Goal: Task Accomplishment & Management: Use online tool/utility

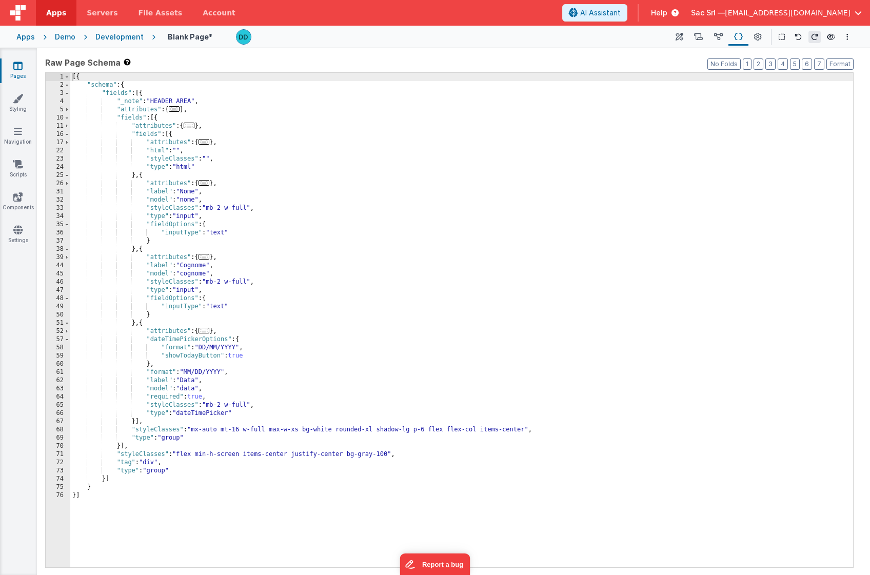
click at [120, 38] on div "Development" at bounding box center [119, 37] width 48 height 10
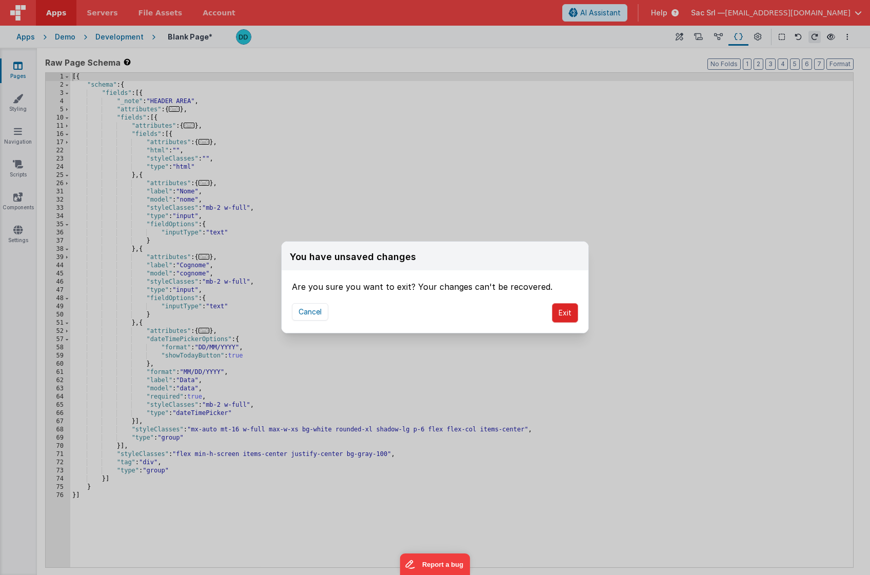
click at [572, 312] on button "Exit" at bounding box center [565, 312] width 26 height 19
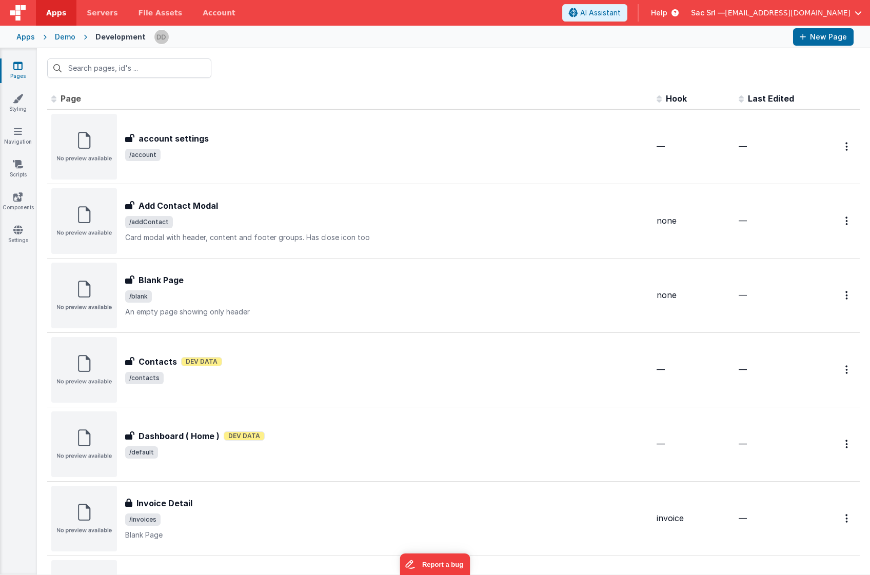
click at [67, 38] on div "Demo" at bounding box center [65, 37] width 21 height 10
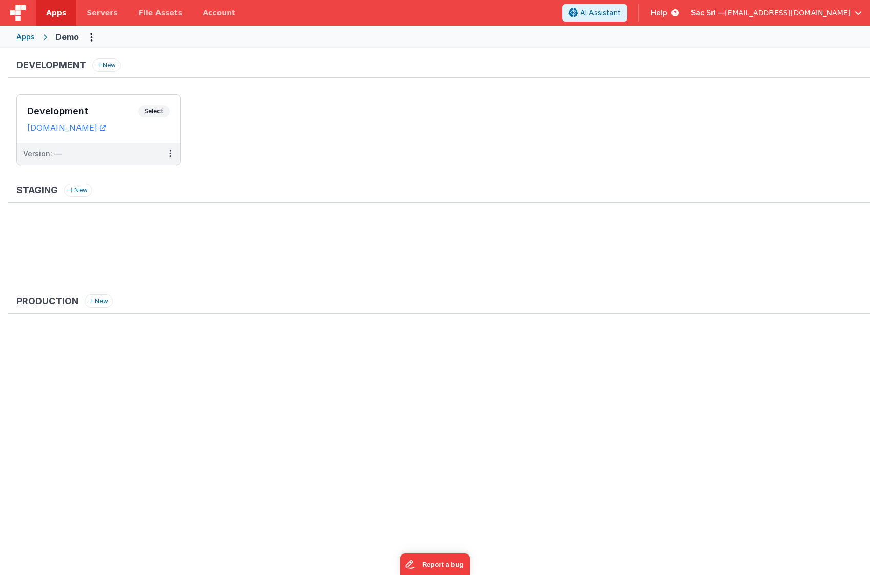
click at [24, 34] on div "Apps" at bounding box center [25, 37] width 18 height 10
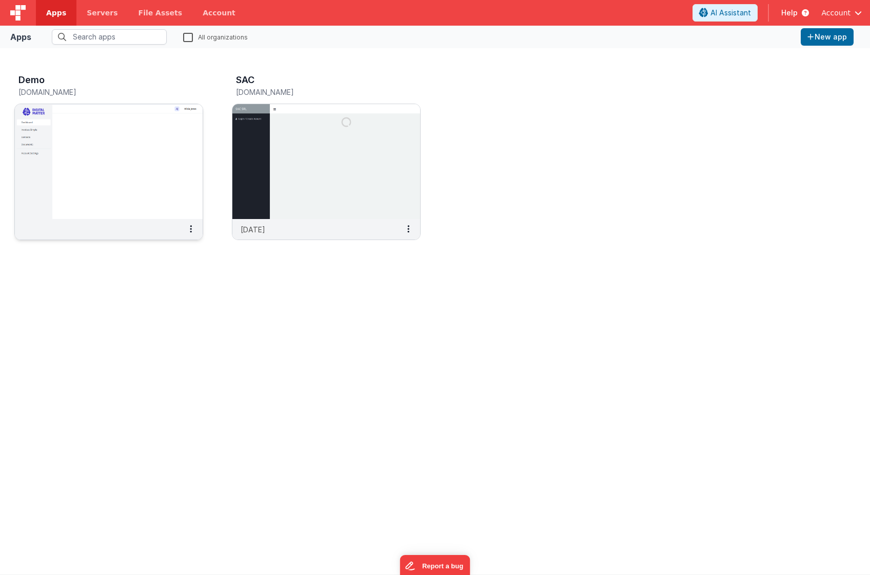
click at [98, 195] on img at bounding box center [109, 161] width 188 height 115
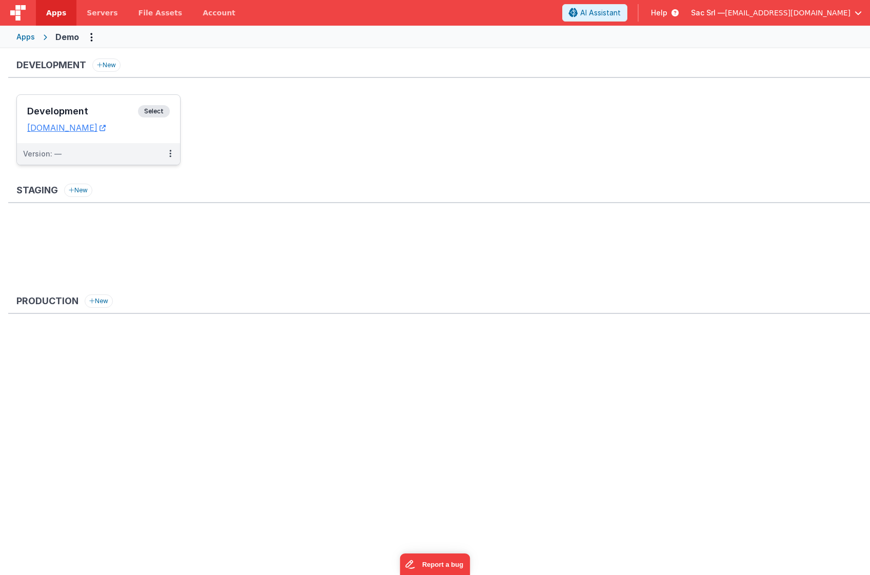
click at [154, 132] on dd "[DOMAIN_NAME]" at bounding box center [98, 128] width 143 height 10
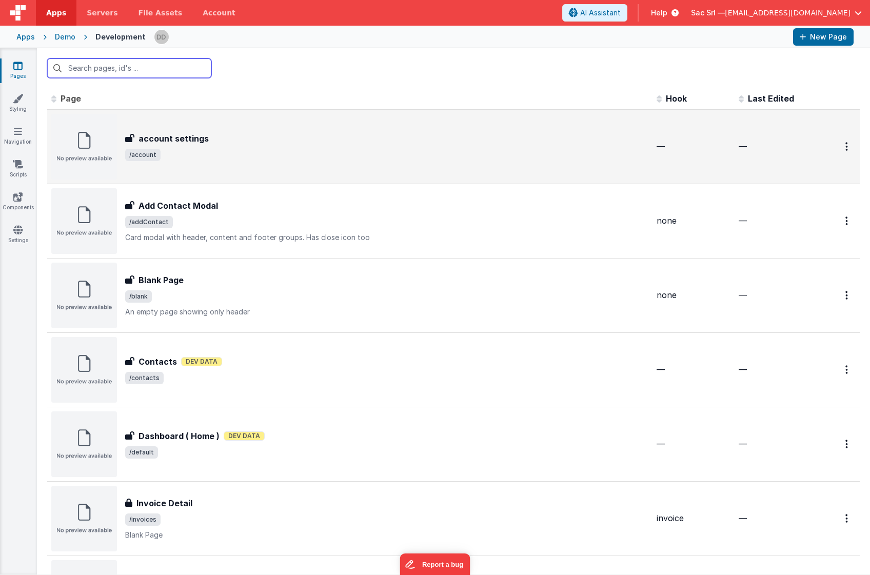
scroll to position [23, 0]
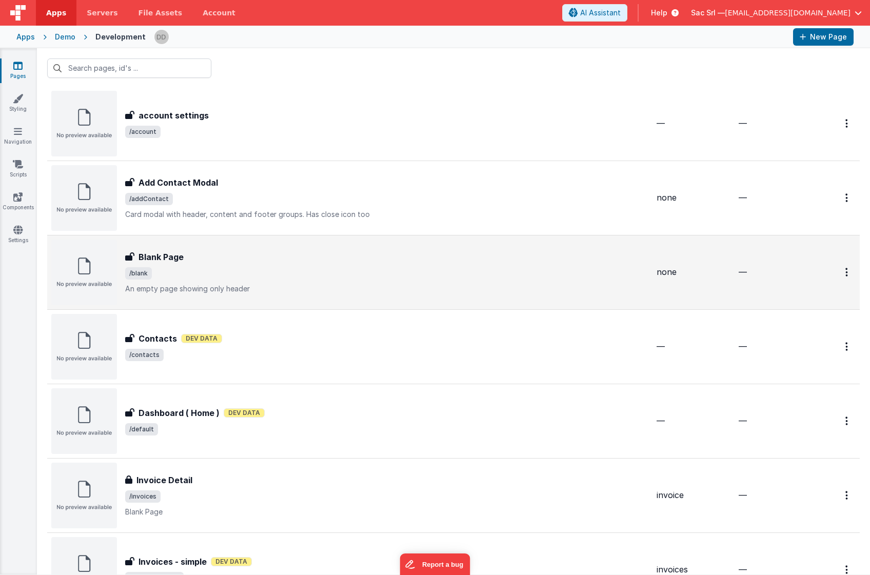
click at [355, 258] on div "Blank Page" at bounding box center [386, 257] width 523 height 12
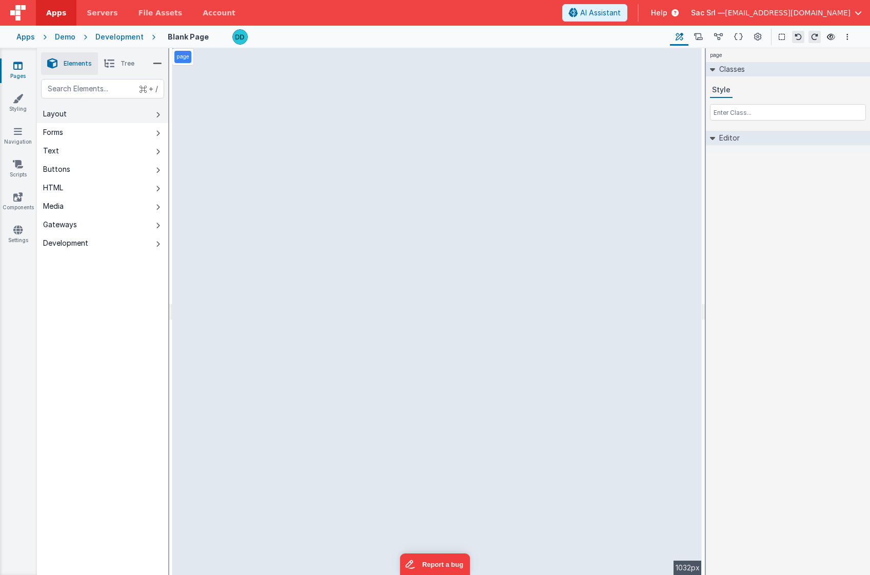
click at [101, 116] on button "Layout" at bounding box center [102, 114] width 131 height 18
click at [126, 113] on button "Layout" at bounding box center [102, 114] width 131 height 18
click at [95, 152] on button "Text" at bounding box center [102, 151] width 131 height 18
click at [115, 68] on li "Tree" at bounding box center [119, 63] width 43 height 23
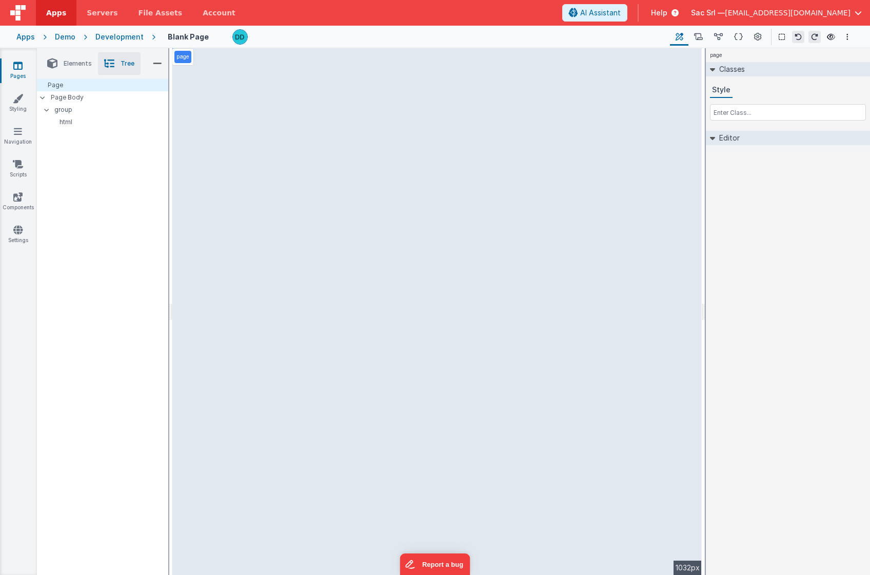
click at [82, 65] on span "Elements" at bounding box center [78, 64] width 28 height 8
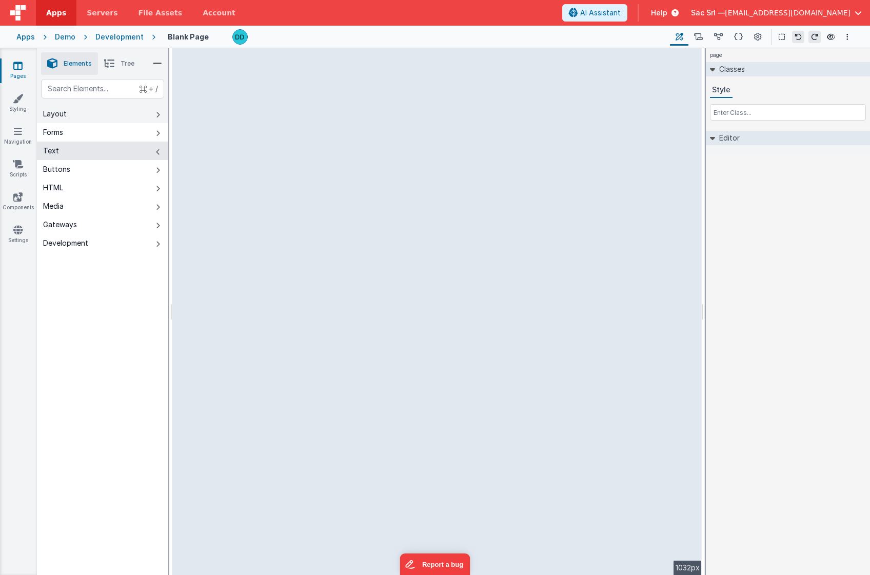
click at [87, 116] on button "Layout" at bounding box center [102, 114] width 131 height 18
click at [88, 138] on button "Forms" at bounding box center [102, 132] width 131 height 18
click at [85, 150] on button "Text" at bounding box center [102, 151] width 131 height 18
click at [87, 121] on button "Layout" at bounding box center [102, 114] width 131 height 18
click at [79, 64] on span "Elements" at bounding box center [78, 64] width 28 height 8
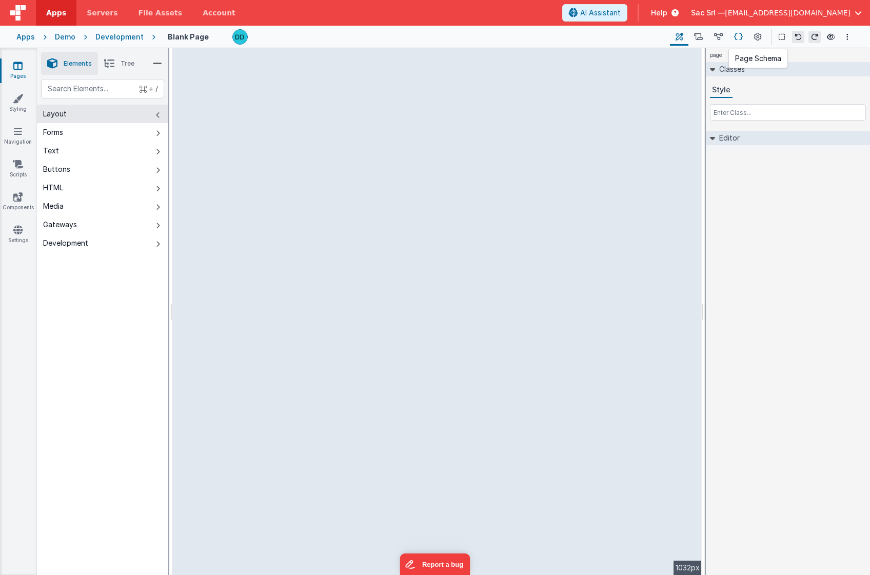
click at [740, 35] on icon at bounding box center [738, 37] width 9 height 11
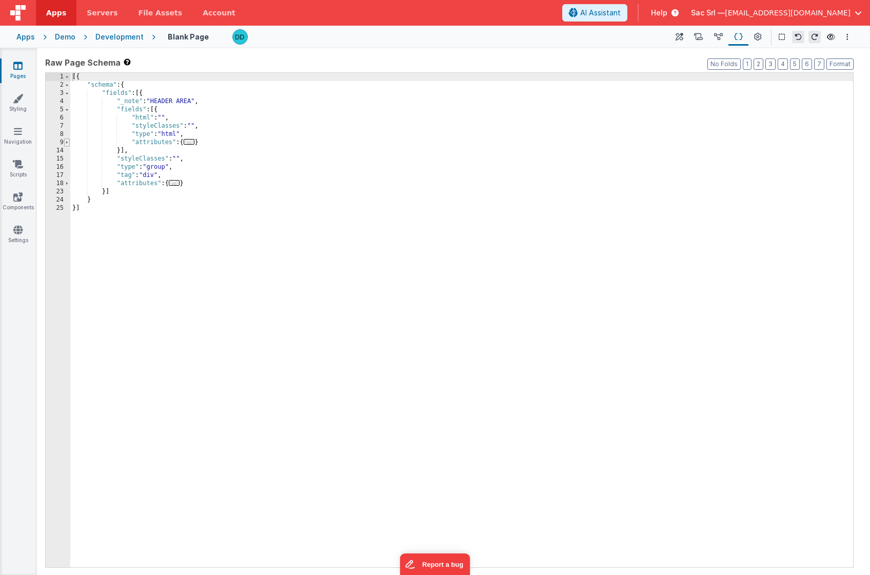
click at [68, 141] on span at bounding box center [67, 143] width 6 height 8
click at [67, 150] on span at bounding box center [67, 151] width 6 height 8
click at [68, 217] on span at bounding box center [67, 216] width 6 height 8
click at [832, 37] on icon at bounding box center [831, 36] width 8 height 7
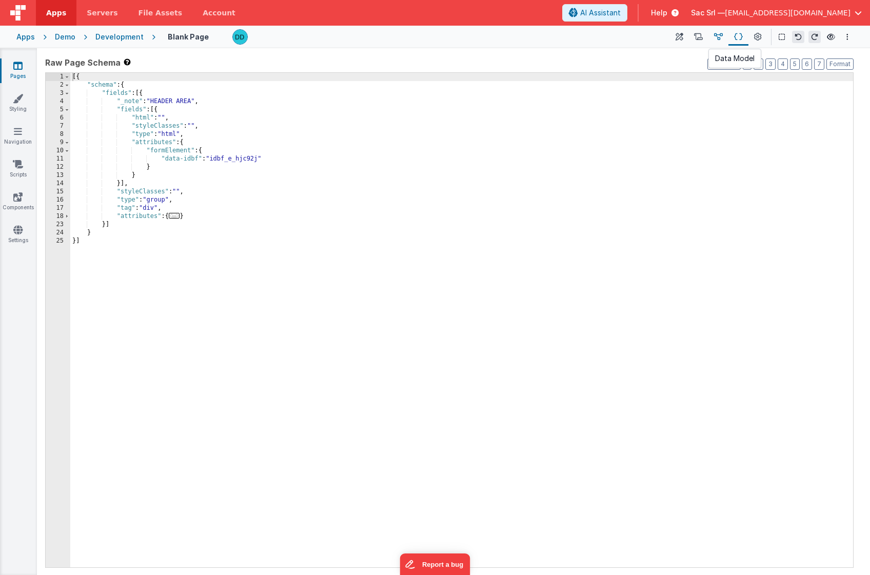
click at [723, 37] on icon at bounding box center [718, 37] width 9 height 11
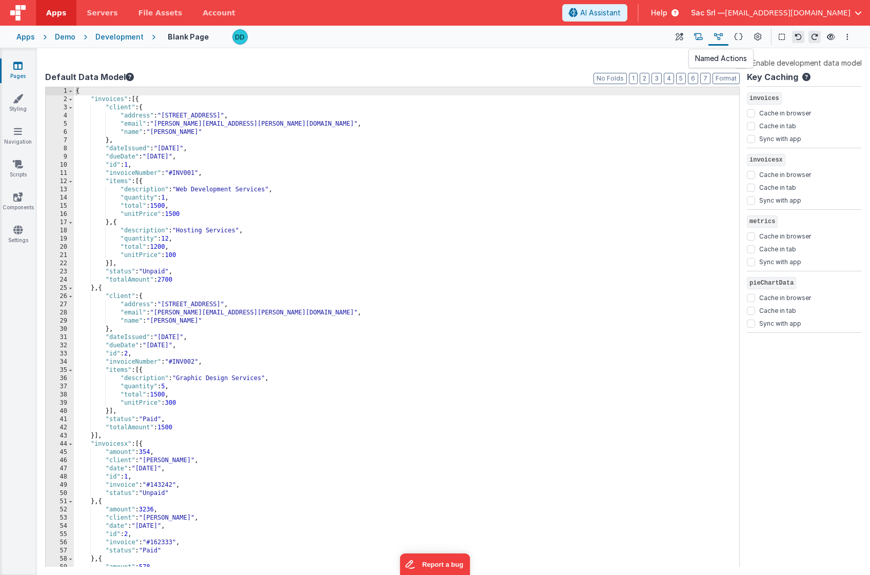
click at [703, 38] on icon at bounding box center [698, 37] width 9 height 11
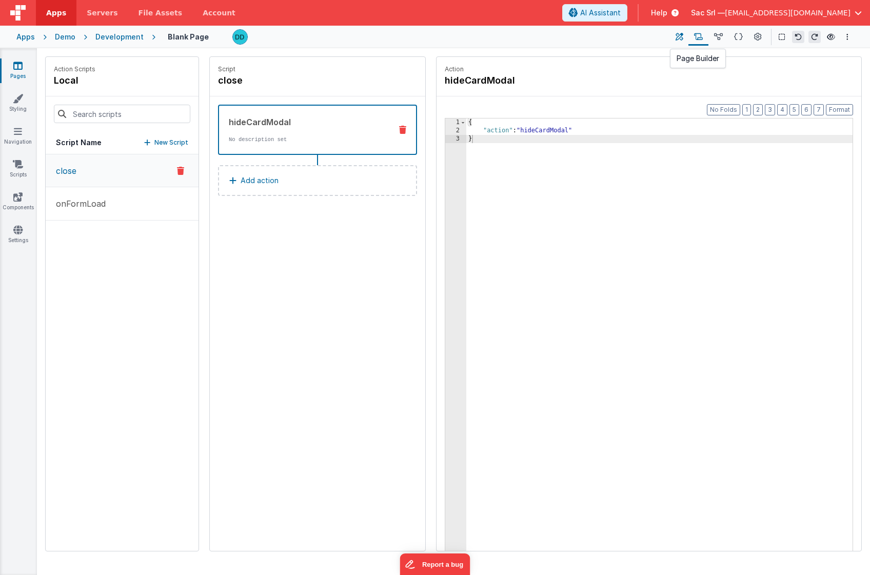
click at [682, 37] on icon at bounding box center [680, 37] width 8 height 11
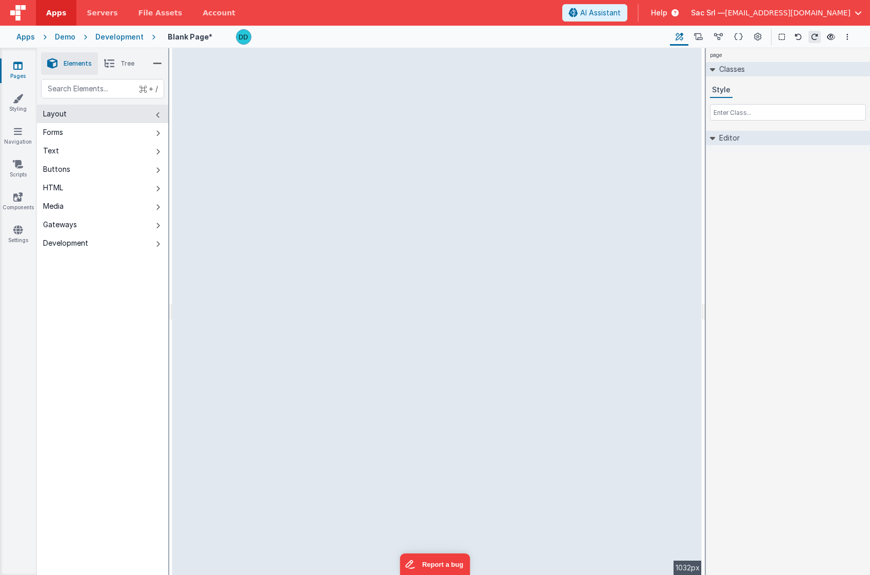
click at [714, 68] on icon at bounding box center [712, 69] width 5 height 8
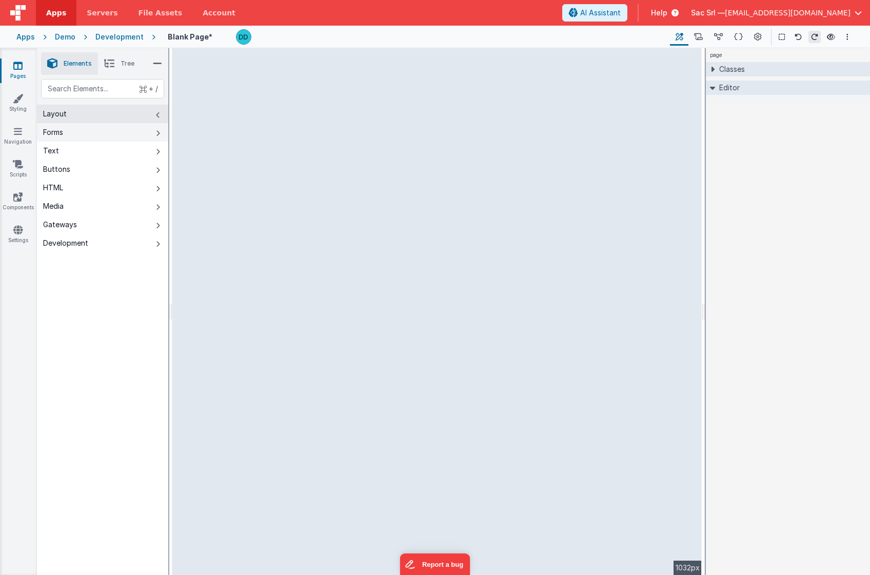
click at [88, 128] on button "Forms" at bounding box center [102, 132] width 131 height 18
click at [98, 112] on button "Layout" at bounding box center [102, 114] width 131 height 18
click at [107, 62] on icon at bounding box center [109, 63] width 10 height 14
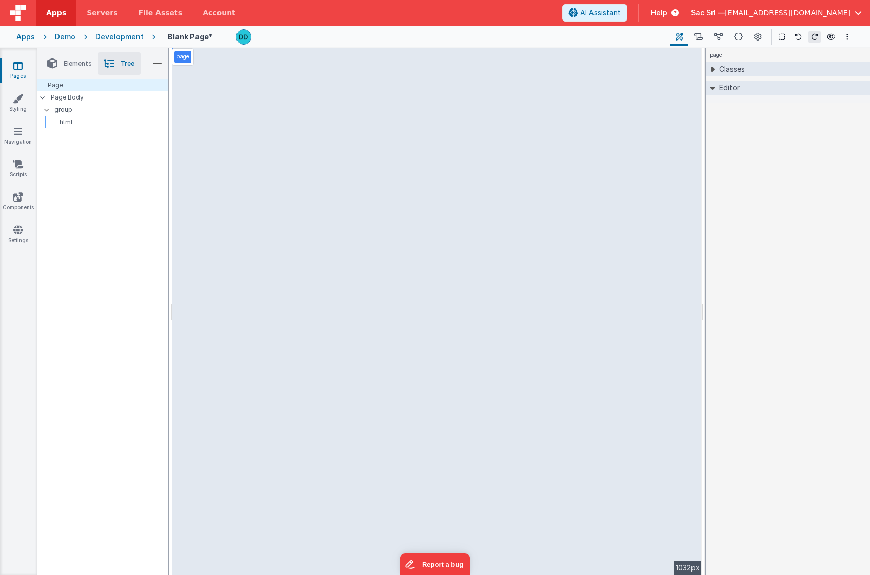
click at [63, 119] on p "html" at bounding box center [108, 122] width 119 height 8
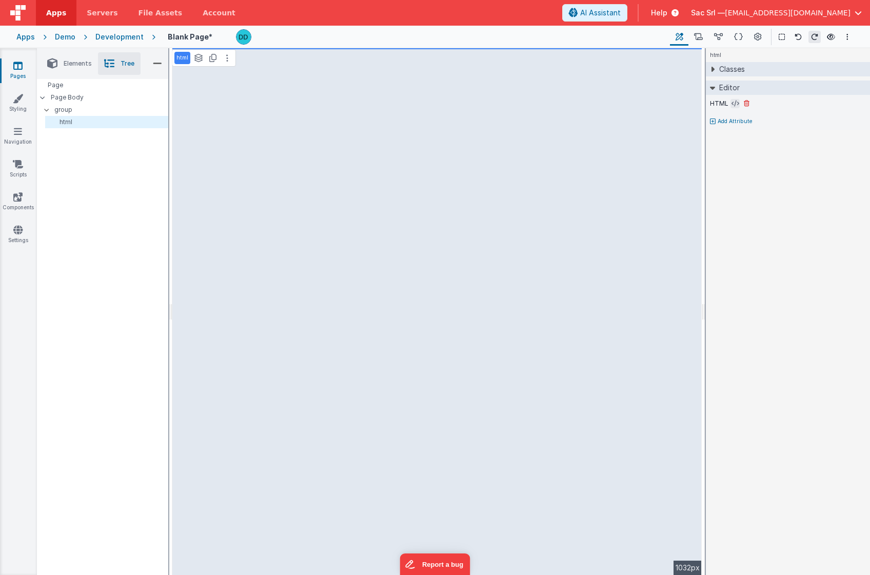
click at [734, 105] on icon at bounding box center [736, 104] width 8 height 8
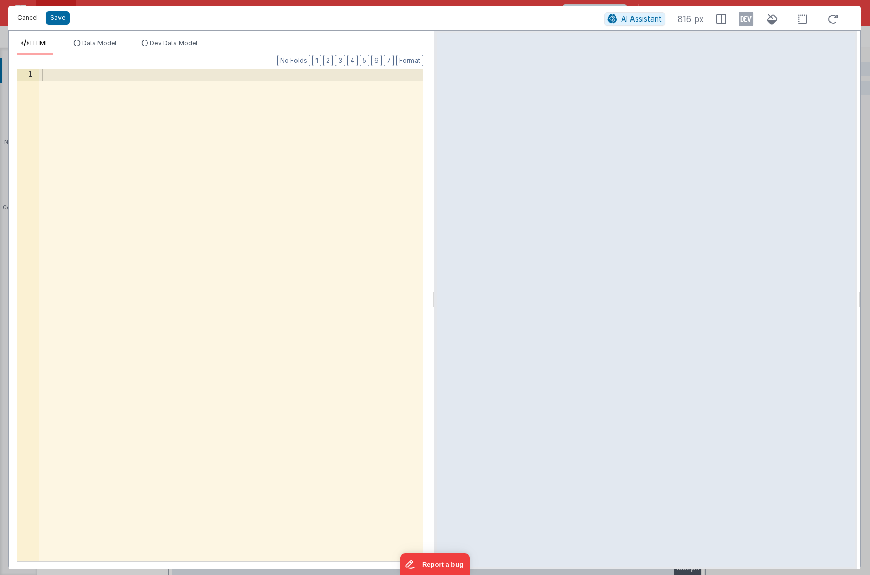
click at [25, 15] on button "Cancel" at bounding box center [27, 18] width 31 height 14
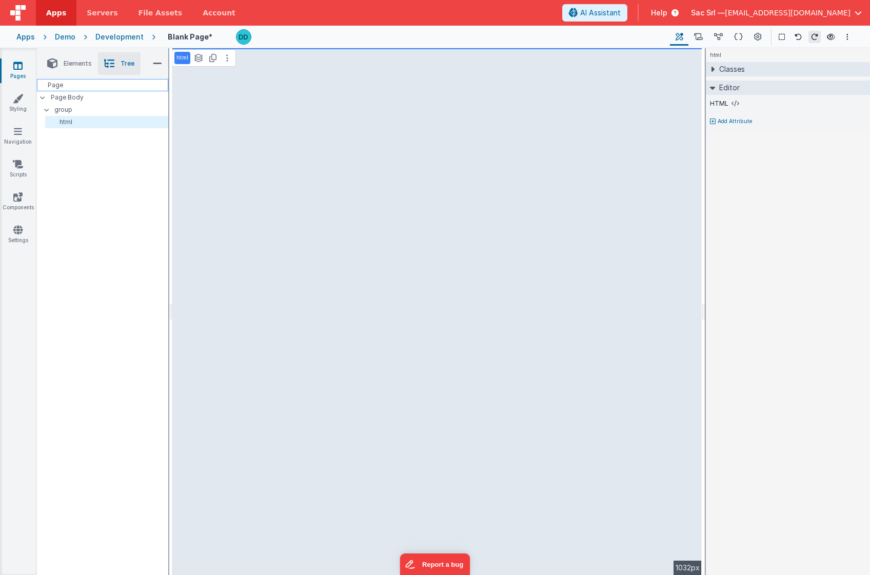
click at [59, 84] on div "Page" at bounding box center [102, 85] width 131 height 12
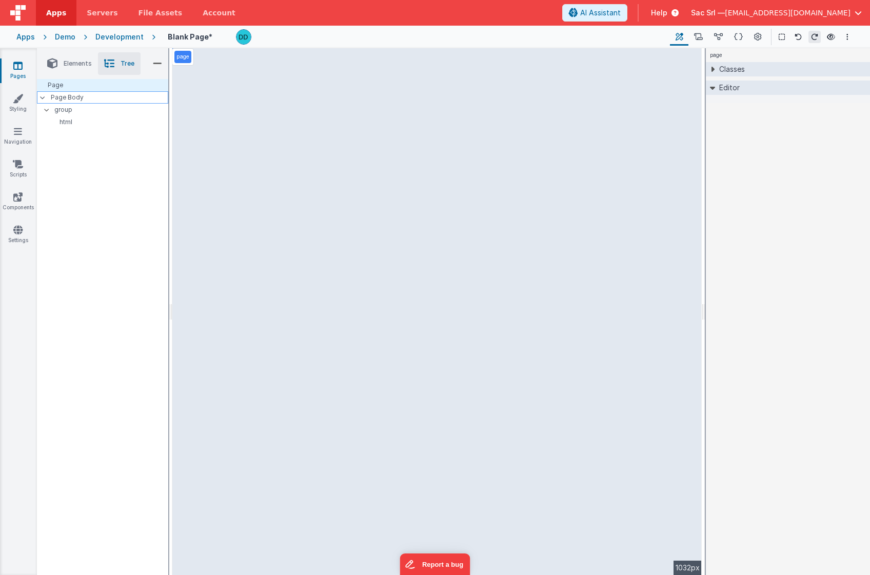
click at [60, 97] on p "Page Body" at bounding box center [109, 97] width 117 height 8
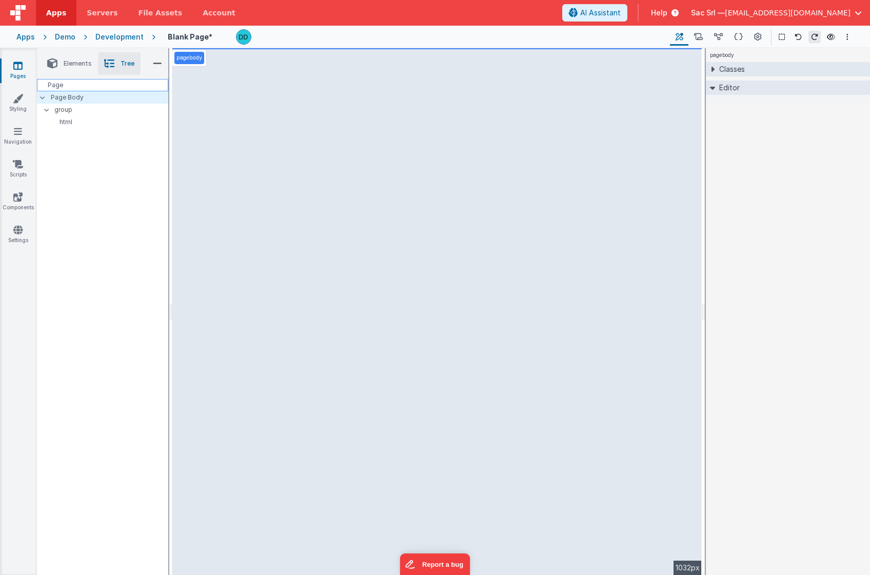
click at [62, 83] on div "Page" at bounding box center [102, 85] width 131 height 12
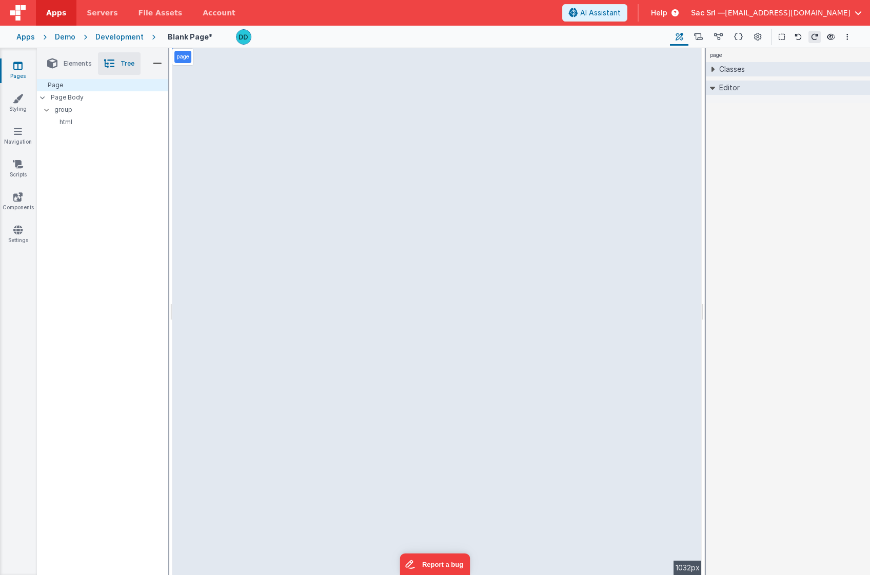
click at [85, 65] on span "Elements" at bounding box center [78, 64] width 28 height 8
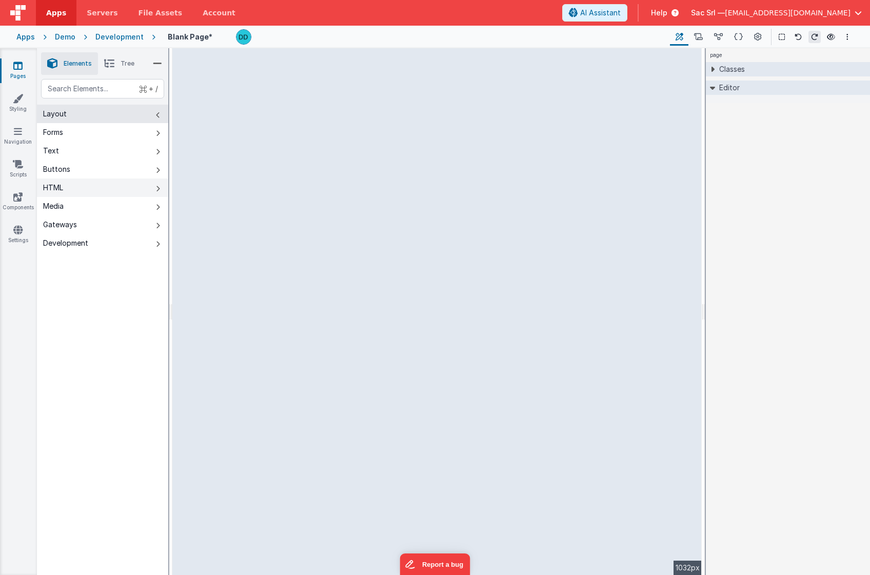
click at [76, 185] on button "HTML" at bounding box center [102, 188] width 131 height 18
click at [112, 57] on icon at bounding box center [109, 63] width 10 height 14
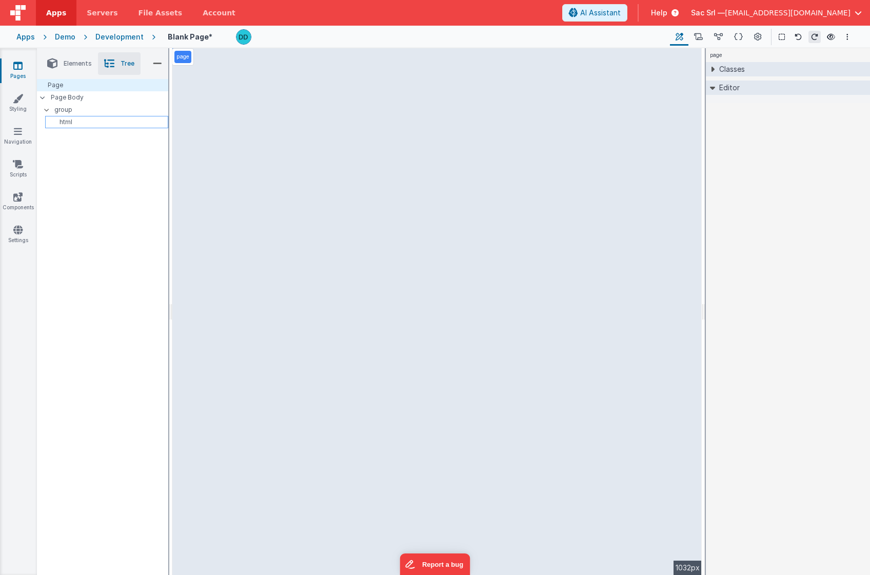
click at [63, 127] on div "html" at bounding box center [106, 122] width 123 height 12
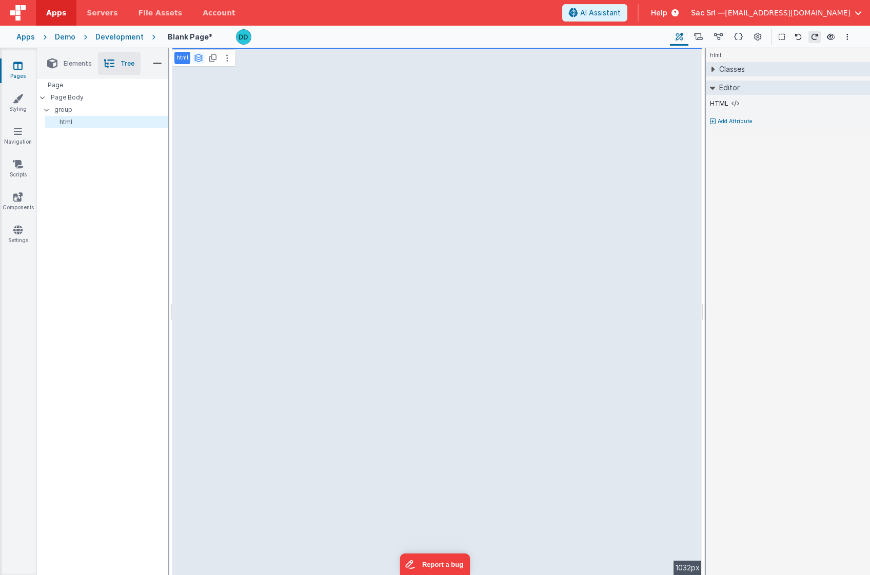
click at [199, 54] on icon at bounding box center [198, 58] width 9 height 8
click at [212, 60] on icon at bounding box center [212, 58] width 7 height 8
click at [227, 60] on button at bounding box center [227, 58] width 12 height 12
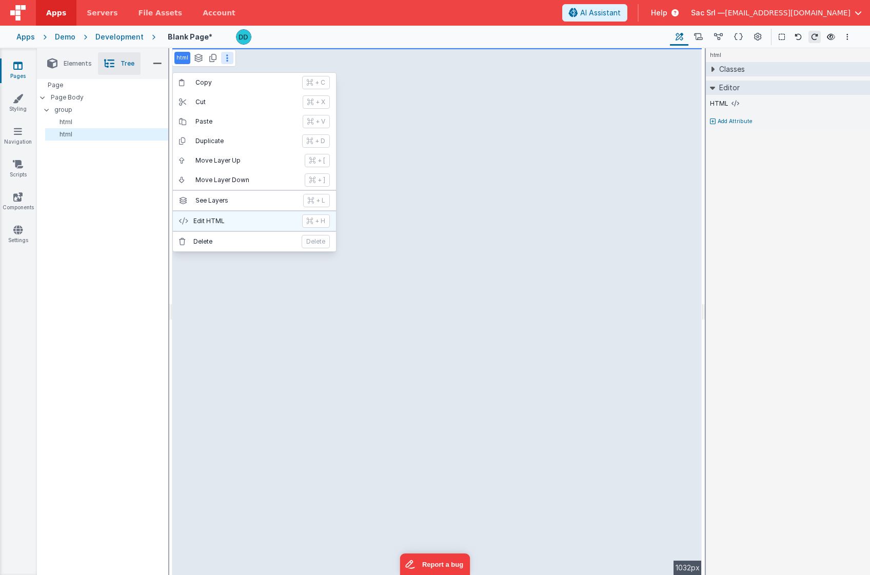
click at [225, 223] on p "Edit HTML" at bounding box center [244, 221] width 103 height 8
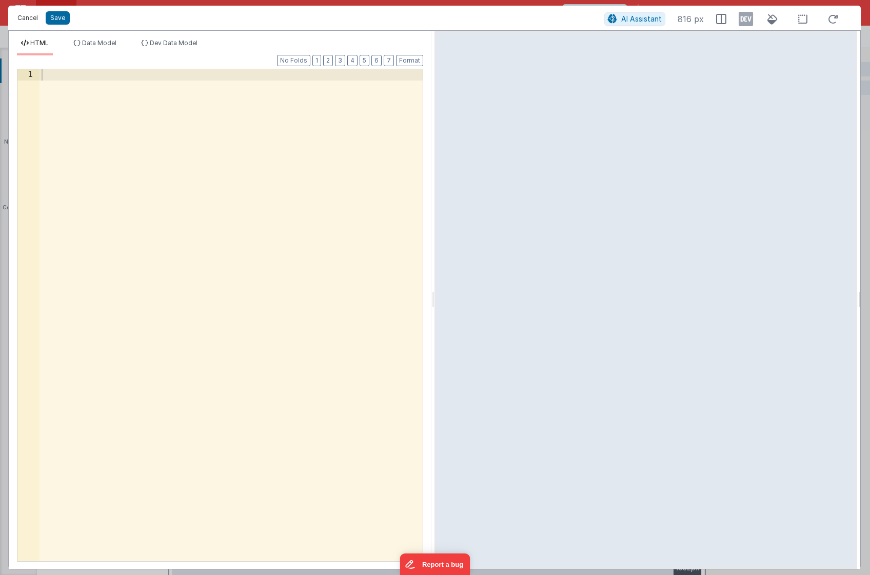
click at [20, 16] on button "Cancel" at bounding box center [27, 18] width 31 height 14
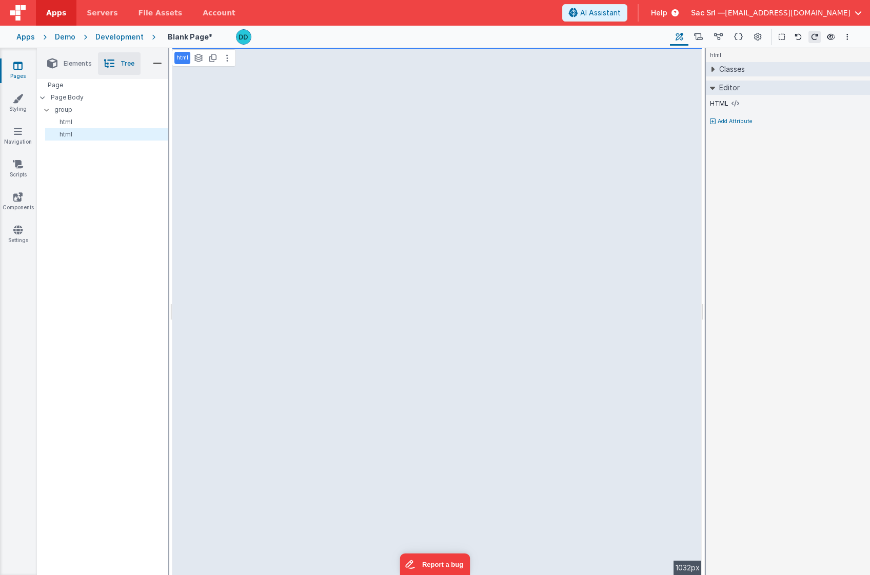
click at [122, 41] on div "Development" at bounding box center [119, 37] width 48 height 10
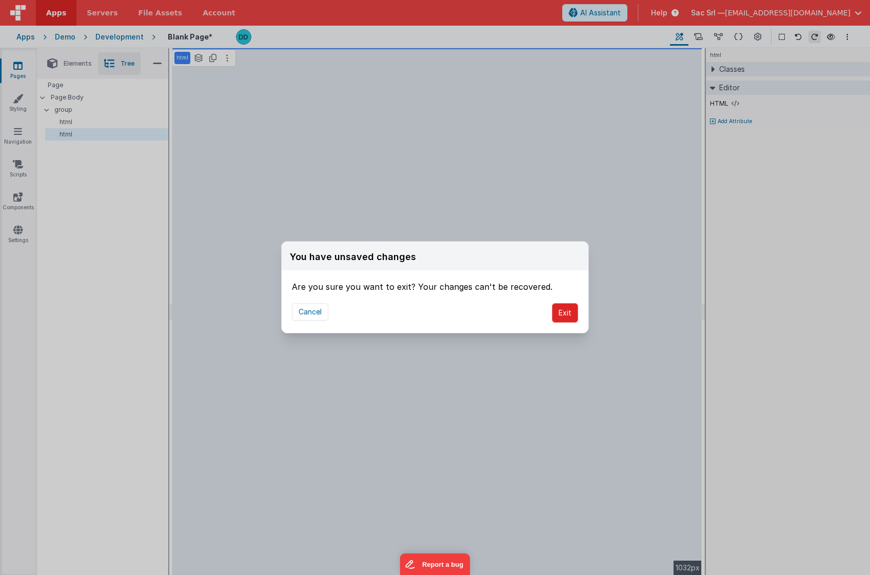
click at [570, 314] on button "Exit" at bounding box center [565, 312] width 26 height 19
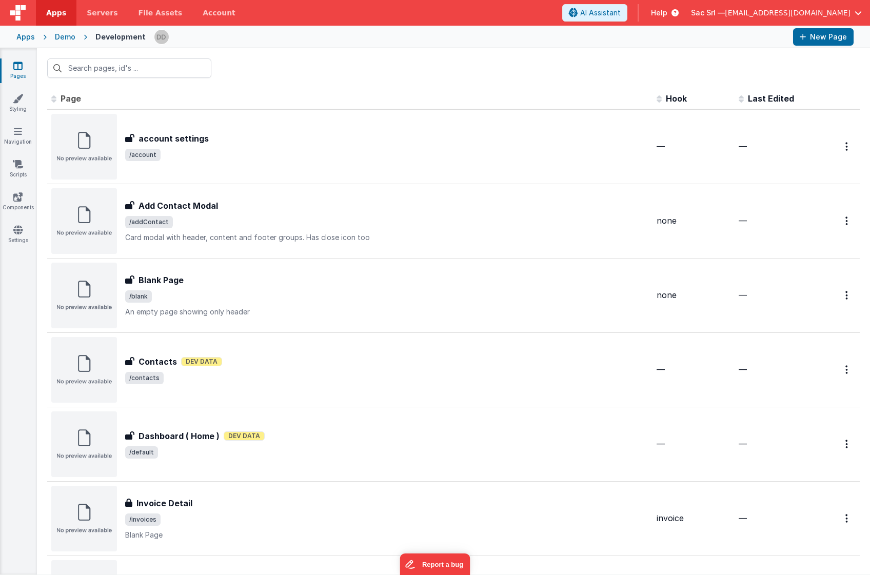
click at [13, 223] on div "Pages Styling Navigation Scripts Components Settings" at bounding box center [18, 311] width 37 height 526
click at [13, 227] on icon at bounding box center [17, 230] width 9 height 10
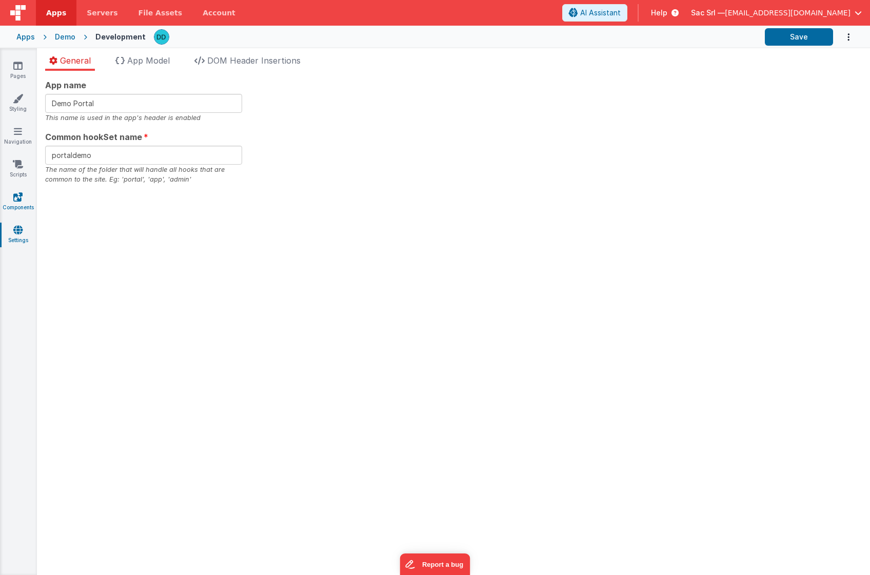
click at [19, 204] on link "Components" at bounding box center [17, 202] width 37 height 21
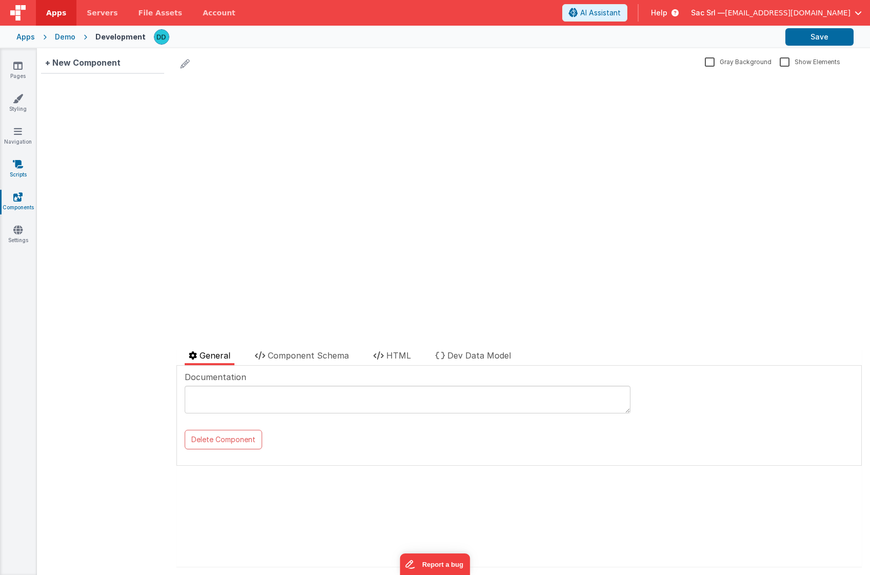
click at [18, 173] on link "Scripts" at bounding box center [17, 169] width 37 height 21
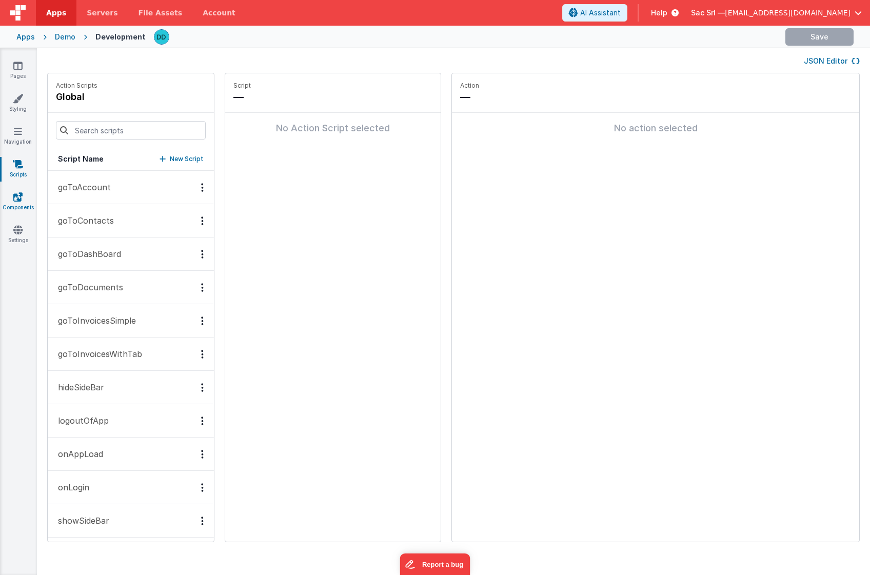
click at [18, 201] on icon at bounding box center [17, 197] width 9 height 10
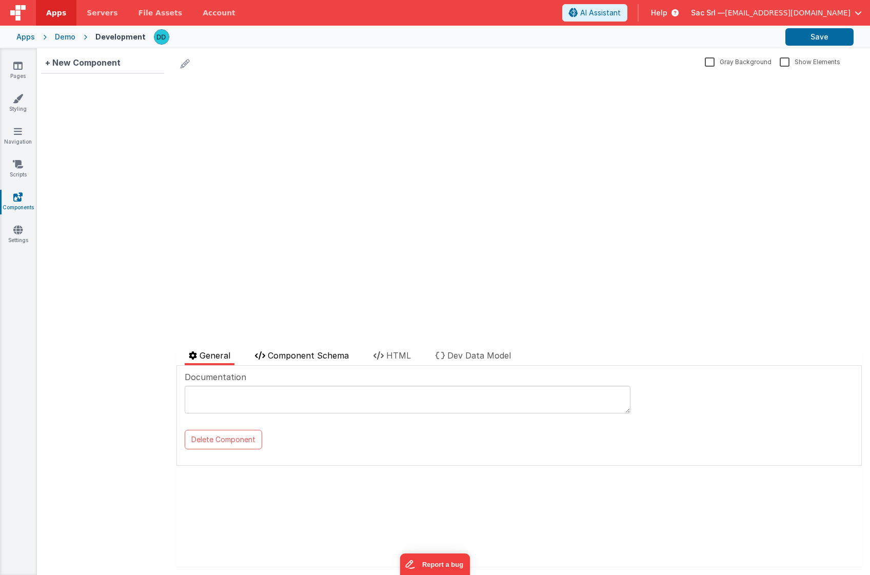
click at [339, 359] on span "Component Schema" at bounding box center [308, 355] width 81 height 10
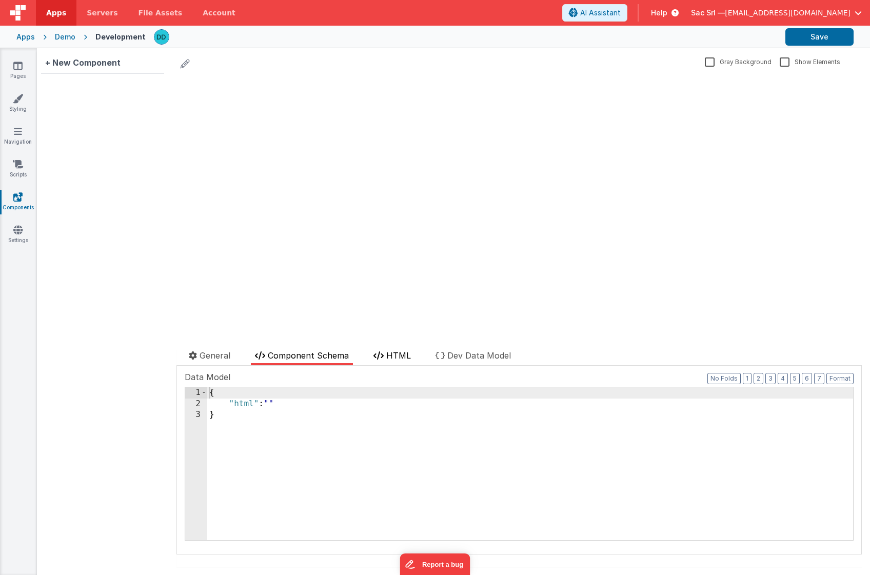
click at [388, 354] on span "HTML" at bounding box center [398, 355] width 25 height 10
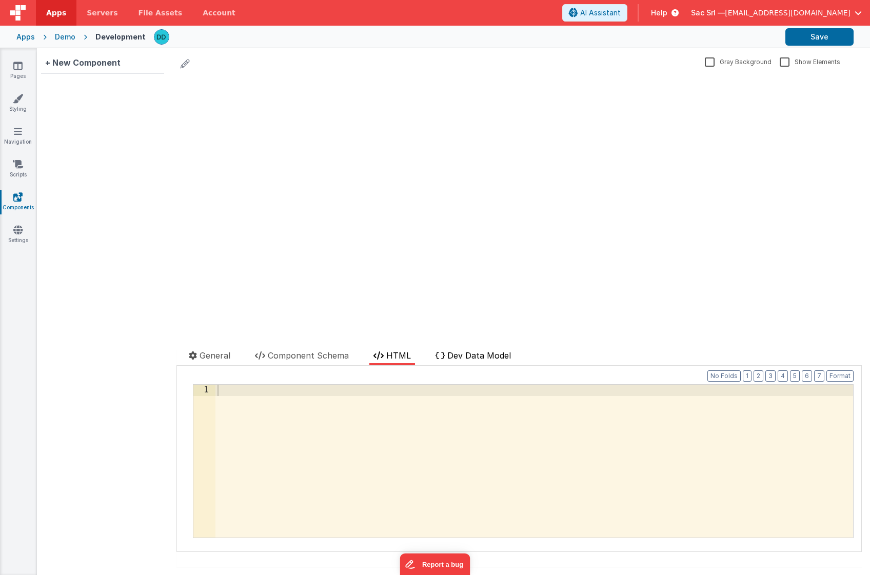
click at [469, 358] on span "Dev Data Model" at bounding box center [479, 355] width 64 height 10
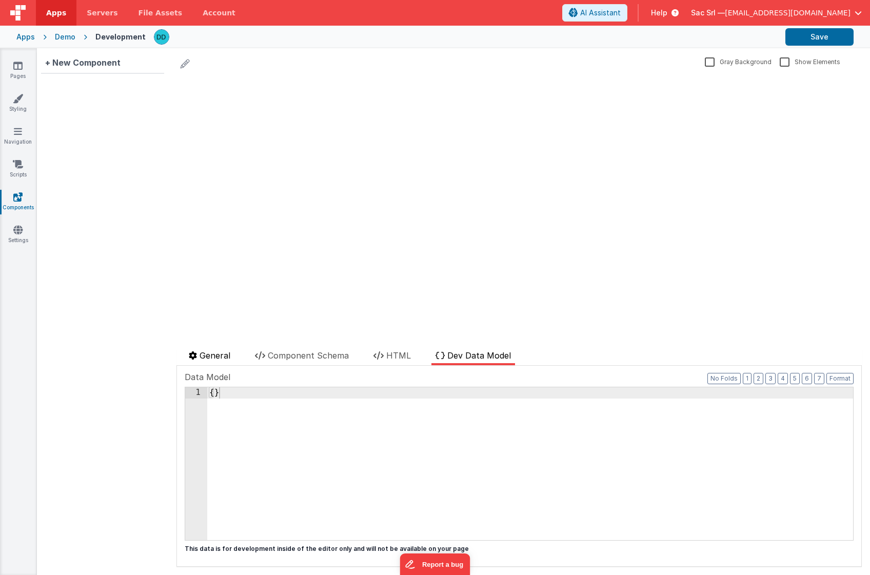
click at [222, 353] on span "General" at bounding box center [215, 355] width 31 height 10
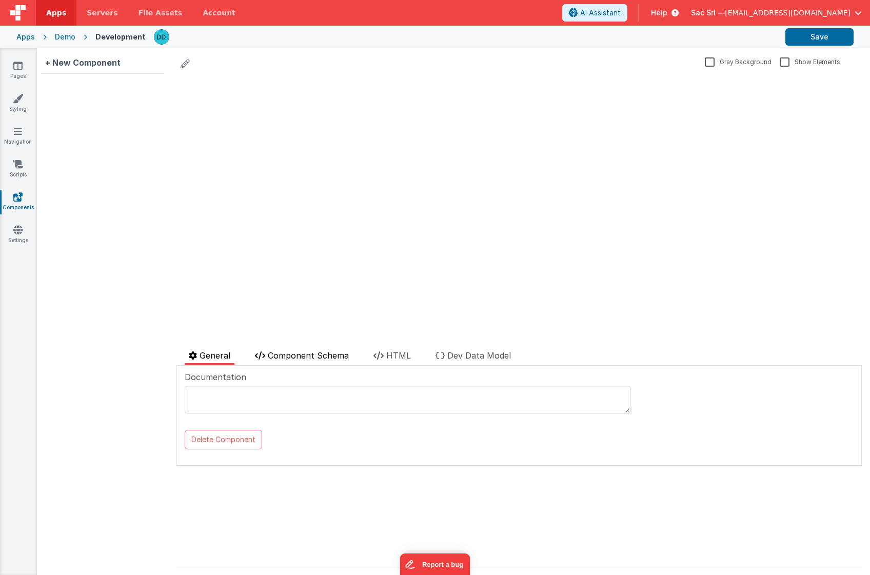
click at [290, 352] on span "Component Schema" at bounding box center [308, 355] width 81 height 10
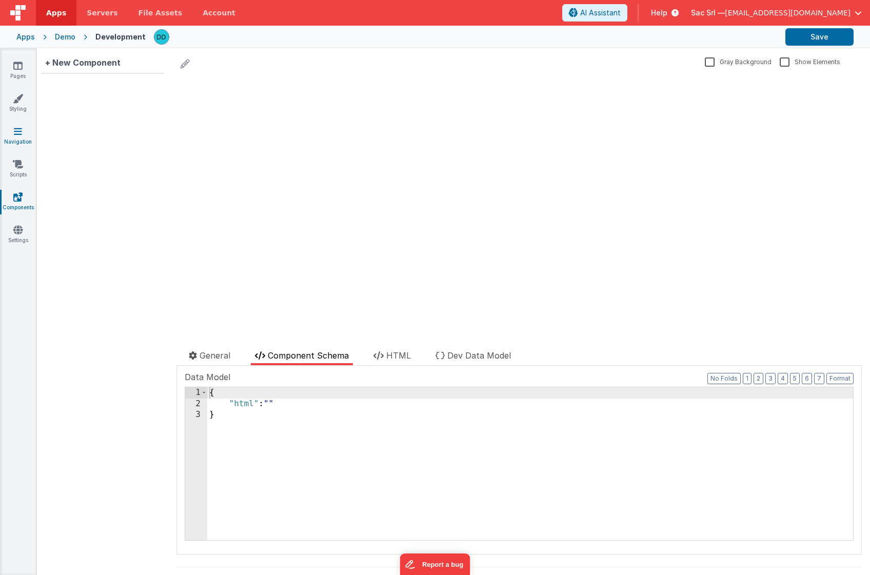
click at [22, 141] on link "Navigation" at bounding box center [17, 136] width 37 height 21
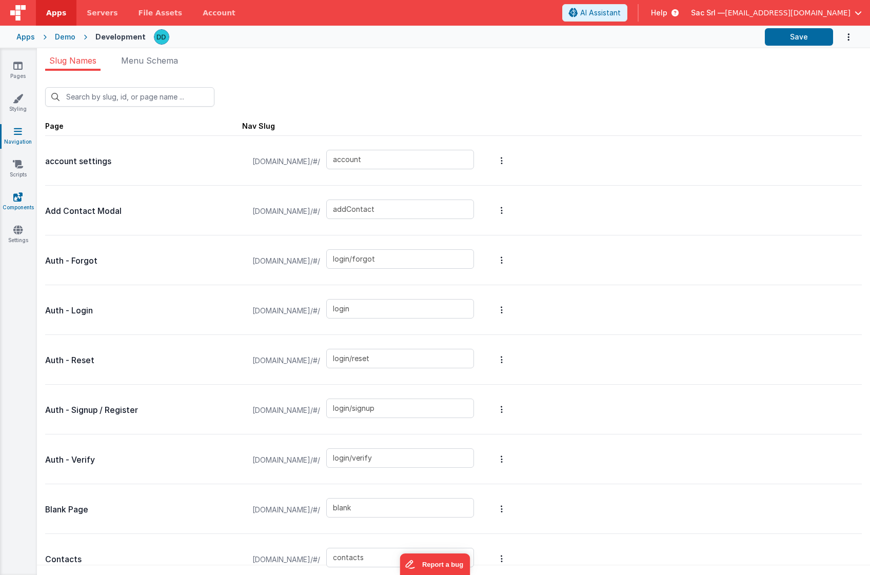
click at [16, 193] on icon at bounding box center [17, 197] width 9 height 10
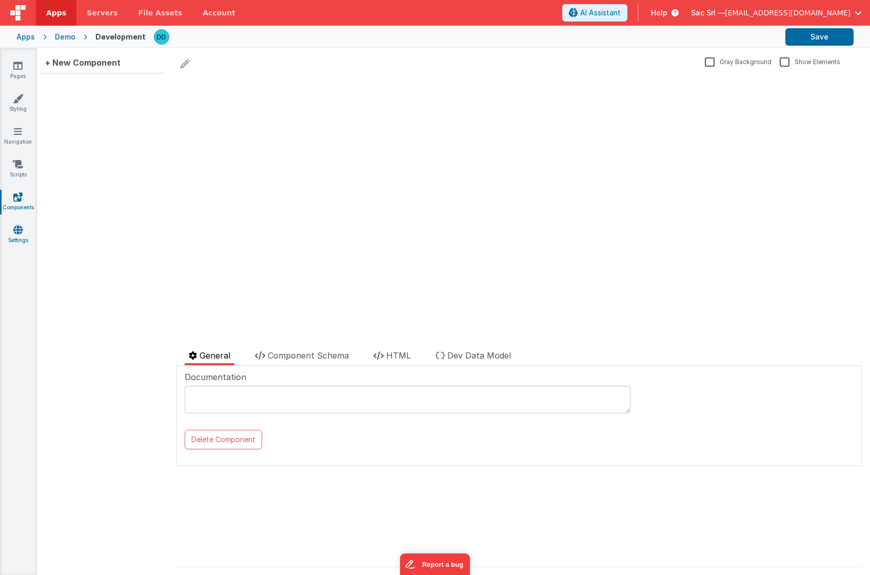
click at [18, 231] on icon at bounding box center [17, 230] width 9 height 10
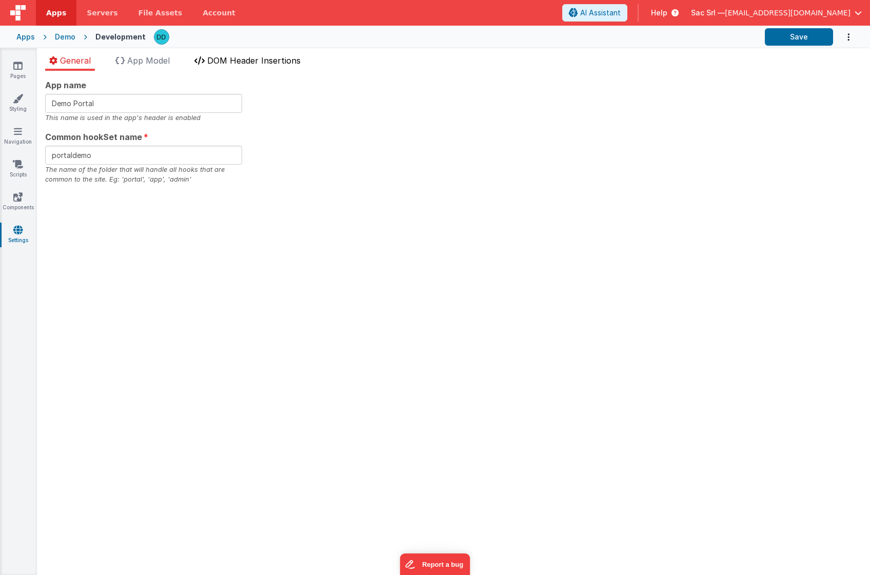
click at [216, 60] on span "DOM Header Insertions" at bounding box center [253, 60] width 93 height 10
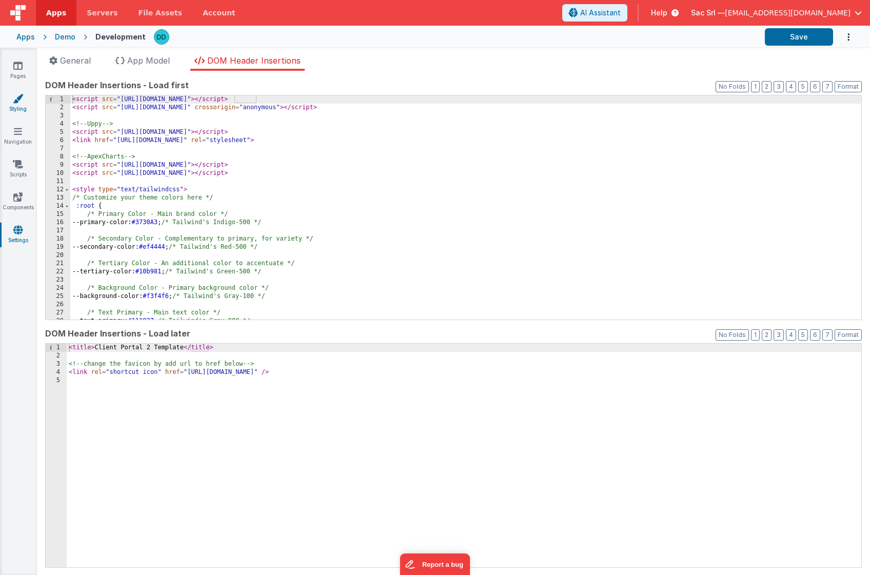
click at [21, 104] on link "Styling" at bounding box center [17, 103] width 37 height 21
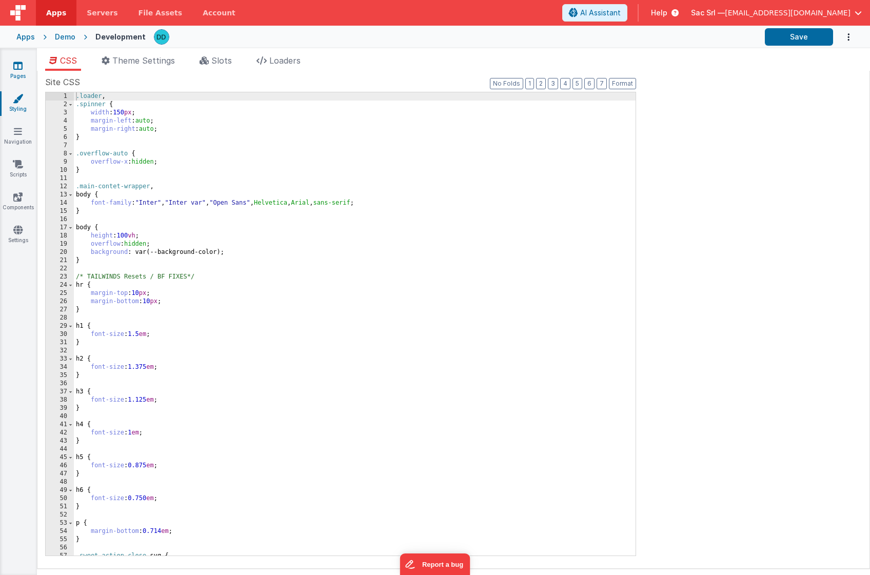
click at [19, 68] on icon at bounding box center [17, 66] width 9 height 10
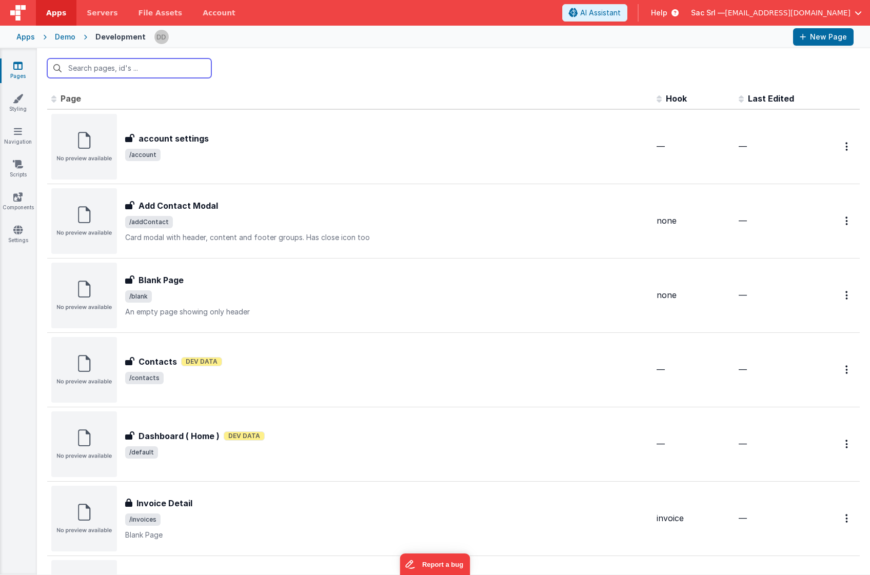
scroll to position [1, 0]
click at [14, 235] on link "Settings" at bounding box center [17, 235] width 37 height 21
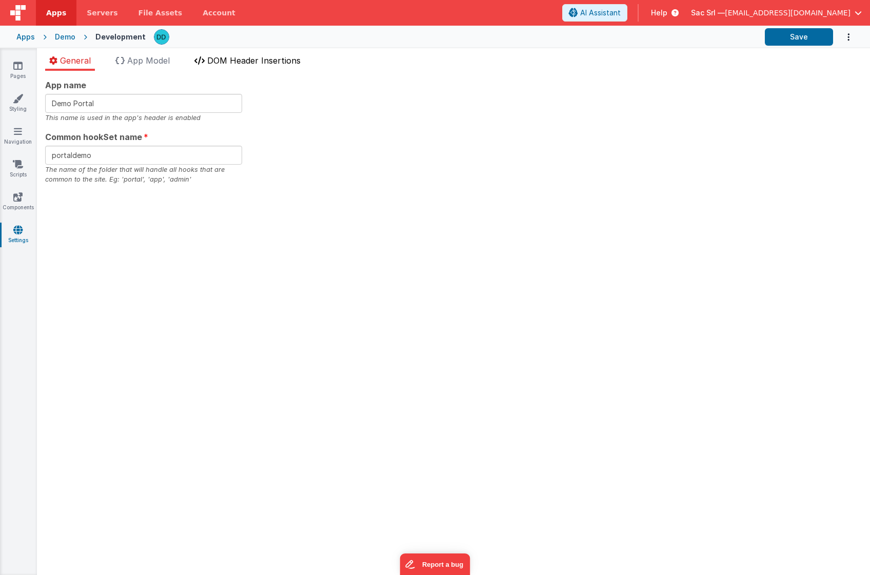
click at [237, 62] on span "DOM Header Insertions" at bounding box center [253, 60] width 93 height 10
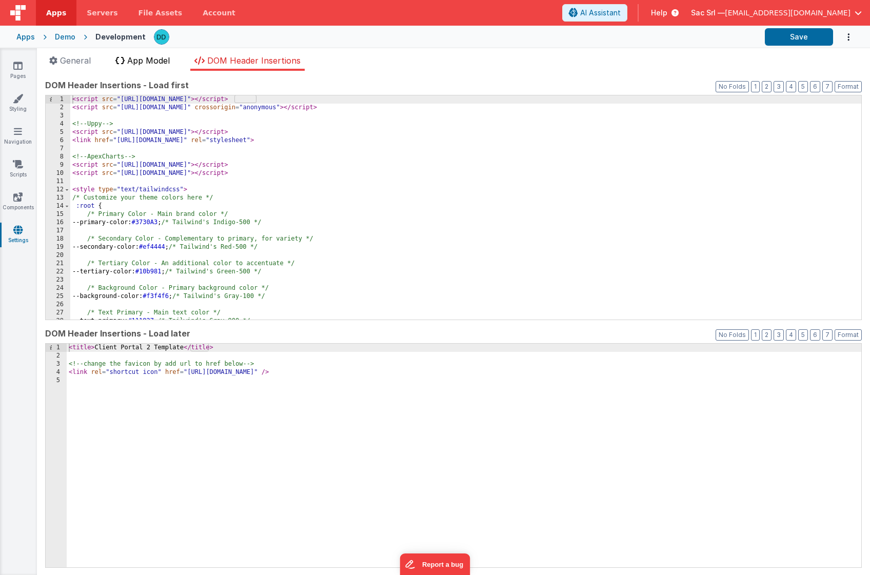
click at [151, 63] on span "App Model" at bounding box center [148, 60] width 43 height 10
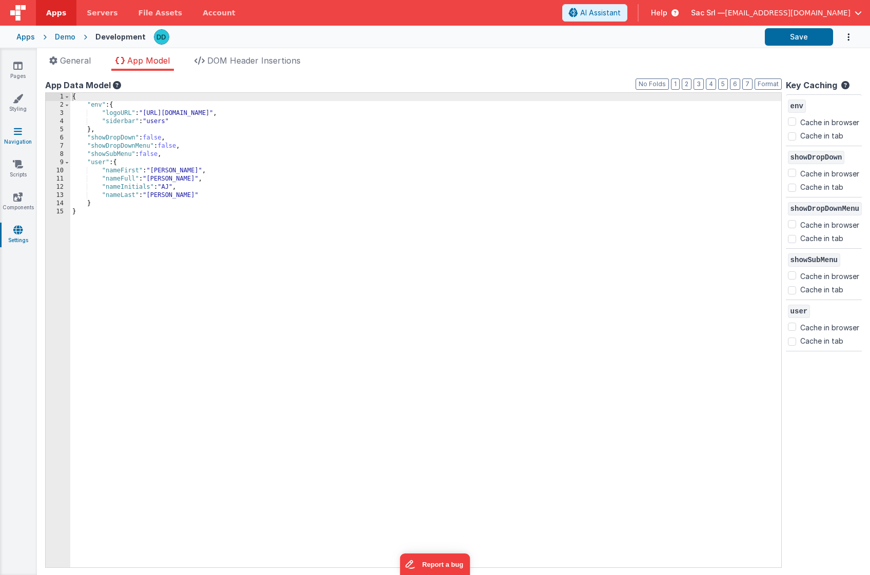
click at [22, 134] on link "Navigation" at bounding box center [17, 136] width 37 height 21
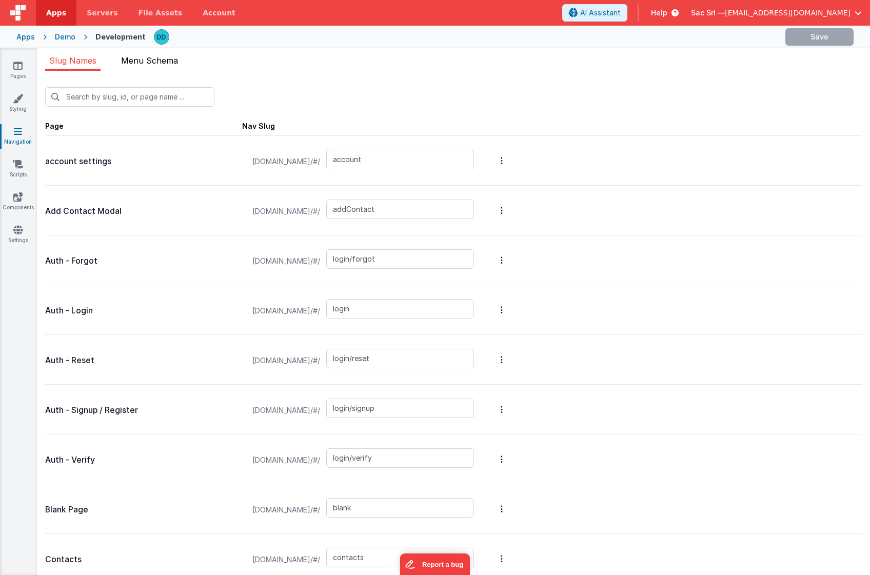
click at [160, 58] on span "Menu Schema" at bounding box center [149, 60] width 57 height 10
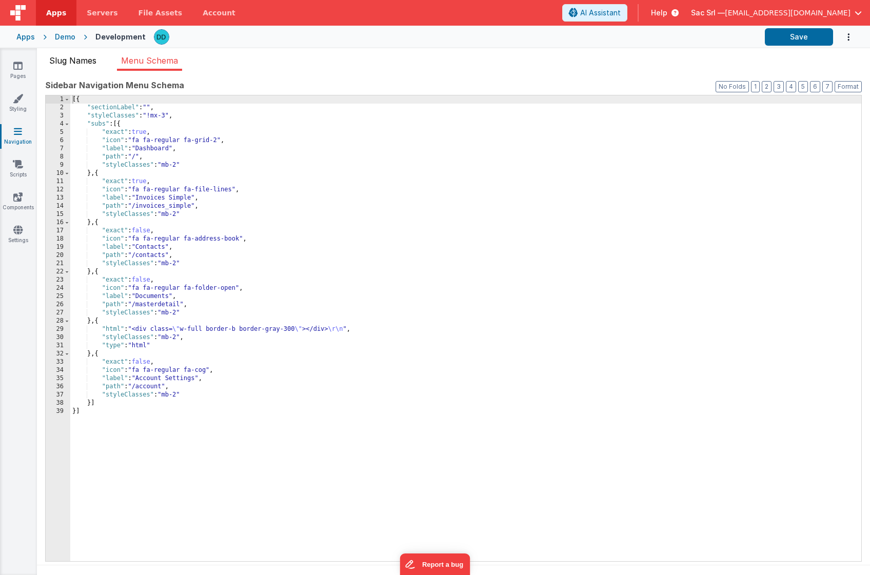
click at [72, 63] on span "Slug Names" at bounding box center [72, 60] width 47 height 10
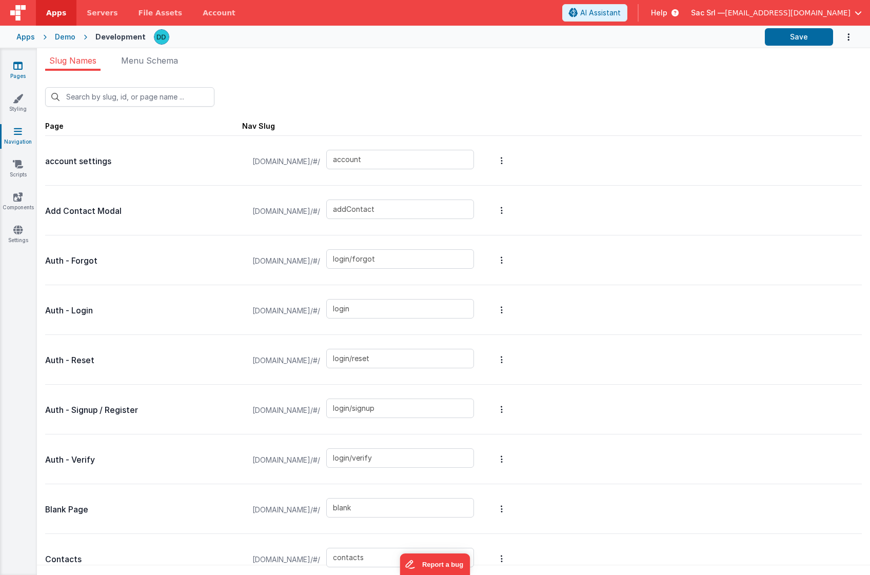
click at [19, 71] on link "Pages" at bounding box center [17, 71] width 37 height 21
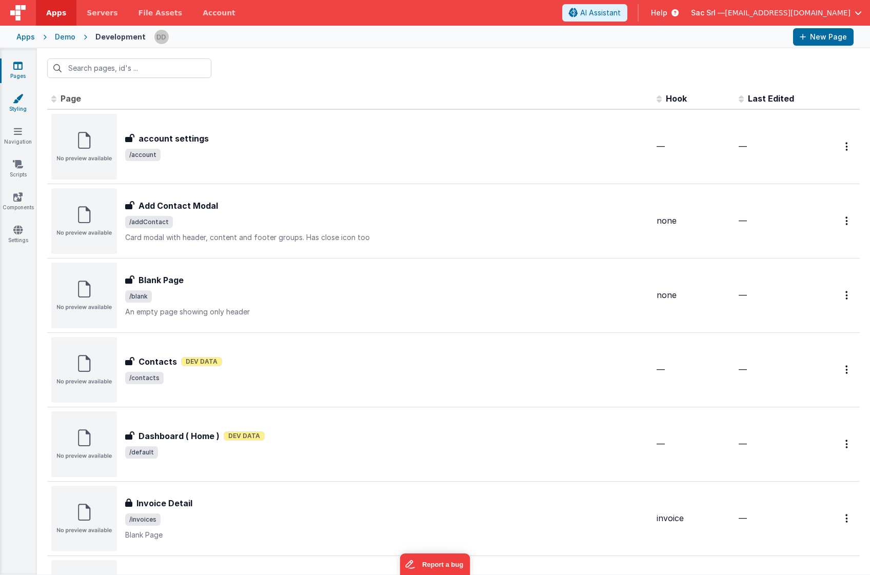
click at [22, 101] on icon at bounding box center [18, 98] width 10 height 10
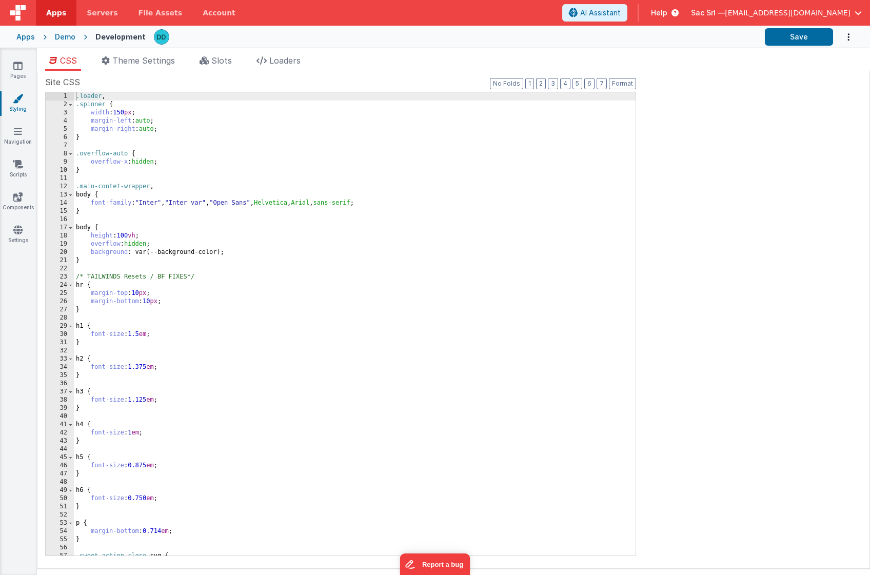
click at [60, 37] on div "Demo" at bounding box center [65, 37] width 21 height 10
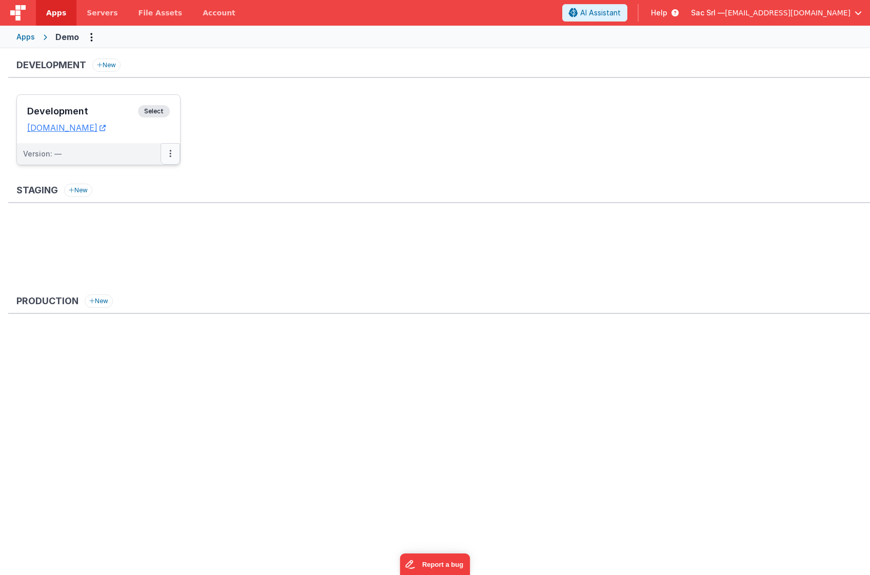
click at [169, 153] on icon at bounding box center [170, 153] width 2 height 1
click at [138, 178] on link "Edit" at bounding box center [135, 177] width 90 height 18
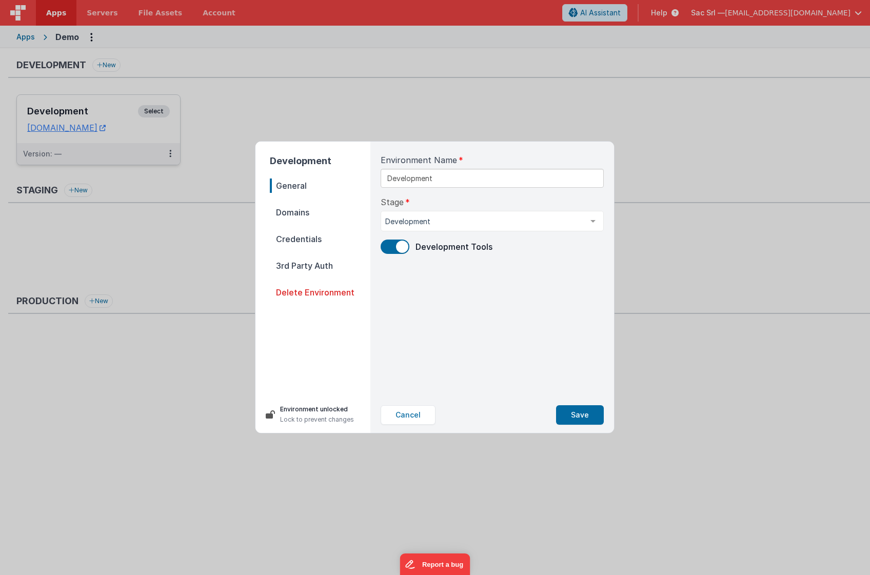
click at [355, 223] on nav "General Domains Credentials 3rd Party Auth Delete Environment" at bounding box center [320, 283] width 101 height 209
click at [339, 211] on span "Domains" at bounding box center [320, 212] width 101 height 14
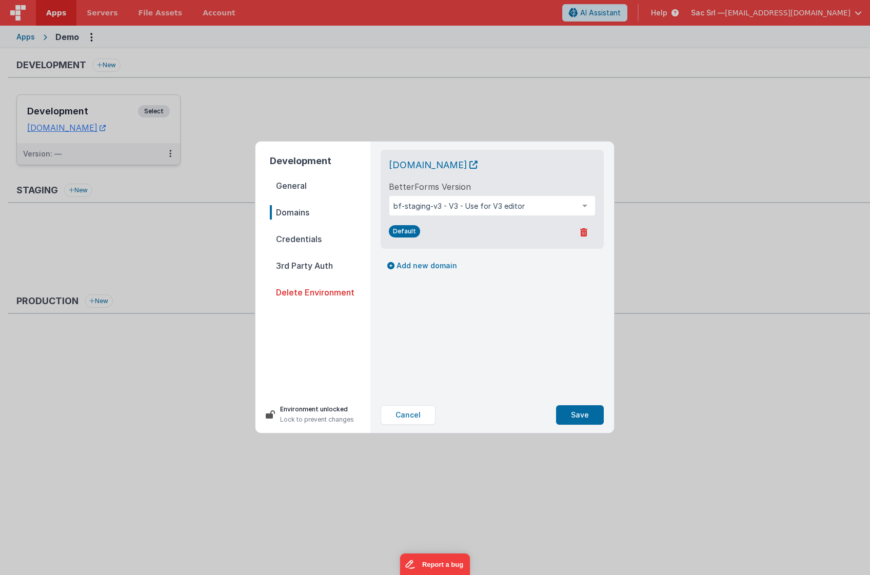
click at [310, 239] on span "Credentials" at bounding box center [320, 239] width 101 height 14
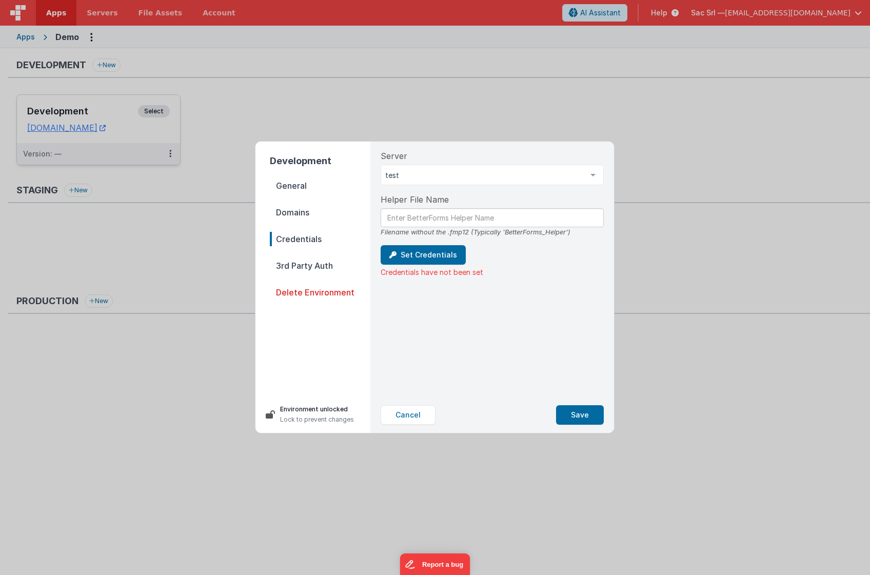
click at [303, 218] on span "Domains" at bounding box center [320, 212] width 101 height 14
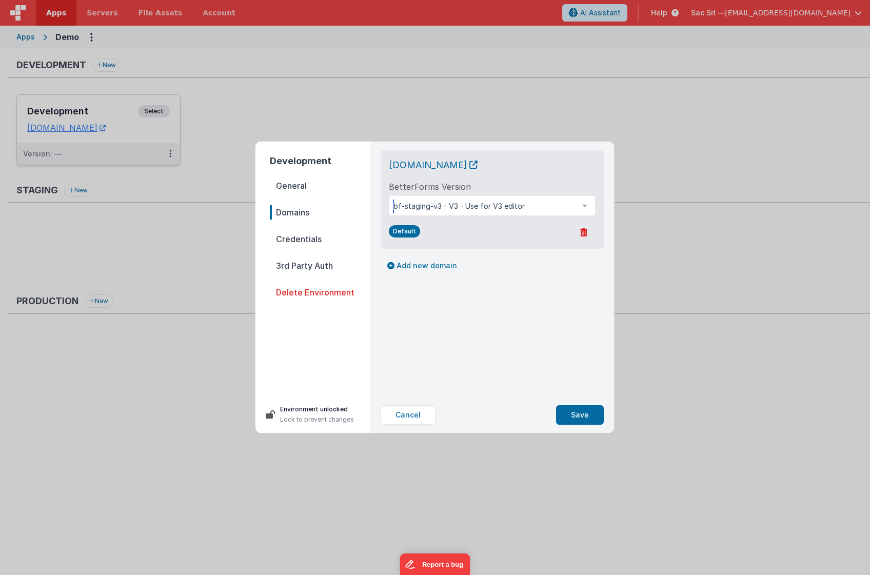
click at [583, 204] on div at bounding box center [585, 205] width 21 height 19
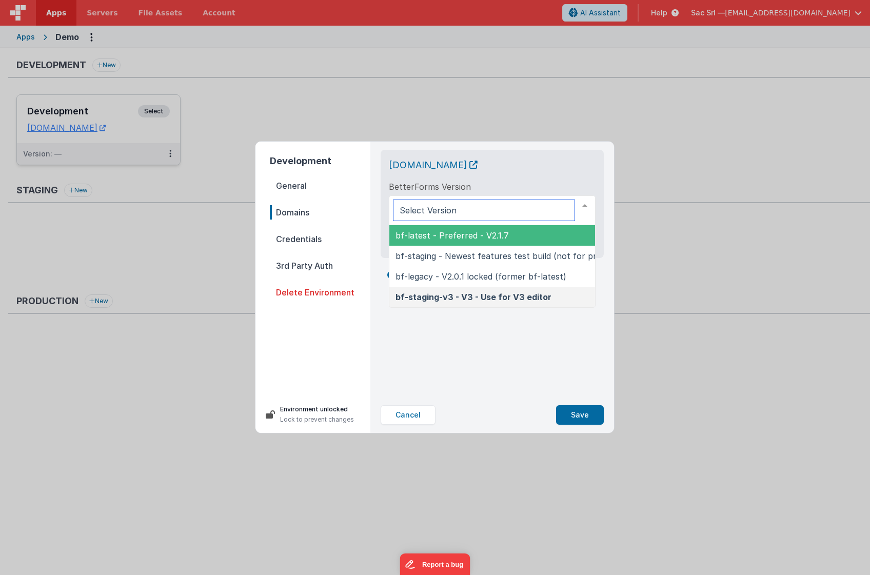
click at [541, 237] on span "bf-latest - Preferred - V2.1.7" at bounding box center [514, 235] width 251 height 21
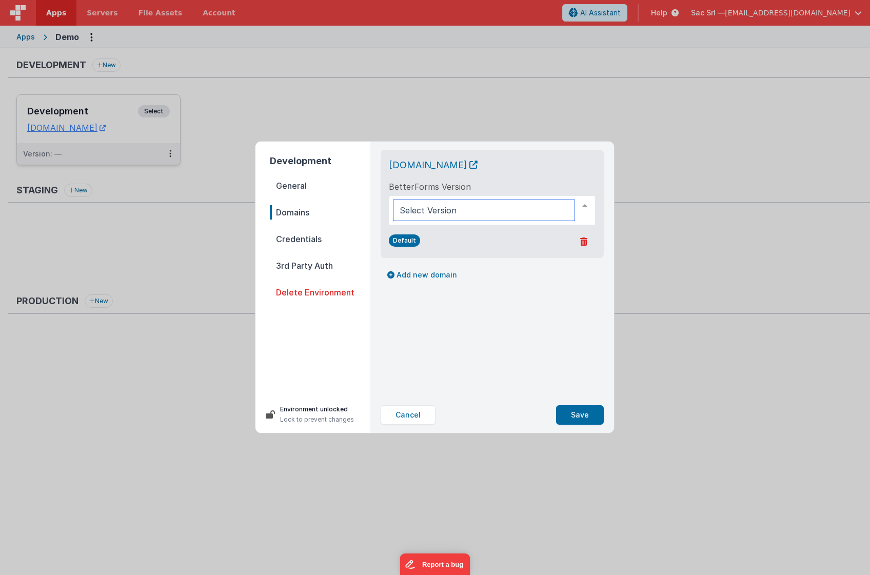
click at [589, 206] on div at bounding box center [585, 205] width 21 height 19
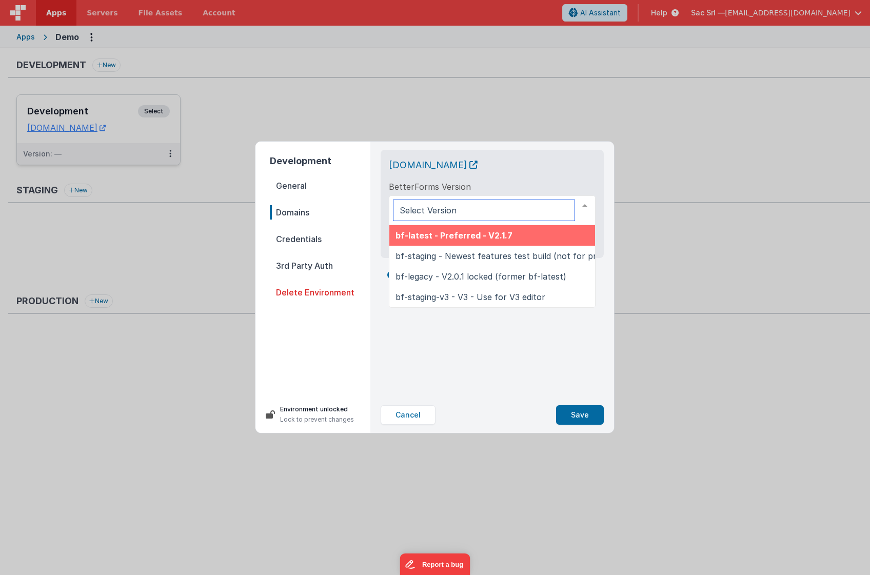
click at [481, 239] on span "bf-latest - Preferred - V2.1.7" at bounding box center [454, 235] width 117 height 10
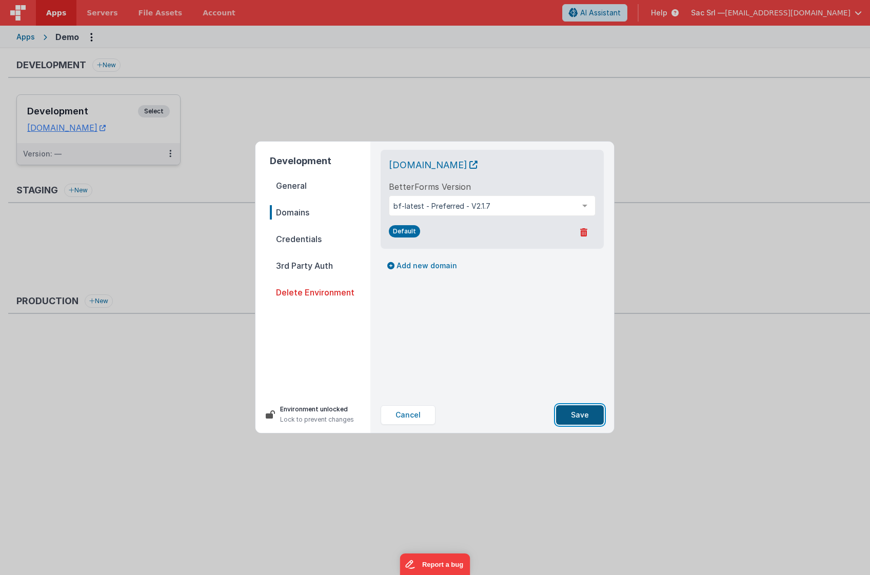
click at [584, 412] on button "Save" at bounding box center [580, 414] width 48 height 19
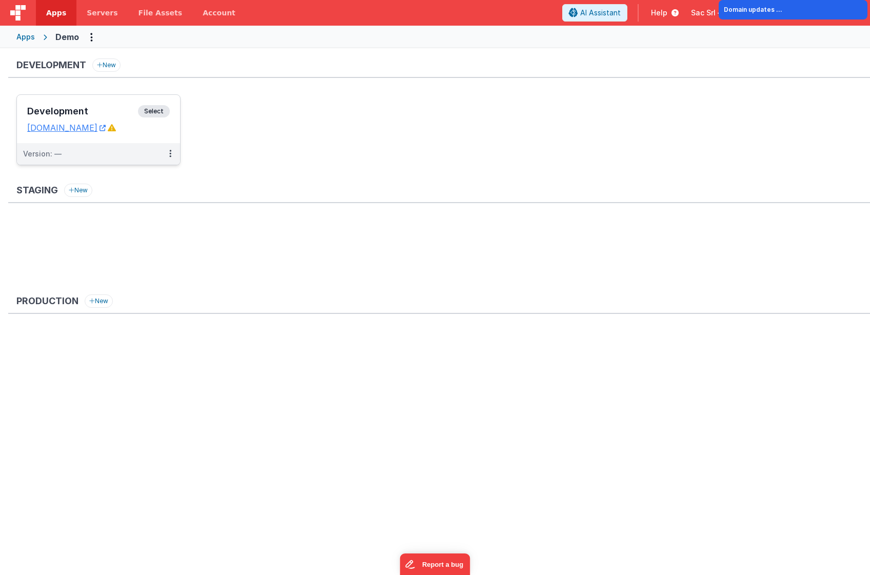
click at [161, 131] on dd "[DOMAIN_NAME]" at bounding box center [98, 128] width 143 height 10
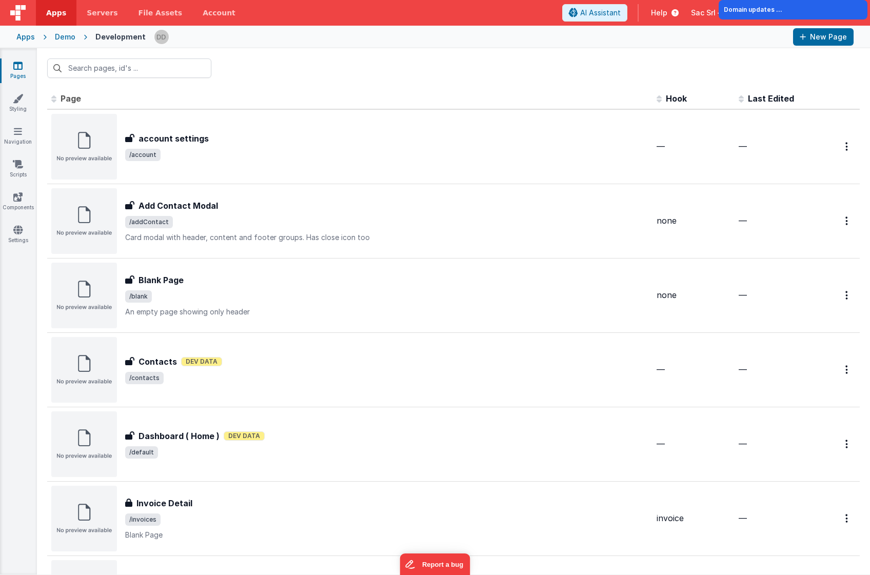
click at [69, 41] on div "Demo" at bounding box center [65, 37] width 21 height 10
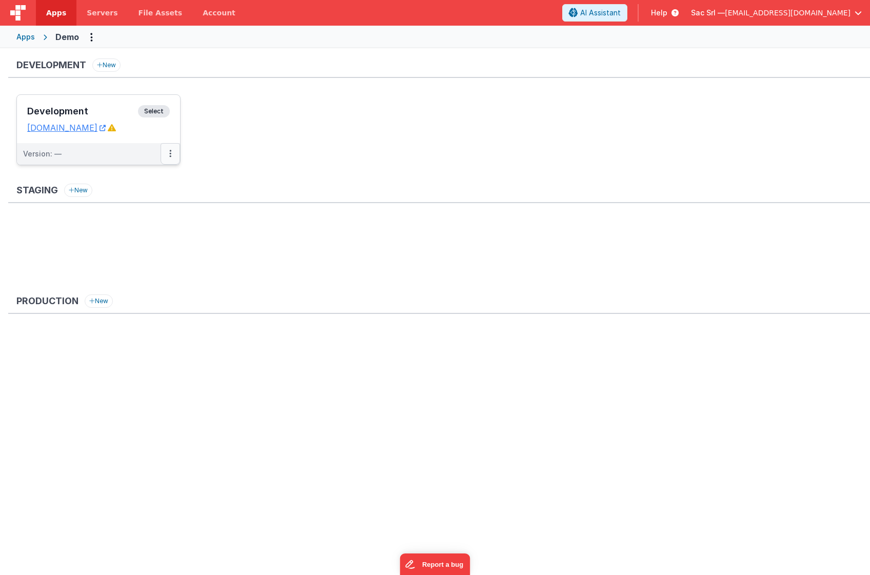
click at [169, 153] on icon at bounding box center [170, 153] width 2 height 1
click at [147, 184] on link "Edit" at bounding box center [135, 177] width 90 height 18
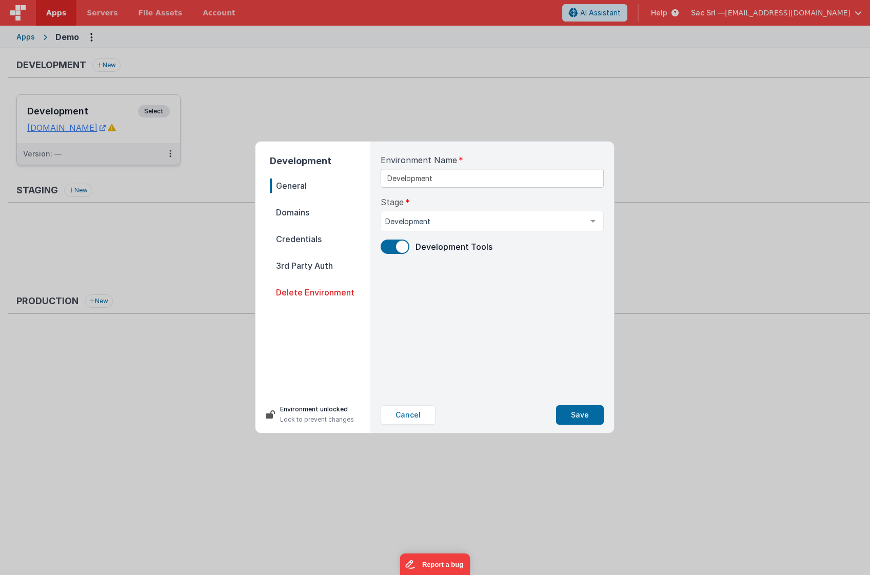
click at [299, 214] on span "Domains" at bounding box center [320, 212] width 101 height 14
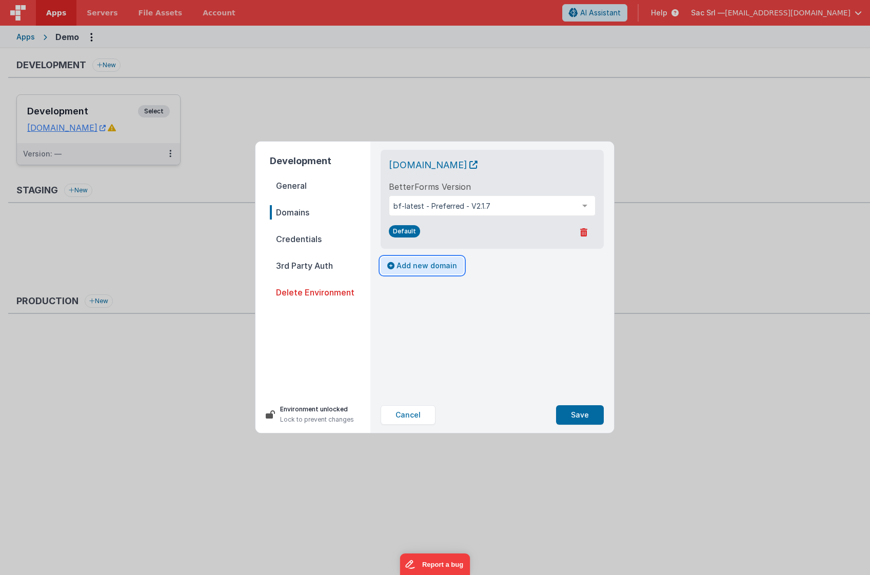
click at [408, 267] on button "Add new domain" at bounding box center [422, 265] width 83 height 17
select select "fmbetterforms.com"
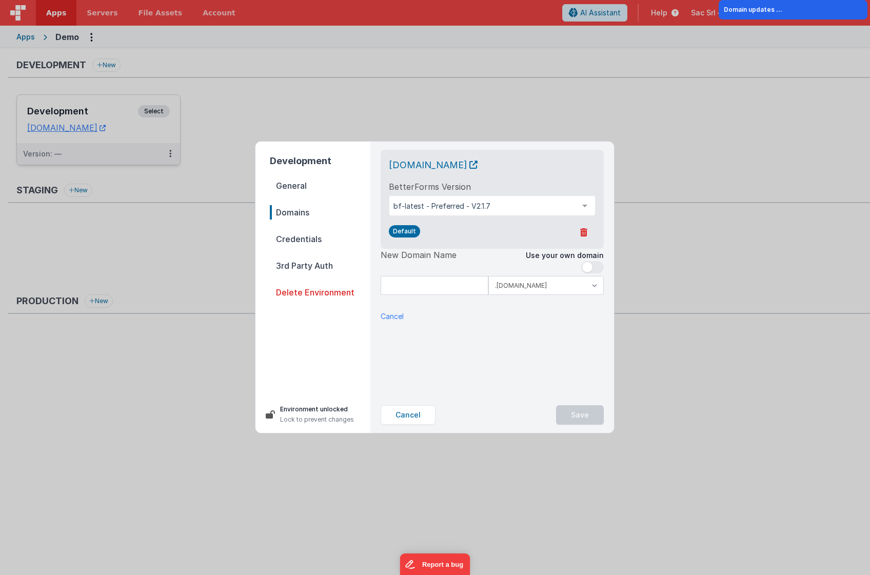
click at [598, 269] on span at bounding box center [592, 267] width 23 height 12
click at [474, 287] on input at bounding box center [492, 285] width 223 height 19
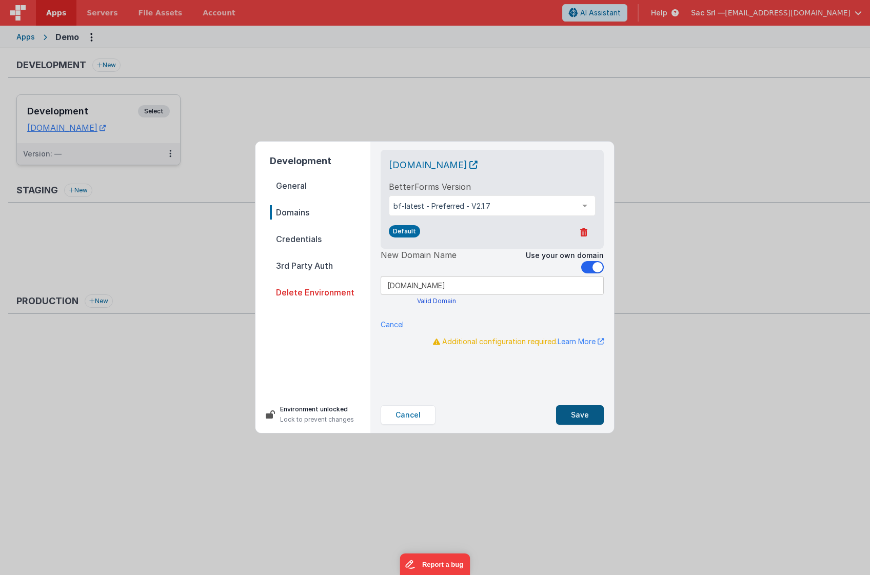
type input "demo.fmbetterforms.it"
click at [581, 413] on button "Save" at bounding box center [580, 414] width 48 height 19
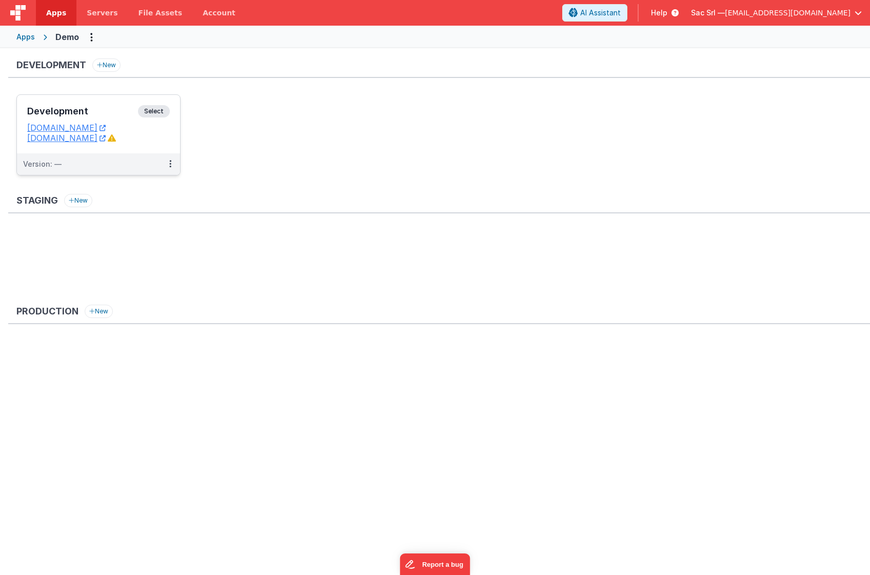
click at [247, 127] on ul "Development Select URLs demofm.clientportal.cloud demo.fmbetterforms.it Version…" at bounding box center [443, 139] width 854 height 91
click at [164, 145] on div "Development Select URLs demofm.clientportal.cloud demo.fmbetterforms.it" at bounding box center [98, 124] width 163 height 58
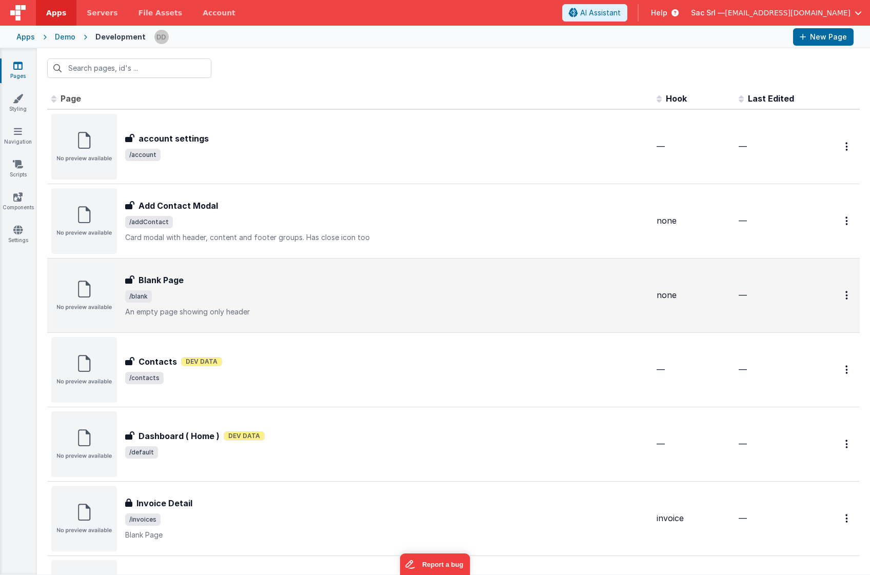
click at [331, 288] on div "Blank Page Blank Page /blank An empty page showing only header" at bounding box center [386, 295] width 523 height 43
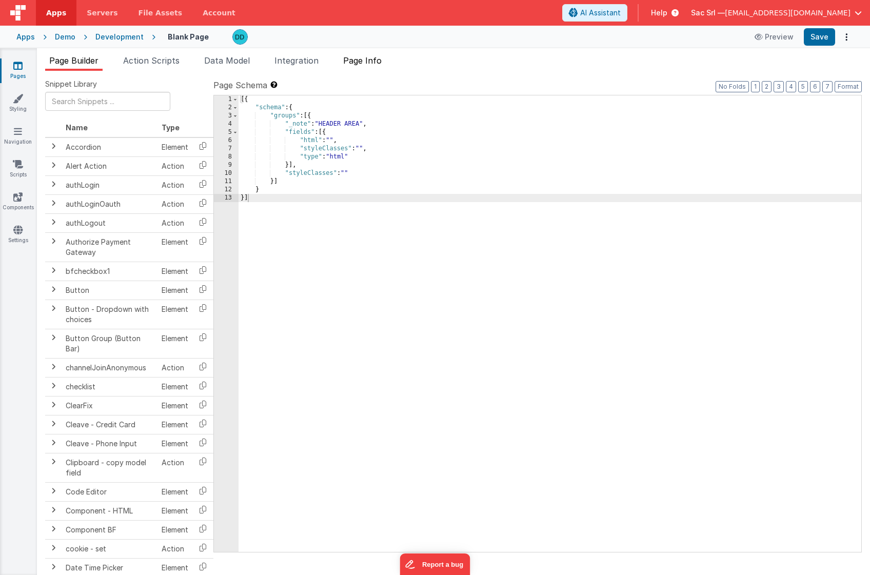
click at [358, 62] on span "Page Info" at bounding box center [362, 60] width 38 height 10
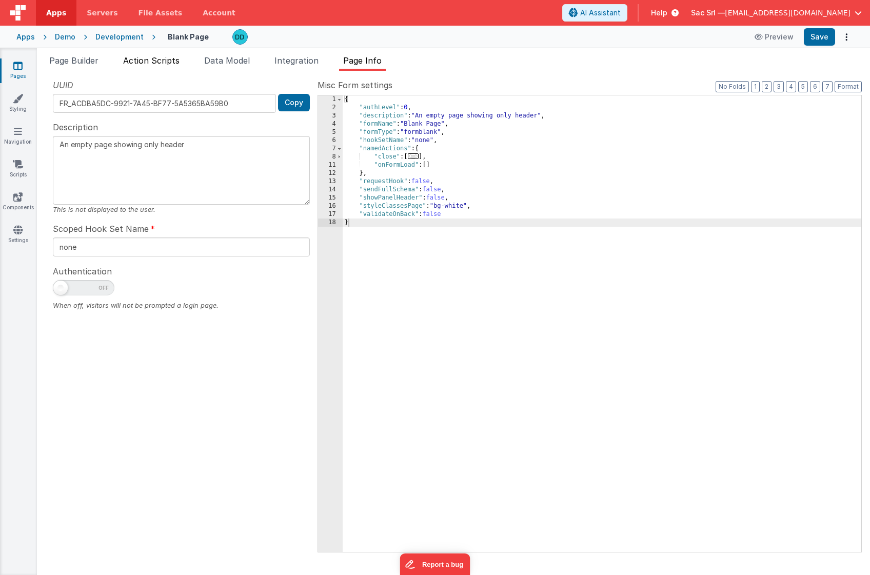
drag, startPoint x: 232, startPoint y: 67, endPoint x: 166, endPoint y: 62, distance: 66.9
click at [231, 68] on li "Data Model" at bounding box center [227, 62] width 54 height 16
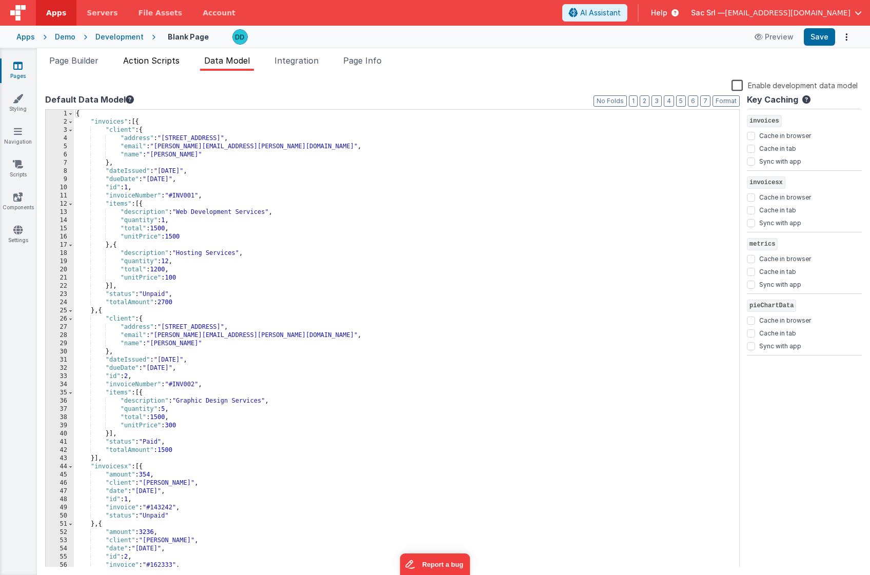
click at [161, 62] on span "Action Scripts" at bounding box center [151, 60] width 56 height 10
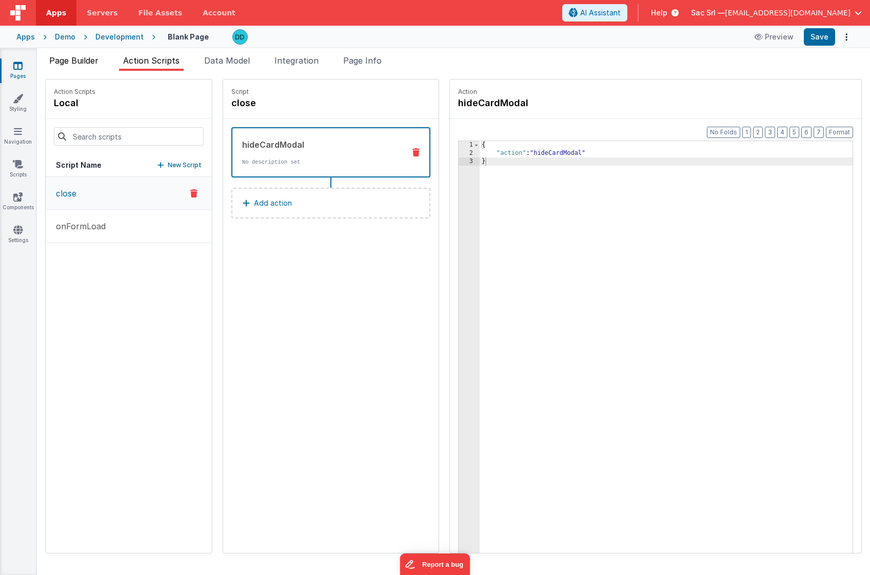
click at [78, 67] on li "Page Builder" at bounding box center [73, 62] width 57 height 16
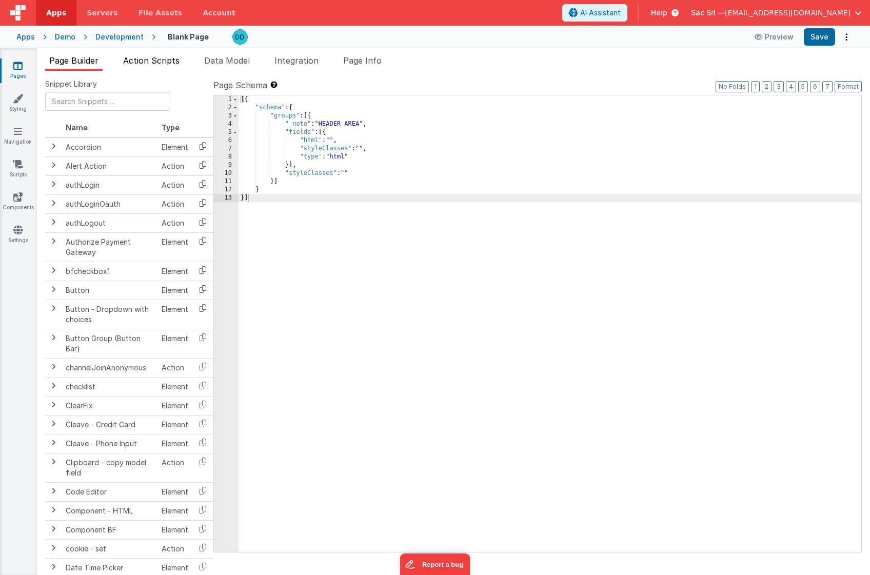
click at [180, 63] on span "Action Scripts" at bounding box center [151, 60] width 56 height 10
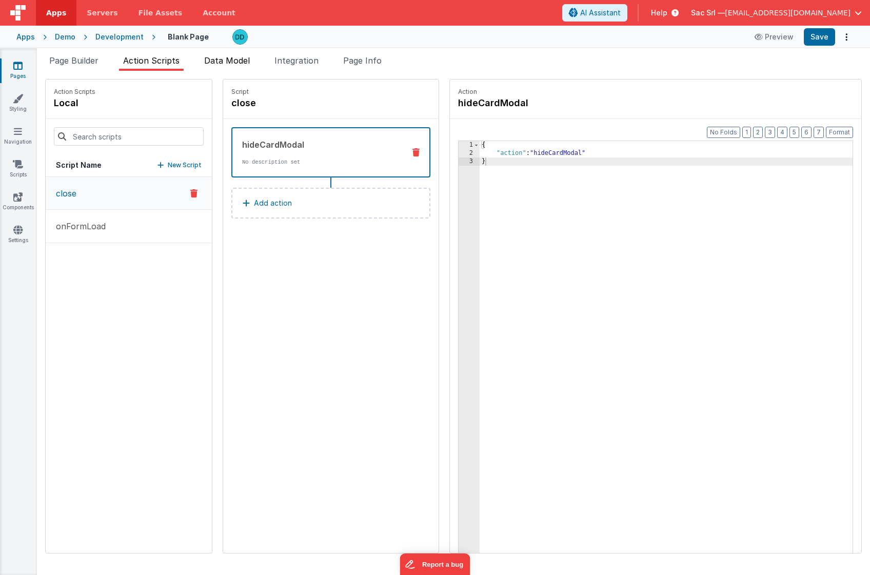
click at [224, 59] on span "Data Model" at bounding box center [227, 60] width 46 height 10
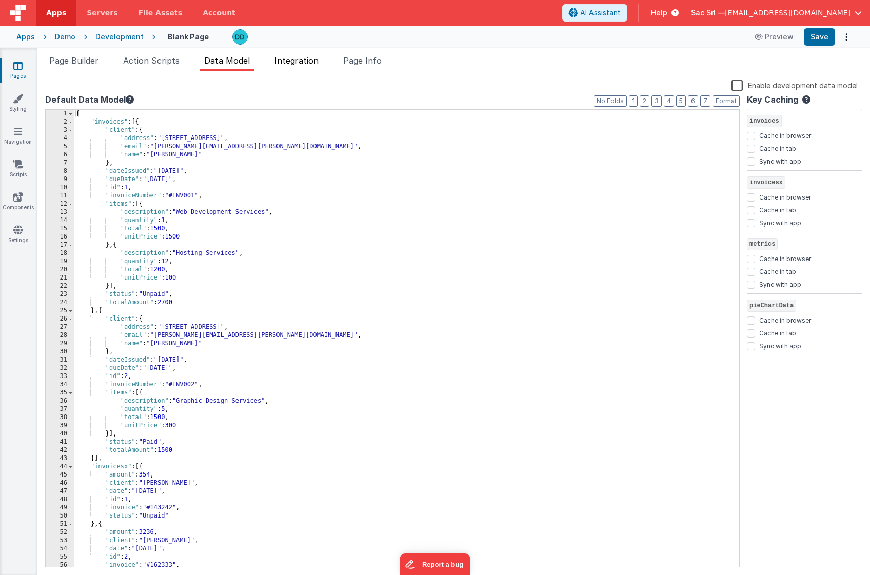
click at [292, 57] on span "Integration" at bounding box center [297, 60] width 44 height 10
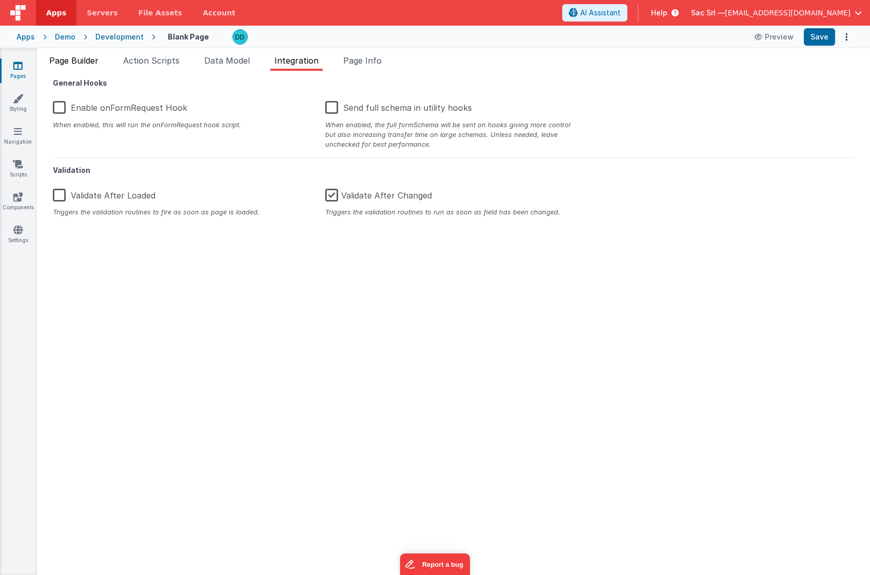
click at [67, 65] on li "Page Builder" at bounding box center [73, 62] width 57 height 16
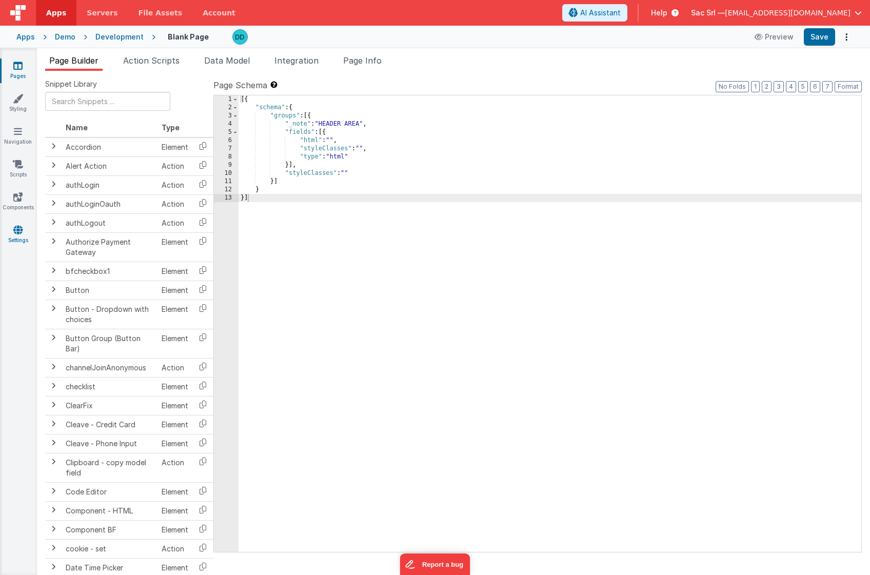
click at [19, 232] on icon at bounding box center [17, 230] width 9 height 10
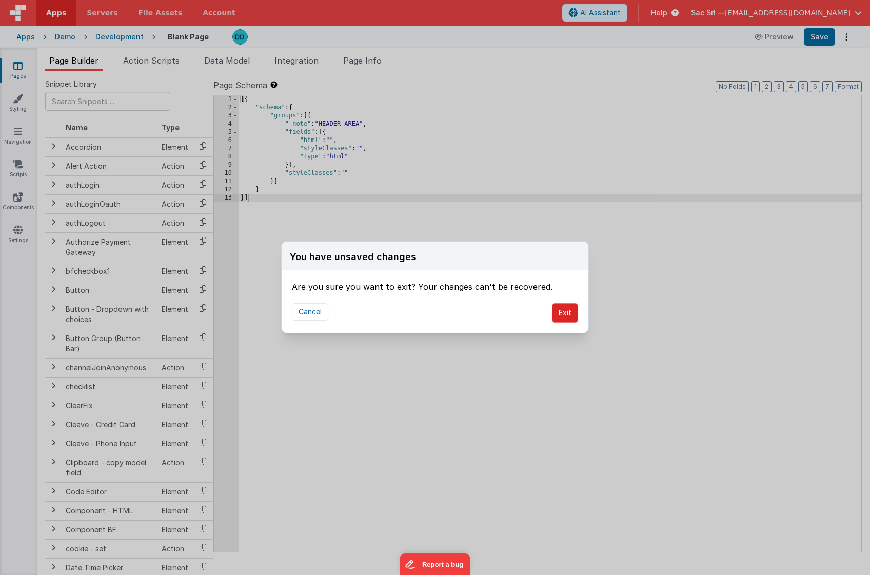
click at [563, 310] on button "Exit" at bounding box center [565, 312] width 26 height 19
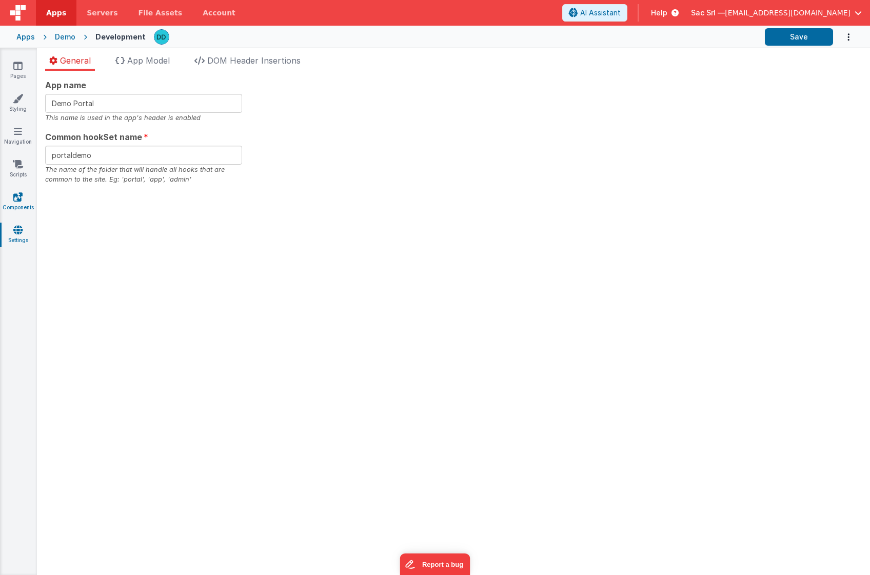
click at [17, 195] on icon at bounding box center [17, 197] width 9 height 10
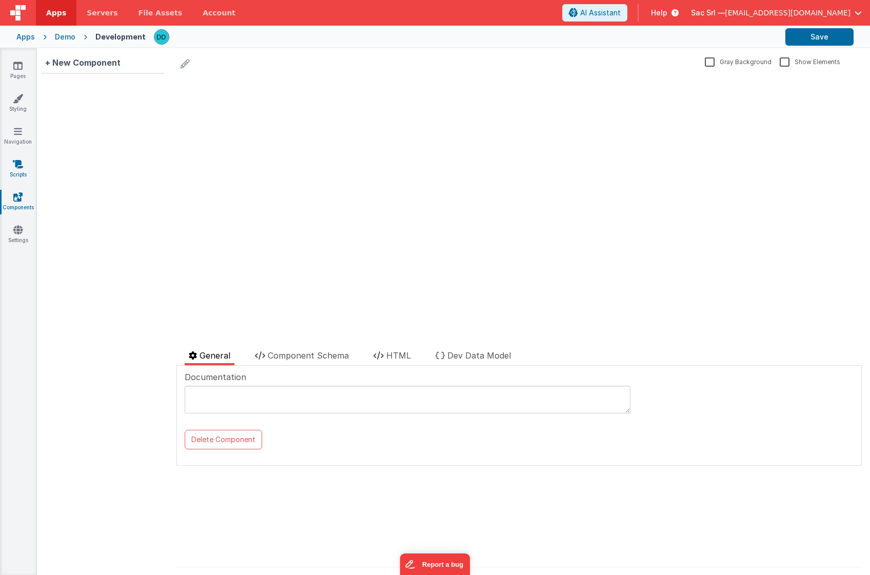
click at [22, 165] on icon at bounding box center [18, 164] width 10 height 10
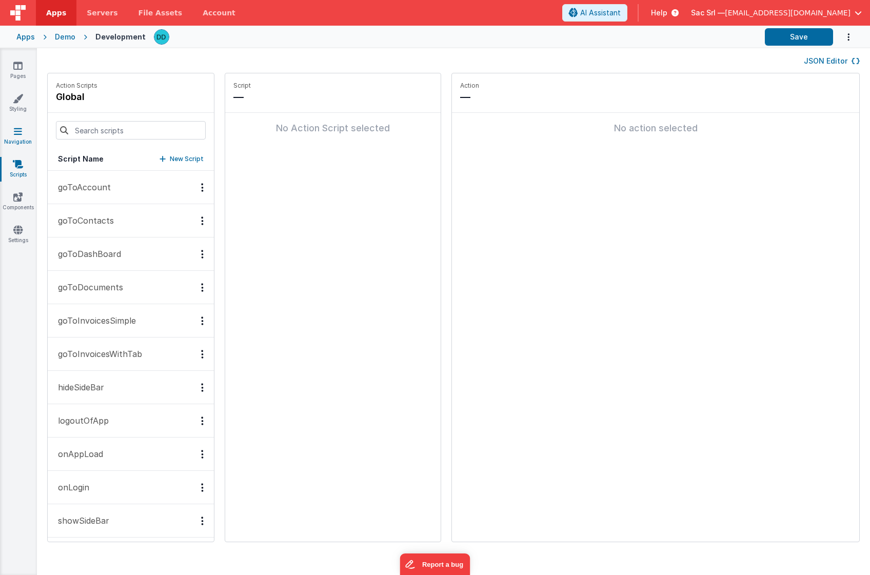
click at [23, 138] on link "Navigation" at bounding box center [17, 136] width 37 height 21
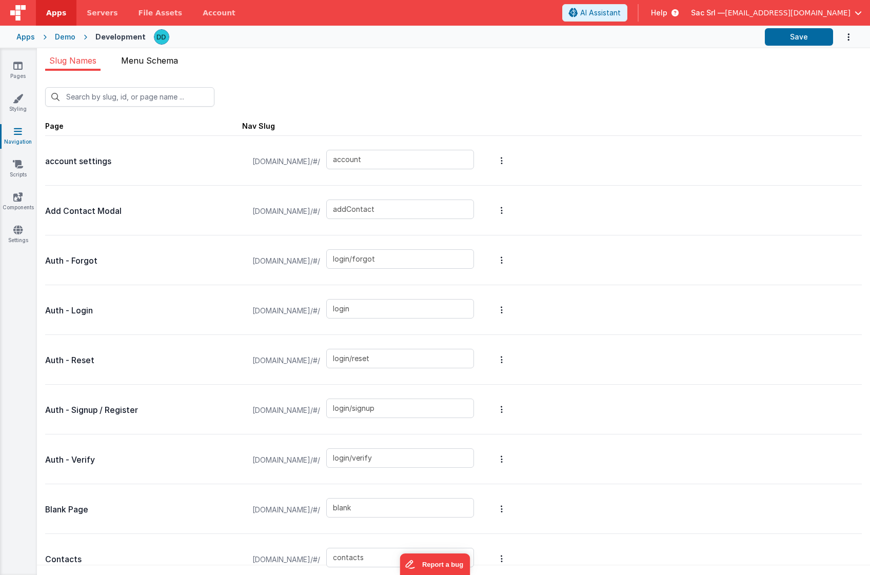
click at [146, 61] on span "Menu Schema" at bounding box center [149, 60] width 57 height 10
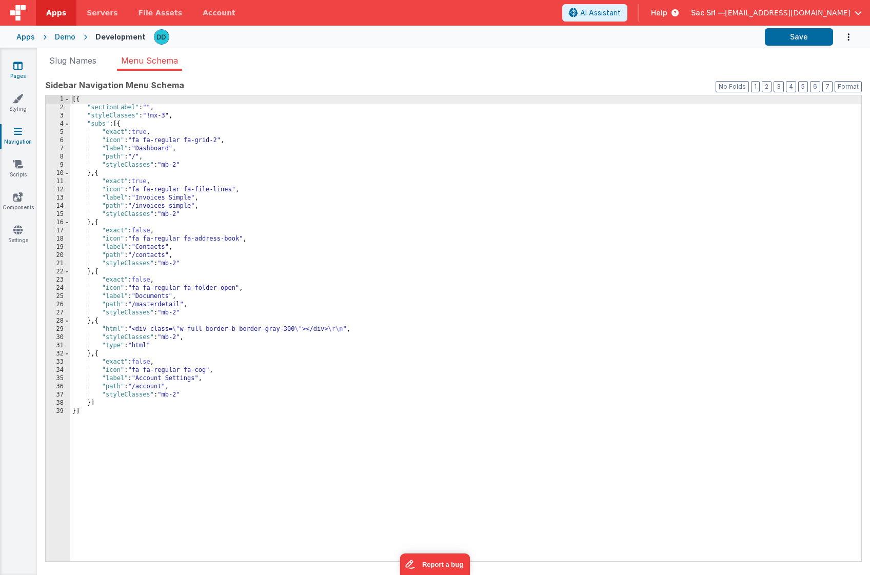
click at [18, 70] on icon at bounding box center [17, 66] width 9 height 10
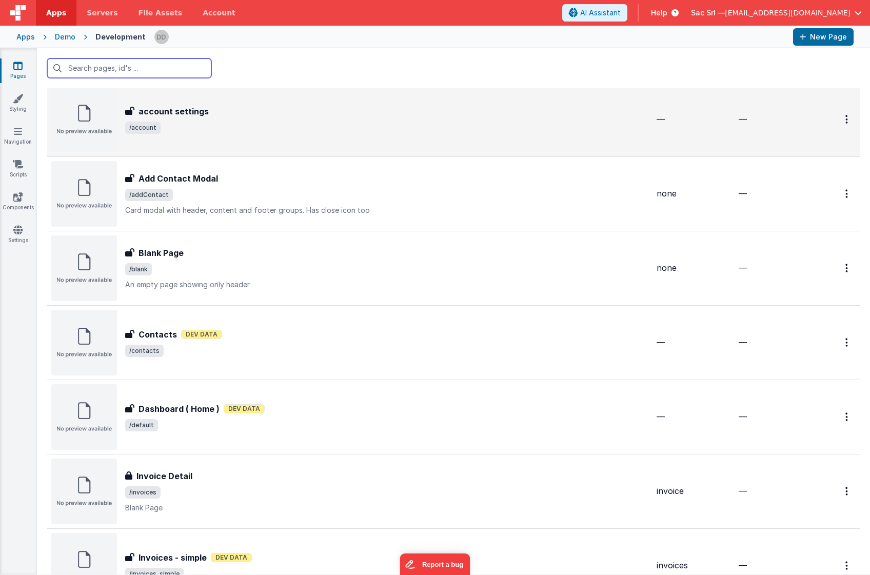
scroll to position [27, 0]
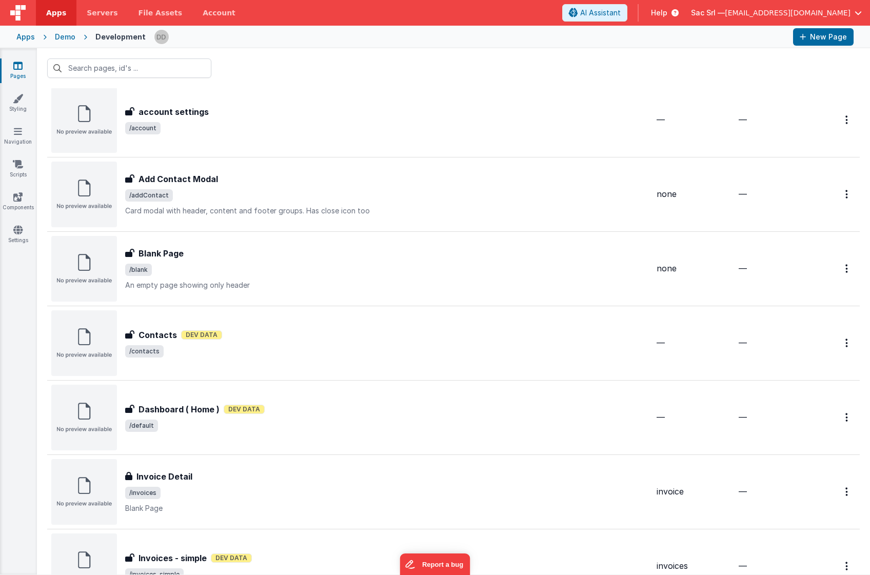
click at [64, 41] on div "Demo" at bounding box center [65, 37] width 21 height 10
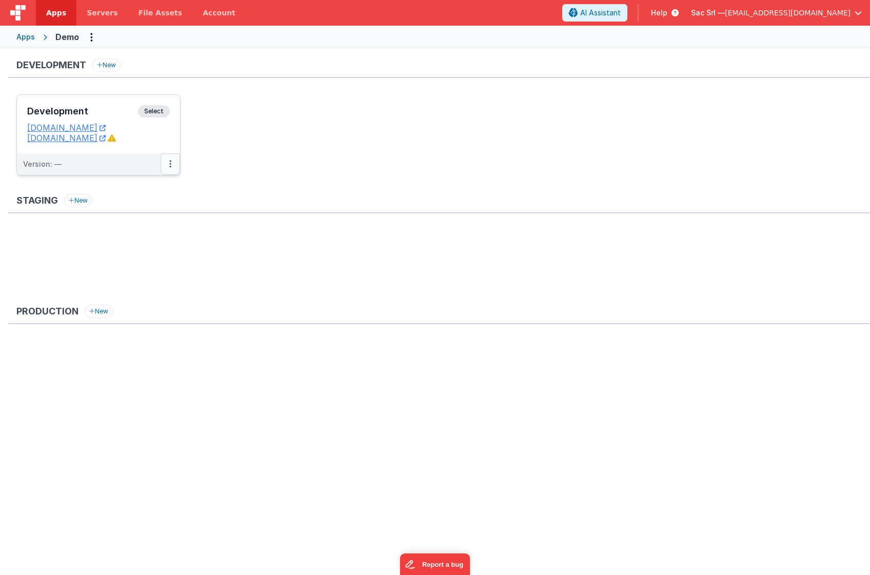
click at [167, 159] on button at bounding box center [170, 164] width 19 height 22
click at [145, 188] on link "Edit" at bounding box center [135, 187] width 90 height 18
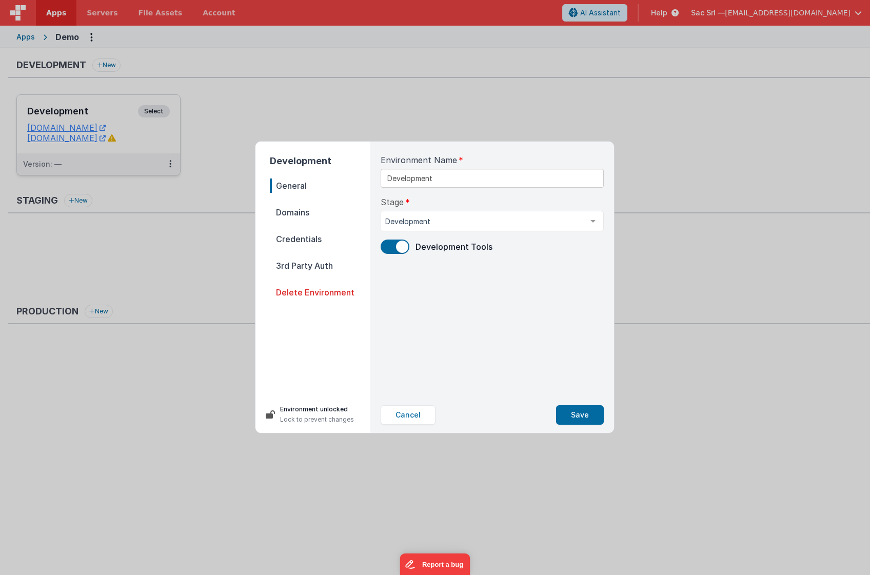
click at [298, 210] on span "Domains" at bounding box center [320, 212] width 101 height 14
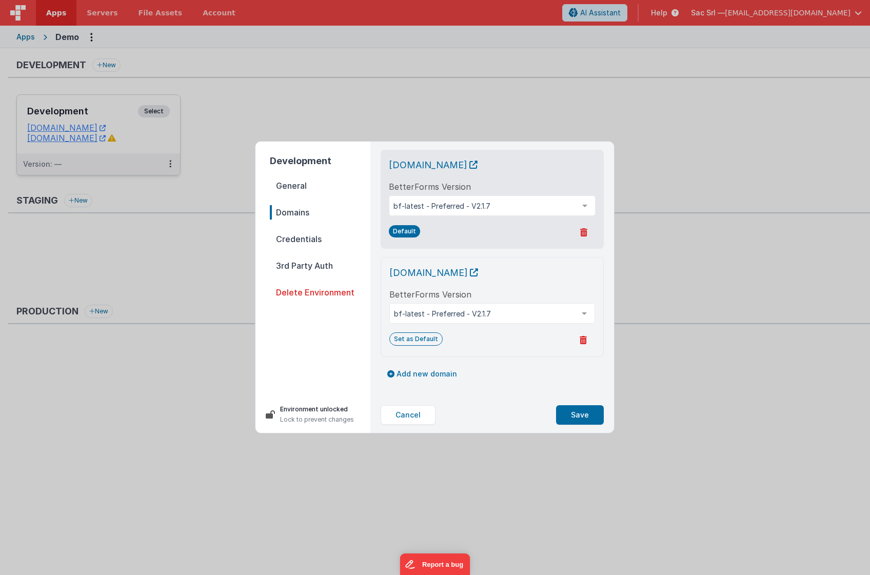
click at [301, 243] on span "Credentials" at bounding box center [320, 239] width 101 height 14
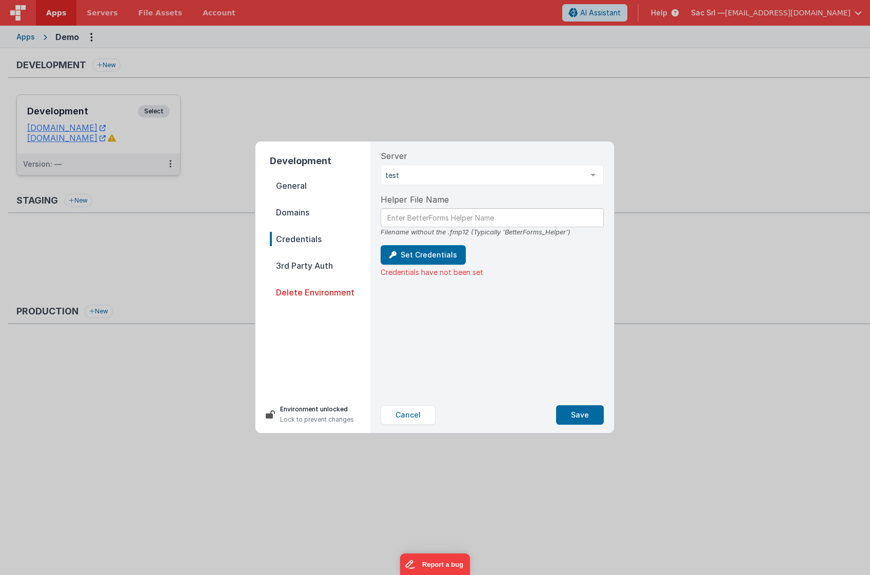
click at [303, 219] on span "Domains" at bounding box center [320, 212] width 101 height 14
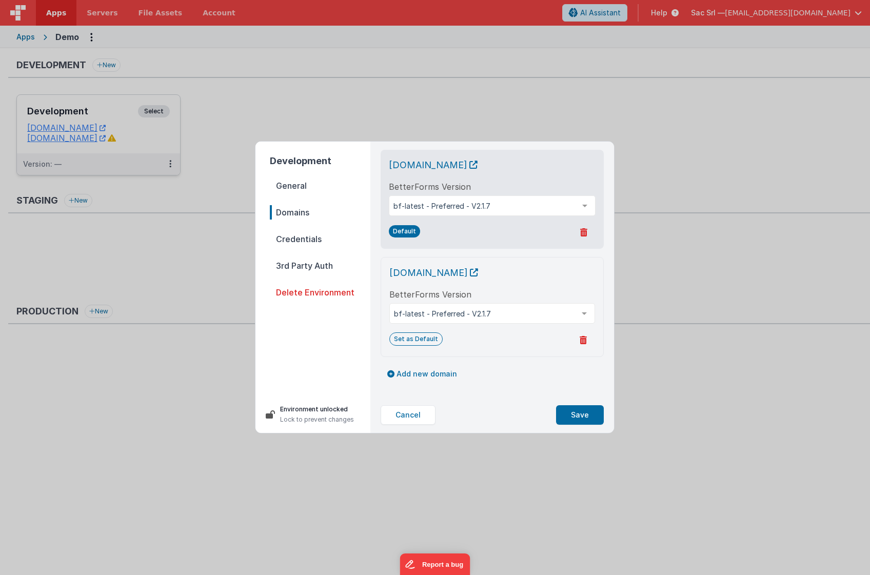
click at [302, 186] on span "General" at bounding box center [320, 186] width 101 height 14
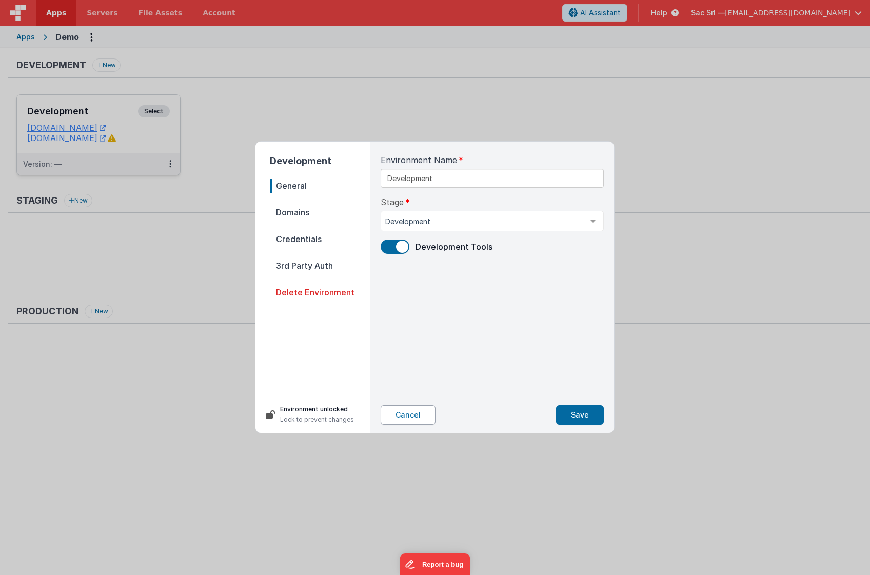
click at [412, 416] on button "Cancel" at bounding box center [408, 414] width 55 height 19
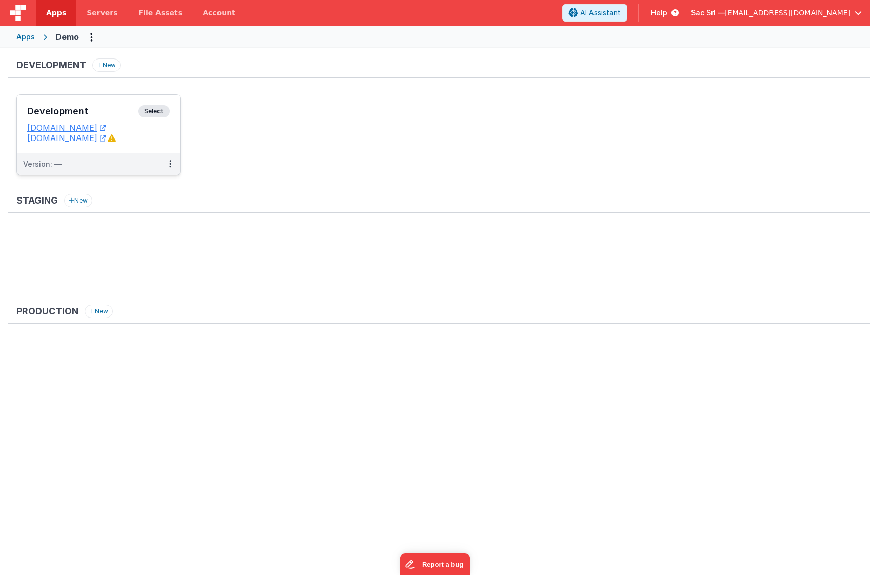
click at [168, 144] on div "Development Select URLs demofm.clientportal.cloud demo.fmbetterforms.it" at bounding box center [98, 124] width 163 height 58
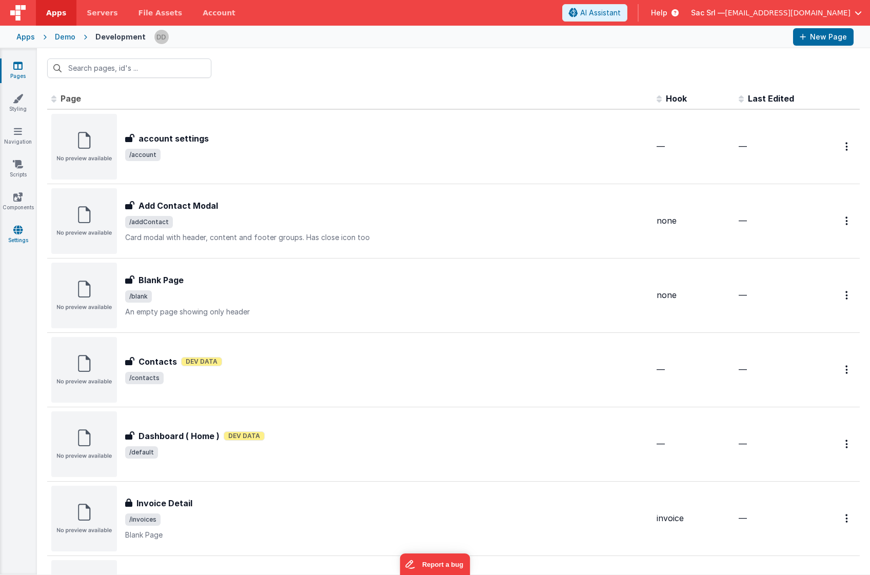
click at [14, 232] on icon at bounding box center [17, 230] width 9 height 10
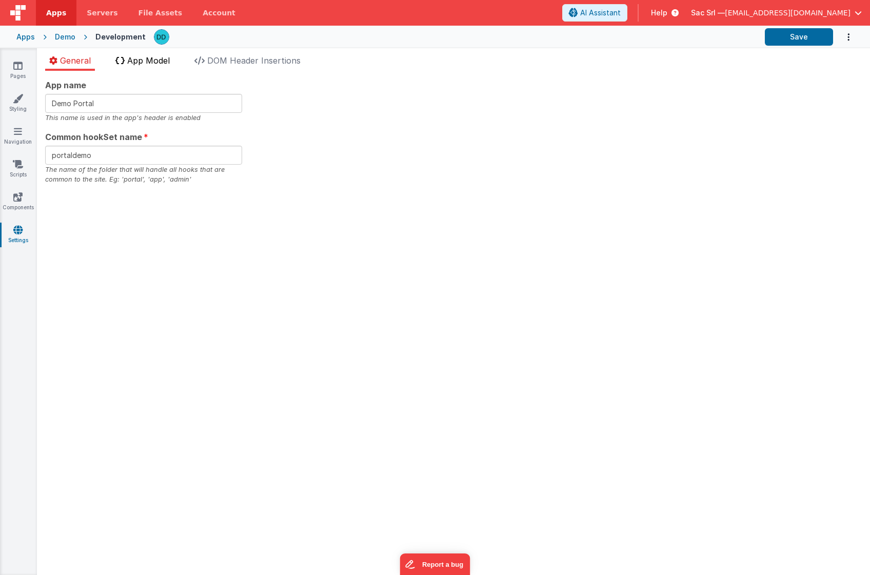
click at [151, 68] on li "App Model" at bounding box center [142, 62] width 63 height 16
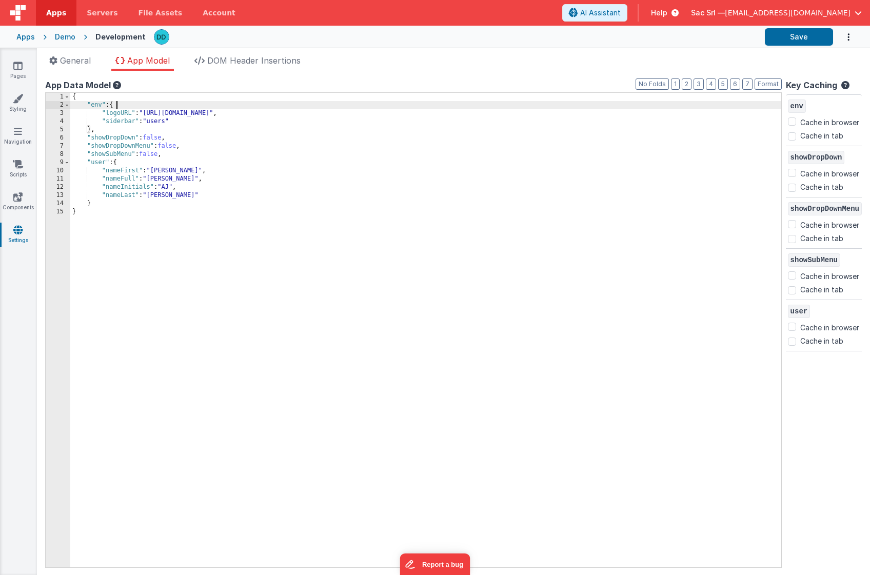
click at [119, 106] on div "{ "env" : { "logoURL" : "https://ucarecdn.com/b9e7ff3a-9338-449a-87e6-c029b26b9…" at bounding box center [425, 338] width 711 height 491
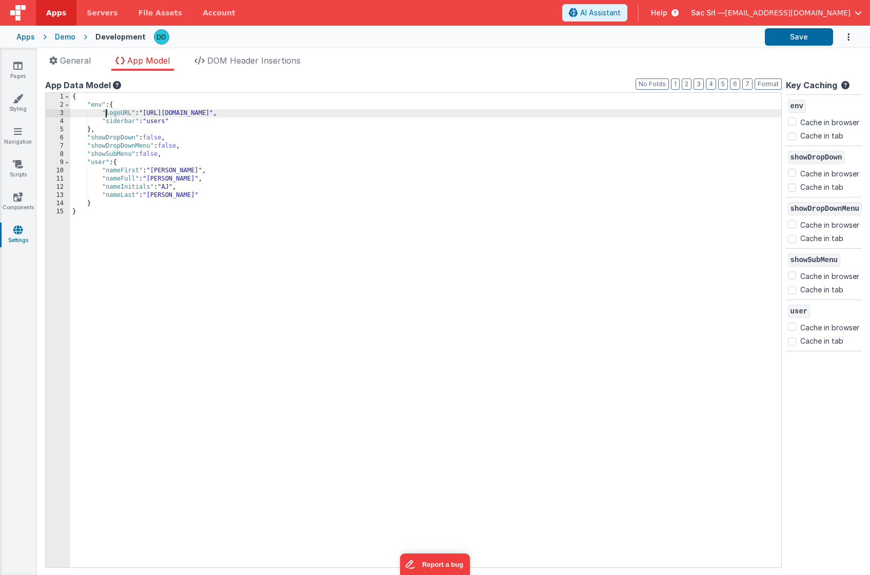
click at [104, 111] on div "{ "env" : { "logoURL" : "https://ucarecdn.com/b9e7ff3a-9338-449a-87e6-c029b26b9…" at bounding box center [425, 338] width 711 height 491
click at [186, 120] on div "{ "env" : { "logoURL" : "https://ucarecdn.com/b9e7ff3a-9338-449a-87e6-c029b26b9…" at bounding box center [425, 338] width 711 height 491
click at [139, 11] on span "File Assets" at bounding box center [161, 13] width 44 height 10
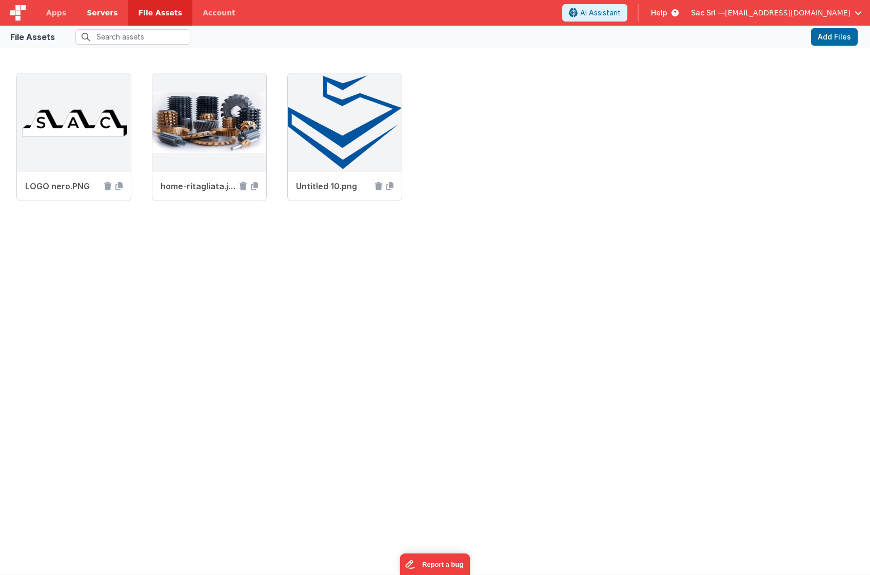
click at [104, 14] on span "Servers" at bounding box center [102, 13] width 31 height 10
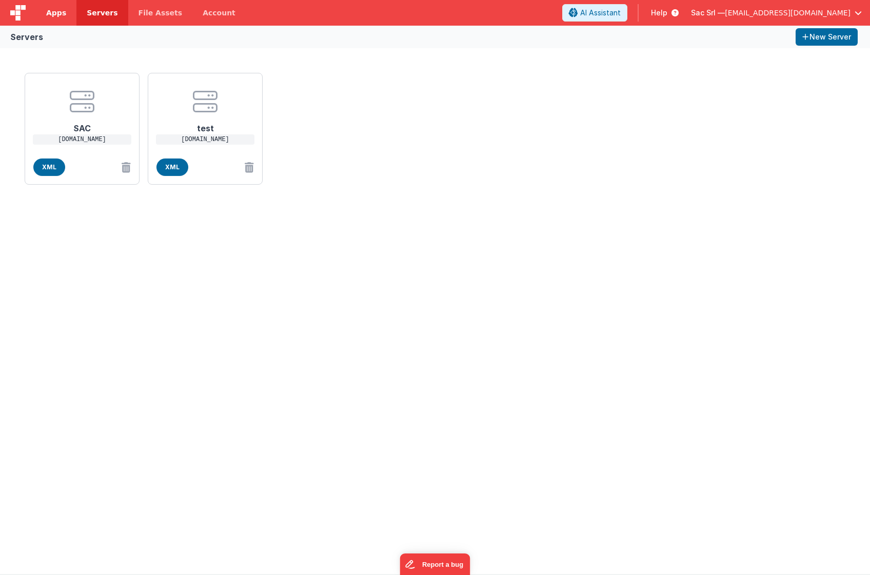
click at [65, 14] on link "Apps" at bounding box center [56, 13] width 41 height 26
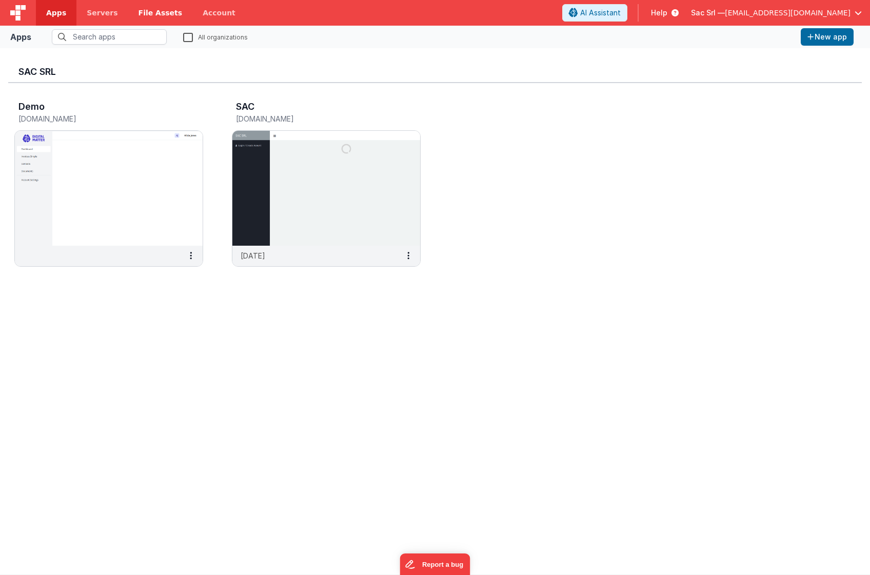
click at [143, 12] on span "File Assets" at bounding box center [161, 13] width 44 height 10
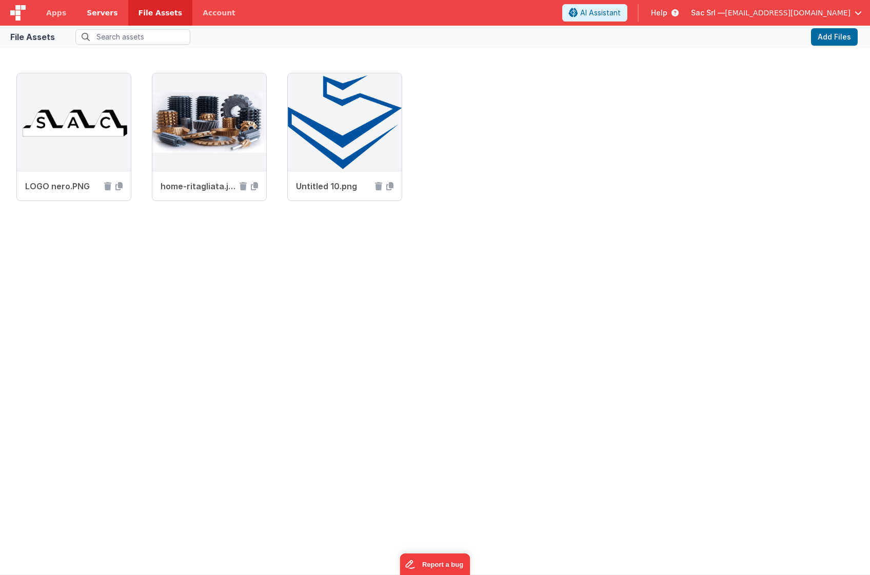
click at [101, 12] on span "Servers" at bounding box center [102, 13] width 31 height 10
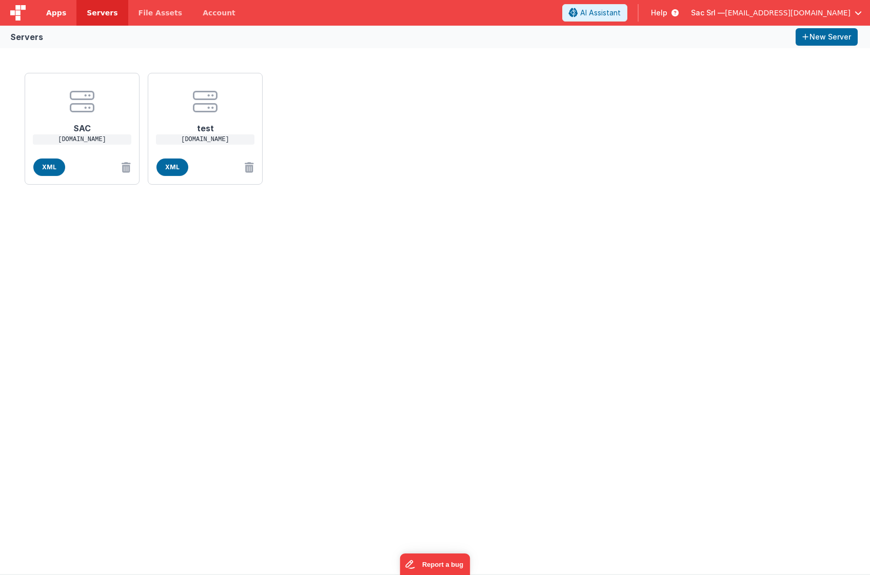
click at [54, 10] on span "Apps" at bounding box center [56, 13] width 20 height 10
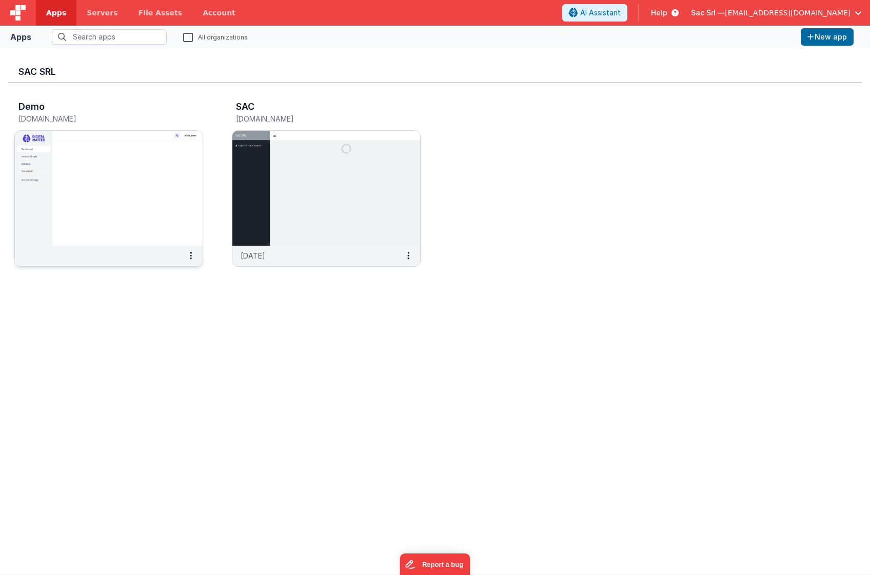
click at [139, 196] on img at bounding box center [109, 188] width 188 height 115
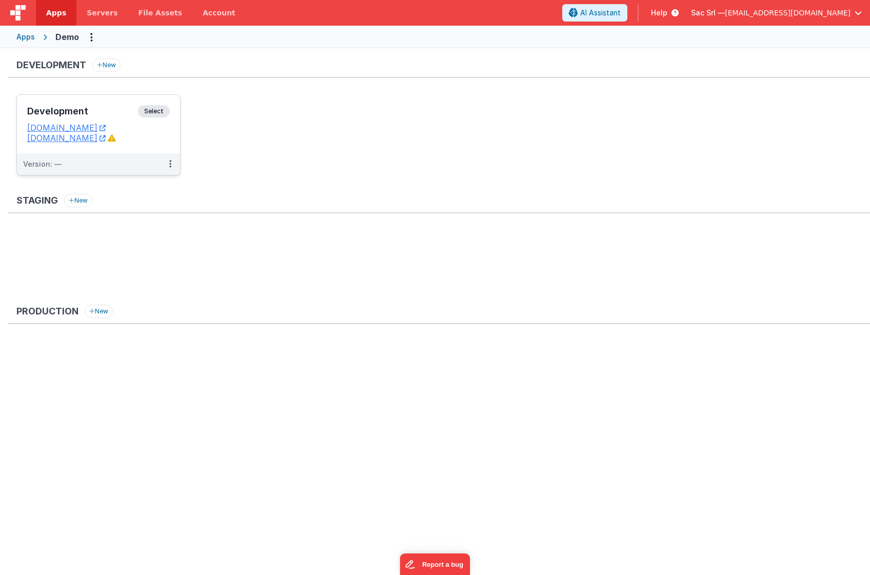
click at [168, 142] on dd "demo.fmbetterforms.it" at bounding box center [98, 138] width 143 height 10
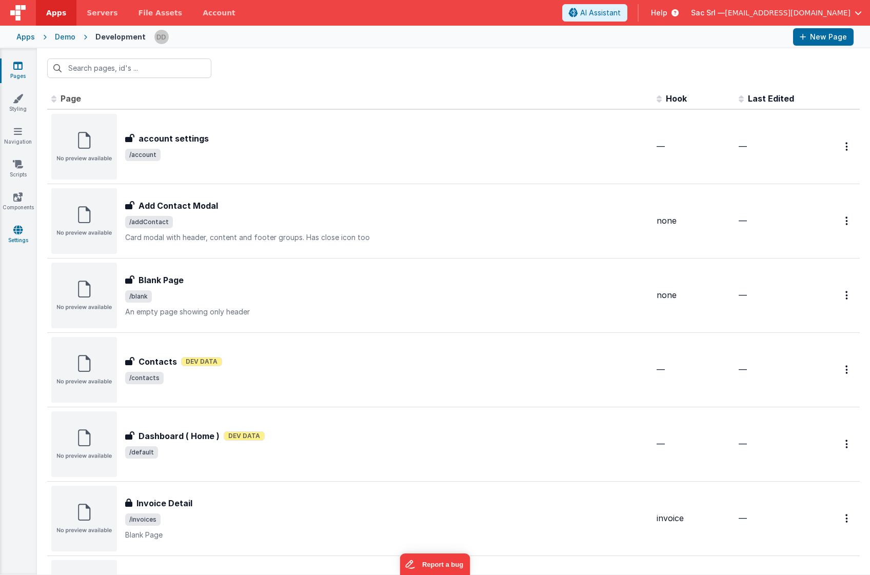
click at [16, 227] on icon at bounding box center [17, 230] width 9 height 10
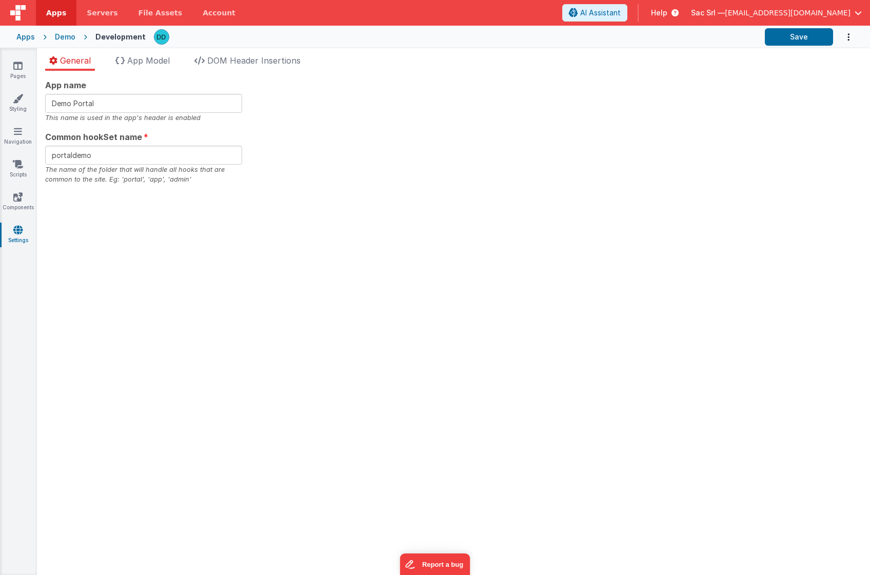
click at [156, 53] on div "General App Model DOM Header Insertions App name Demo Portal This name is used …" at bounding box center [453, 311] width 833 height 527
click at [155, 62] on span "App Model" at bounding box center [148, 60] width 43 height 10
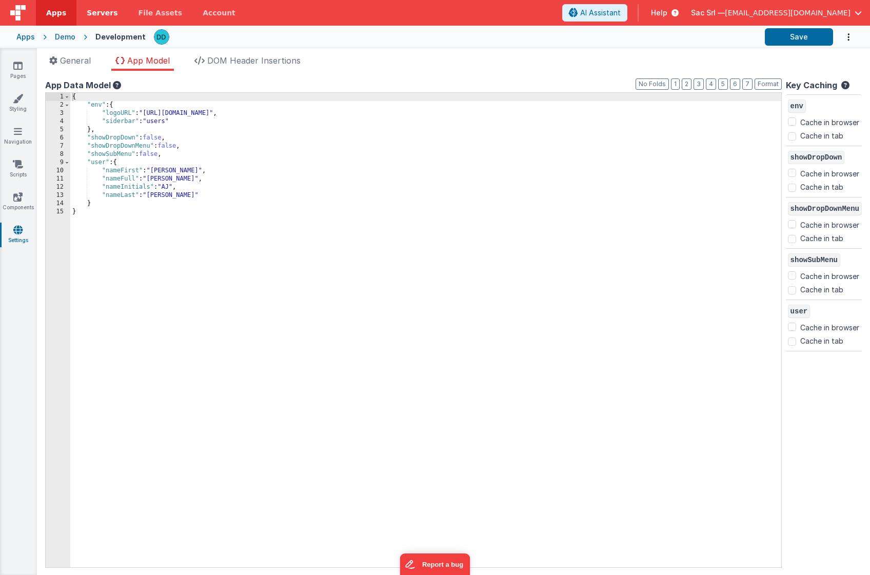
click at [106, 18] on link "Servers" at bounding box center [101, 13] width 51 height 26
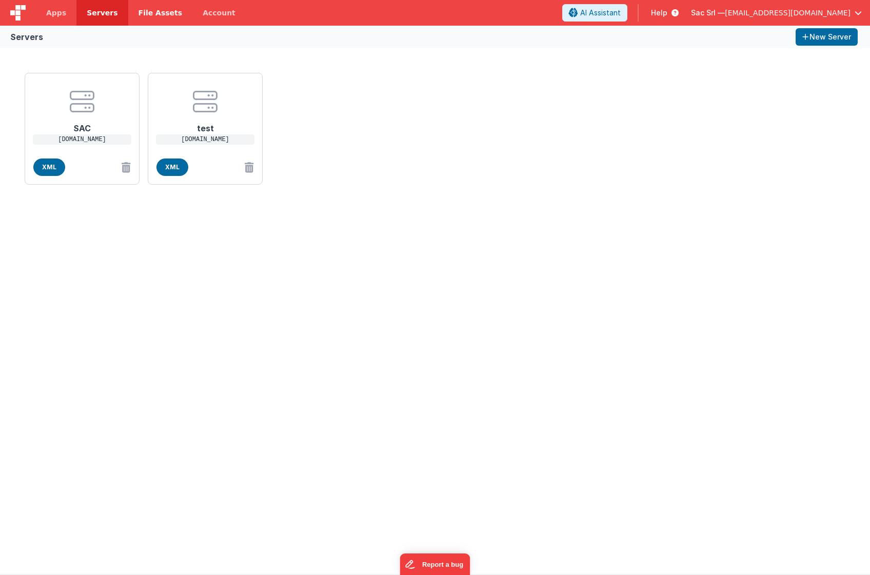
click at [154, 15] on span "File Assets" at bounding box center [161, 13] width 44 height 10
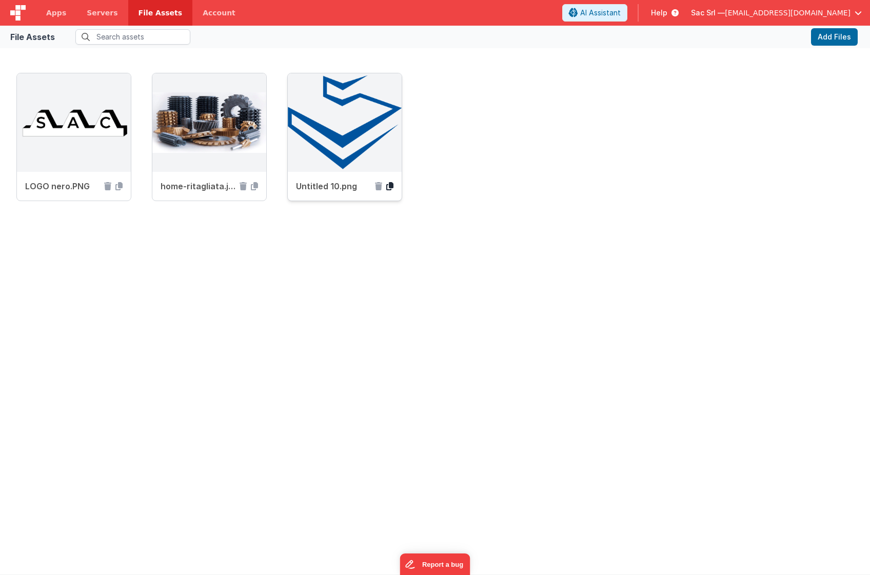
click at [390, 185] on icon at bounding box center [389, 186] width 7 height 8
click at [48, 14] on span "Apps" at bounding box center [56, 13] width 20 height 10
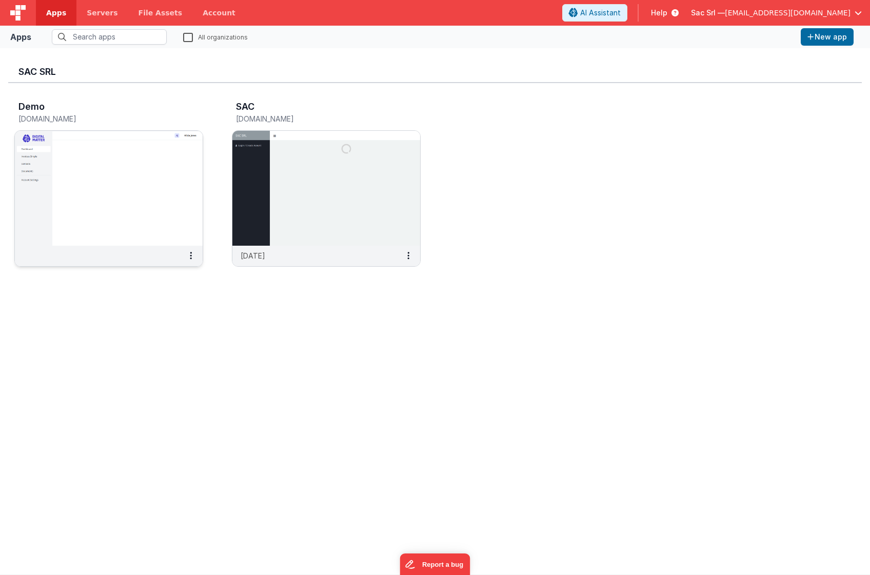
click at [142, 194] on img at bounding box center [109, 188] width 188 height 115
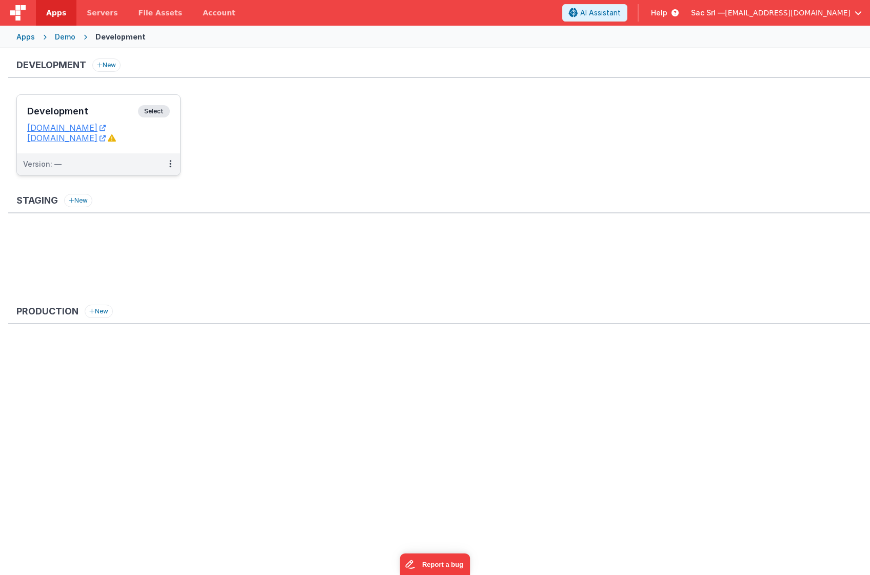
click at [155, 143] on dd "demo.fmbetterforms.it" at bounding box center [98, 138] width 143 height 10
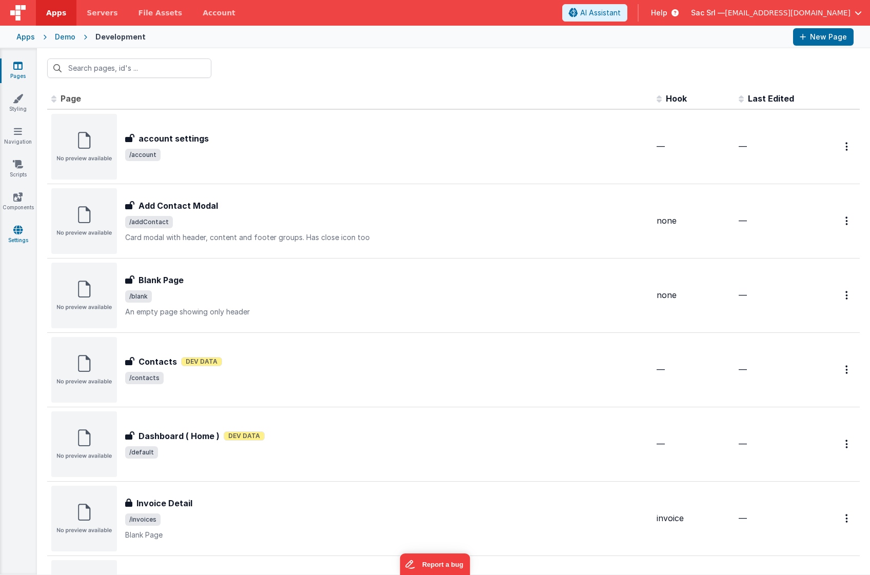
click at [14, 229] on icon at bounding box center [17, 230] width 9 height 10
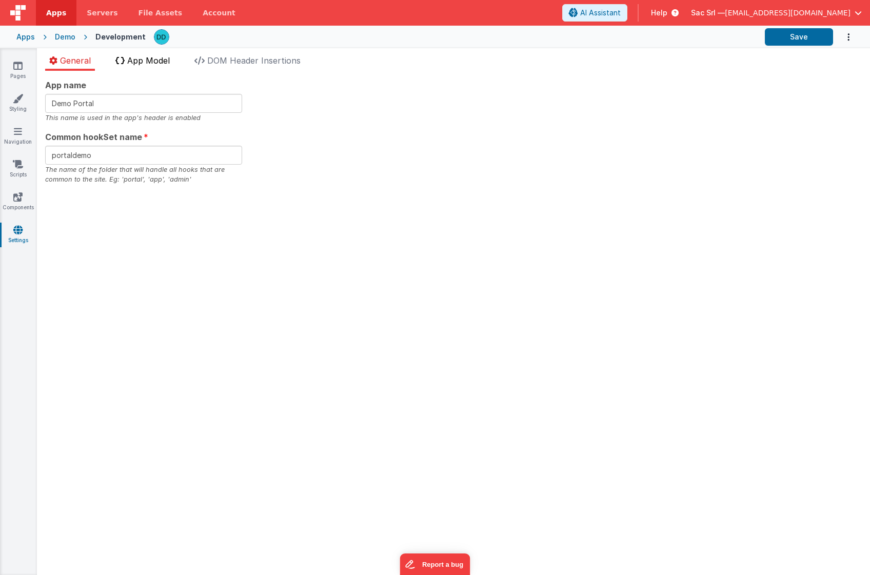
click at [159, 55] on span "App Model" at bounding box center [148, 60] width 43 height 10
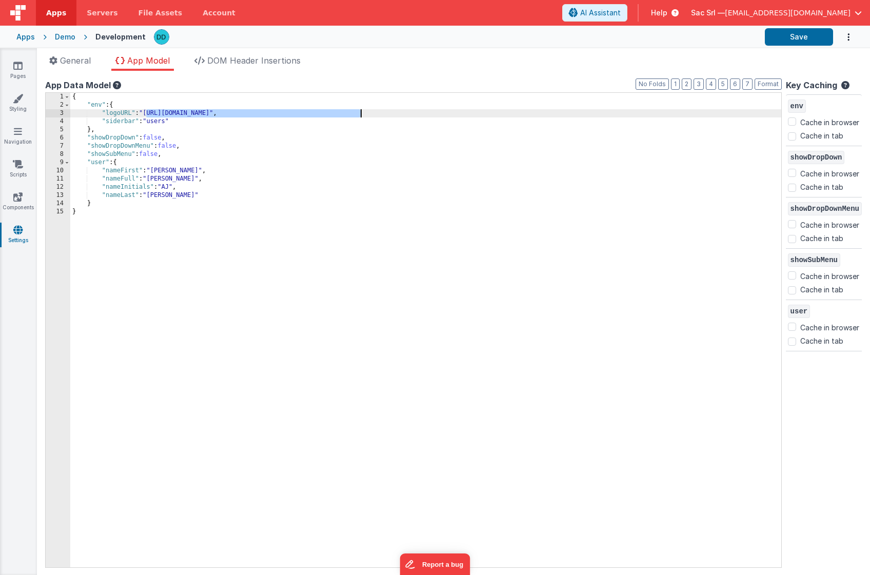
drag, startPoint x: 146, startPoint y: 112, endPoint x: 362, endPoint y: 115, distance: 216.5
click at [362, 115] on div "{ "env" : { "logoURL" : "https://ucarecdn.com/b9e7ff3a-9338-449a-87e6-c029b26b9…" at bounding box center [425, 338] width 711 height 491
click at [795, 38] on button "Save" at bounding box center [799, 36] width 68 height 17
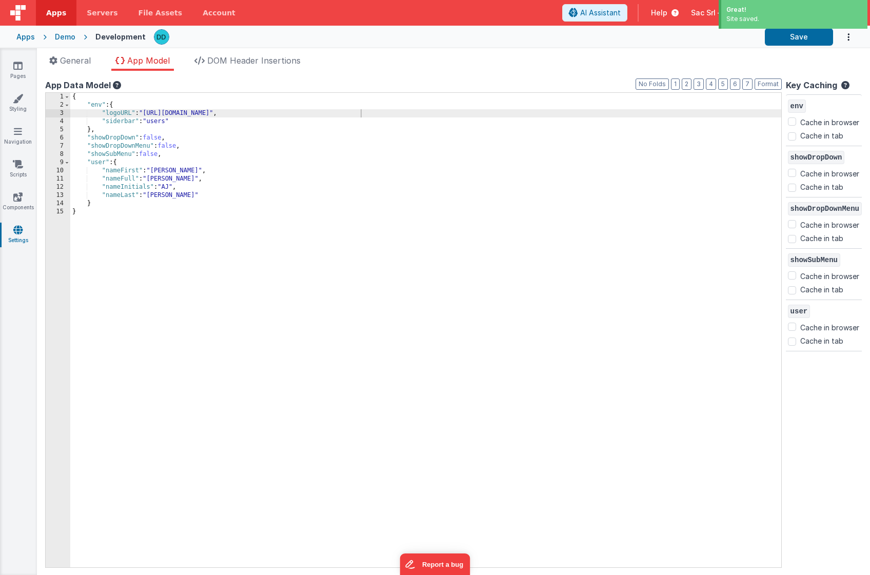
click at [71, 39] on div "Demo" at bounding box center [65, 37] width 21 height 10
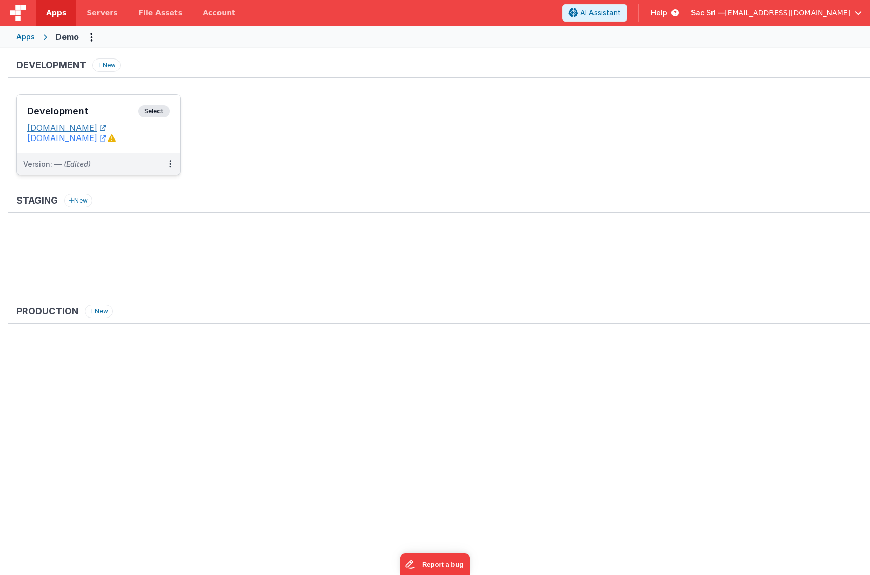
click at [106, 128] on icon at bounding box center [103, 128] width 6 height 1
click at [155, 134] on dd "demo.fmbetterforms.it" at bounding box center [98, 138] width 143 height 10
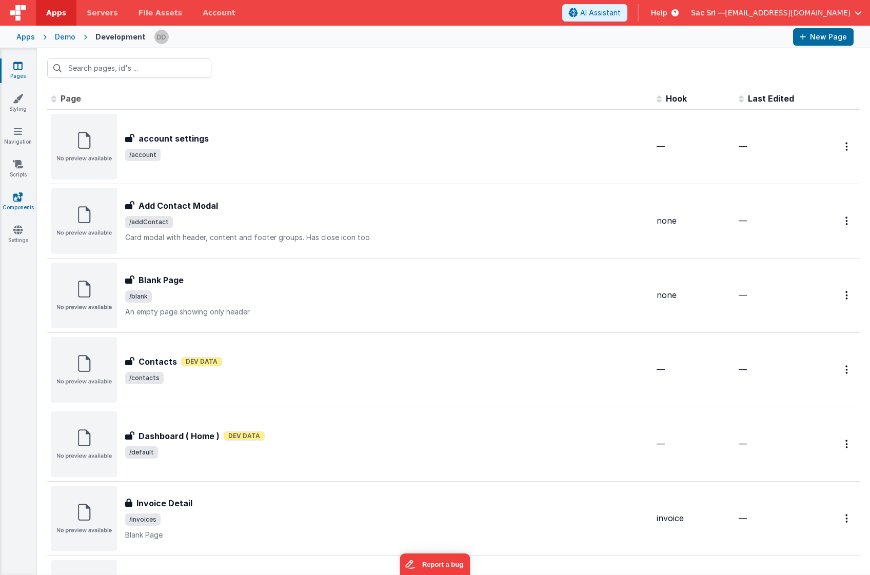
click at [16, 195] on icon at bounding box center [17, 197] width 9 height 10
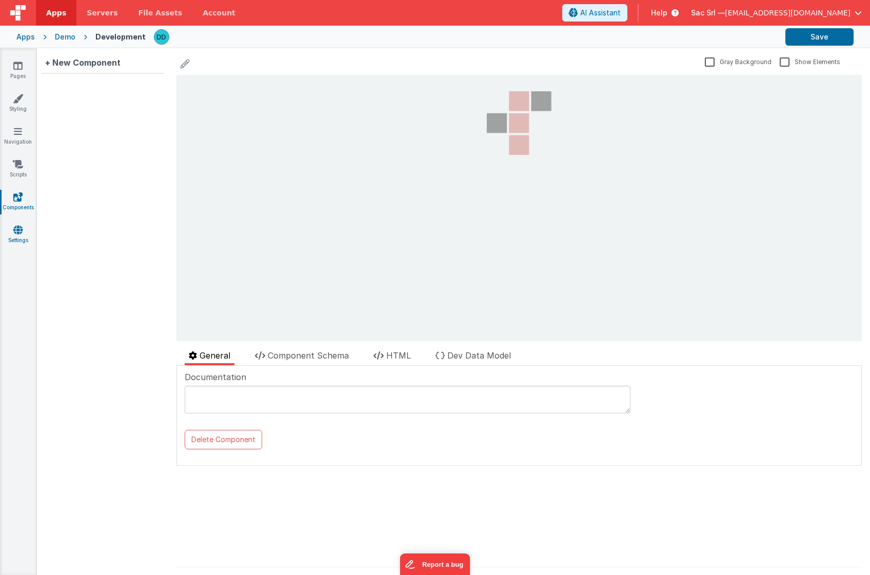
click at [17, 225] on icon at bounding box center [17, 230] width 9 height 10
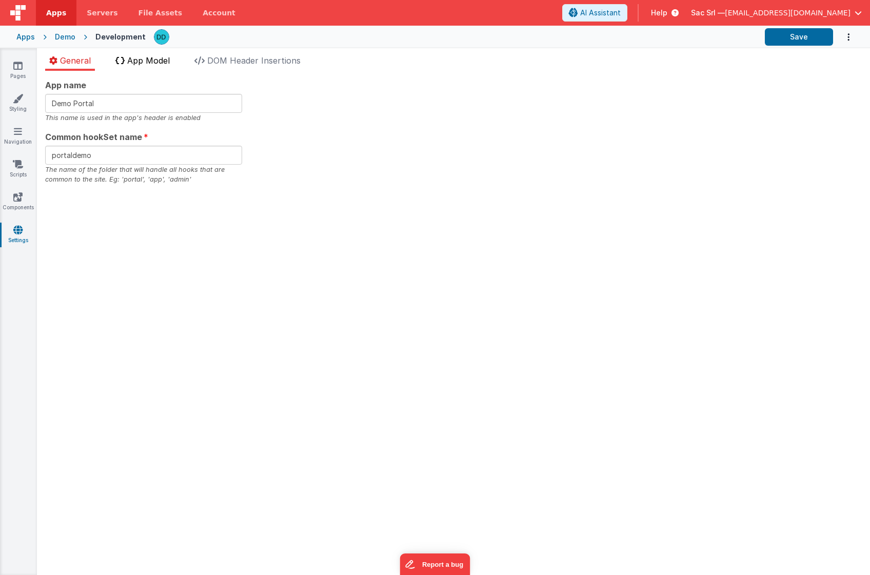
click at [160, 55] on span "App Model" at bounding box center [148, 60] width 43 height 10
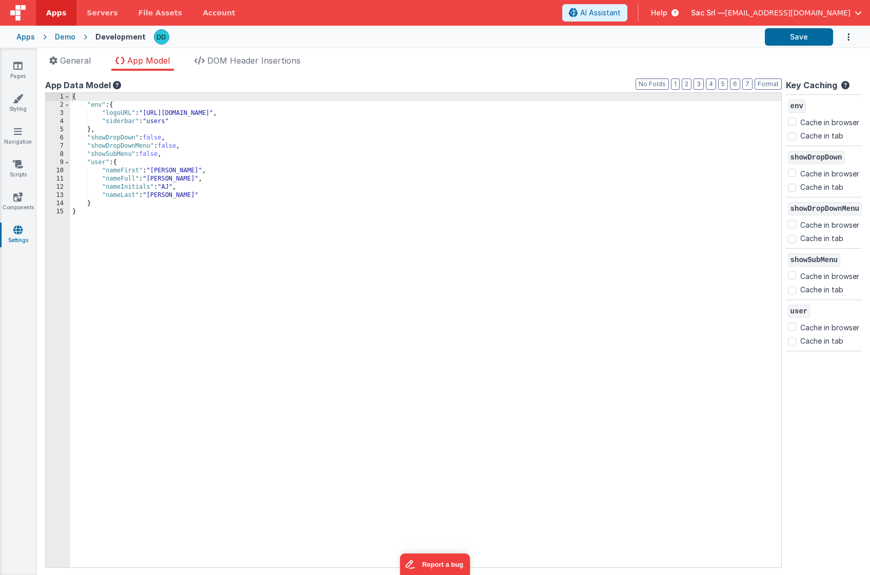
click at [165, 171] on div "{ "env" : { "logoURL" : "https://ucarecdn.com/aeaad3dd-3a93-4545-9329-20aa6755c…" at bounding box center [425, 338] width 711 height 491
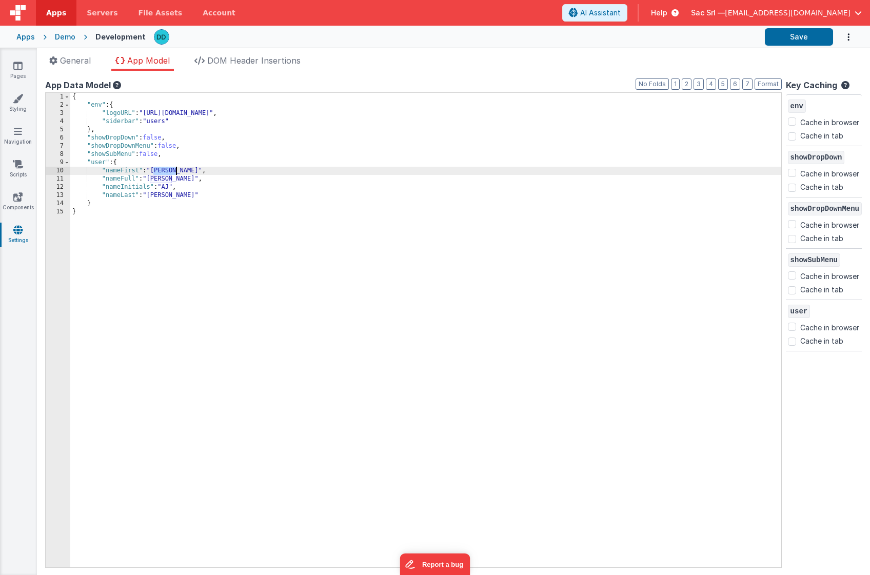
click at [165, 171] on div "{ "env" : { "logoURL" : "https://ucarecdn.com/aeaad3dd-3a93-4545-9329-20aa6755c…" at bounding box center [425, 338] width 711 height 491
drag, startPoint x: 151, startPoint y: 179, endPoint x: 196, endPoint y: 177, distance: 44.7
click at [196, 177] on div "{ "env" : { "logoURL" : "https://ucarecdn.com/aeaad3dd-3a93-4545-9329-20aa6755c…" at bounding box center [425, 338] width 711 height 491
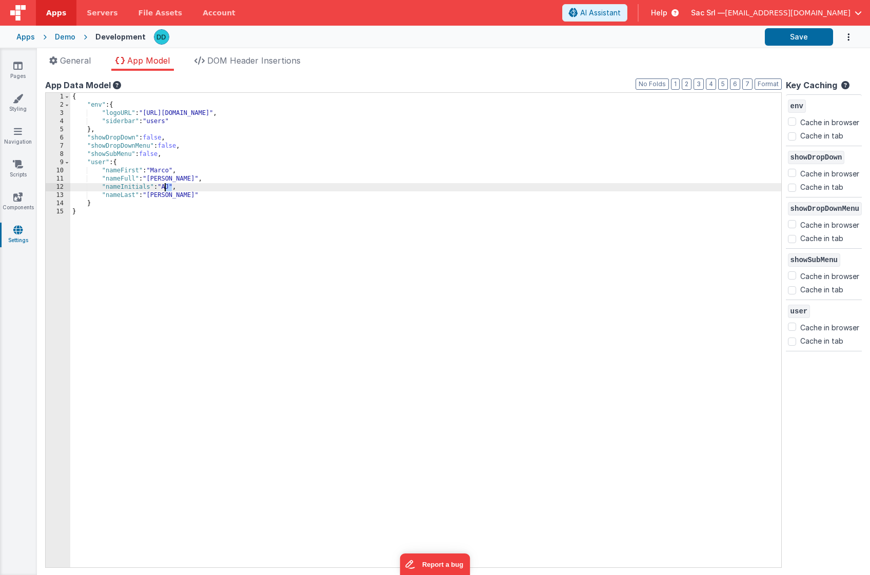
drag, startPoint x: 172, startPoint y: 187, endPoint x: 165, endPoint y: 188, distance: 6.7
click at [165, 188] on div "{ "env" : { "logoURL" : "https://ucarecdn.com/aeaad3dd-3a93-4545-9329-20aa6755c…" at bounding box center [425, 338] width 711 height 491
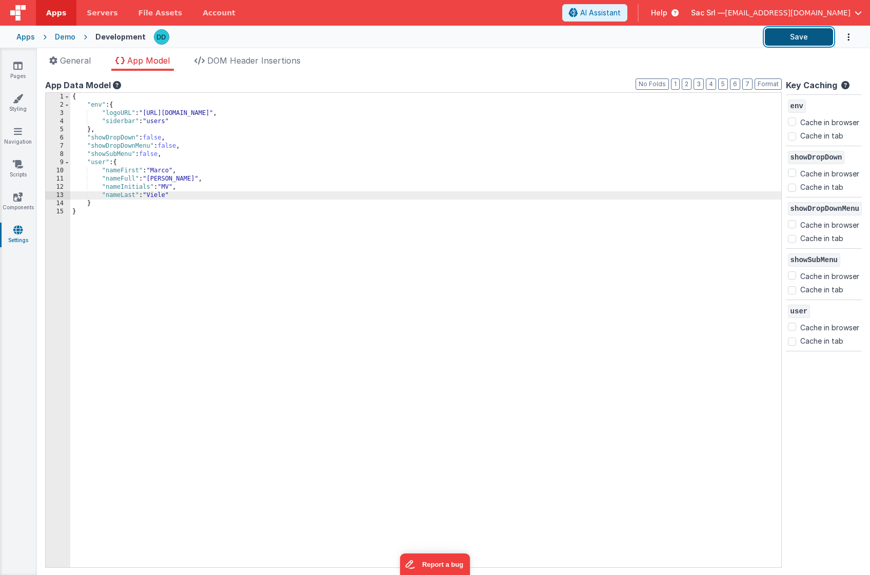
click at [797, 29] on button "Save" at bounding box center [799, 36] width 68 height 17
click at [17, 226] on icon at bounding box center [17, 230] width 9 height 10
click at [242, 60] on span "DOM Header Insertions" at bounding box center [253, 60] width 93 height 10
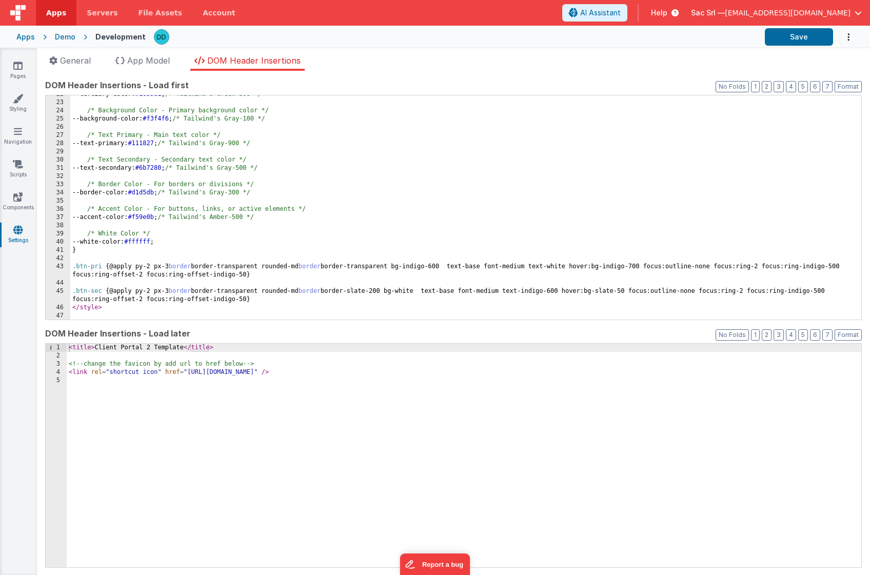
scroll to position [178, 0]
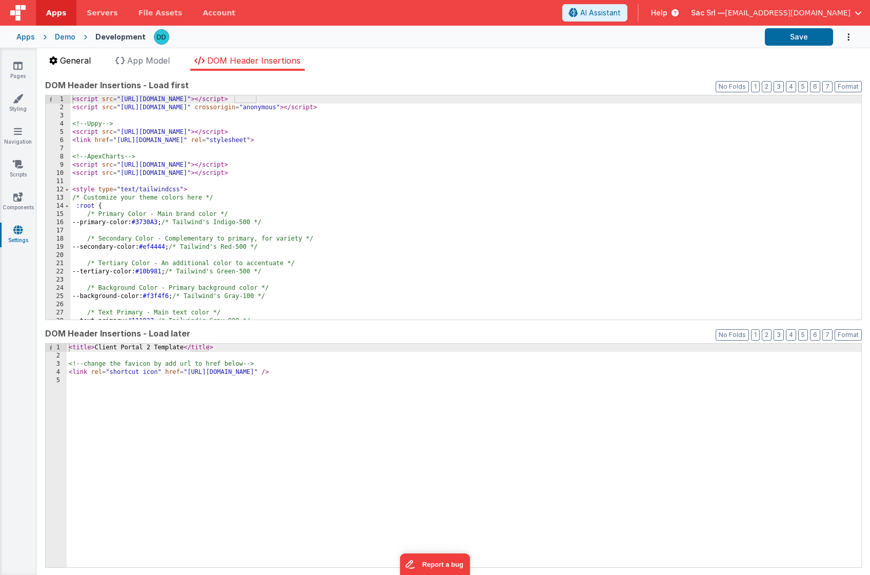
click at [82, 64] on span "General" at bounding box center [75, 60] width 31 height 10
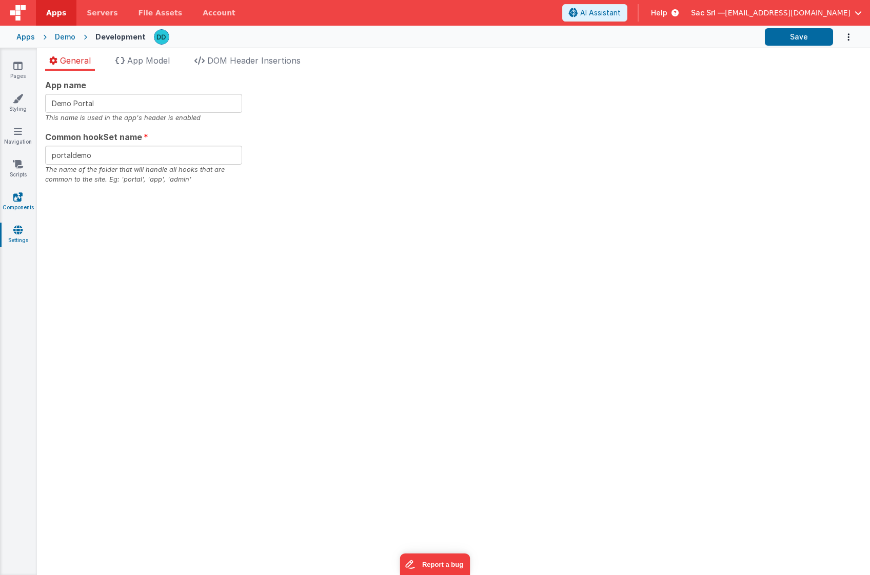
click at [16, 200] on icon at bounding box center [17, 197] width 9 height 10
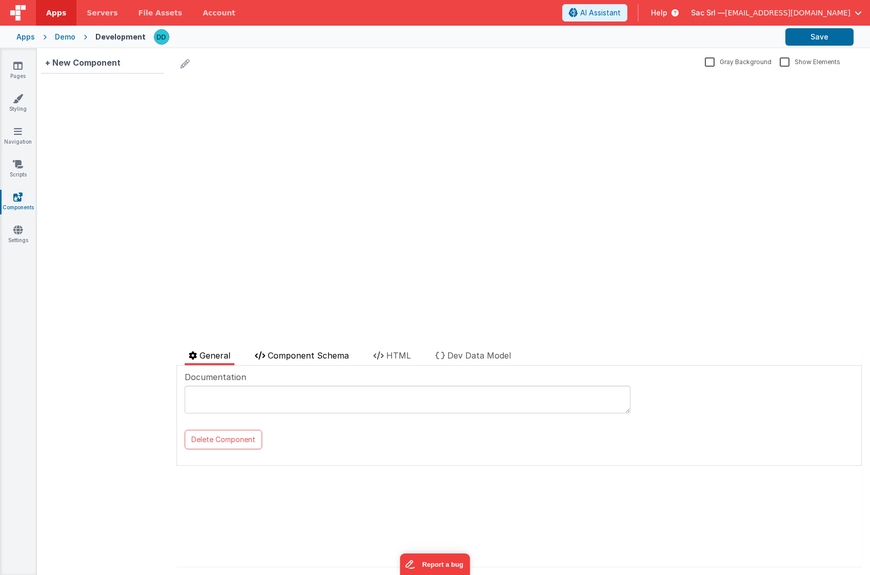
click at [323, 355] on span "Component Schema" at bounding box center [308, 355] width 81 height 10
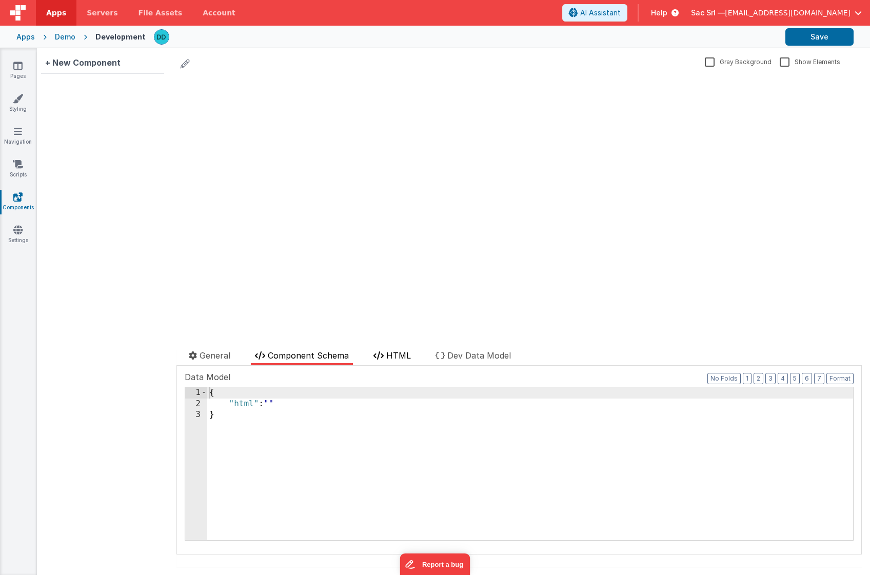
click at [405, 355] on span "HTML" at bounding box center [398, 355] width 25 height 10
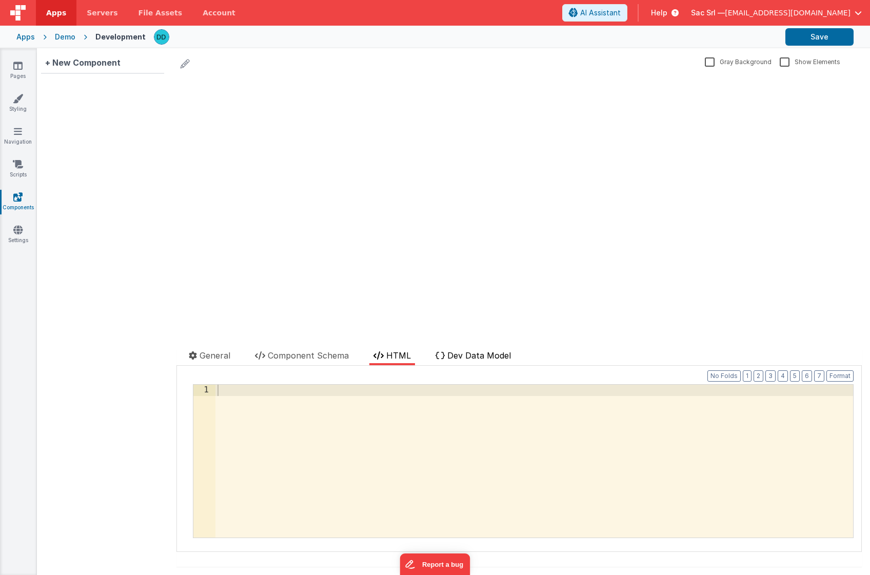
click at [463, 355] on span "Dev Data Model" at bounding box center [479, 355] width 64 height 10
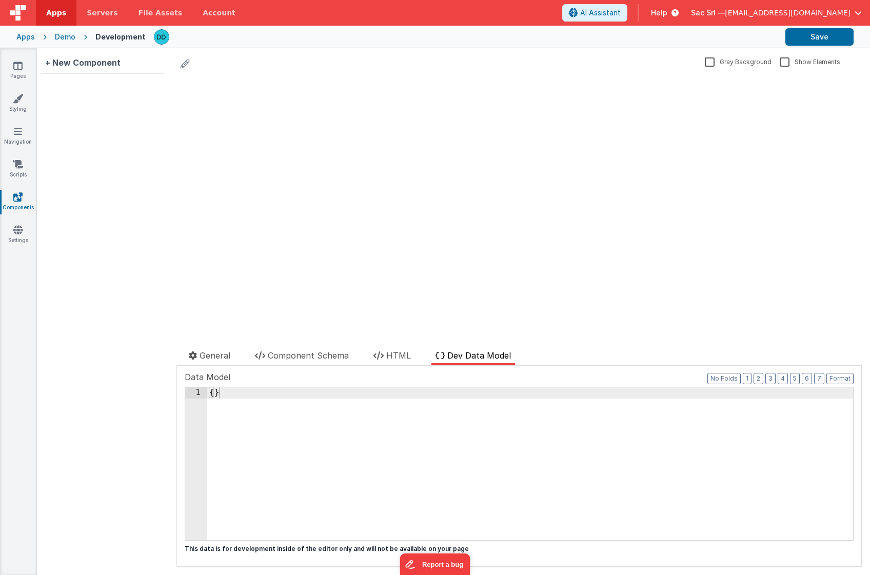
click at [526, 249] on div "update page model (See schema to hide after dev) { "component": { "comp": { "fi…" at bounding box center [519, 208] width 685 height 266
drag, startPoint x: 714, startPoint y: 63, endPoint x: 719, endPoint y: 62, distance: 5.7
click at [715, 63] on label "Gray Background" at bounding box center [738, 61] width 67 height 10
click at [0, 0] on input "Gray Background" at bounding box center [0, 0] width 0 height 0
drag, startPoint x: 721, startPoint y: 61, endPoint x: 770, endPoint y: 60, distance: 49.3
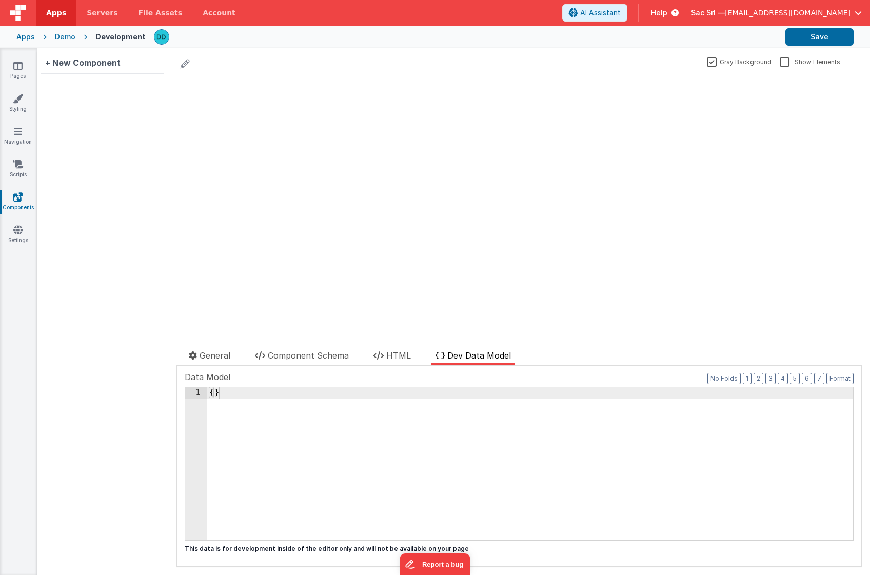
click at [726, 61] on label "Gray Background" at bounding box center [739, 61] width 65 height 10
click at [0, 0] on input "Gray Background" at bounding box center [0, 0] width 0 height 0
click at [788, 62] on label "Show Elements" at bounding box center [810, 61] width 61 height 10
click at [0, 0] on input "Show Elements" at bounding box center [0, 0] width 0 height 0
click at [788, 62] on label "Show Elements" at bounding box center [809, 61] width 58 height 10
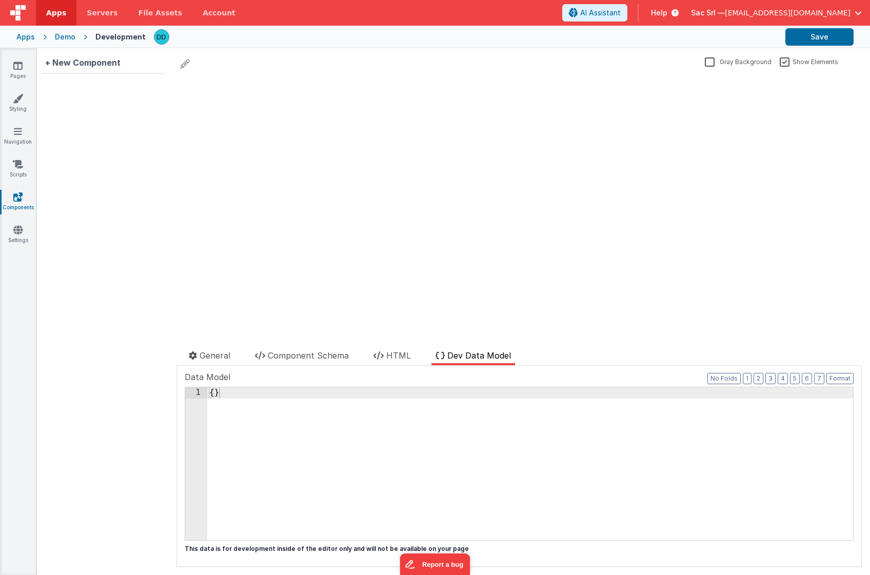
click at [0, 0] on input "Show Elements" at bounding box center [0, 0] width 0 height 0
click at [16, 160] on icon at bounding box center [18, 164] width 10 height 10
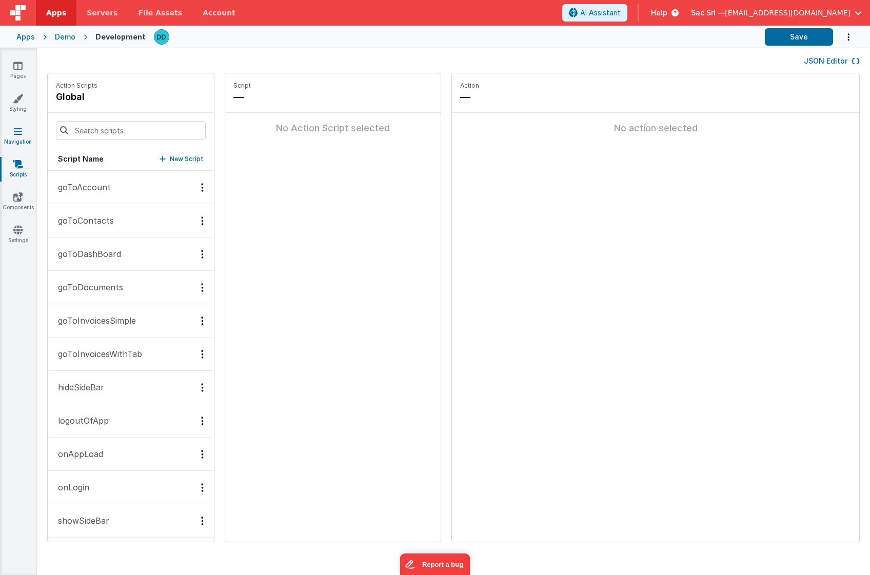
click at [14, 126] on icon at bounding box center [18, 131] width 8 height 10
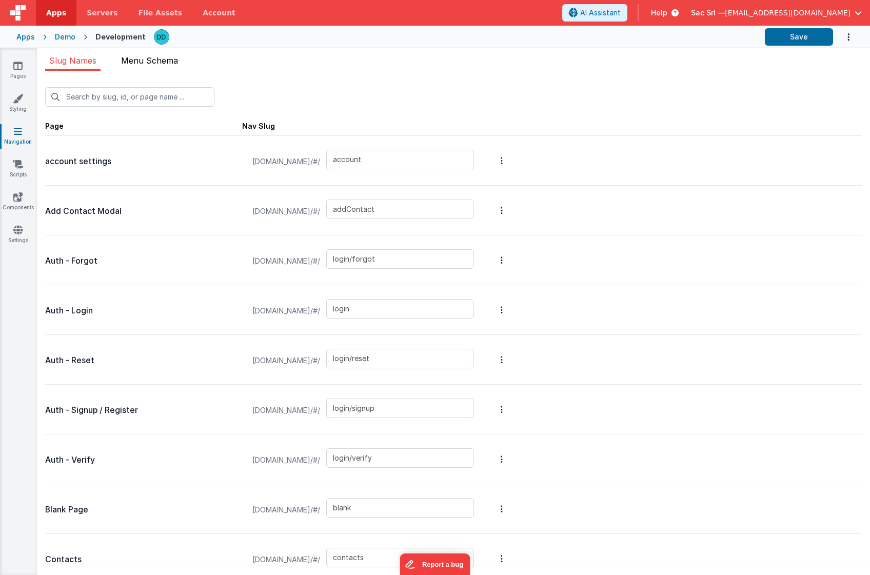
click at [141, 65] on li "Menu Schema" at bounding box center [149, 62] width 65 height 16
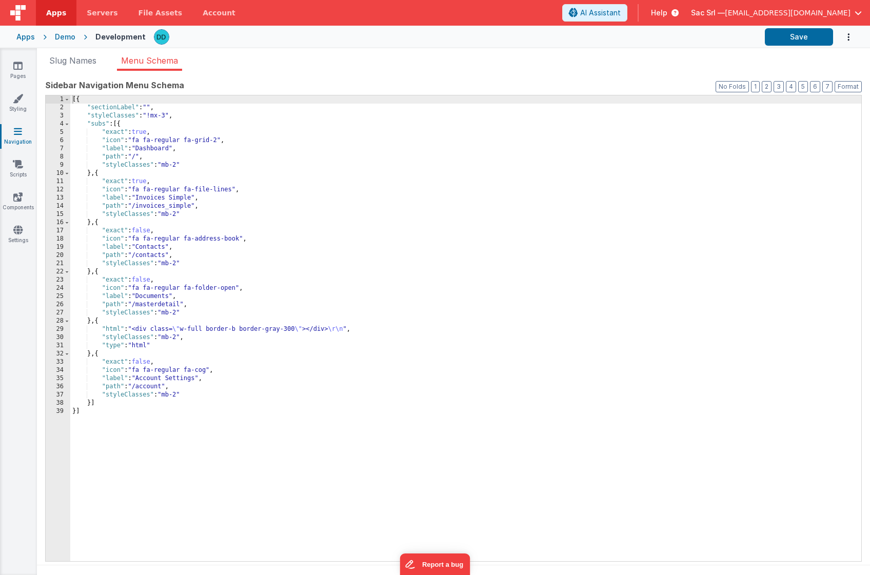
click at [849, 36] on icon "Options" at bounding box center [849, 37] width 10 height 21
click at [849, 36] on button at bounding box center [435, 287] width 870 height 575
click at [25, 245] on link "Settings" at bounding box center [17, 235] width 37 height 21
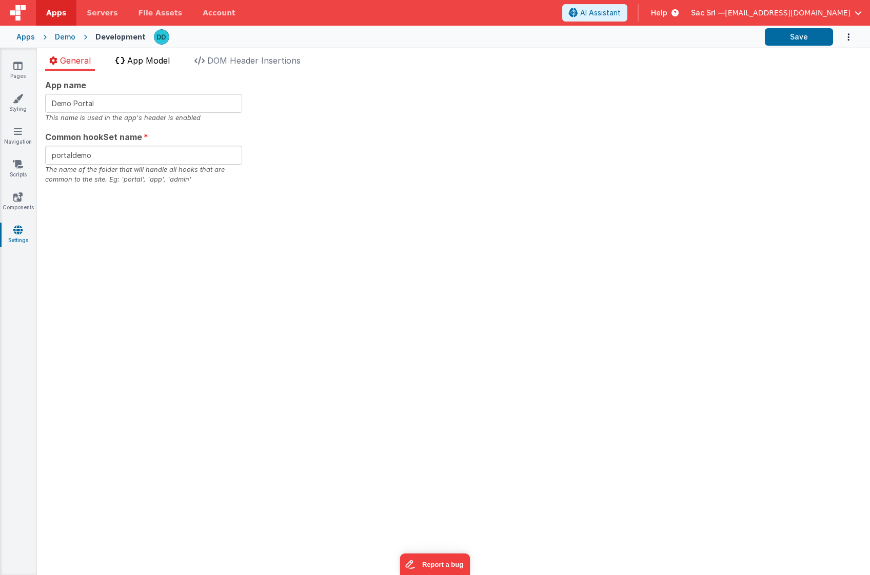
click at [134, 62] on span "App Model" at bounding box center [148, 60] width 43 height 10
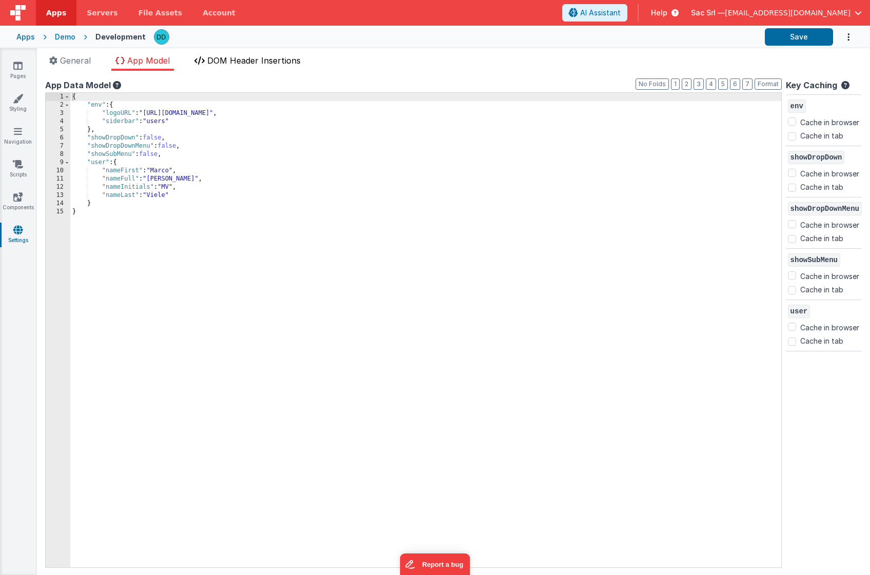
click at [240, 62] on span "DOM Header Insertions" at bounding box center [253, 60] width 93 height 10
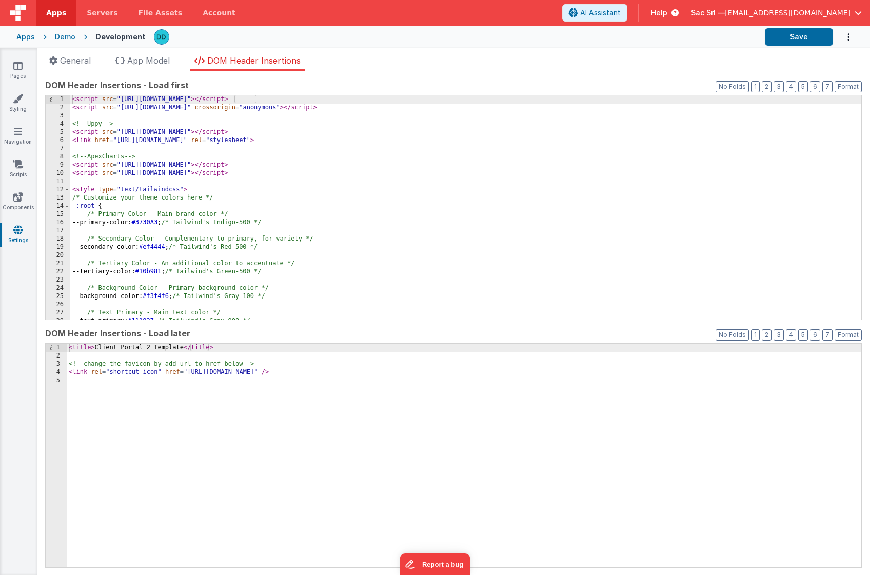
click at [170, 128] on div "< script src = "https://cdn.tailwindcss.com" > </ script > < script src = "http…" at bounding box center [465, 215] width 791 height 241
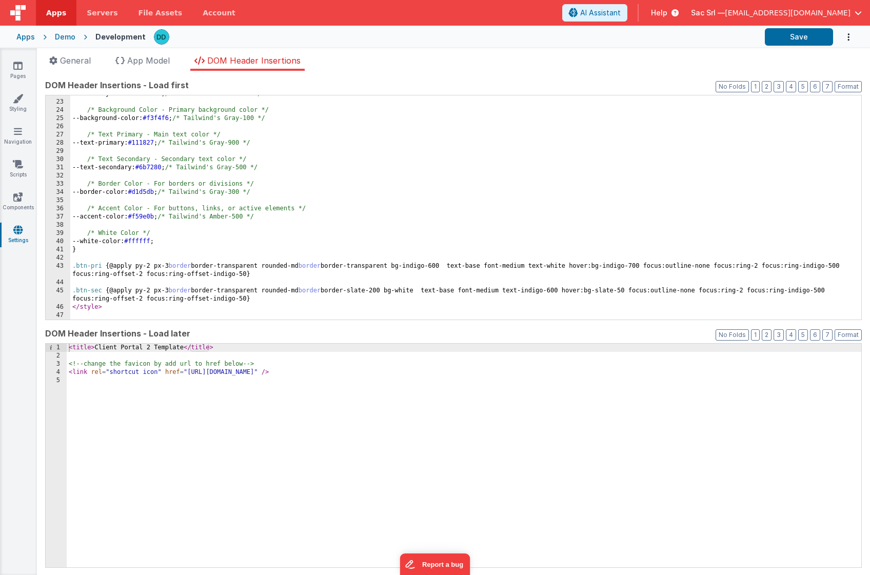
scroll to position [178, 0]
click at [202, 391] on div "< title > Client Portal 2 Template </ title > <!-- change the favicon by add ur…" at bounding box center [464, 464] width 795 height 241
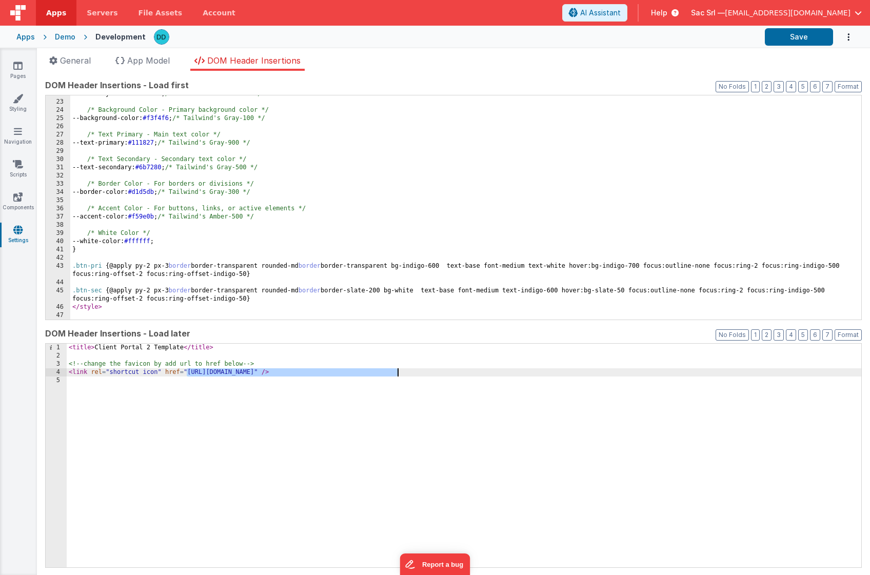
drag, startPoint x: 187, startPoint y: 374, endPoint x: 397, endPoint y: 371, distance: 209.9
click at [397, 371] on div "< title > Client Portal 2 Template </ title > <!-- change the favicon by add ur…" at bounding box center [464, 464] width 795 height 241
click at [437, 373] on div "< title > Client Portal 2 Template </ title > <!-- change the favicon by add ur…" at bounding box center [464, 464] width 795 height 241
click at [522, 373] on div "< title > Client Portal 2 Template </ title > <!-- change the favicon by add ur…" at bounding box center [464, 464] width 795 height 241
click at [158, 66] on li "App Model" at bounding box center [142, 62] width 63 height 16
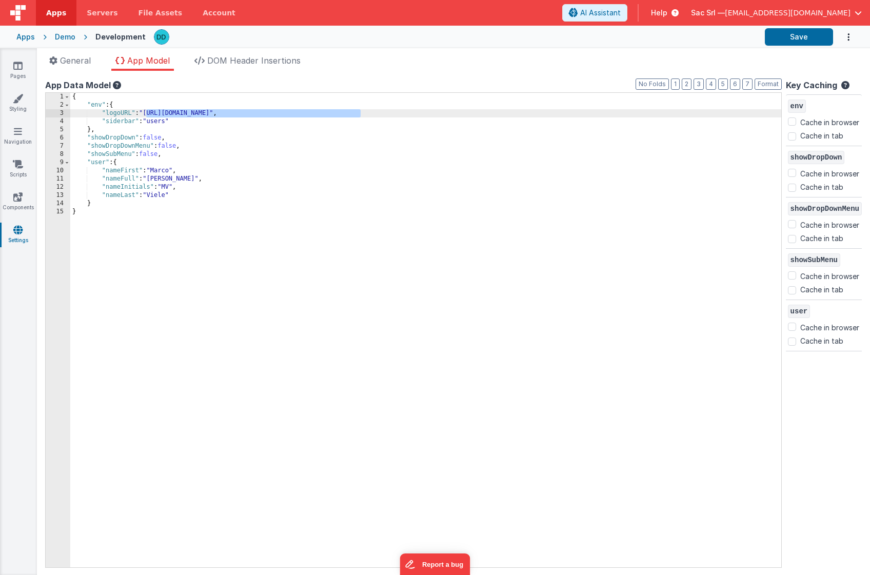
drag, startPoint x: 147, startPoint y: 113, endPoint x: 360, endPoint y: 111, distance: 213.5
click at [360, 111] on div "{ "env" : { "logoURL" : "https://ucarecdn.com/aeaad3dd-3a93-4545-9329-20aa6755c…" at bounding box center [425, 338] width 711 height 491
click at [232, 62] on span "DOM Header Insertions" at bounding box center [253, 60] width 93 height 10
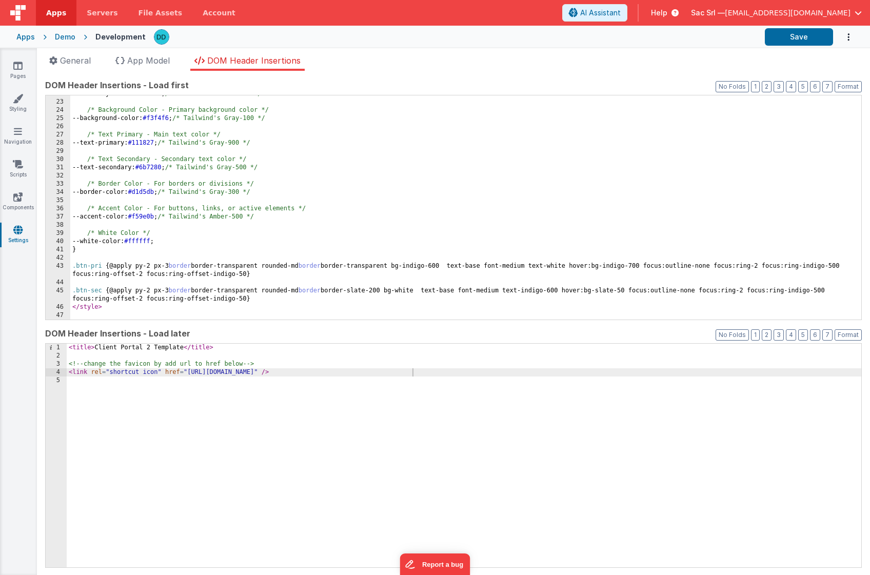
click at [191, 402] on div "< title > Client Portal 2 Template </ title > <!-- change the favicon by add ur…" at bounding box center [464, 464] width 795 height 241
drag, startPoint x: 186, startPoint y: 371, endPoint x: 398, endPoint y: 373, distance: 211.4
click at [398, 373] on div "< title > Client Portal 2 Template </ title > <!-- change the favicon by add ur…" at bounding box center [464, 464] width 795 height 241
click at [802, 34] on button "Save" at bounding box center [799, 36] width 68 height 17
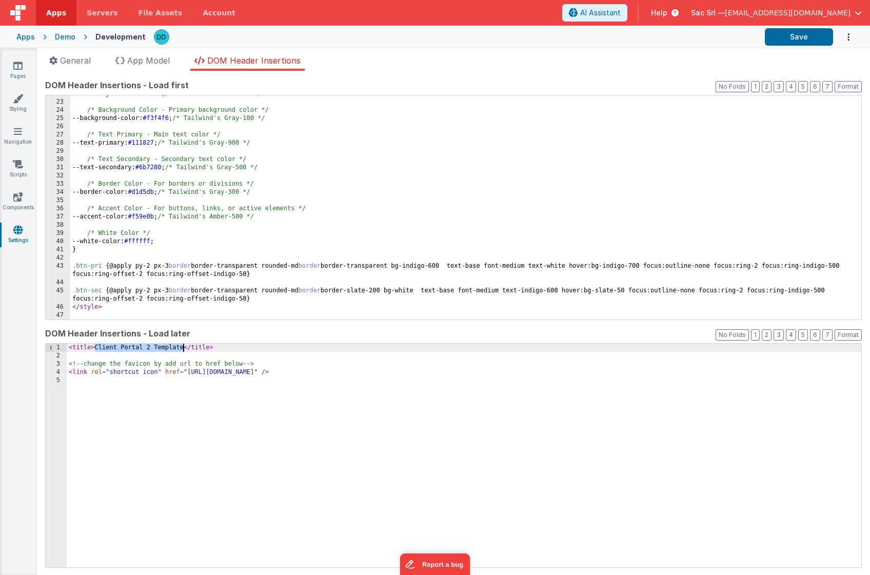
drag, startPoint x: 96, startPoint y: 348, endPoint x: 183, endPoint y: 347, distance: 87.2
click at [183, 347] on div "< title > Client Portal 2 Template </ title > <!-- change the favicon by add ur…" at bounding box center [464, 464] width 795 height 241
click at [806, 36] on button "Save" at bounding box center [799, 36] width 68 height 17
click at [615, 14] on span "AI Assistant" at bounding box center [600, 13] width 41 height 10
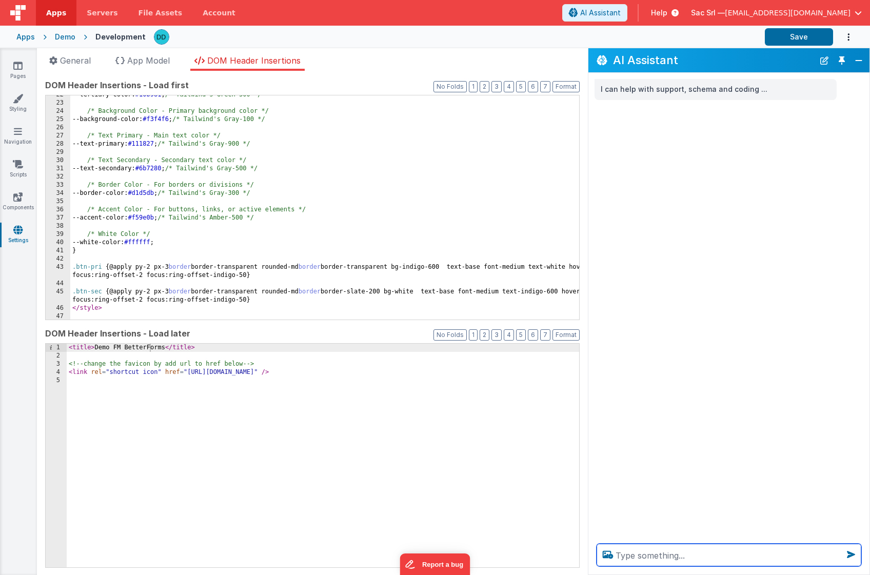
click at [658, 559] on textarea at bounding box center [729, 555] width 265 height 23
type textarea "Dove posso togliere la barra header"
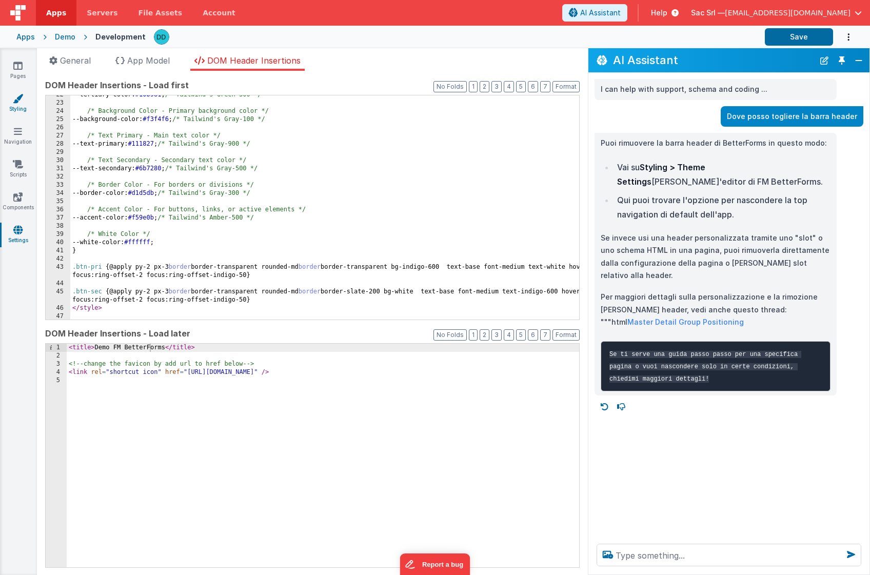
click at [16, 101] on icon at bounding box center [18, 98] width 10 height 10
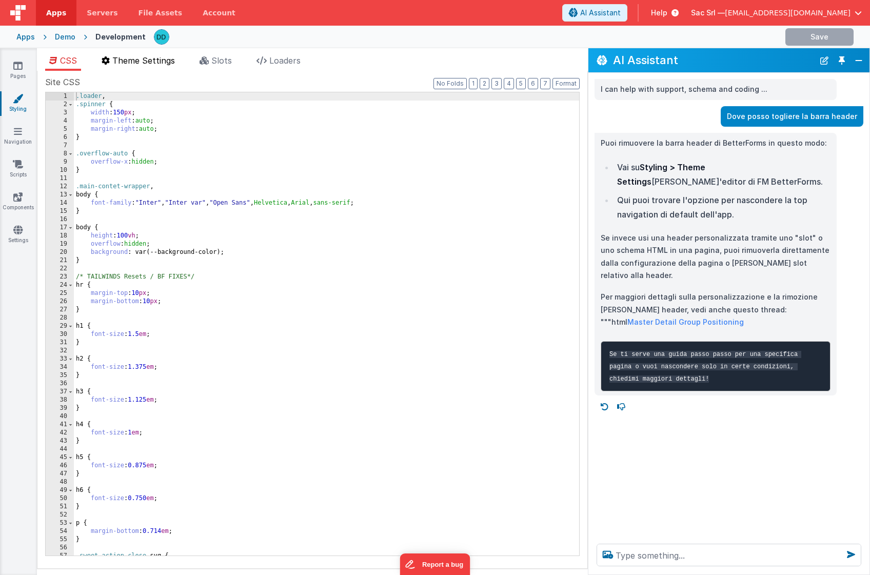
click at [139, 60] on span "Theme Settings" at bounding box center [143, 60] width 63 height 10
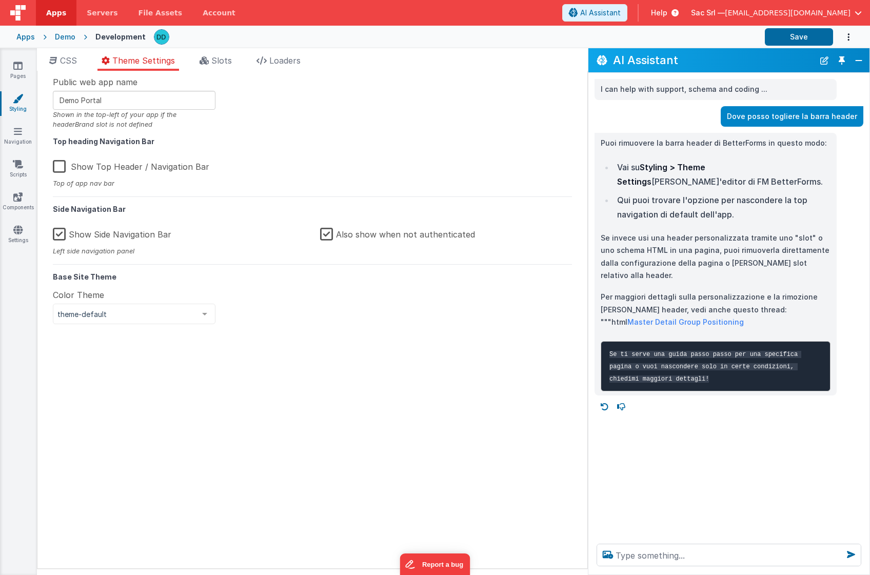
click at [92, 233] on label "Show Side Navigation Bar" at bounding box center [112, 233] width 119 height 22
click at [0, 0] on input "Show Side Navigation Bar" at bounding box center [0, 0] width 0 height 0
click at [112, 234] on label "Show Side Navigation Bar" at bounding box center [113, 233] width 121 height 22
click at [0, 0] on input "Show Side Navigation Bar" at bounding box center [0, 0] width 0 height 0
click at [112, 234] on label "Show Side Navigation Bar" at bounding box center [112, 233] width 119 height 22
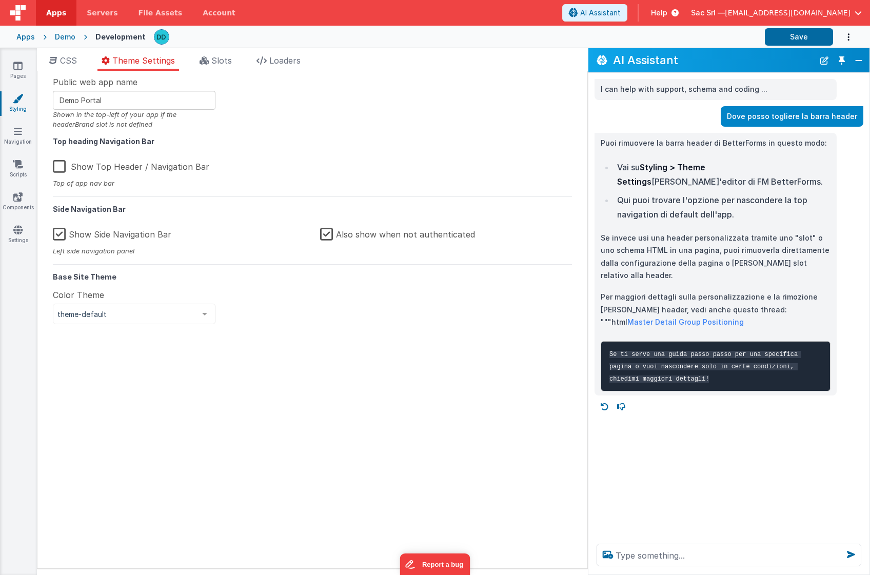
click at [0, 0] on input "Show Side Navigation Bar" at bounding box center [0, 0] width 0 height 0
click at [205, 316] on div at bounding box center [204, 313] width 21 height 19
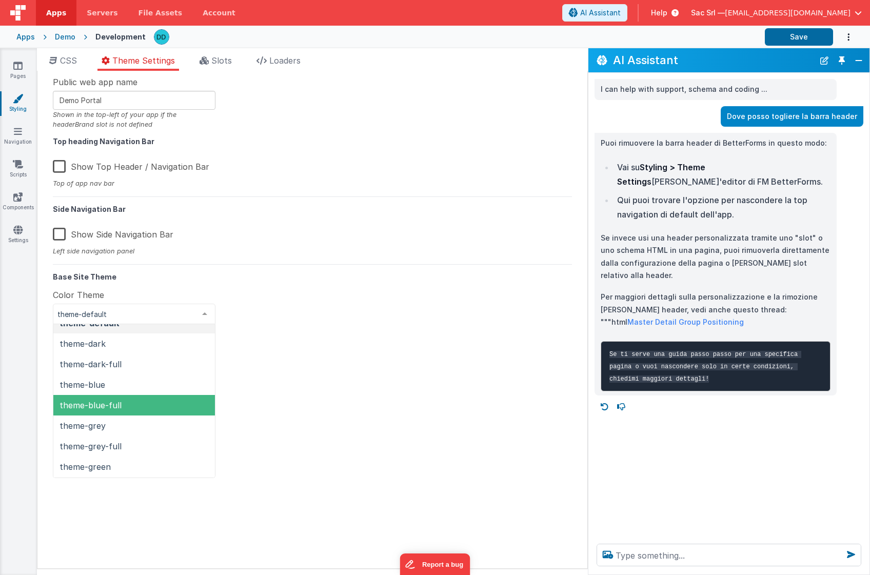
scroll to position [10, 0]
click at [172, 398] on span "theme-blue-full" at bounding box center [134, 406] width 162 height 21
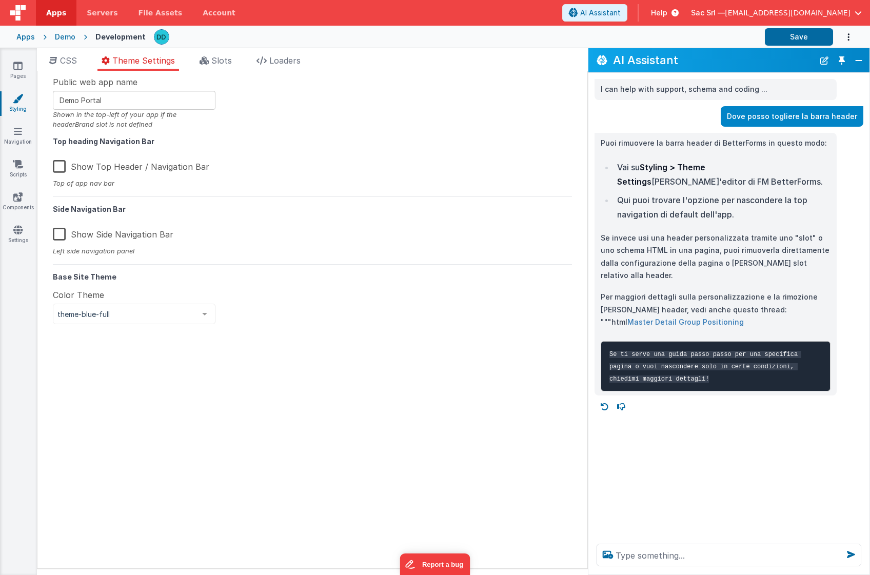
click at [744, 318] on link "Master Detail Group Positioning" at bounding box center [686, 322] width 116 height 9
click at [213, 58] on span "Slots" at bounding box center [221, 60] width 21 height 10
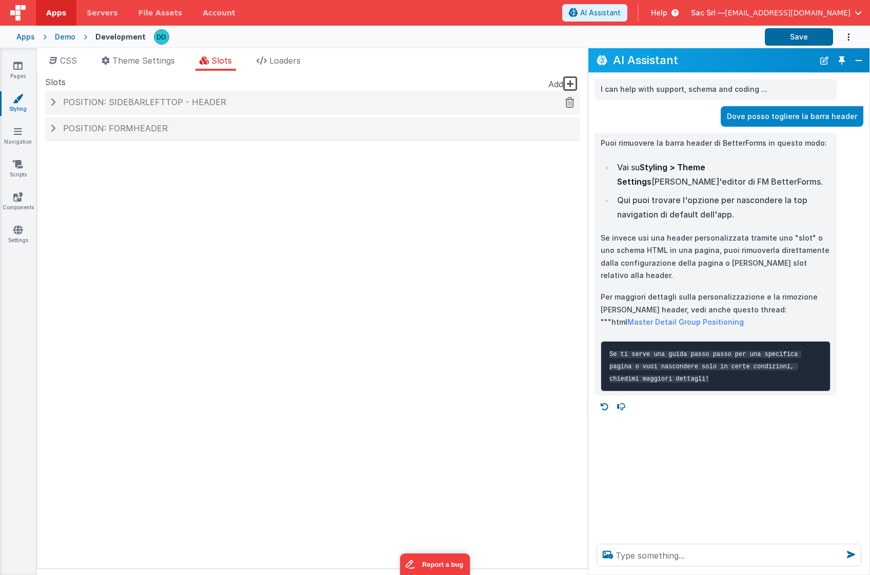
click at [56, 102] on h4 "Position: sidebarLeftTop - header" at bounding box center [312, 102] width 524 height 9
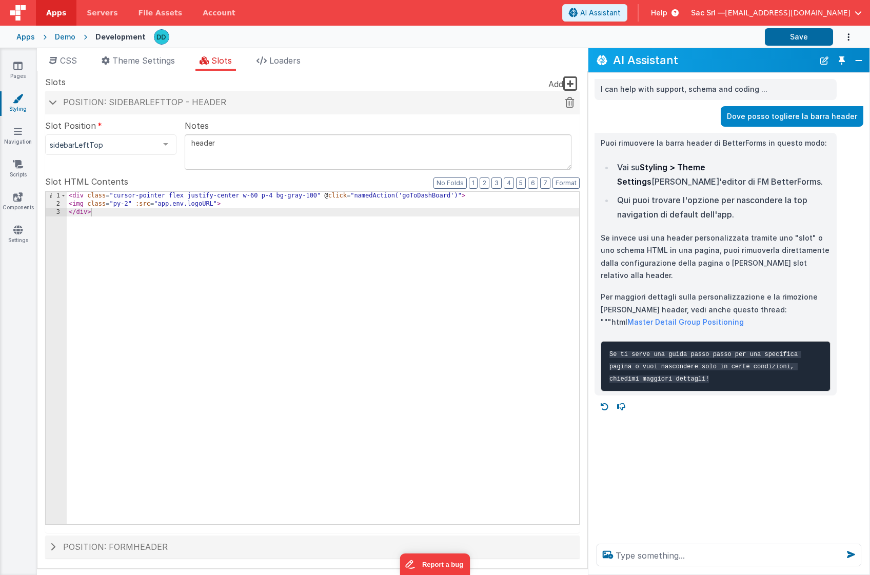
click at [569, 102] on icon at bounding box center [569, 102] width 9 height 1
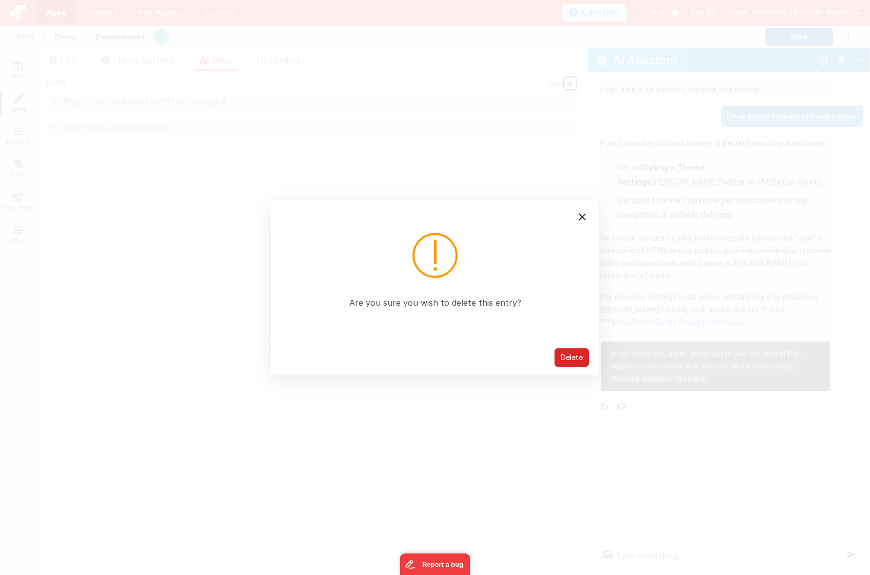
click at [569, 354] on div "Delete" at bounding box center [572, 357] width 34 height 18
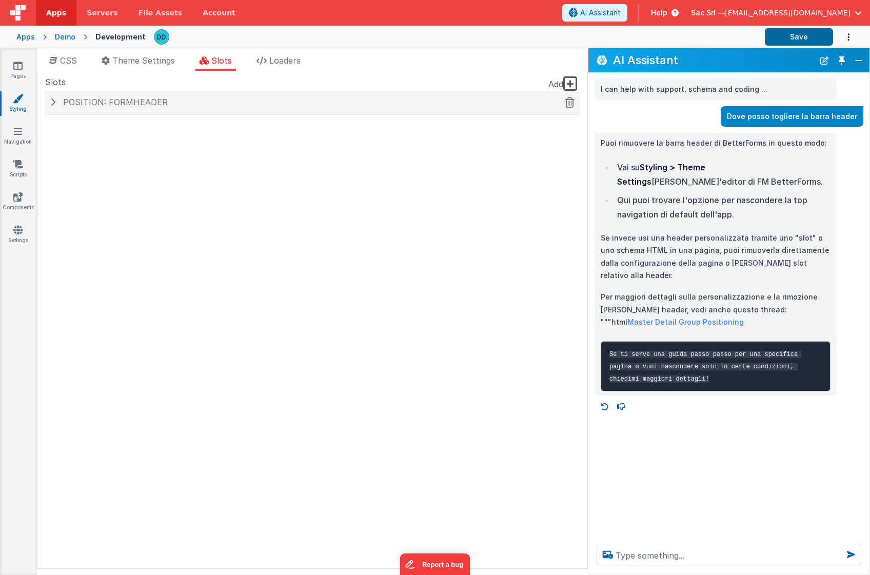
click at [53, 101] on span at bounding box center [52, 102] width 5 height 8
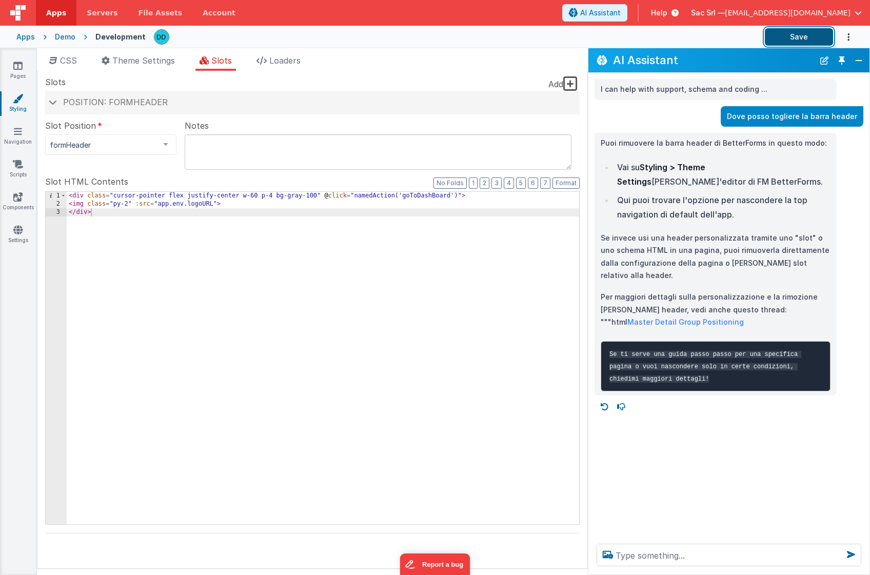
click at [799, 33] on button "Save" at bounding box center [799, 36] width 68 height 17
click at [570, 102] on icon at bounding box center [569, 102] width 9 height 1
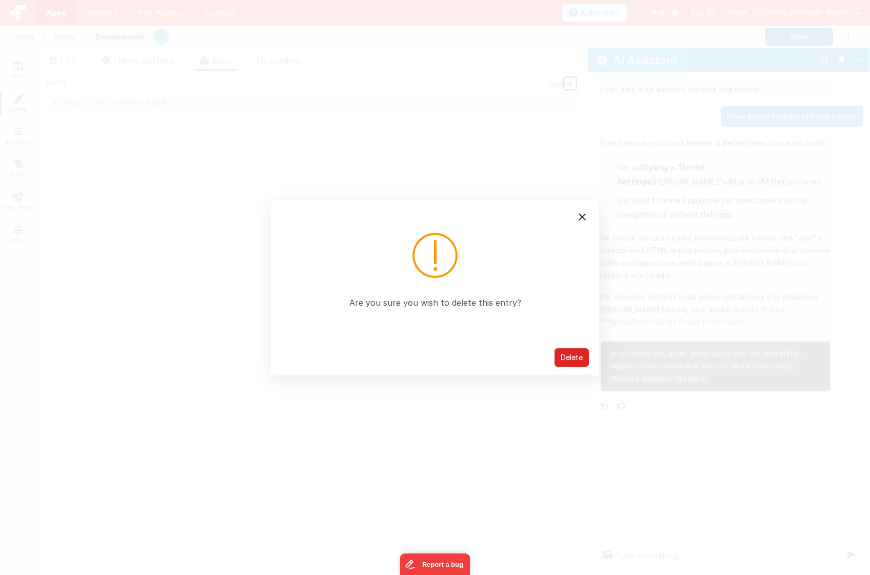
click at [571, 356] on div "Delete" at bounding box center [572, 357] width 34 height 18
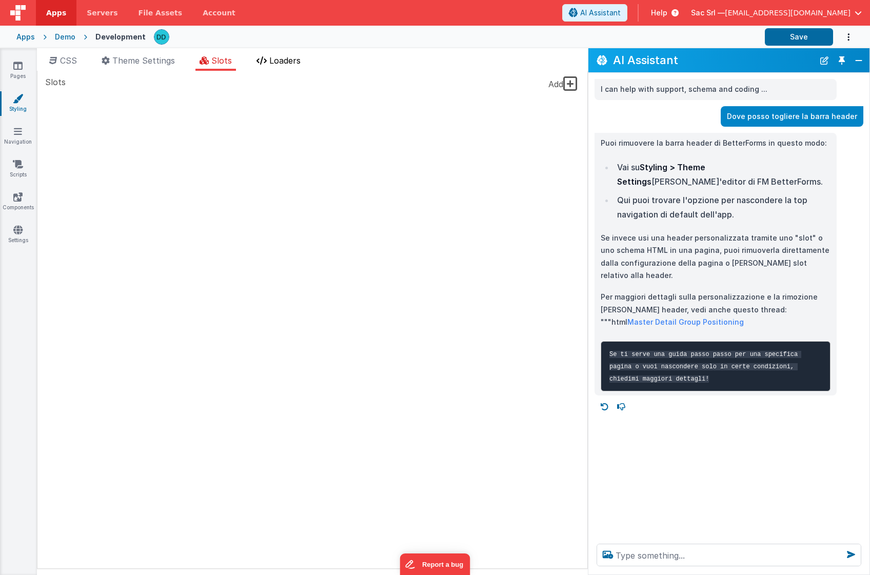
click at [270, 57] on li "Loaders" at bounding box center [278, 62] width 52 height 16
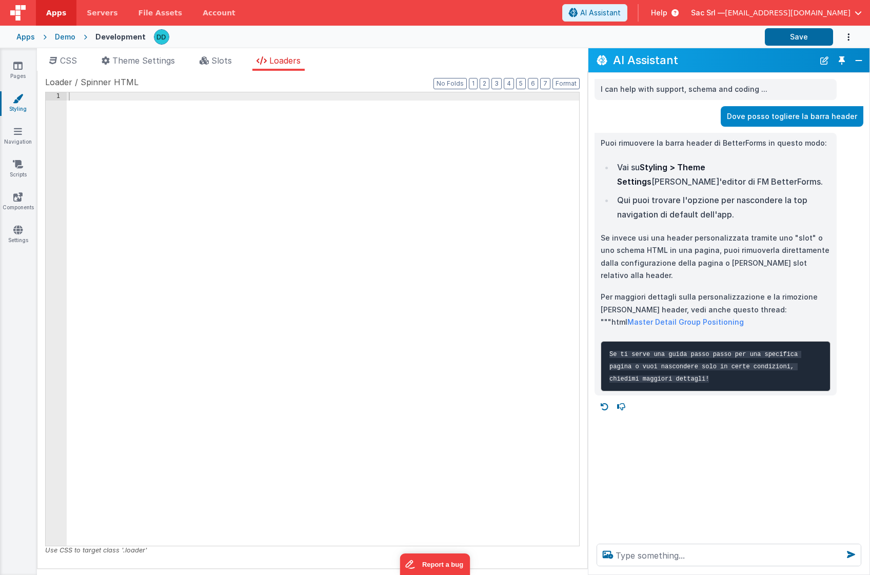
click at [157, 53] on div "CSS Theme Settings Slots Loaders Site CSS Format 7 6 5 4 3 2 1 No Folds 1 2 3 4…" at bounding box center [312, 313] width 551 height 531
click at [155, 58] on span "Theme Settings" at bounding box center [143, 60] width 63 height 10
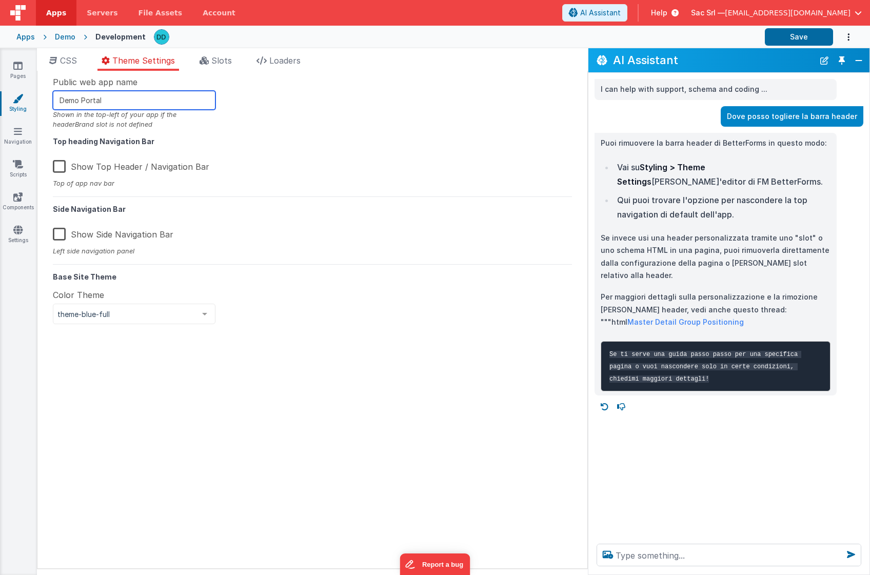
click at [82, 93] on input "Demo Portal" at bounding box center [134, 100] width 163 height 19
drag, startPoint x: 82, startPoint y: 99, endPoint x: 119, endPoint y: 104, distance: 36.8
click at [119, 104] on input "Demo Portal" at bounding box center [134, 100] width 163 height 19
type input "Demo FM BetterForms"
click at [66, 64] on span "CSS" at bounding box center [68, 60] width 17 height 10
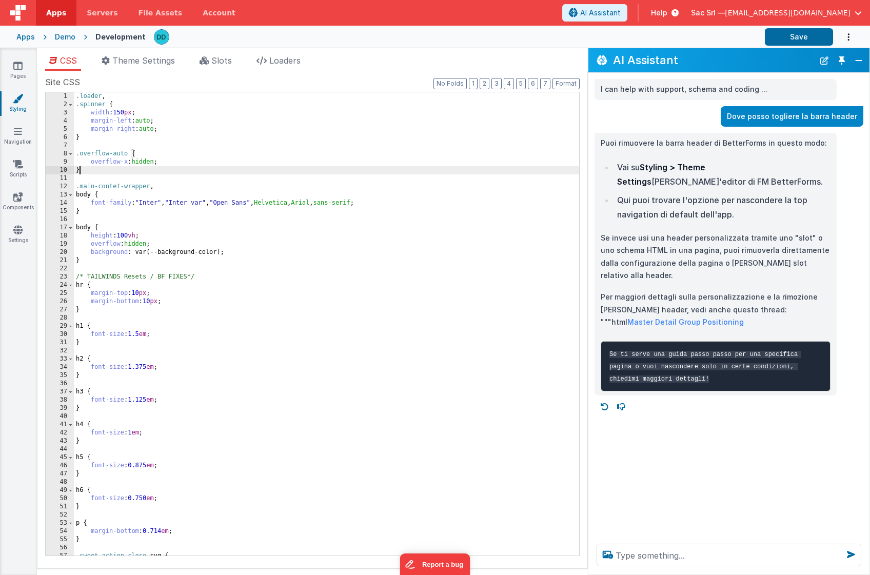
click at [243, 173] on div ".loader , .spinner { width : 150 px ; margin-left : auto ; margin-right : auto …" at bounding box center [355, 332] width 562 height 480
click at [203, 143] on div ".loader , .spinner { width : 150 px ; margin-left : auto ; margin-right : auto …" at bounding box center [355, 332] width 562 height 480
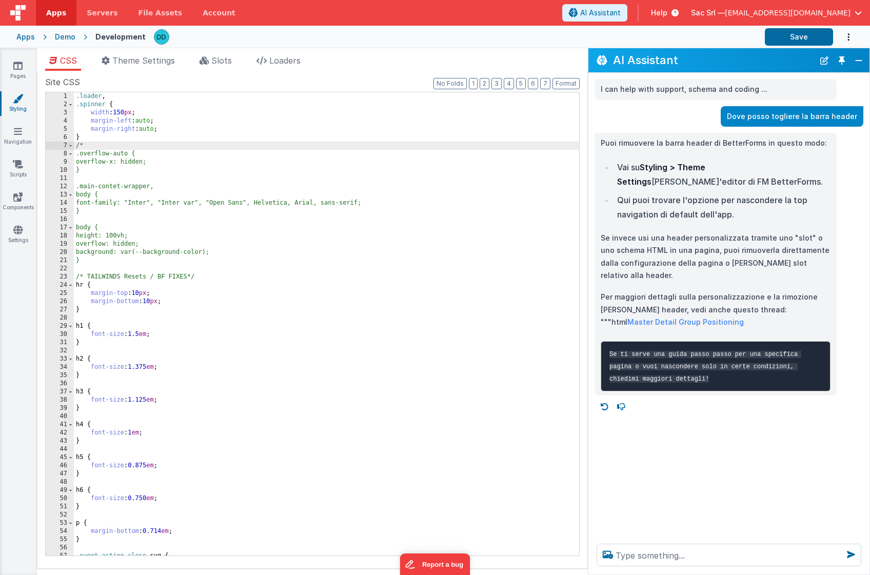
click at [197, 149] on div ".loader , .spinner { width : 150 px ; margin-left : auto ; margin-right : auto …" at bounding box center [355, 332] width 562 height 480
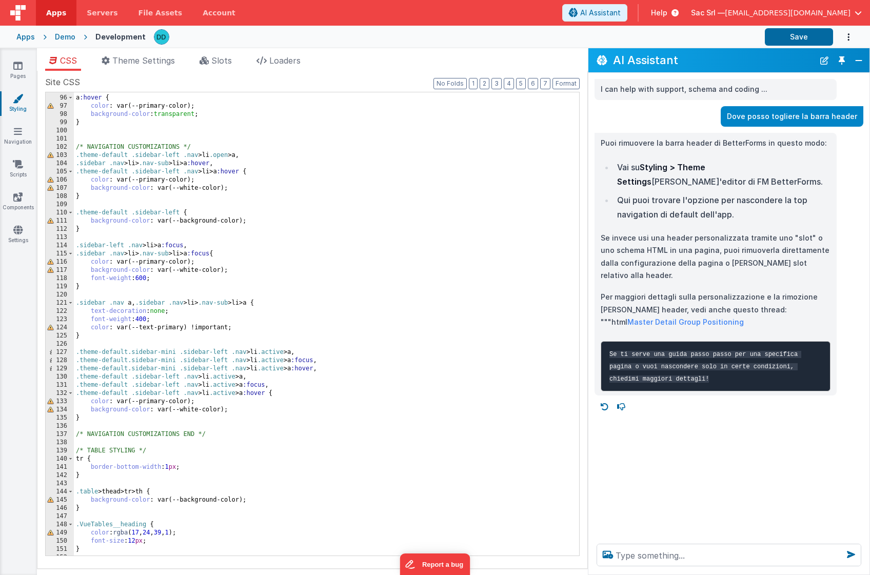
scroll to position [850, 0]
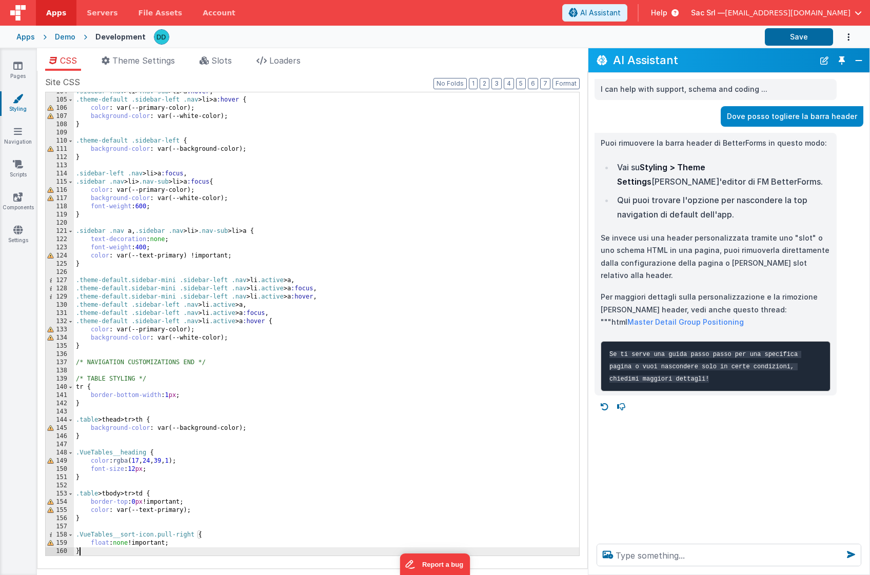
click at [260, 552] on div ".sidebar .nav > li > .nav-sub > li > a :hover , .theme-default .sidebar-left .n…" at bounding box center [355, 328] width 562 height 480
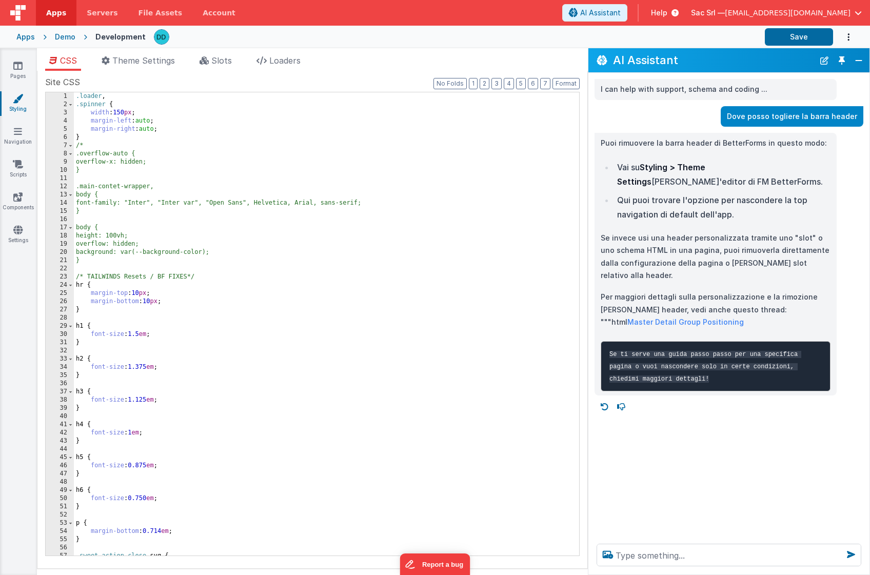
scroll to position [0, 0]
drag, startPoint x: 89, startPoint y: 145, endPoint x: 64, endPoint y: 145, distance: 25.7
click at [64, 145] on div "1 2 3 4 5 6 7 8 9 10 11 12 13 14 15 16 17 18 19 20 21 22 23 24 25 26 27 28 29 3…" at bounding box center [312, 324] width 535 height 464
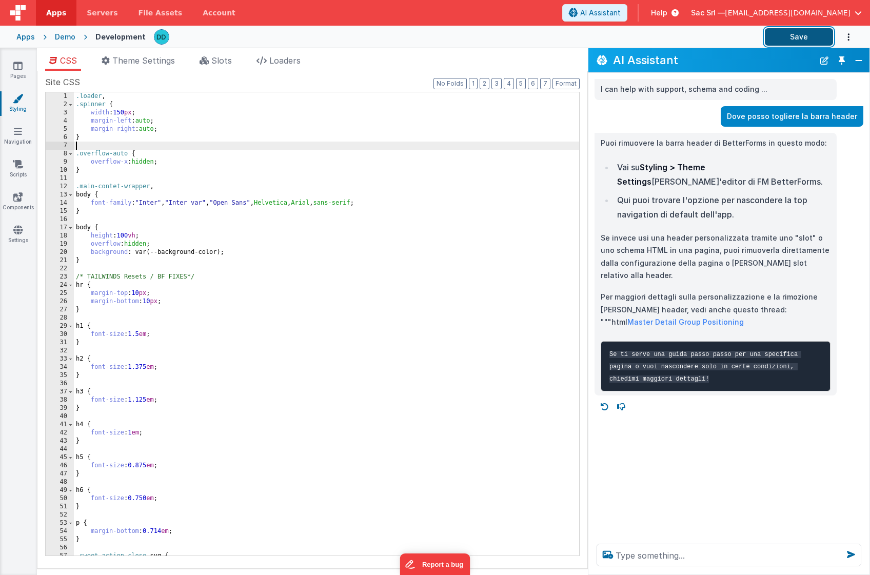
click at [815, 36] on button "Save" at bounding box center [799, 36] width 68 height 17
click at [16, 133] on icon at bounding box center [18, 131] width 8 height 10
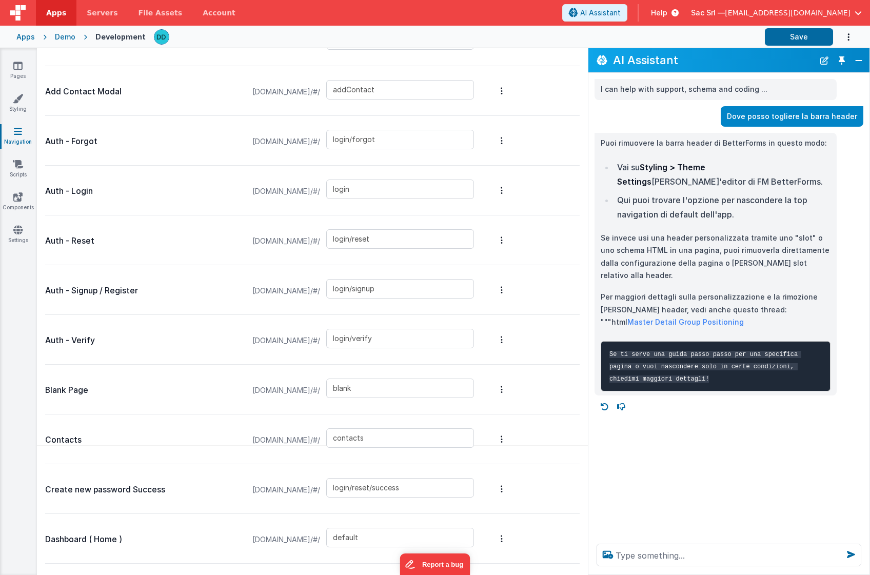
scroll to position [125, 0]
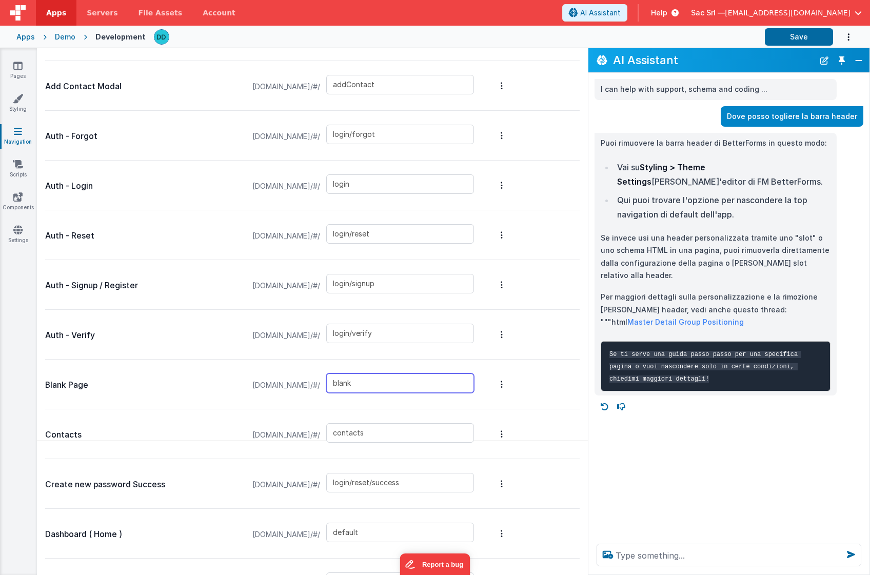
click at [438, 383] on input "blank" at bounding box center [400, 383] width 148 height 19
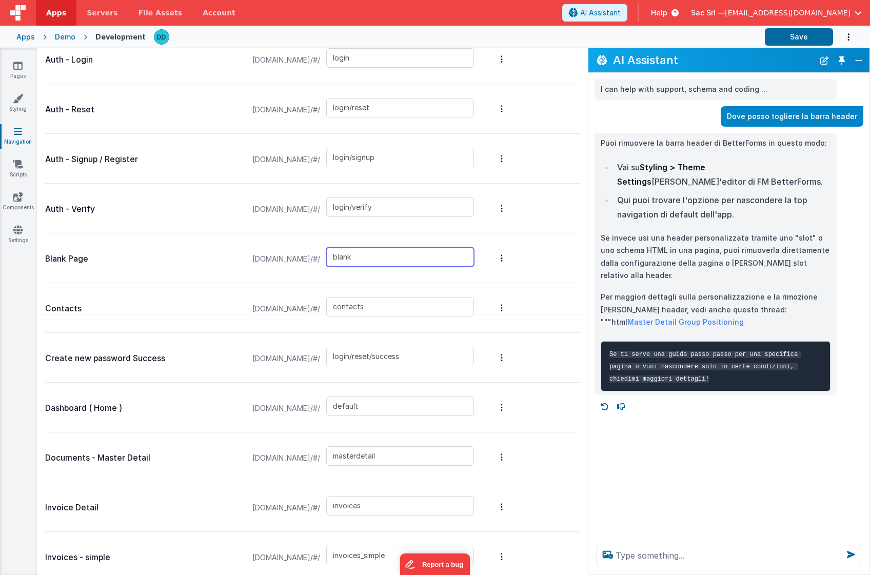
scroll to position [249, 0]
click at [405, 405] on input "default" at bounding box center [400, 407] width 148 height 19
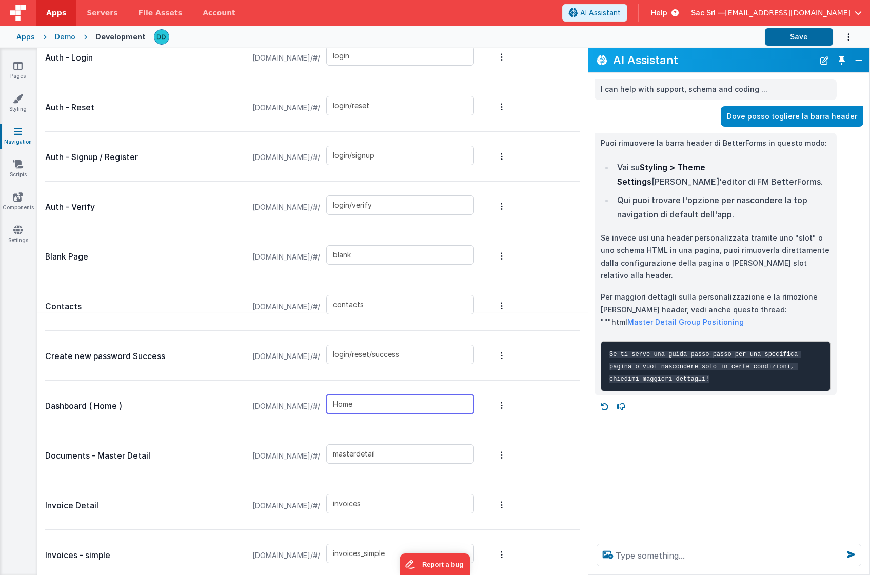
type input "Home"
click at [509, 406] on button "Options" at bounding box center [502, 405] width 14 height 41
click at [492, 401] on link "Delete Page" at bounding box center [447, 405] width 89 height 19
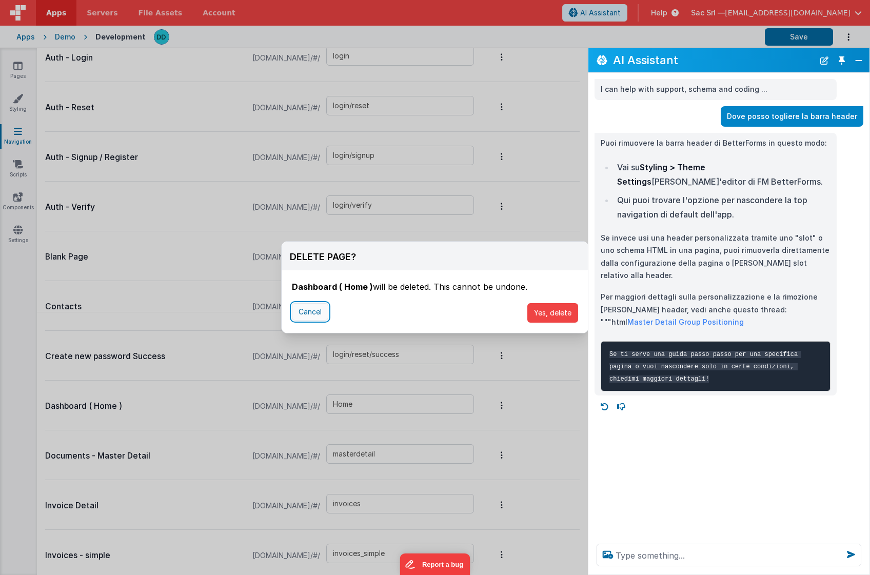
click at [309, 312] on button "Cancel" at bounding box center [310, 311] width 36 height 17
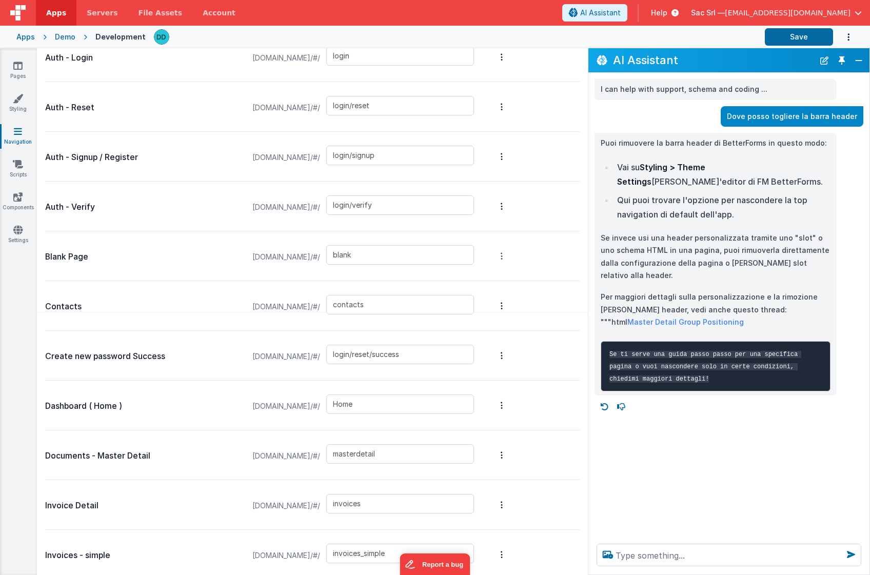
click at [503, 257] on icon "Options" at bounding box center [502, 256] width 2 height 8
click at [474, 218] on link "New Slug" at bounding box center [447, 219] width 89 height 18
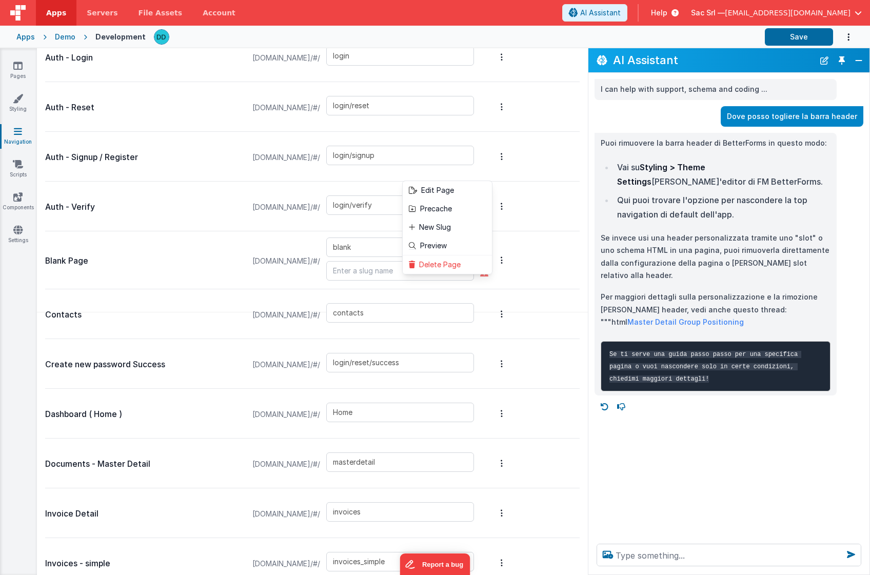
click at [405, 270] on button at bounding box center [435, 287] width 870 height 575
click at [403, 270] on input "text" at bounding box center [400, 270] width 148 height 19
paste input "default"
type input "default"
click at [320, 280] on span "demofm.clientportal.cloud/#/" at bounding box center [286, 261] width 80 height 47
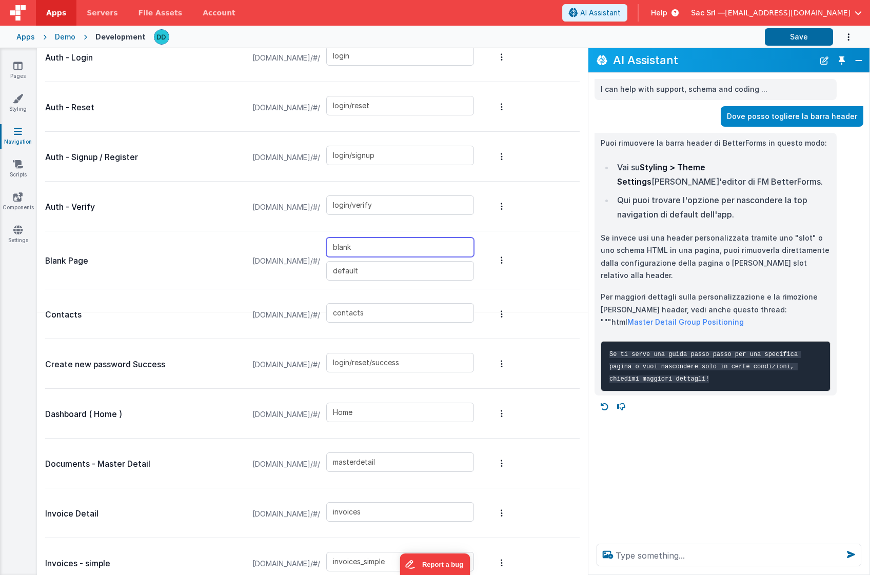
drag, startPoint x: 392, startPoint y: 248, endPoint x: 364, endPoint y: 247, distance: 27.7
click at [364, 247] on input "blank" at bounding box center [400, 247] width 148 height 19
type input "home"
click at [280, 276] on span "demofm.clientportal.cloud/#/" at bounding box center [286, 261] width 80 height 47
click at [426, 409] on input "Home" at bounding box center [400, 412] width 148 height 19
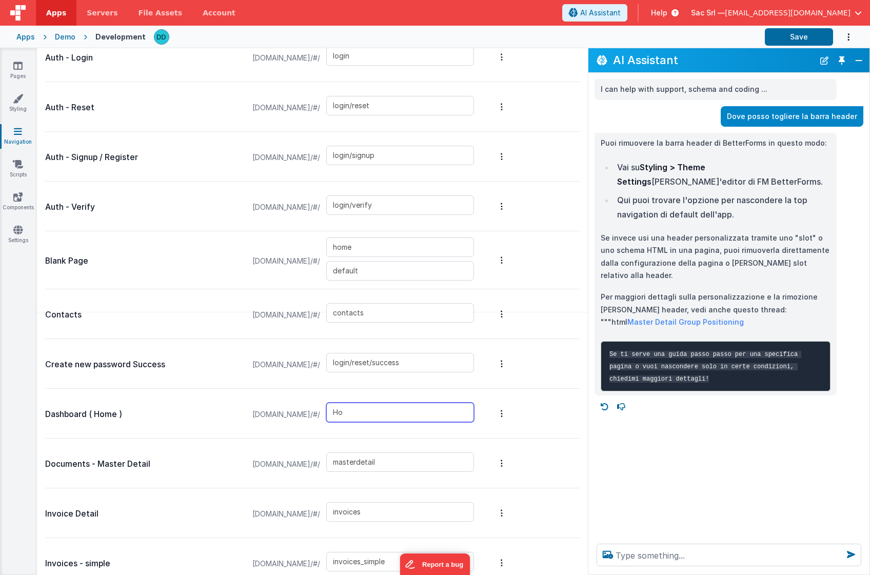
type input "H"
type input "dashboard"
click at [802, 37] on button "Save" at bounding box center [799, 36] width 68 height 17
type input "default"
type input "home"
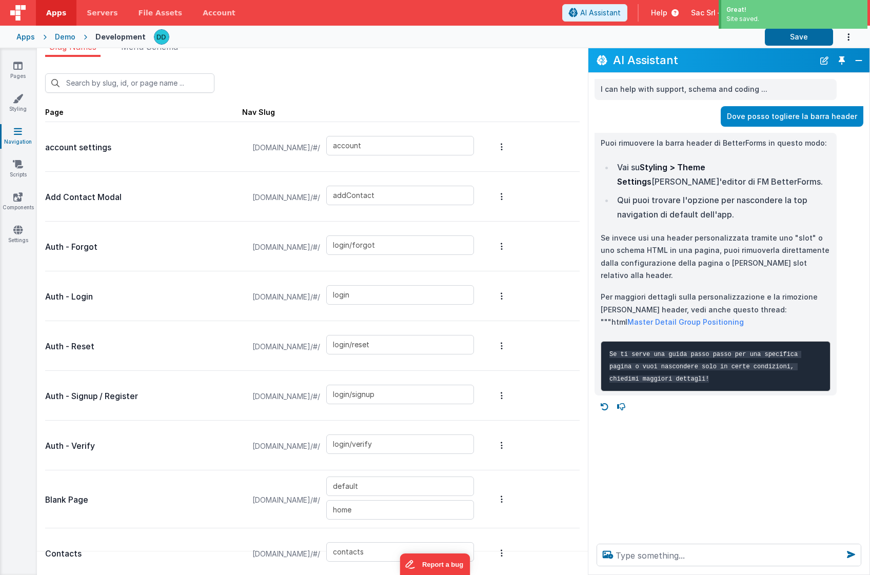
scroll to position [0, 0]
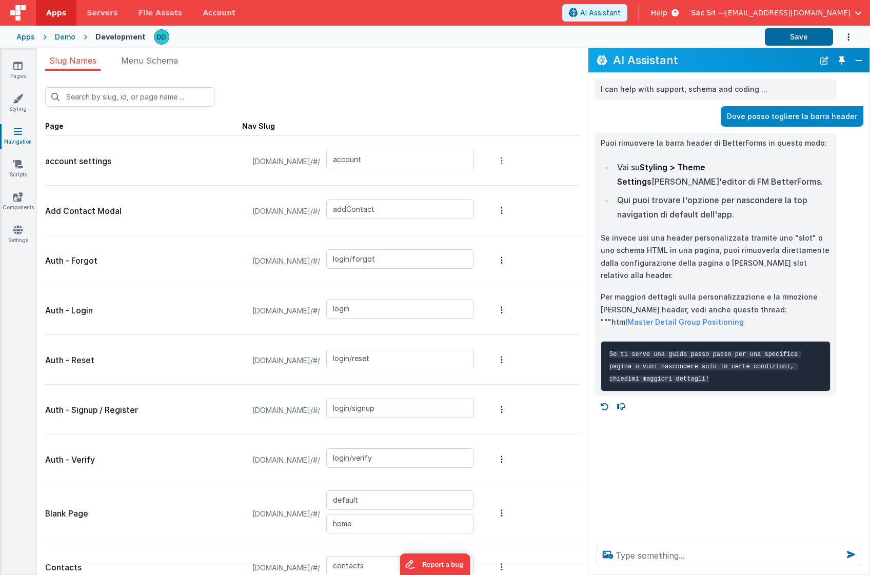
click at [509, 160] on button "Options" at bounding box center [502, 160] width 14 height 41
click at [492, 162] on link "Delete Page" at bounding box center [447, 160] width 89 height 19
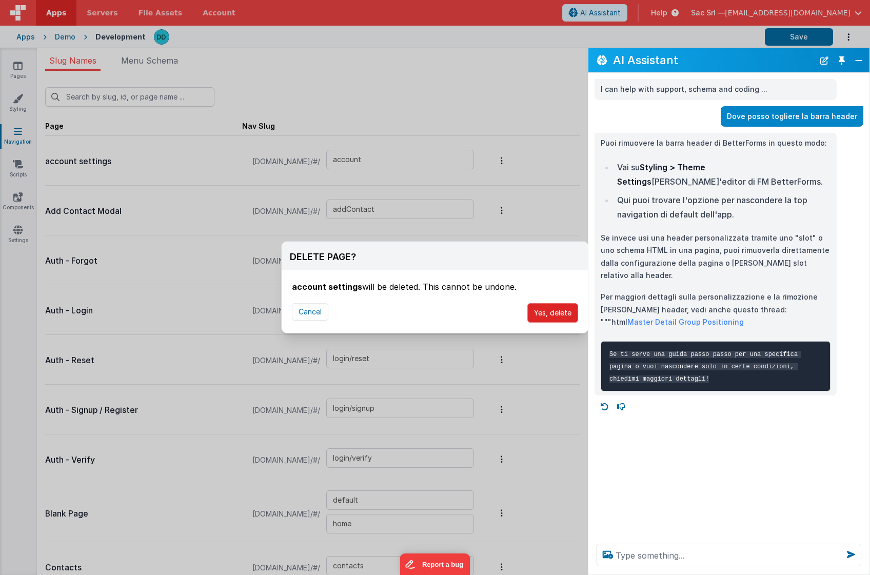
click at [550, 312] on button "Yes, delete" at bounding box center [552, 312] width 51 height 19
type input "addContact"
type input "login/forgot"
type input "login"
type input "login/reset"
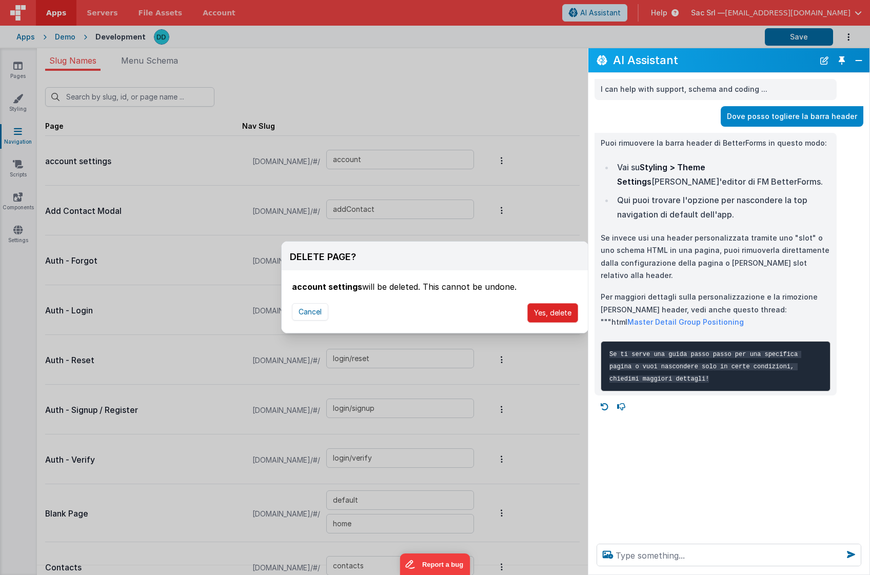
type input "login/signup"
type input "login/verify"
type input "default"
type input "contacts"
type input "login/reset/success"
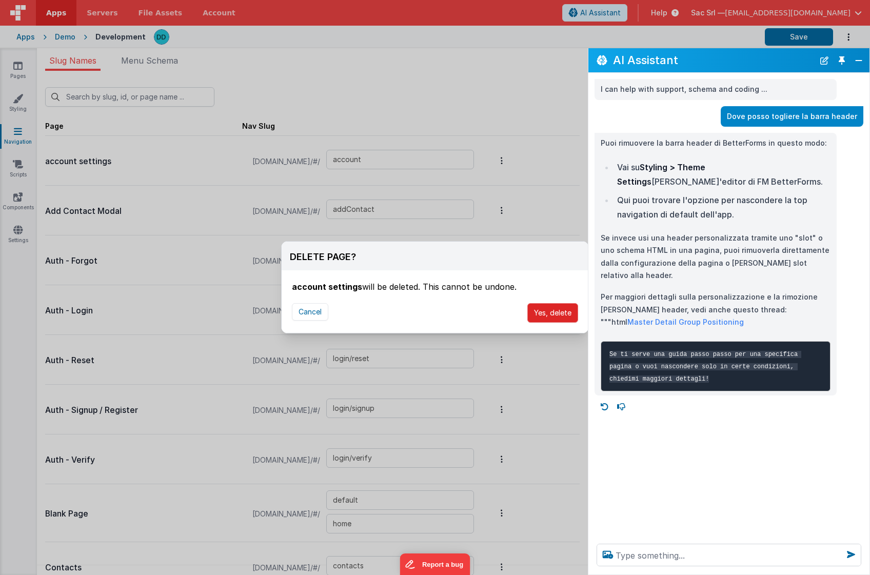
type input "dashboard"
type input "masterdetail"
type input "invoices"
type input "invoices_simple"
type input "invoices_tab"
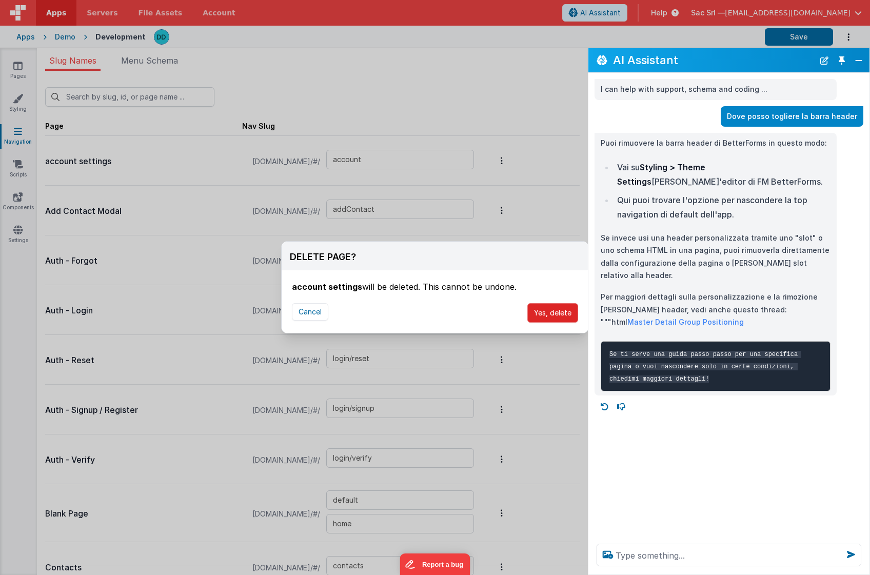
type input "invoicesdetail"
type input "login/forgot/sent"
type input "upload"
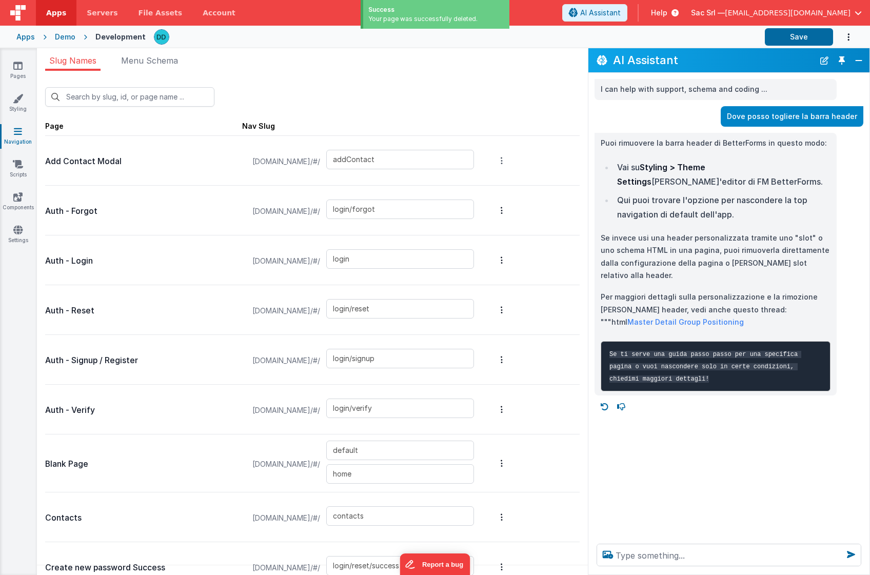
click at [503, 163] on icon "Options" at bounding box center [502, 160] width 2 height 8
click at [480, 162] on link "Delete Page" at bounding box center [447, 160] width 89 height 19
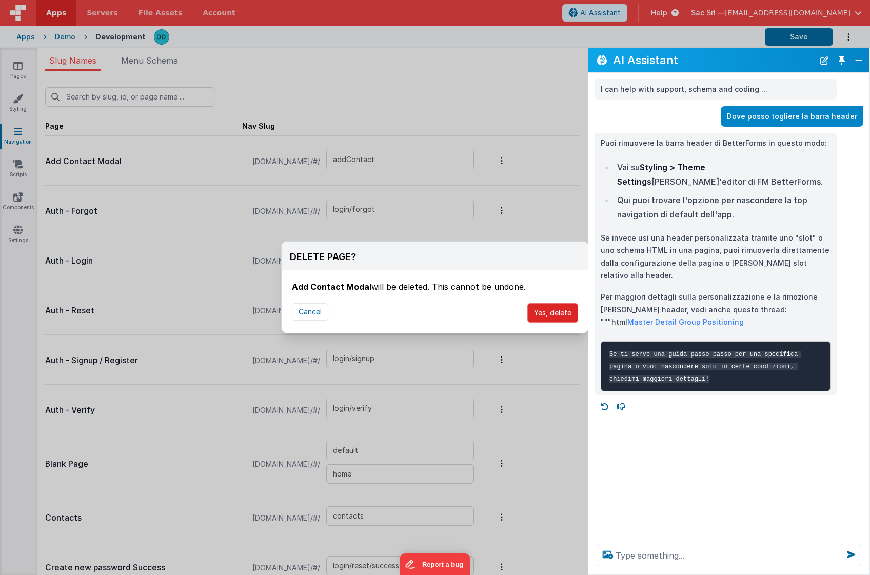
click at [553, 312] on button "Yes, delete" at bounding box center [552, 312] width 51 height 19
type input "login/forgot"
type input "login"
type input "login/reset"
type input "login/signup"
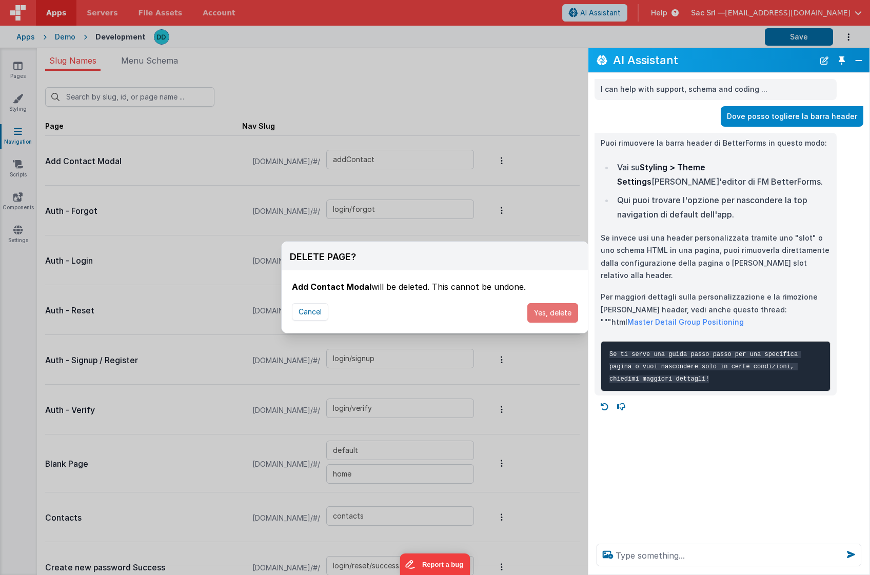
type input "login/verify"
type input "default"
type input "contacts"
type input "login/reset/success"
type input "dashboard"
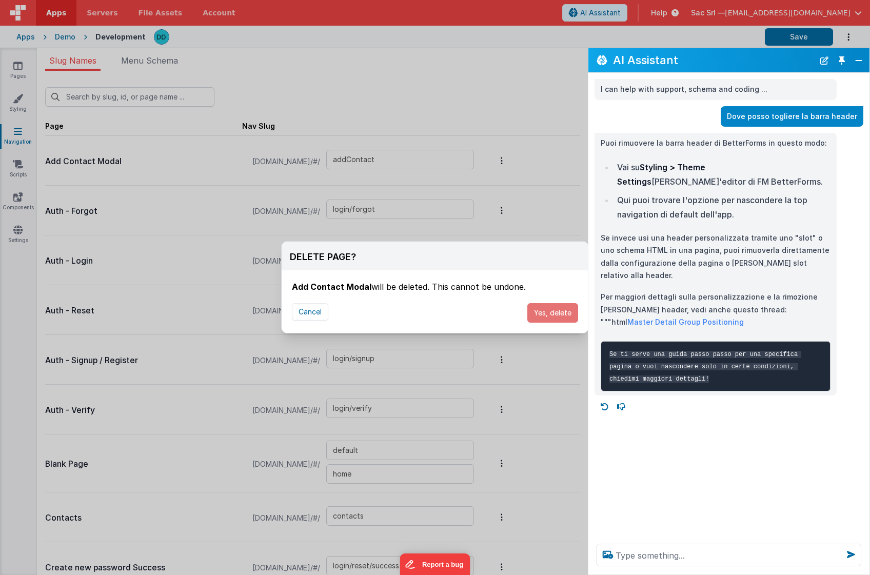
type input "masterdetail"
type input "invoices"
type input "invoices_simple"
type input "invoices_tab"
type input "invoicesdetail"
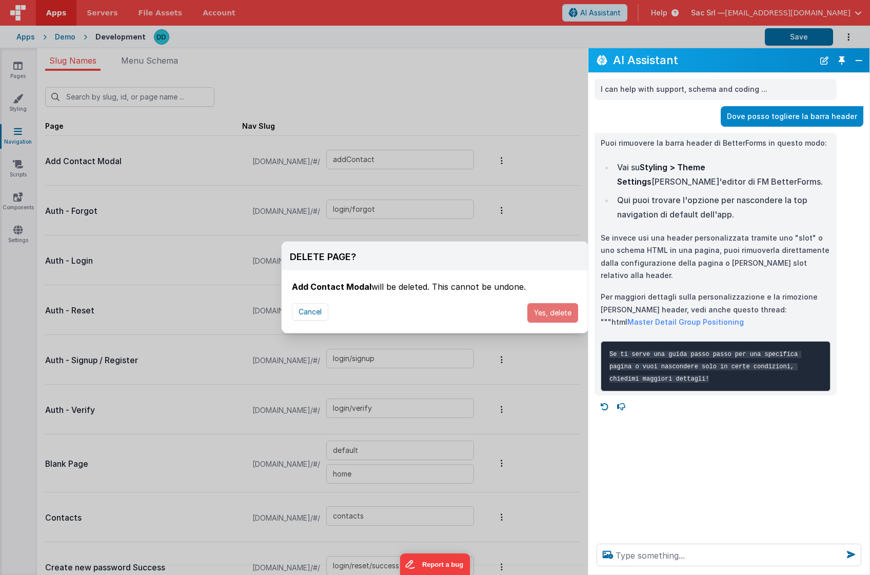
type input "login/forgot/sent"
type input "upload"
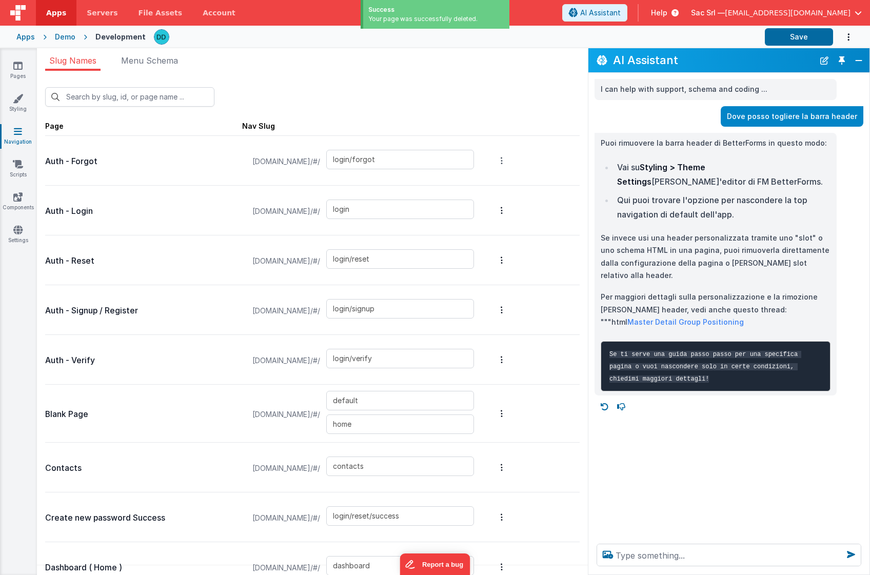
click at [509, 162] on button "Options" at bounding box center [502, 160] width 14 height 41
click at [492, 162] on link "Delete Page" at bounding box center [447, 160] width 89 height 19
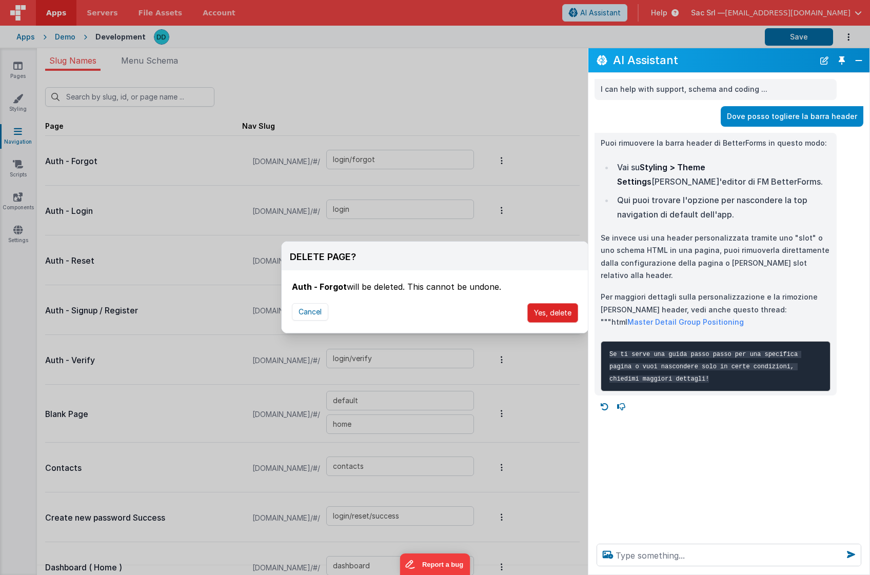
click at [556, 313] on button "Yes, delete" at bounding box center [552, 312] width 51 height 19
type input "login"
type input "login/reset"
type input "login/signup"
type input "login/verify"
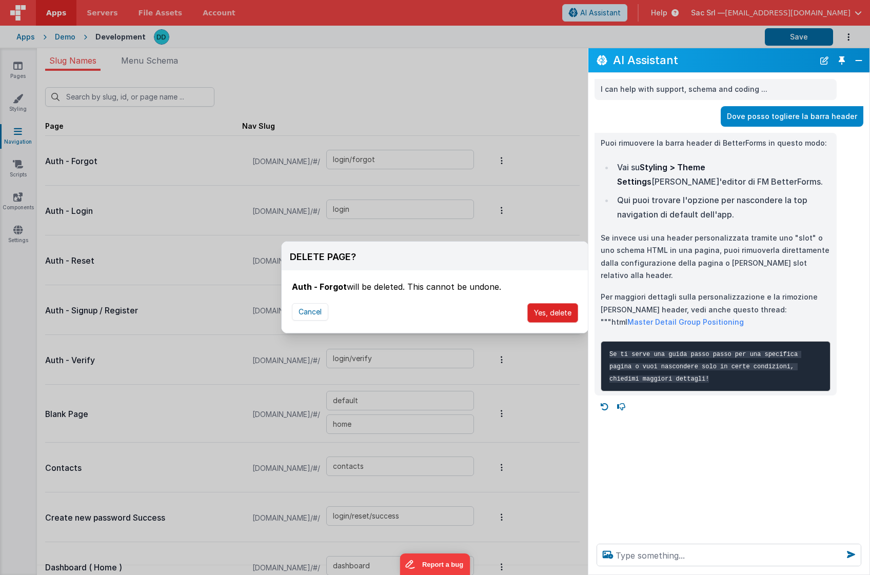
type input "default"
type input "contacts"
type input "login/reset/success"
type input "dashboard"
type input "masterdetail"
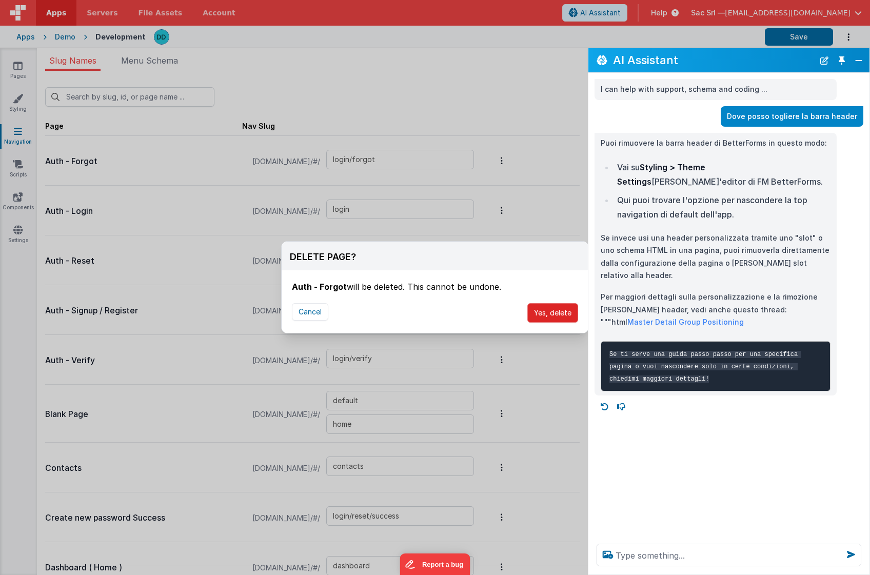
type input "invoices"
type input "invoices_simple"
type input "invoices_tab"
type input "invoicesdetail"
type input "login/forgot/sent"
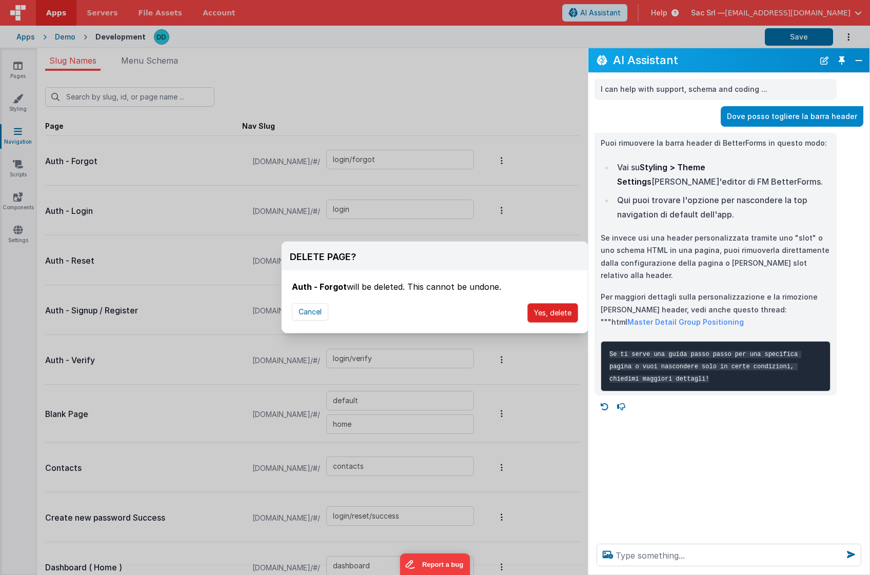
type input "upload"
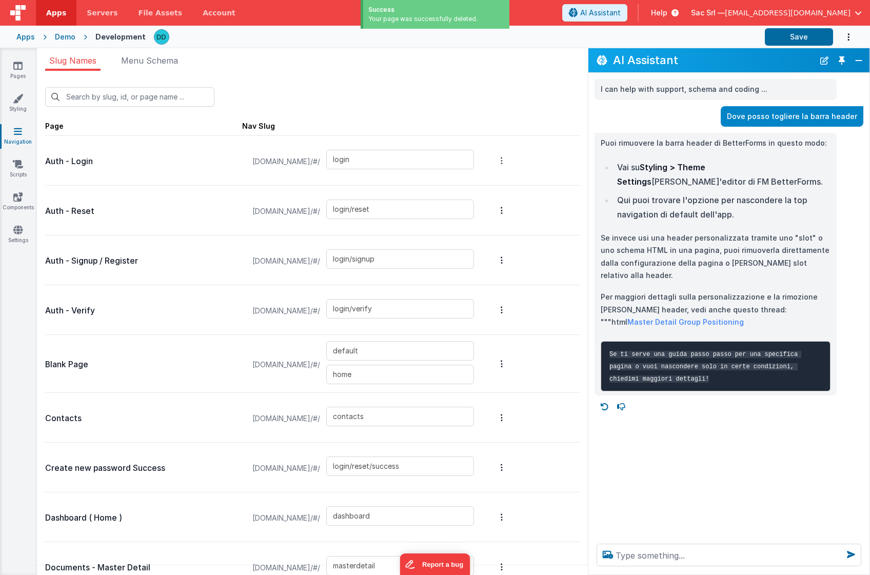
click at [503, 161] on icon "Options" at bounding box center [502, 160] width 2 height 8
click at [492, 163] on link "Delete Page" at bounding box center [447, 160] width 89 height 19
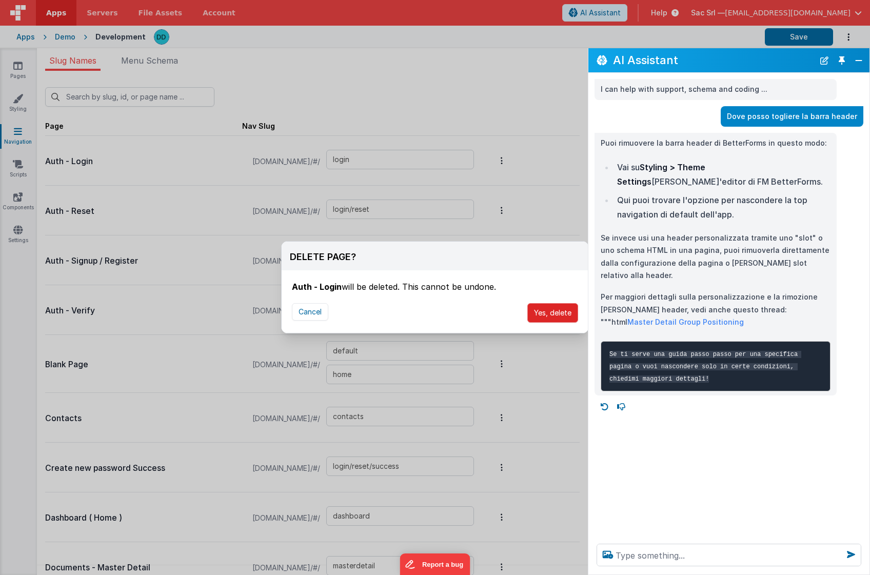
click at [540, 307] on button "Yes, delete" at bounding box center [552, 312] width 51 height 19
type input "login/reset"
type input "login/signup"
type input "login/verify"
type input "default"
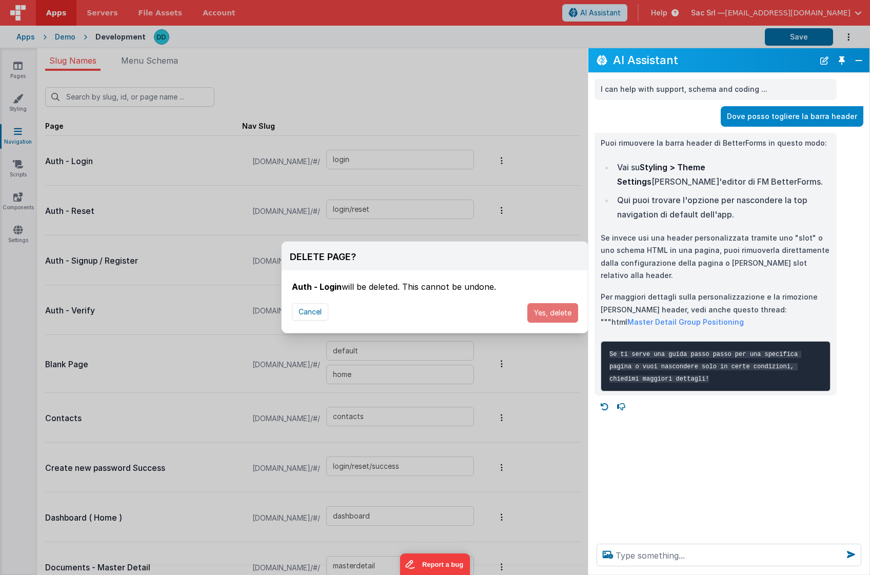
type input "contacts"
type input "login/reset/success"
type input "dashboard"
type input "masterdetail"
type input "invoices"
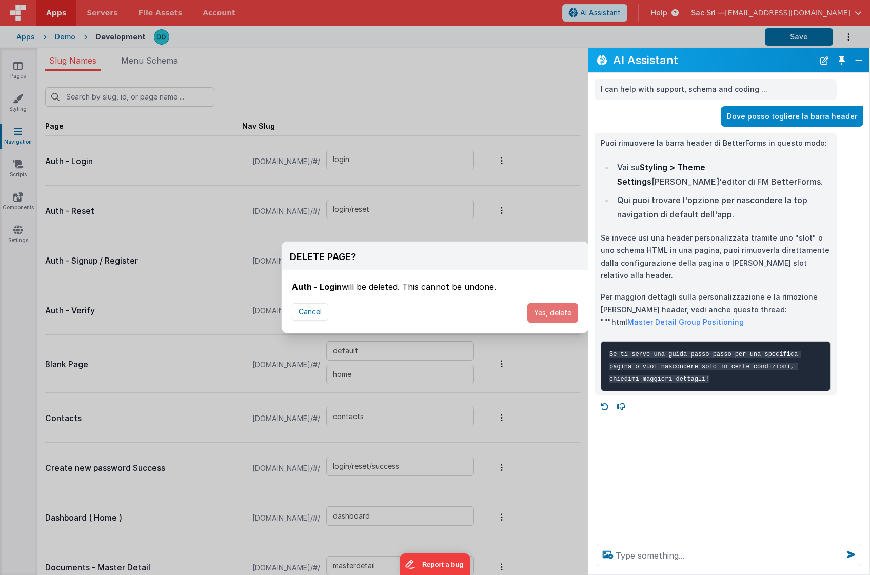
type input "invoices_simple"
type input "invoices_tab"
type input "invoicesdetail"
type input "login/forgot/sent"
type input "upload"
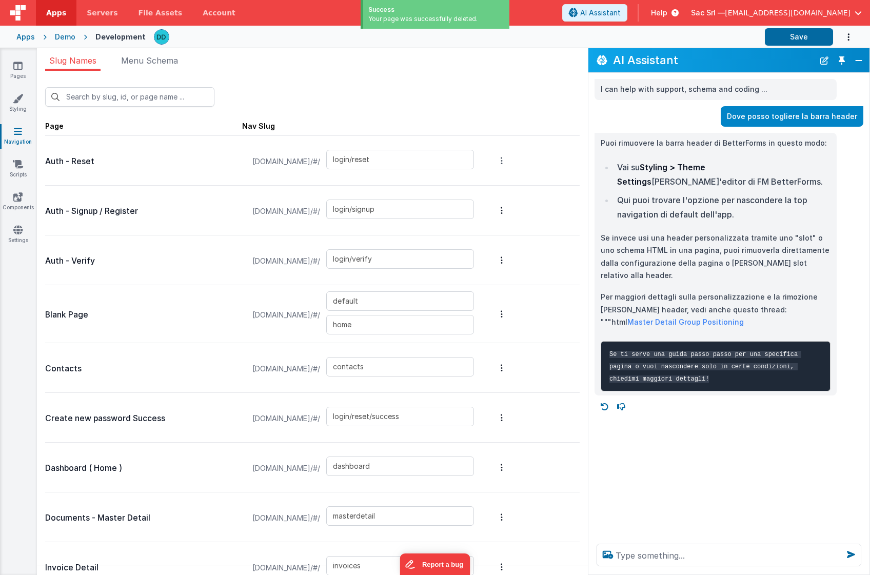
click at [509, 161] on button "Options" at bounding box center [502, 160] width 14 height 41
click at [485, 164] on link "Delete Page" at bounding box center [447, 160] width 89 height 19
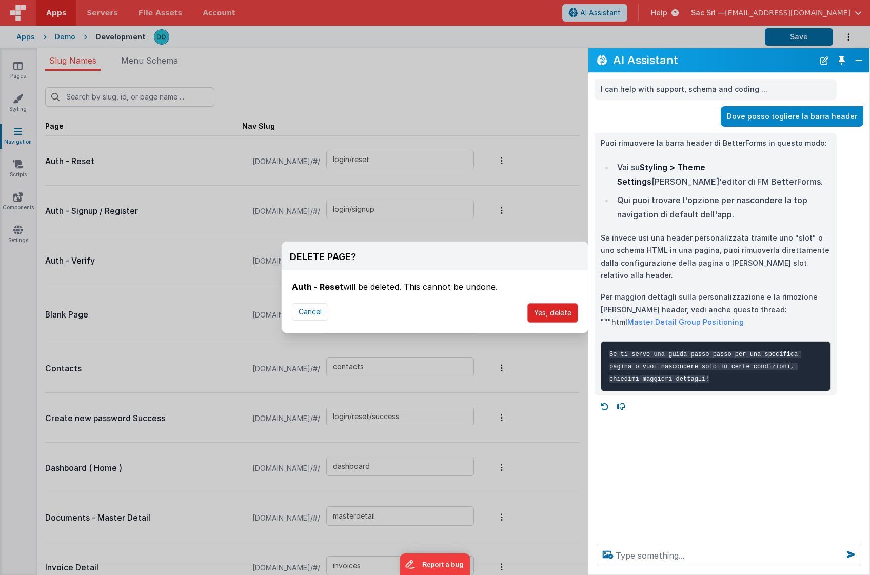
click at [550, 309] on button "Yes, delete" at bounding box center [552, 312] width 51 height 19
type input "login/signup"
type input "login/verify"
type input "default"
type input "contacts"
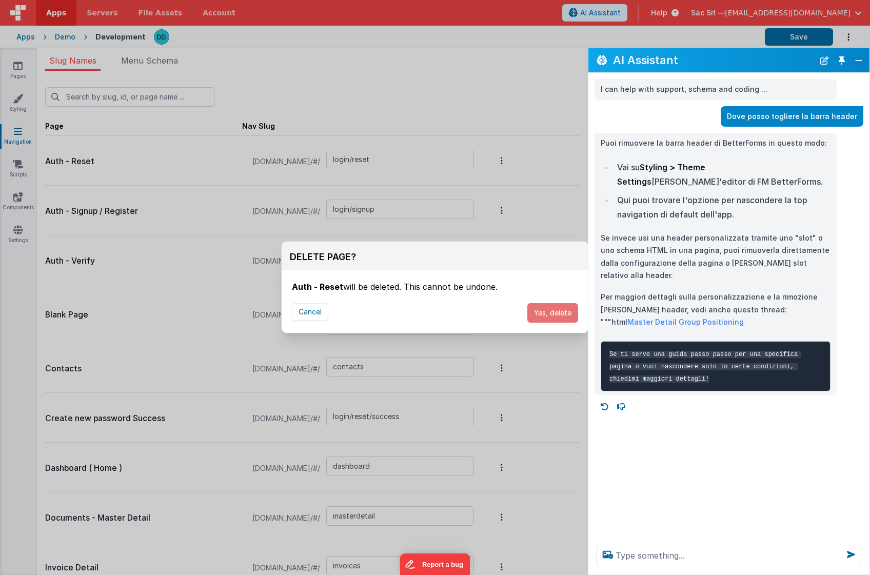
type input "login/reset/success"
type input "dashboard"
type input "masterdetail"
type input "invoices"
type input "invoices_simple"
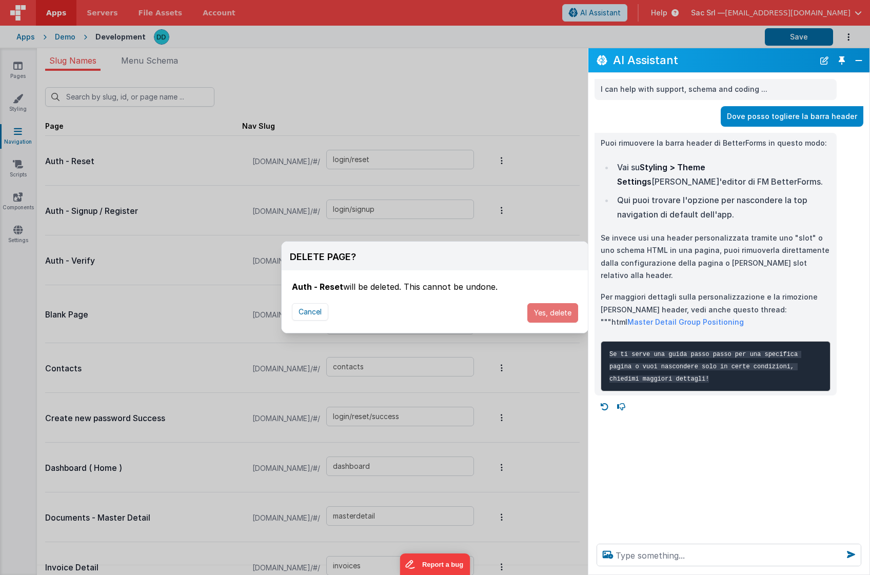
type input "invoices_tab"
type input "invoicesdetail"
type input "login/forgot/sent"
type input "upload"
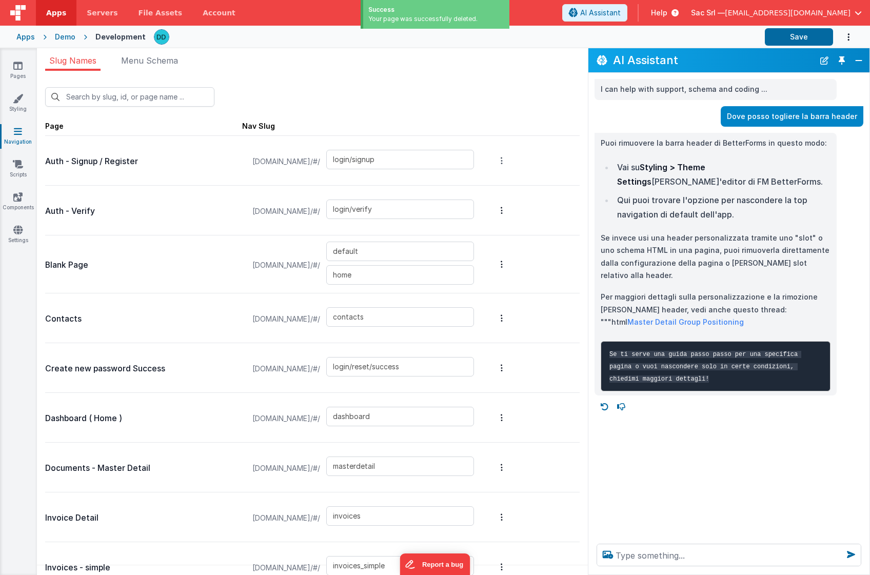
click at [503, 160] on icon "Options" at bounding box center [502, 160] width 2 height 8
click at [492, 163] on link "Delete Page" at bounding box center [447, 160] width 89 height 19
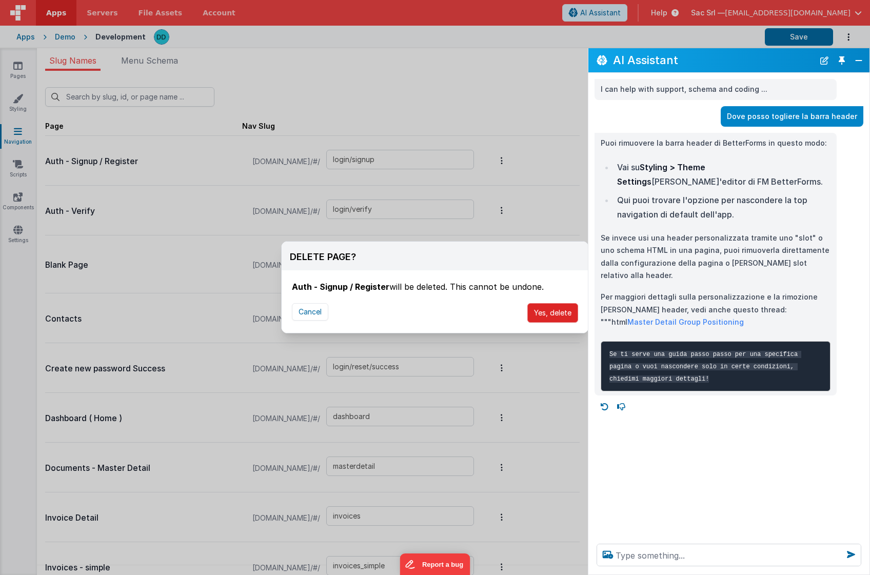
click at [560, 313] on button "Yes, delete" at bounding box center [552, 312] width 51 height 19
type input "login/verify"
type input "default"
type input "contacts"
type input "login/reset/success"
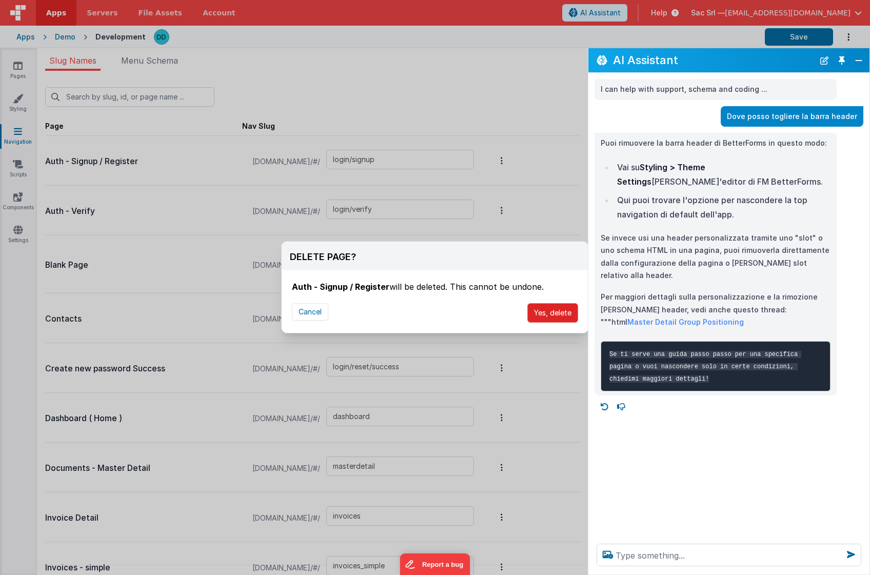
type input "dashboard"
type input "masterdetail"
type input "invoices"
type input "invoices_simple"
type input "invoices_tab"
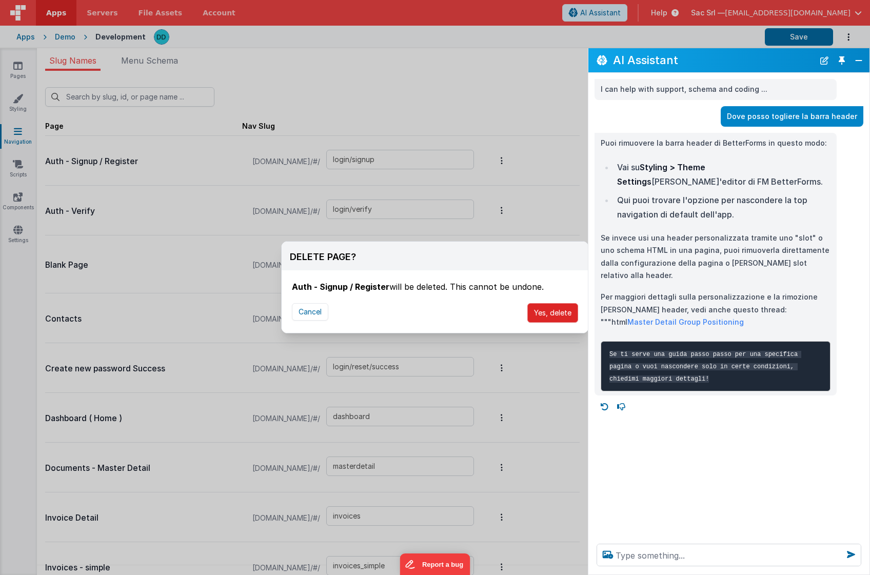
type input "invoicesdetail"
type input "login/forgot/sent"
type input "upload"
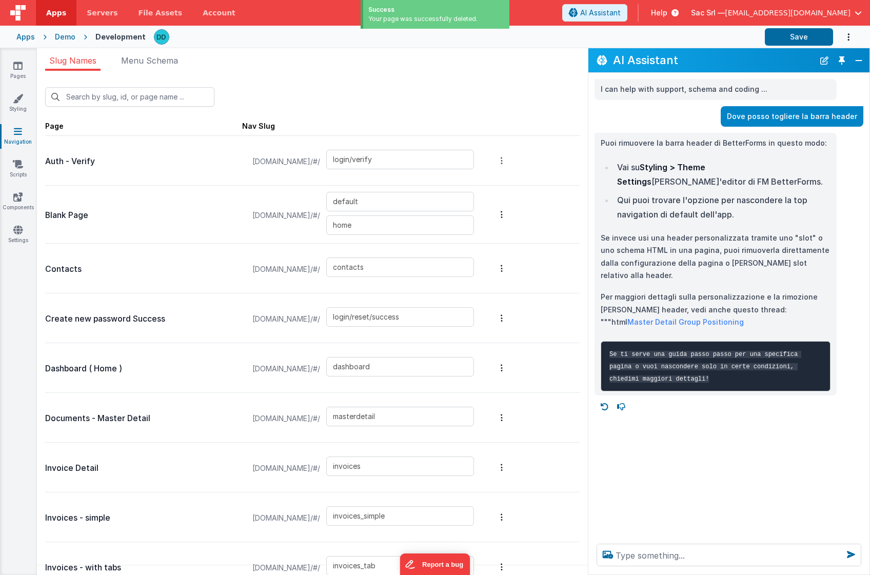
click at [509, 159] on button "Options" at bounding box center [502, 160] width 14 height 41
click at [492, 160] on link "Delete Page" at bounding box center [447, 160] width 89 height 19
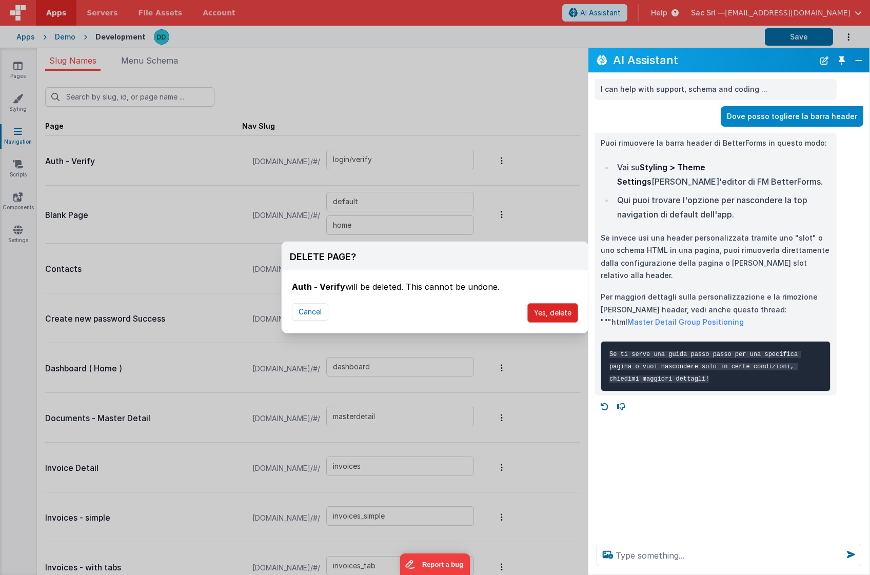
click at [548, 308] on button "Yes, delete" at bounding box center [552, 312] width 51 height 19
type input "default"
type input "contacts"
type input "login/reset/success"
type input "dashboard"
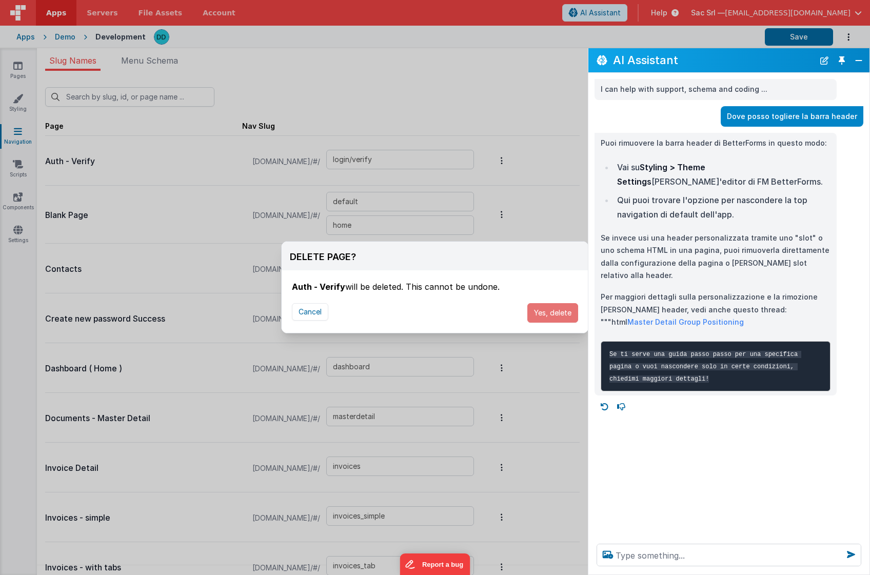
type input "masterdetail"
type input "invoices"
type input "invoices_simple"
type input "invoices_tab"
type input "invoicesdetail"
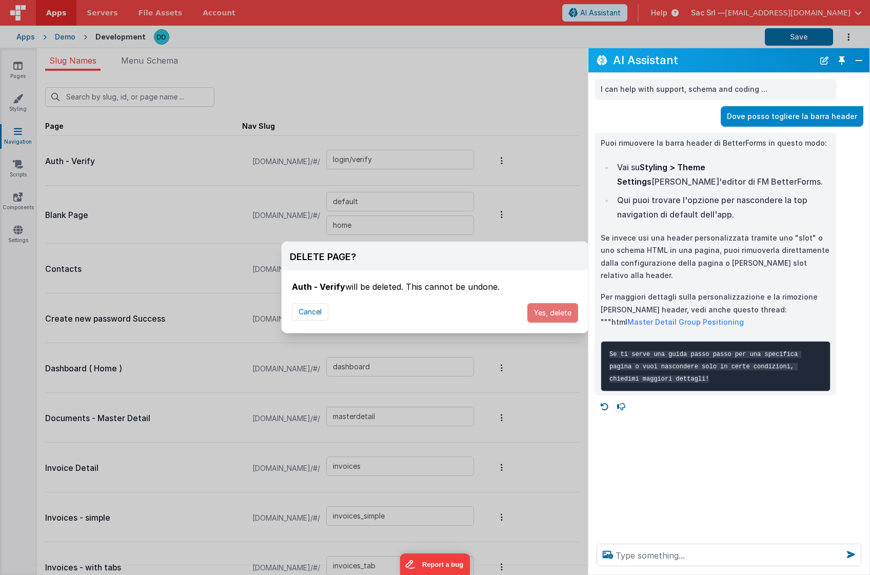
type input "login/forgot/sent"
type input "upload"
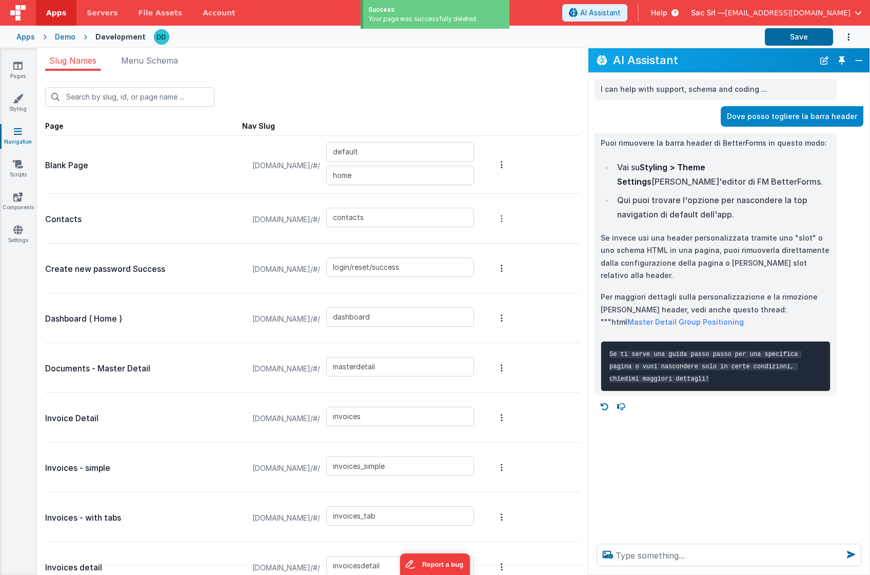
click at [509, 218] on button "Options" at bounding box center [502, 218] width 14 height 41
click at [492, 217] on link "Delete Page" at bounding box center [447, 218] width 89 height 19
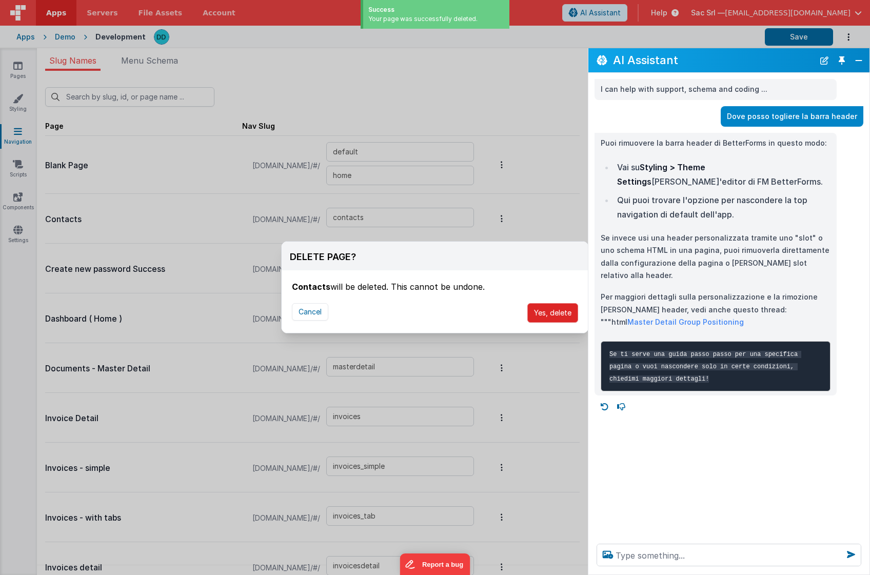
click at [558, 316] on button "Yes, delete" at bounding box center [552, 312] width 51 height 19
type input "login/reset/success"
type input "dashboard"
type input "masterdetail"
type input "invoices"
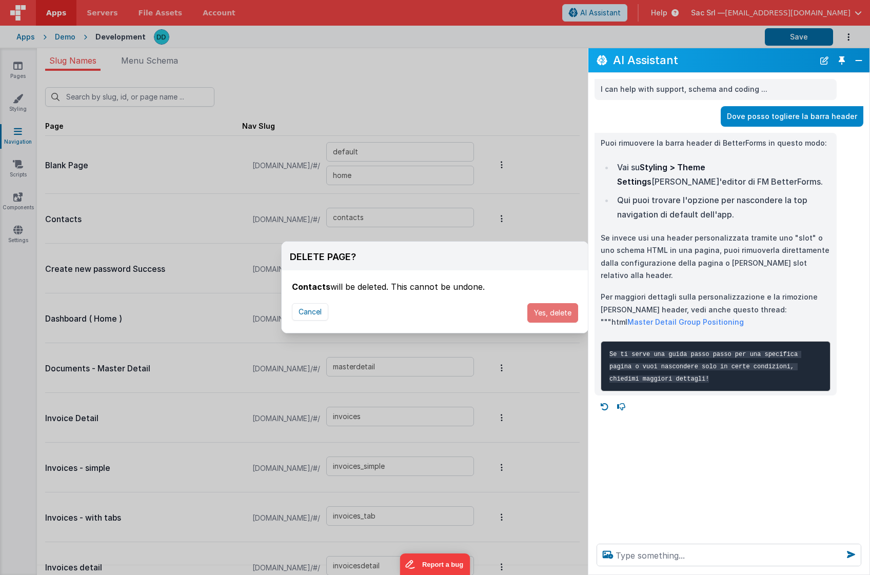
type input "invoices_simple"
type input "invoices_tab"
type input "invoicesdetail"
type input "login/forgot/sent"
type input "upload"
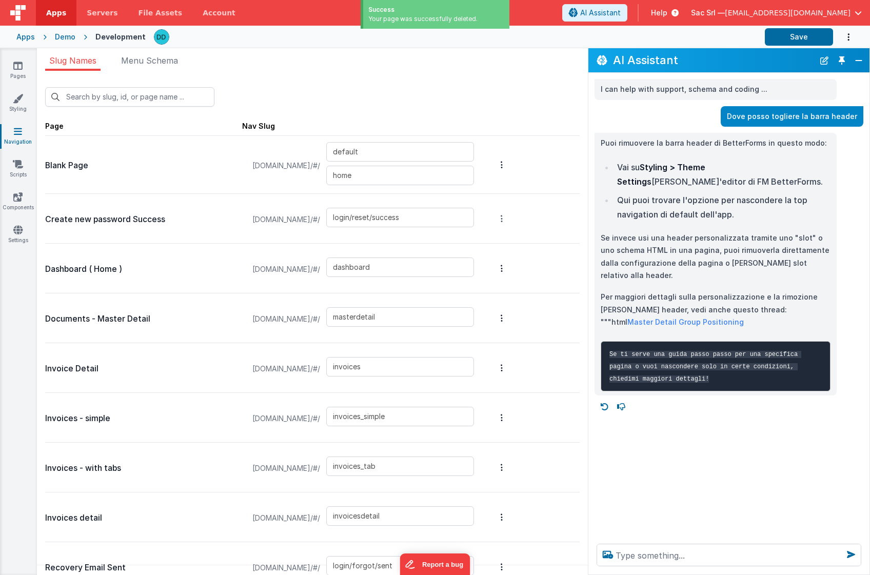
click at [509, 222] on button "Options" at bounding box center [502, 218] width 14 height 41
click at [492, 225] on link "Delete Page" at bounding box center [447, 218] width 89 height 19
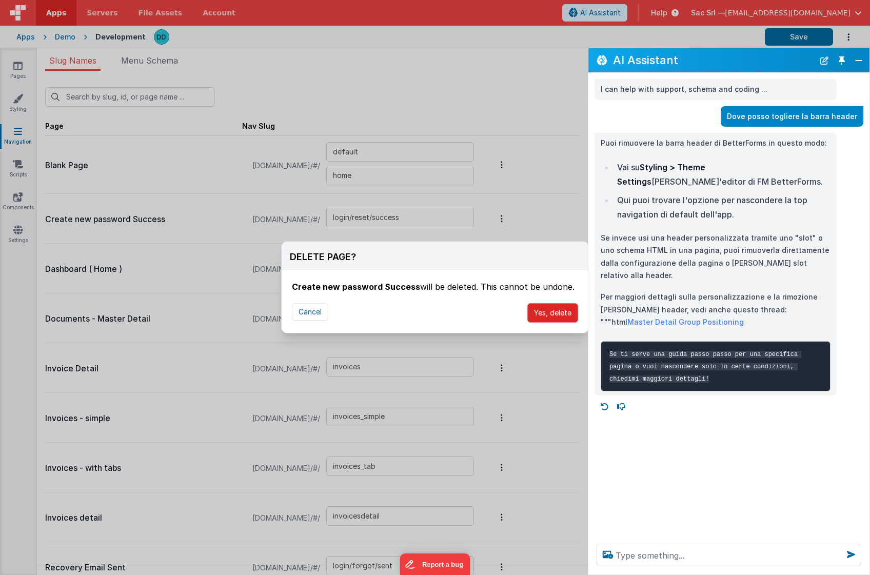
click at [550, 315] on button "Yes, delete" at bounding box center [552, 312] width 51 height 19
type input "dashboard"
type input "masterdetail"
type input "invoices"
type input "invoices_simple"
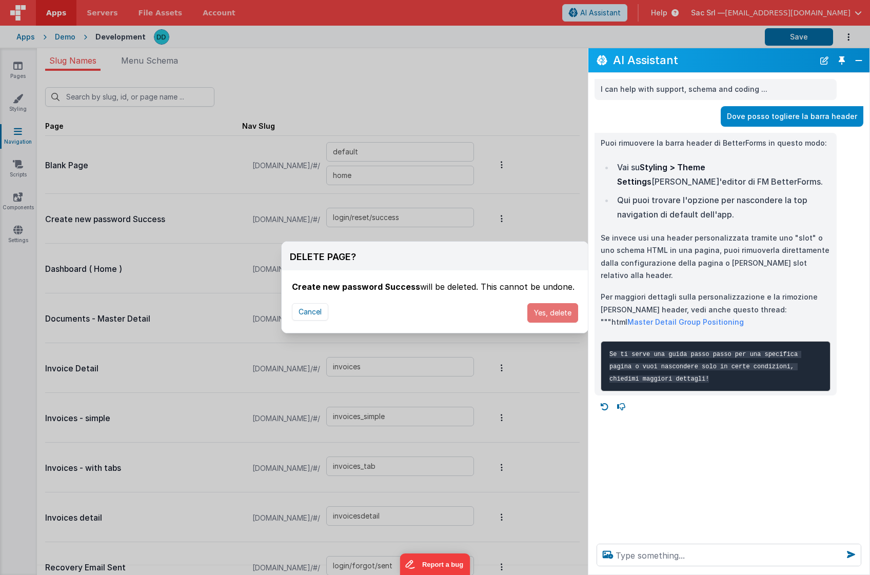
type input "invoices_tab"
type input "invoicesdetail"
type input "login/forgot/sent"
type input "upload"
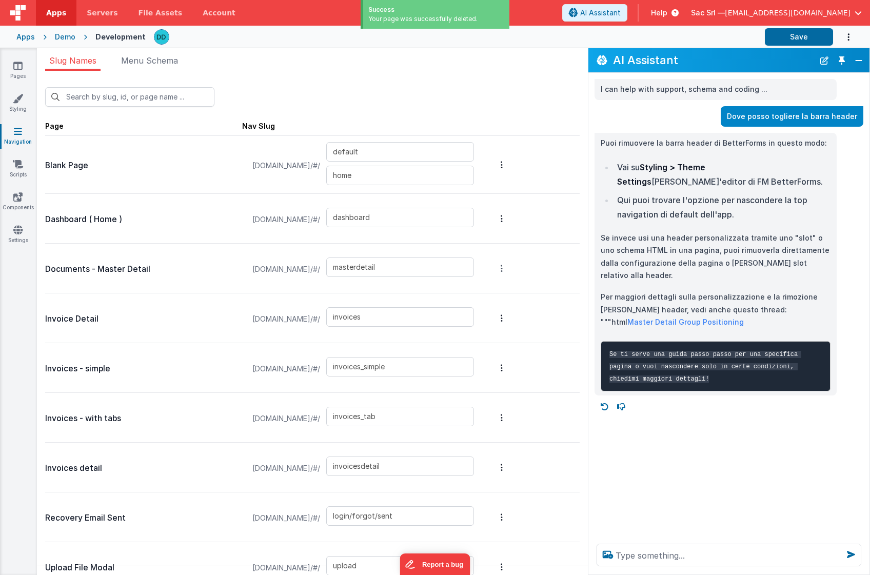
click at [509, 265] on button "Options" at bounding box center [502, 268] width 14 height 41
click at [491, 266] on link "Delete Page" at bounding box center [447, 268] width 89 height 19
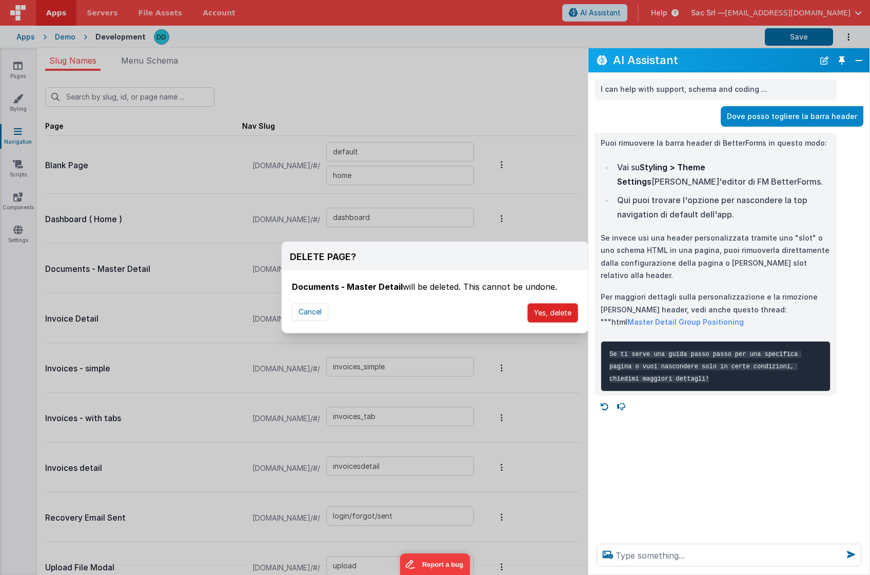
click at [549, 313] on button "Yes, delete" at bounding box center [552, 312] width 51 height 19
type input "invoices"
type input "invoices_simple"
type input "invoices_tab"
type input "invoicesdetail"
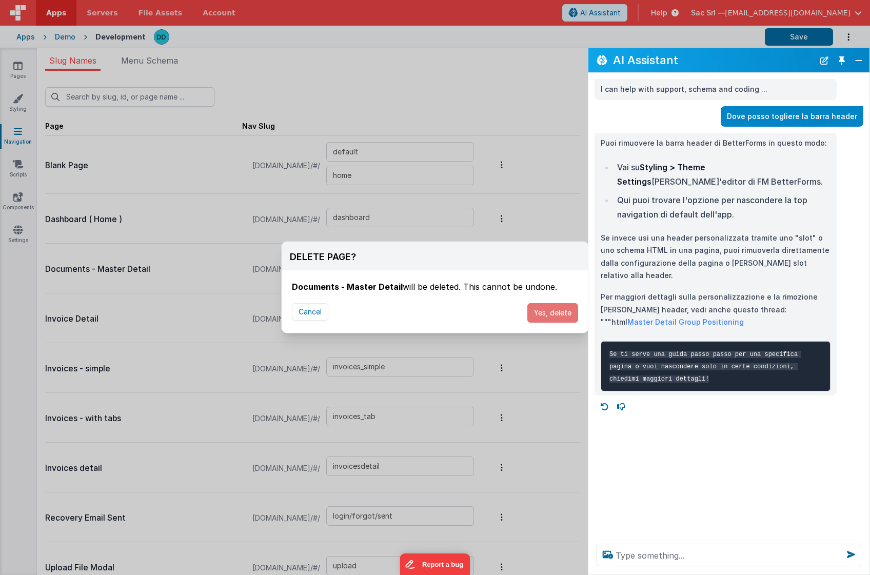
type input "login/forgot/sent"
type input "upload"
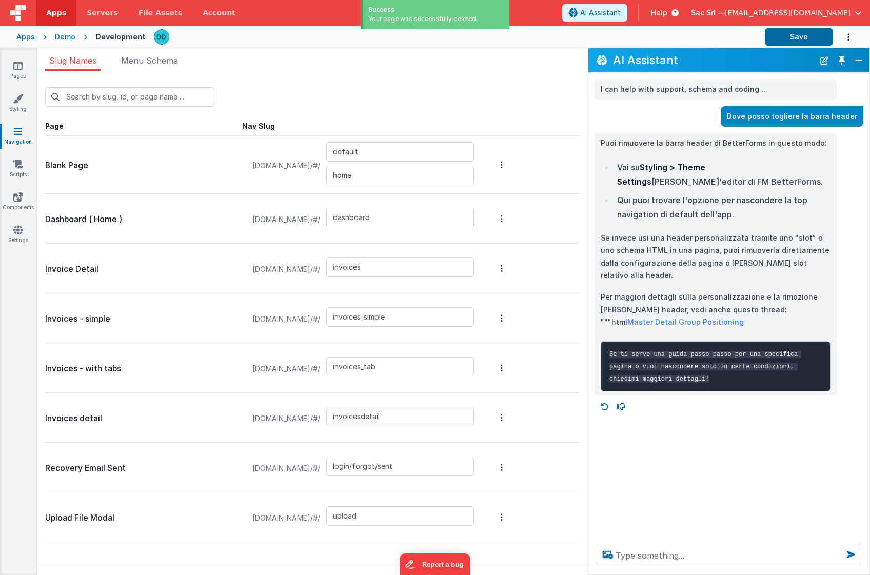
click at [503, 220] on icon "Options" at bounding box center [502, 218] width 2 height 8
click at [492, 222] on link "Delete Page" at bounding box center [447, 218] width 89 height 19
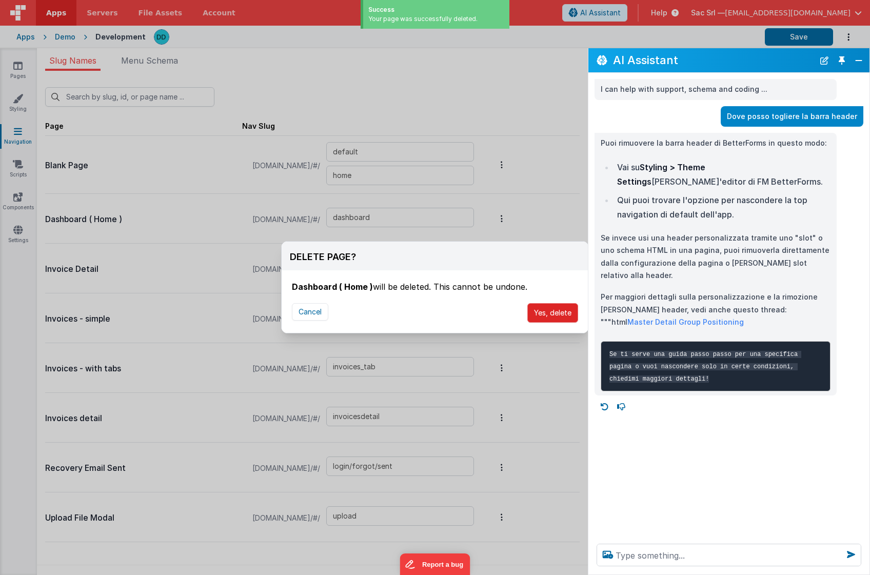
click at [554, 310] on button "Yes, delete" at bounding box center [552, 312] width 51 height 19
type input "invoices"
type input "invoices_simple"
type input "invoices_tab"
type input "invoicesdetail"
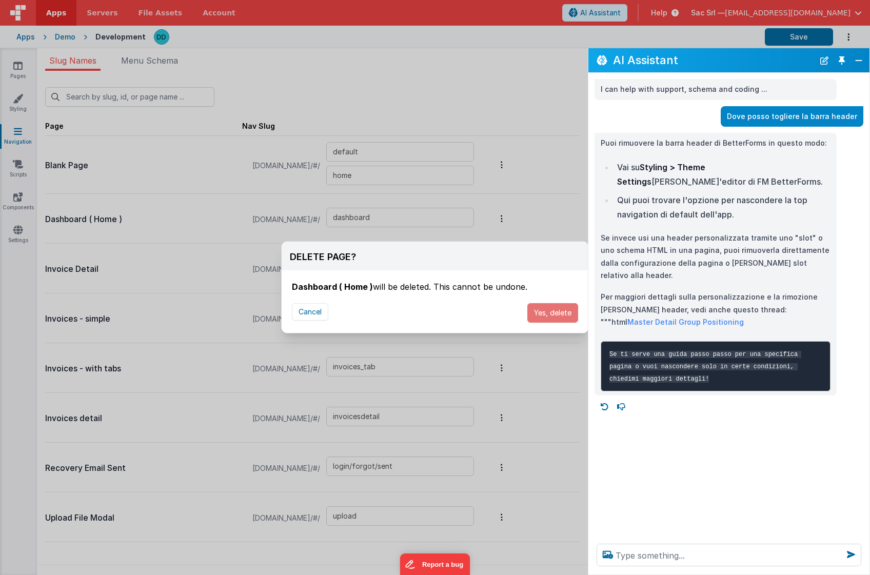
type input "login/forgot/sent"
type input "upload"
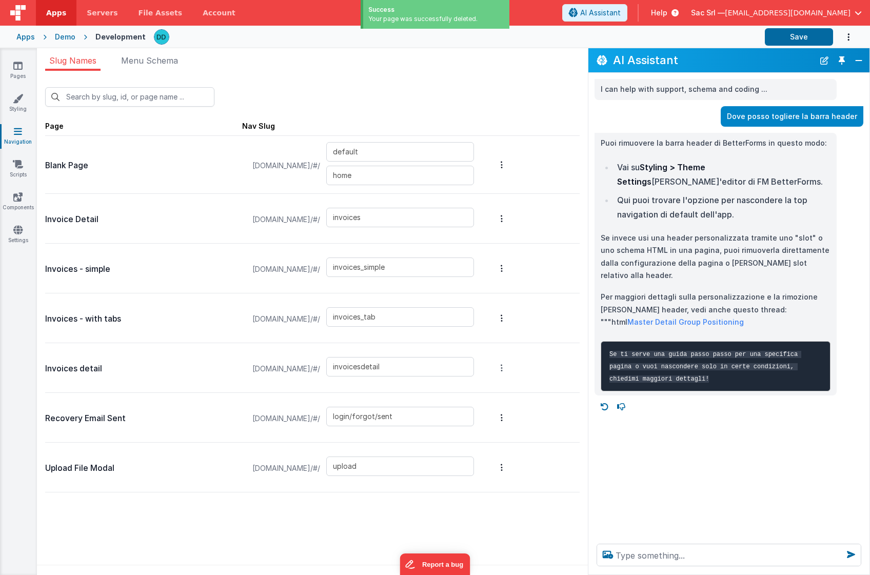
click at [503, 365] on icon "Options" at bounding box center [502, 368] width 2 height 8
click at [492, 363] on link "Delete Page" at bounding box center [447, 368] width 89 height 19
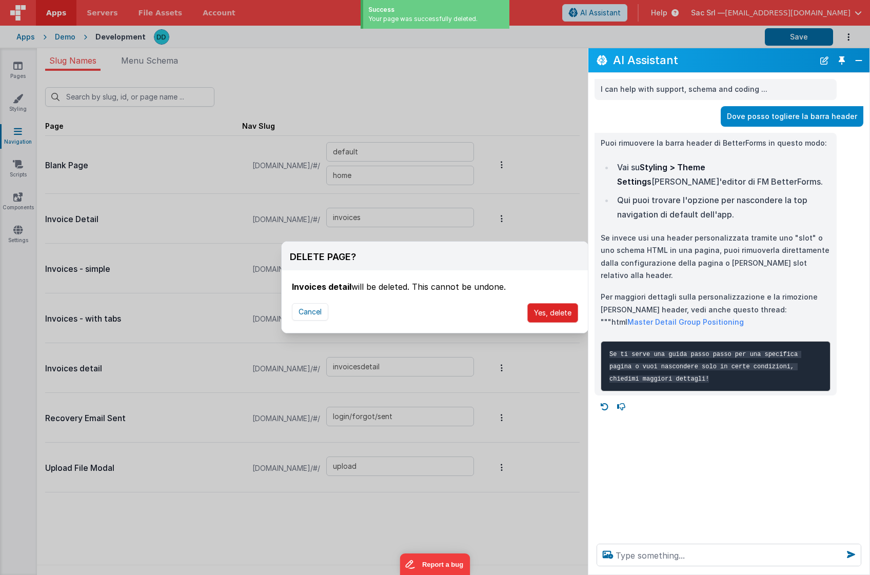
click at [556, 310] on button "Yes, delete" at bounding box center [552, 312] width 51 height 19
type input "login/forgot/sent"
type input "upload"
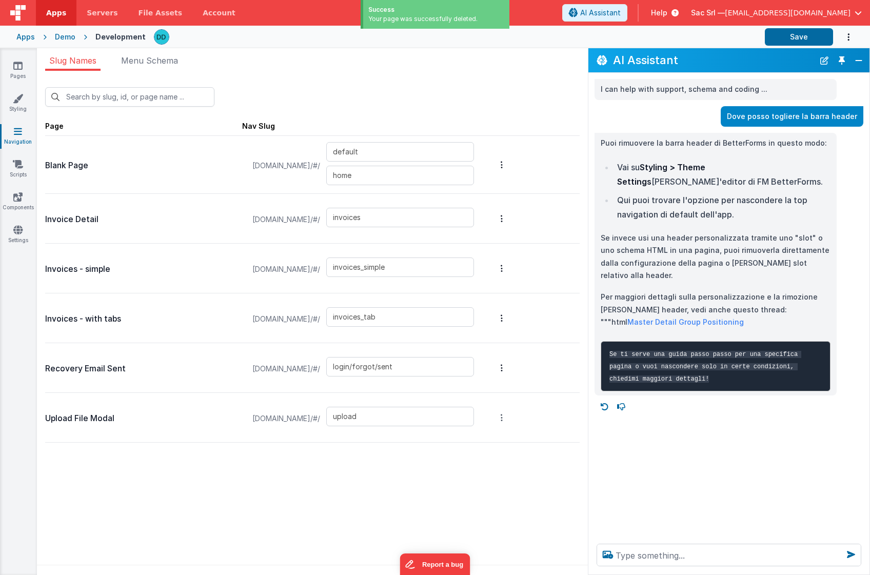
click at [509, 419] on button "Options" at bounding box center [502, 417] width 14 height 41
click at [491, 415] on link "Delete Page" at bounding box center [447, 417] width 89 height 19
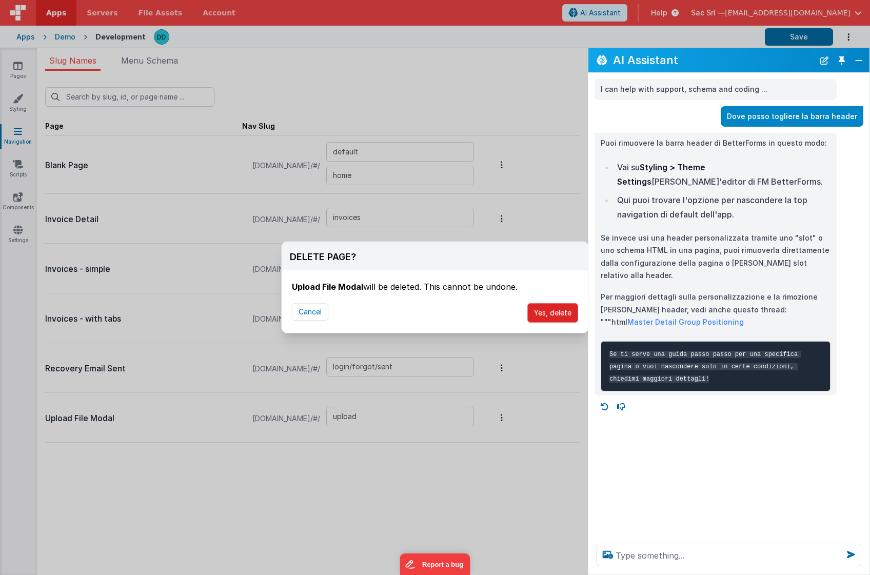
click at [554, 317] on button "Yes, delete" at bounding box center [552, 312] width 51 height 19
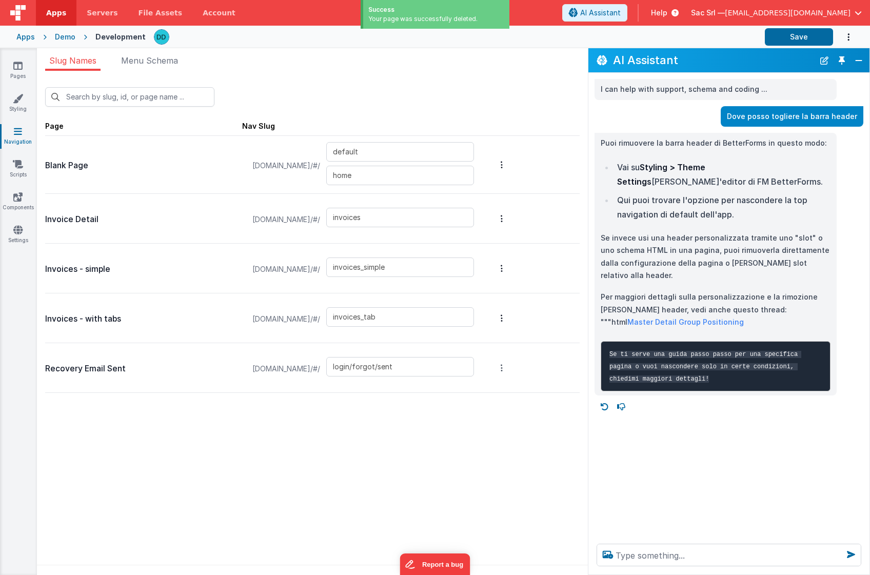
click at [509, 369] on button "Options" at bounding box center [502, 367] width 14 height 41
click at [480, 372] on link "Delete Page" at bounding box center [447, 368] width 89 height 19
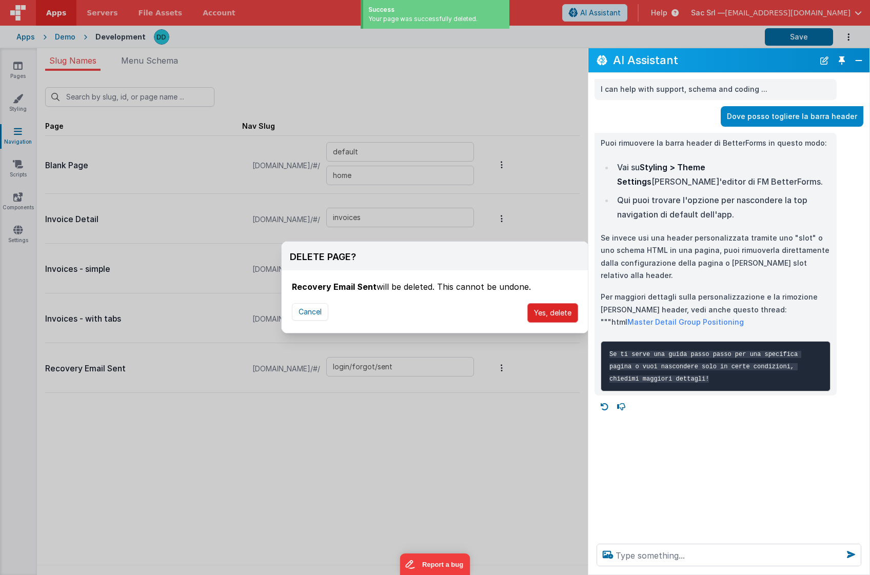
click at [544, 317] on button "Yes, delete" at bounding box center [552, 312] width 51 height 19
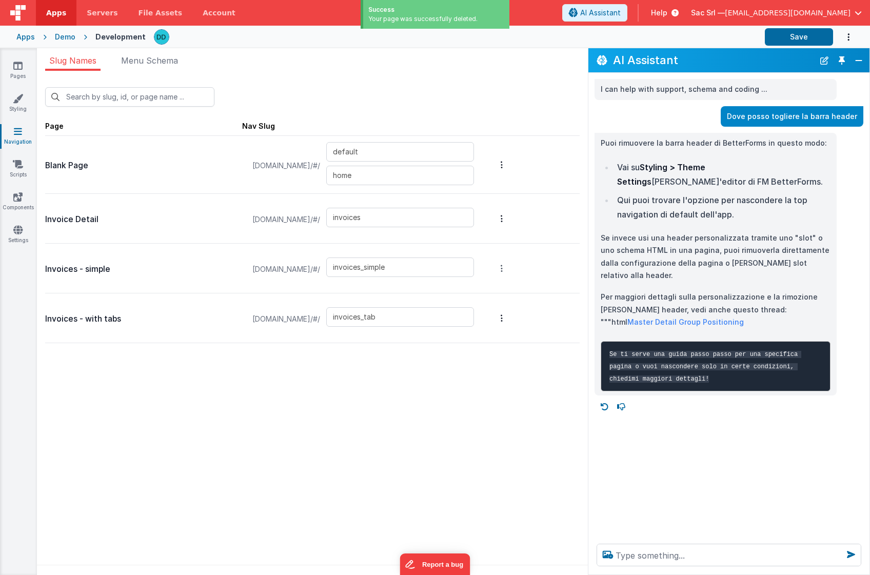
click at [509, 260] on button "Options" at bounding box center [502, 268] width 14 height 41
click at [492, 266] on link "Delete Page" at bounding box center [447, 268] width 89 height 19
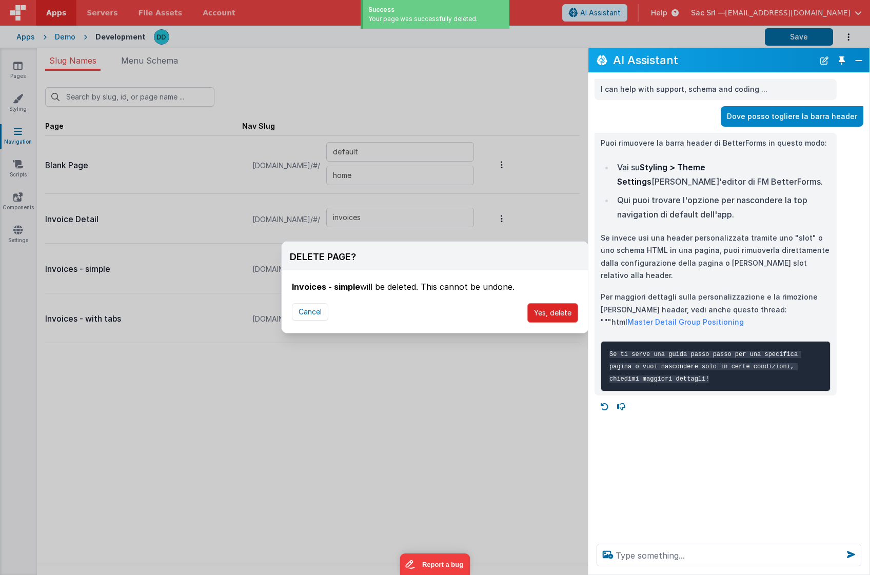
click at [551, 311] on button "Yes, delete" at bounding box center [552, 312] width 51 height 19
type input "invoices_tab"
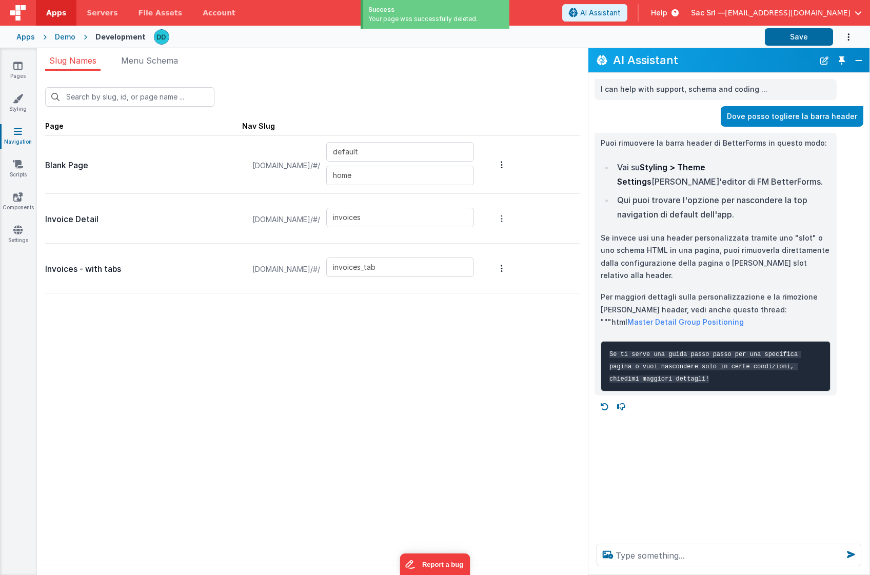
click at [509, 221] on button "Options" at bounding box center [502, 218] width 14 height 41
click at [492, 223] on link "Delete Page" at bounding box center [447, 218] width 89 height 19
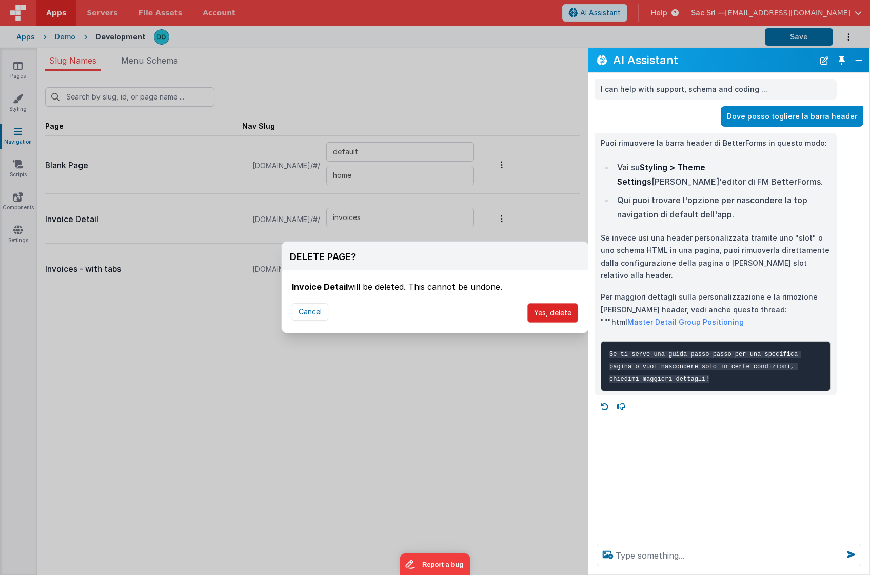
click at [563, 316] on button "Yes, delete" at bounding box center [552, 312] width 51 height 19
type input "invoices_tab"
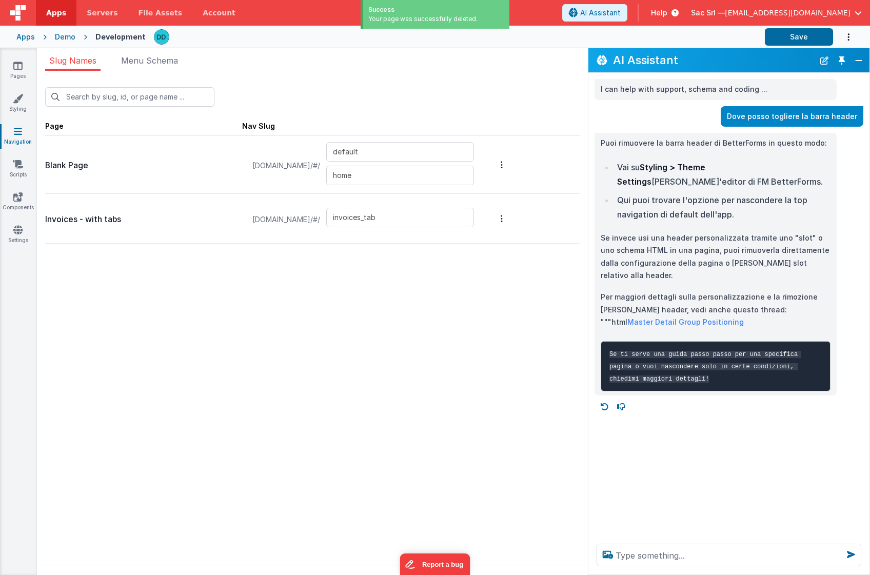
click at [553, 222] on div "Invoices - with tabs demofm.clientportal.cloud/#/ invoices_tab" at bounding box center [312, 219] width 535 height 50
click at [509, 219] on button "Options" at bounding box center [502, 218] width 14 height 41
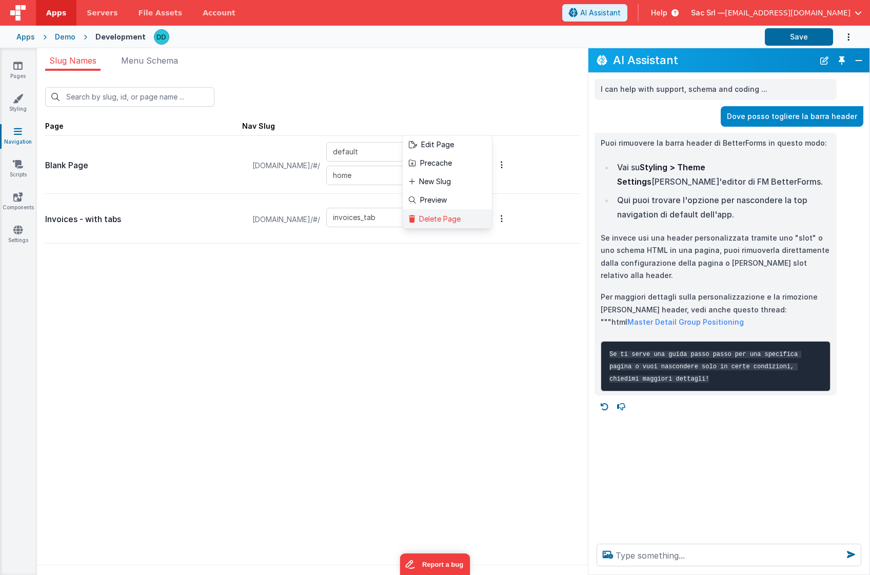
click at [492, 219] on link "Delete Page" at bounding box center [447, 218] width 89 height 19
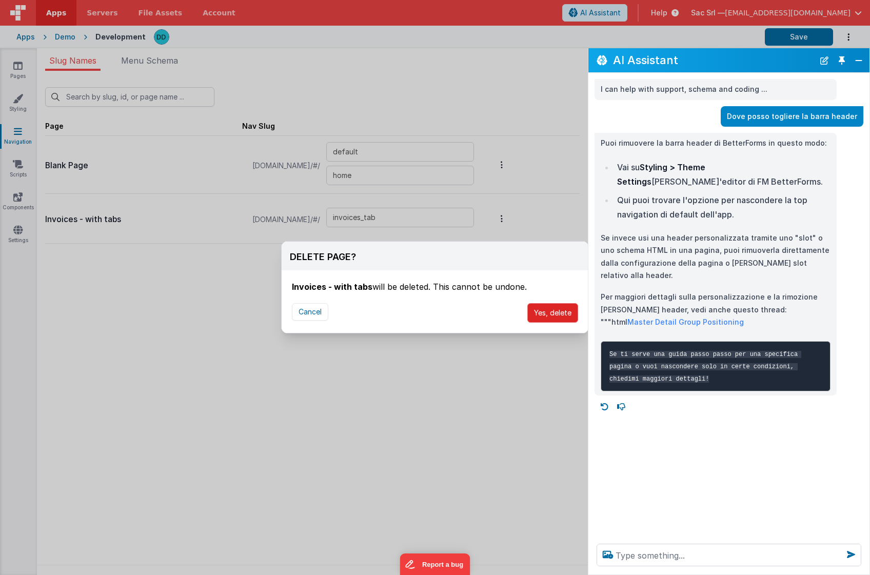
click at [552, 310] on button "Yes, delete" at bounding box center [552, 312] width 51 height 19
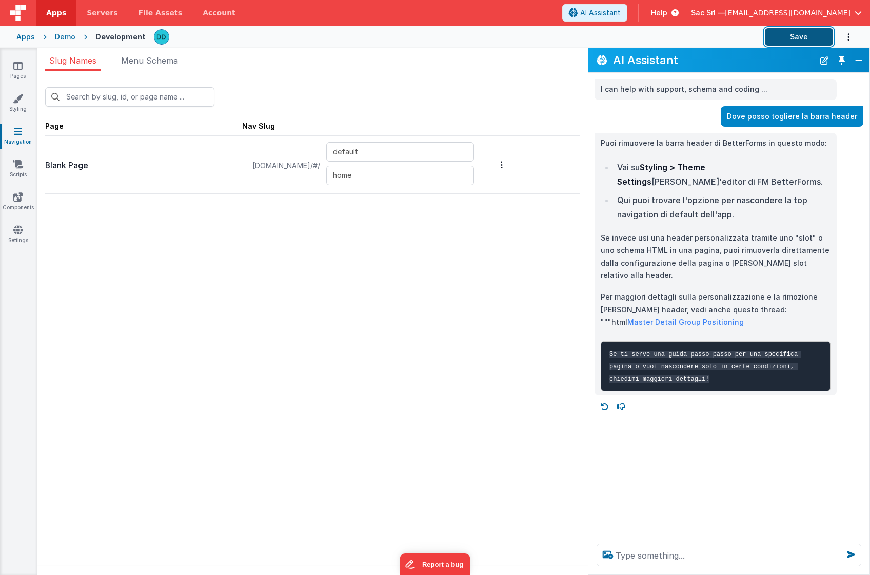
click at [808, 33] on button "Save" at bounding box center [799, 36] width 68 height 17
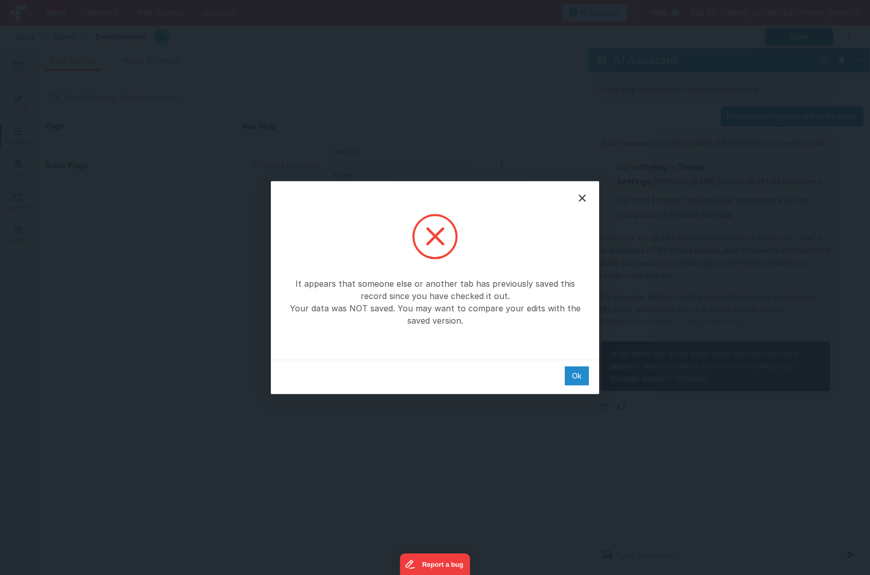
click at [573, 373] on div "Ok" at bounding box center [577, 375] width 24 height 19
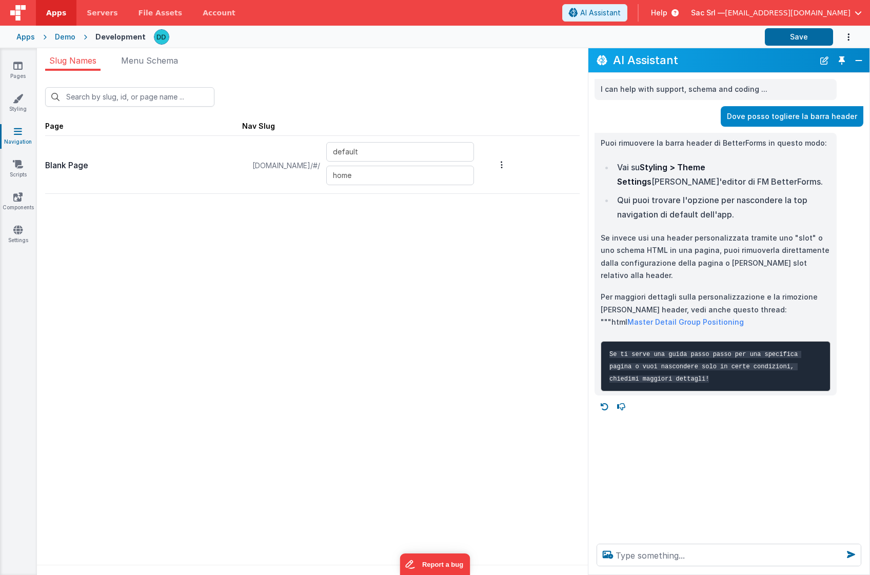
click at [68, 38] on div "Demo" at bounding box center [65, 37] width 21 height 10
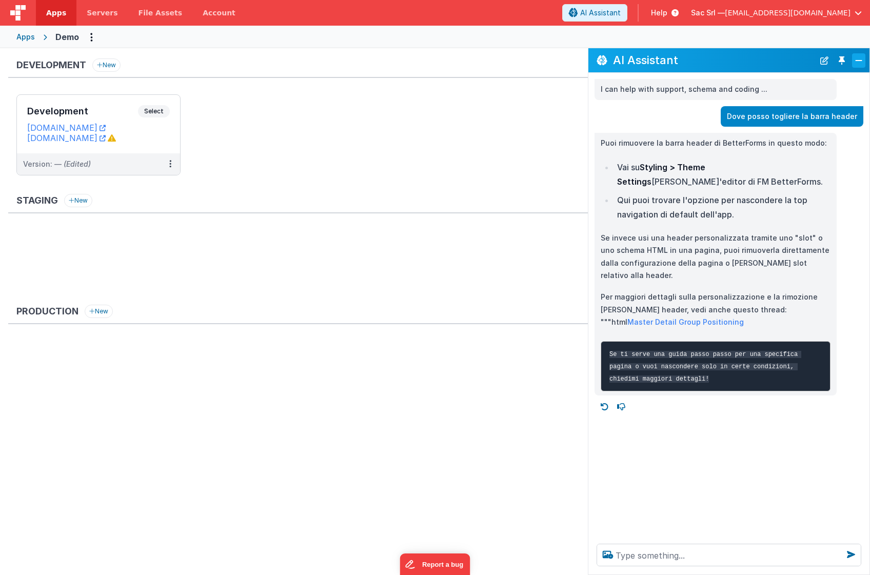
click at [856, 59] on button "Close" at bounding box center [858, 60] width 13 height 14
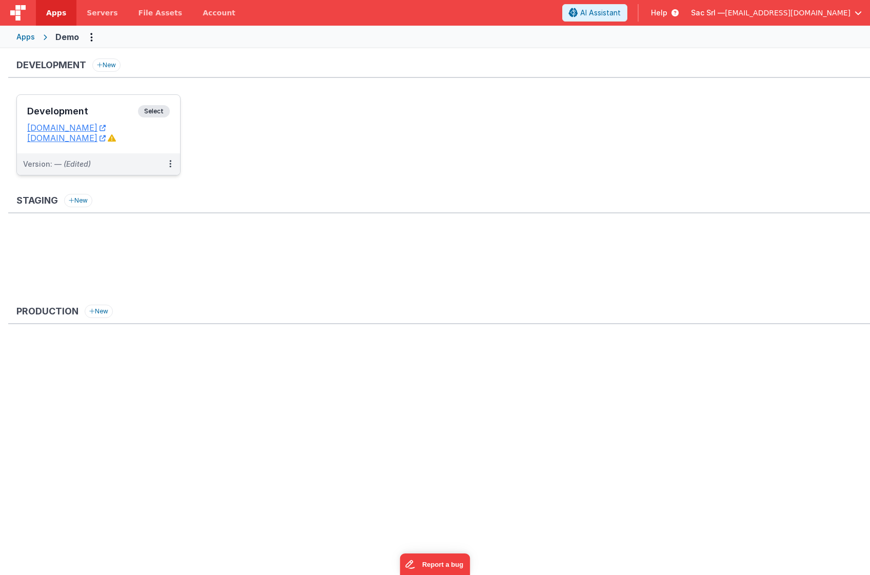
click at [152, 142] on dd "[DOMAIN_NAME]" at bounding box center [98, 138] width 143 height 10
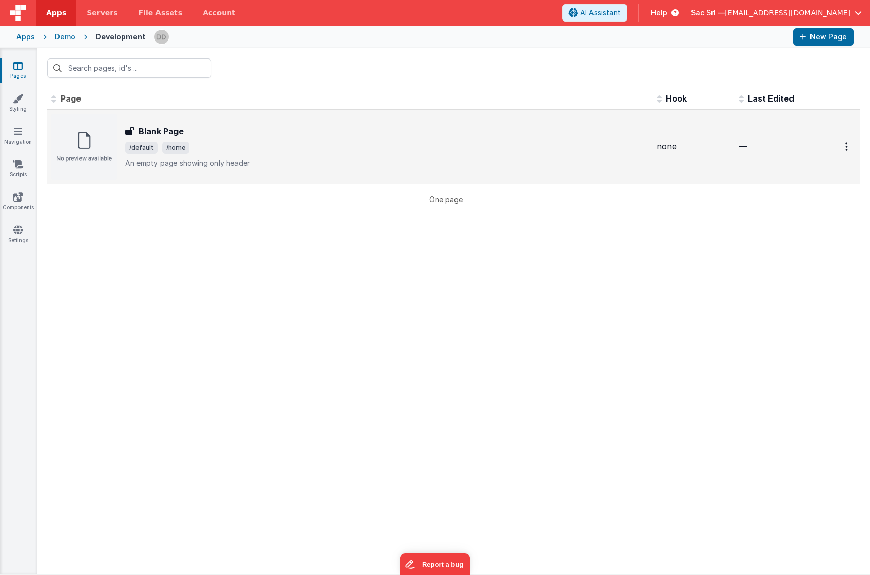
click at [276, 132] on div "Blank Page" at bounding box center [386, 131] width 523 height 12
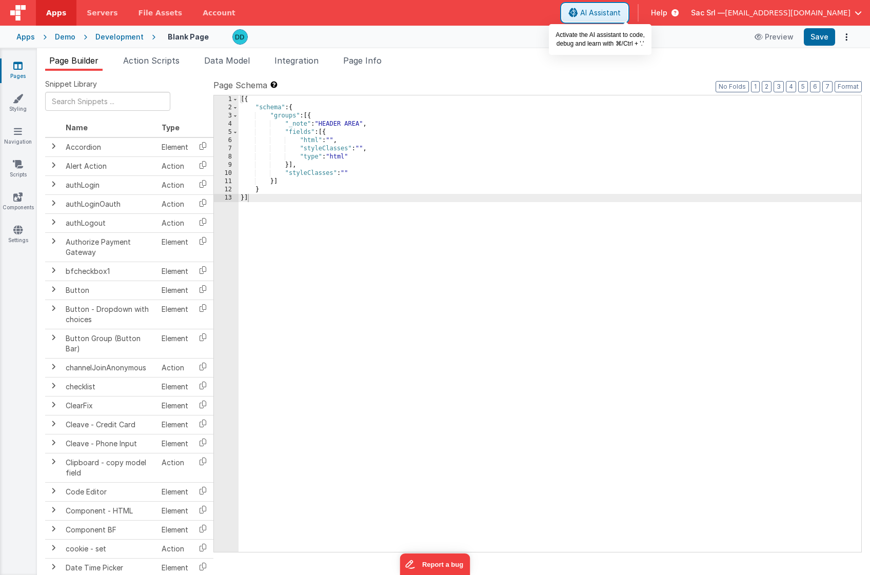
click at [619, 10] on span "AI Assistant" at bounding box center [600, 13] width 41 height 10
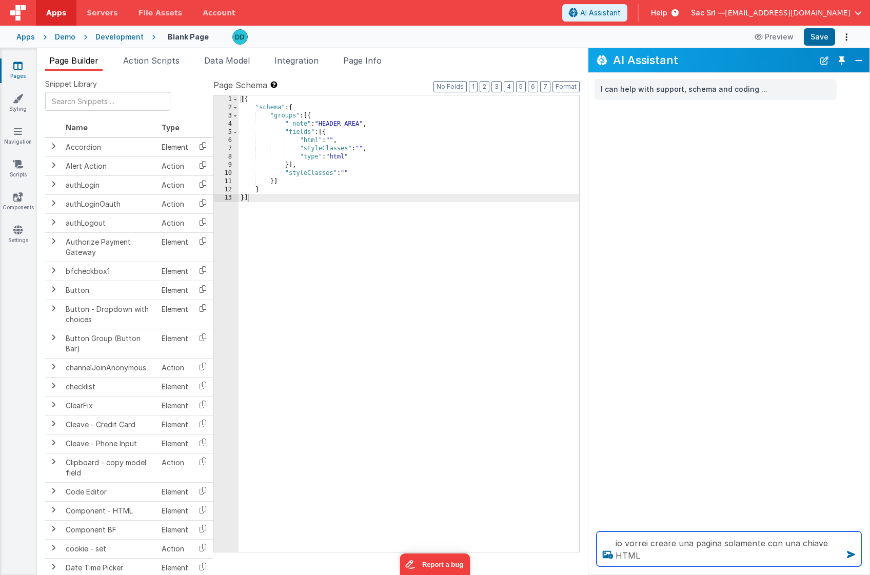
type textarea "io vorrei creare una pagina solamente con una chiave HTML"
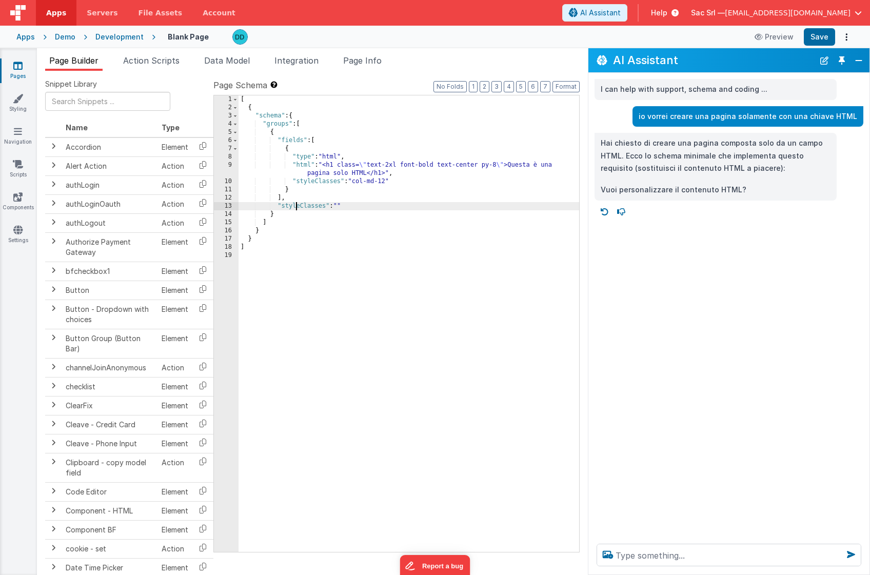
click at [298, 206] on div "[ { "schema" : { "groups" : [ { "fields" : [ { "type" : "html" , "html" : "<h1 …" at bounding box center [409, 331] width 341 height 473
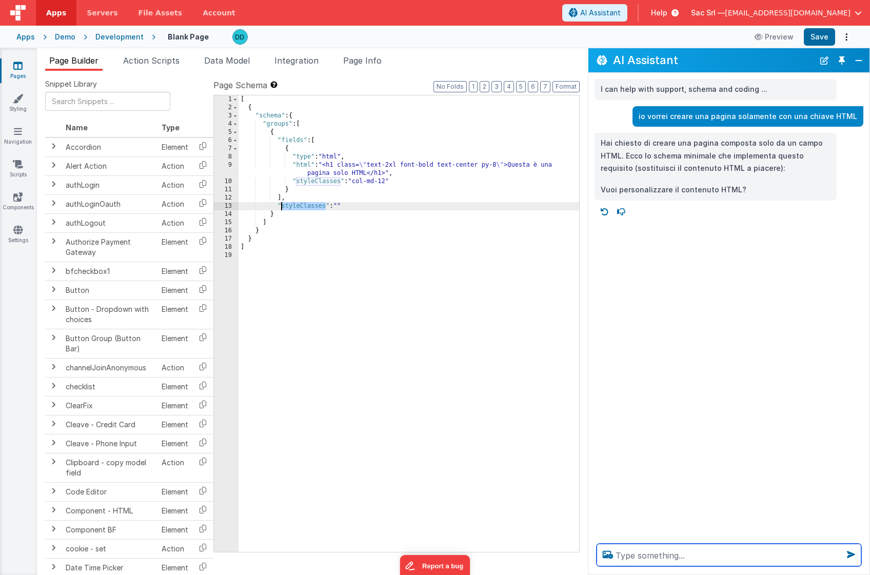
click at [698, 558] on textarea at bounding box center [729, 555] width 265 height 23
paste textarea "styleClasses"
type textarea "Perche la chiave "styleClasses ""
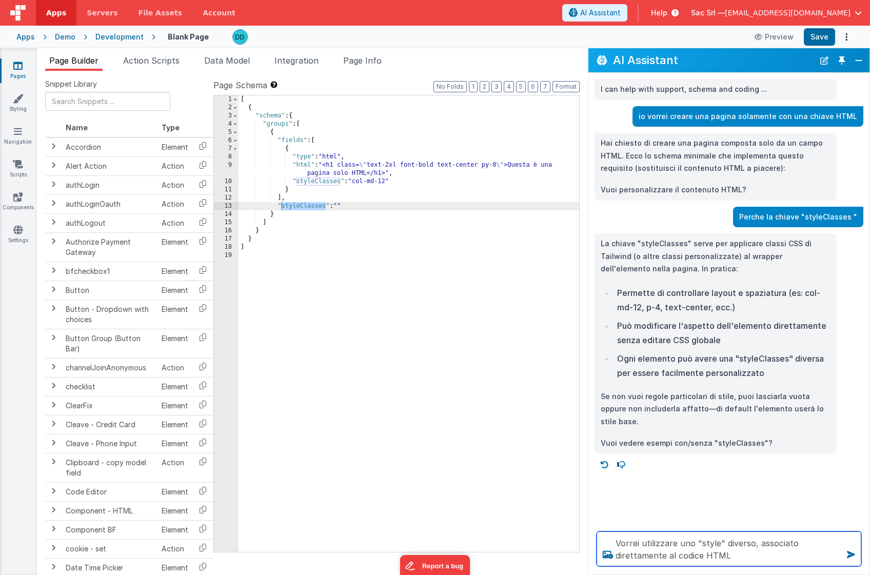
type textarea "Vorrei utilizzare uno "style" diverso, associato direttamente al codice HTML"
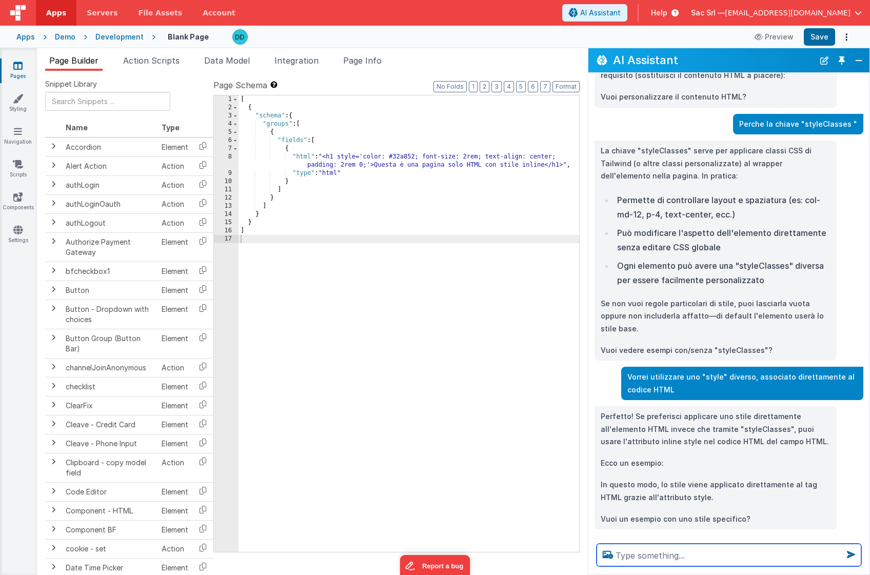
scroll to position [93, 0]
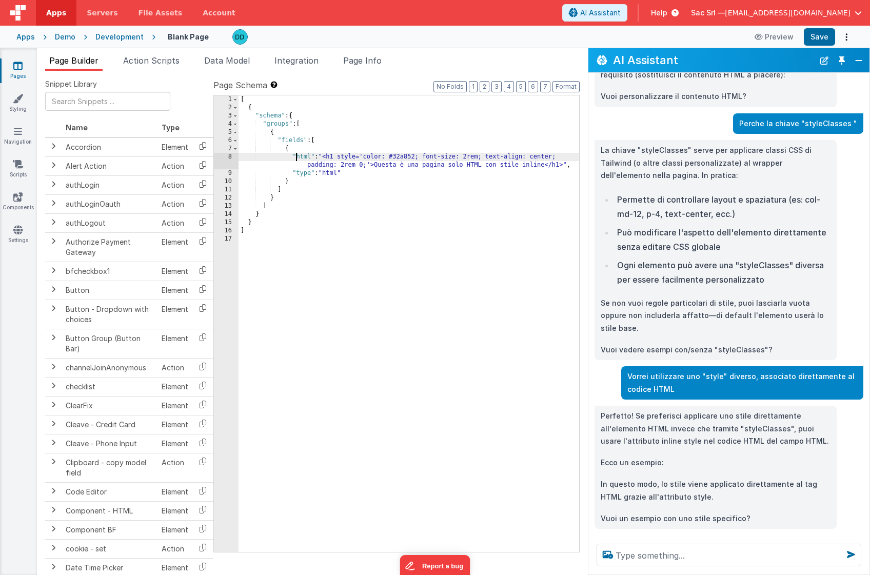
click at [296, 156] on div "[ { "schema" : { "groups" : [ { "fields" : [ { "html" : "<h1 style='color: #32a…" at bounding box center [409, 331] width 341 height 473
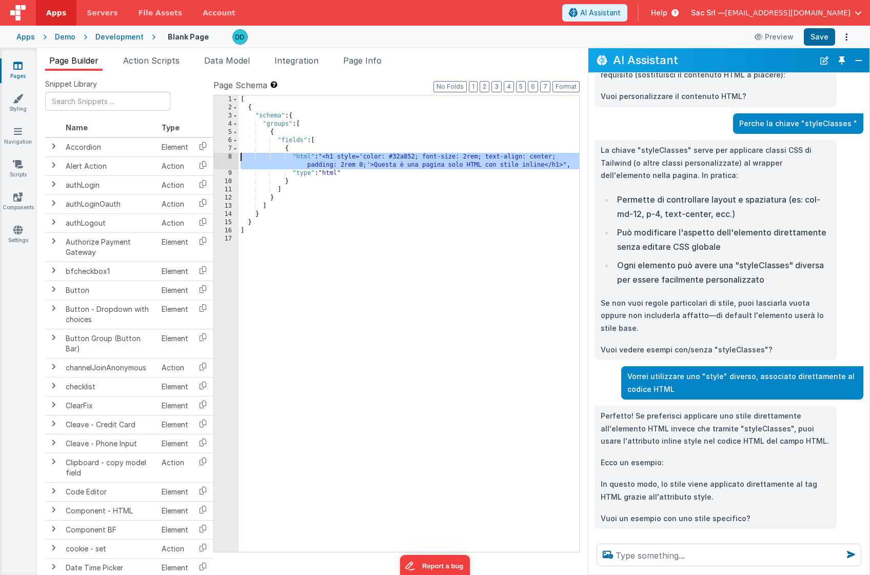
click at [229, 157] on div "8" at bounding box center [226, 161] width 25 height 16
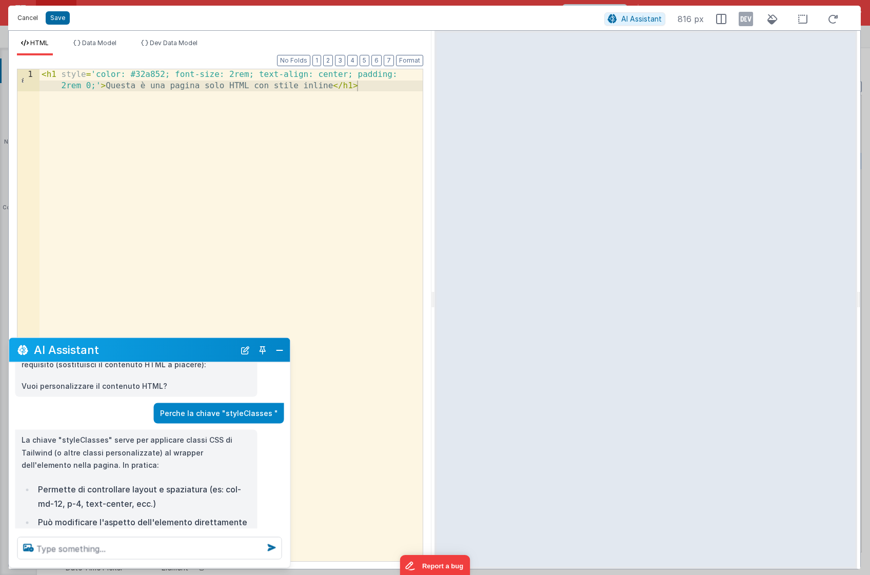
click at [34, 21] on button "Cancel" at bounding box center [27, 18] width 31 height 14
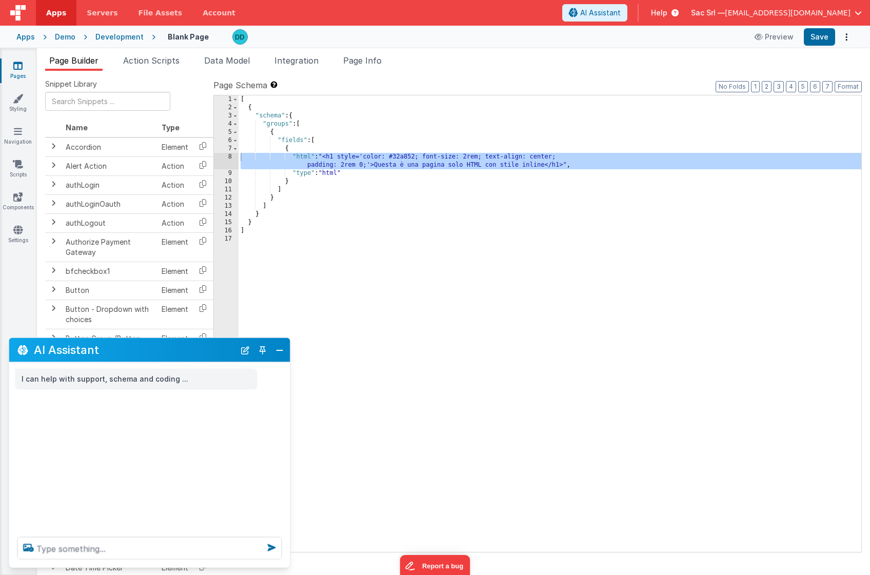
scroll to position [0, 0]
click at [281, 354] on button "Close" at bounding box center [279, 350] width 13 height 14
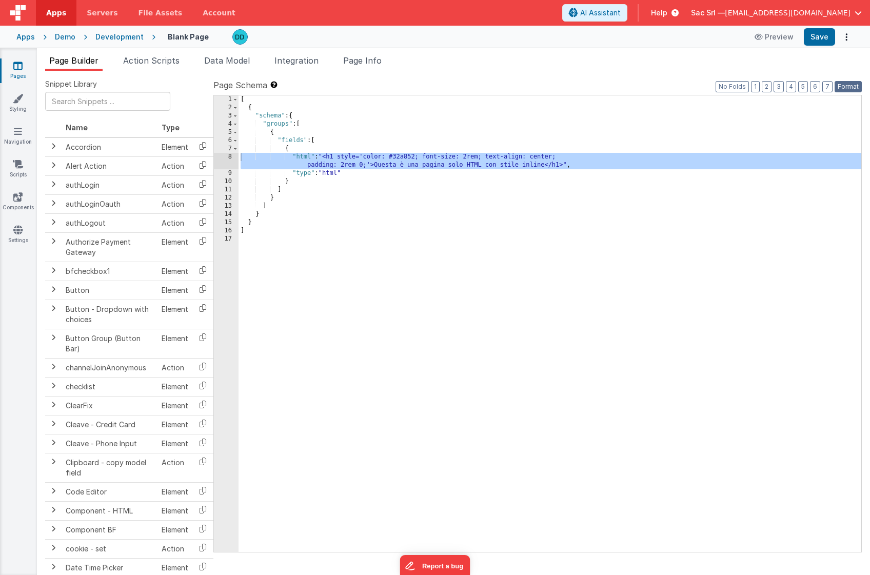
click at [851, 87] on button "Format" at bounding box center [848, 86] width 27 height 11
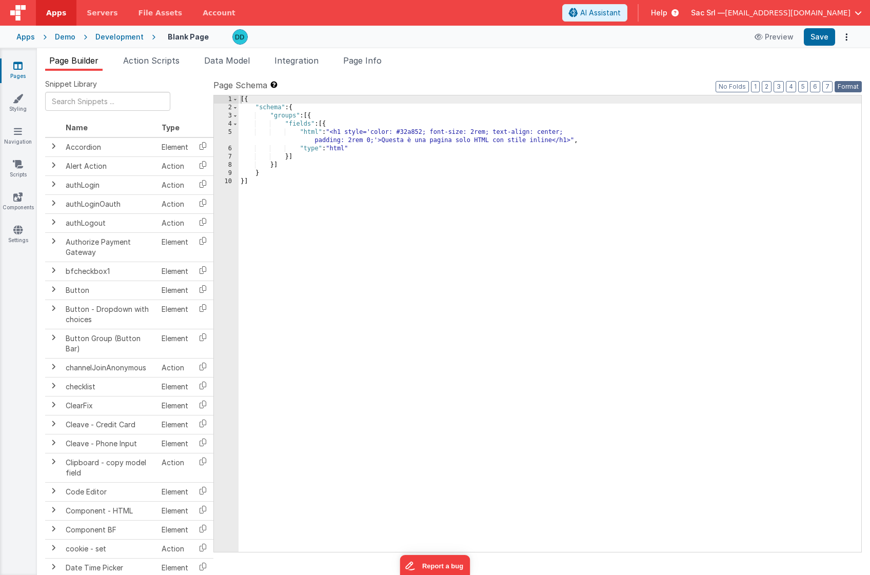
click at [851, 87] on button "Format" at bounding box center [848, 86] width 27 height 11
click at [621, 12] on span "AI Assistant" at bounding box center [600, 13] width 41 height 10
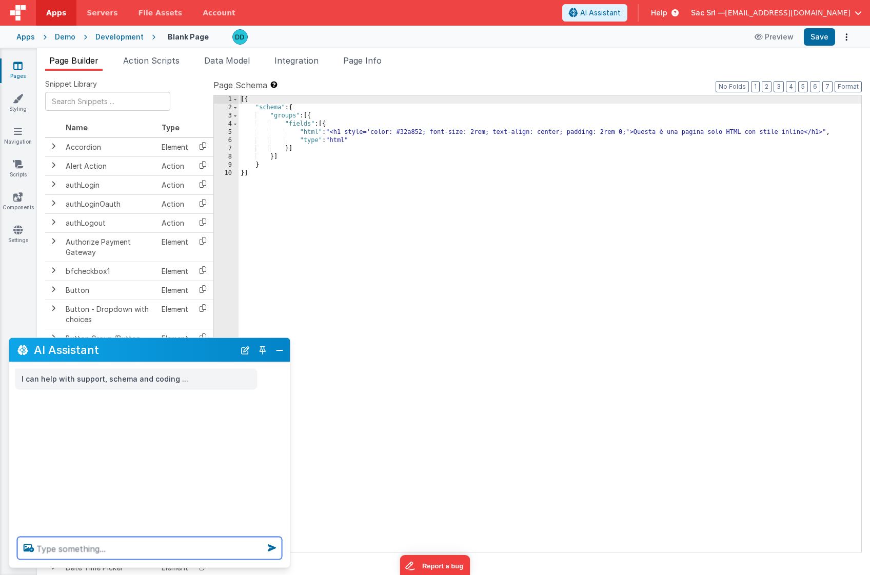
click at [190, 548] on textarea at bounding box center [149, 548] width 265 height 23
type textarea "Vorrei usare uno "style" risiedente su un server remoto"
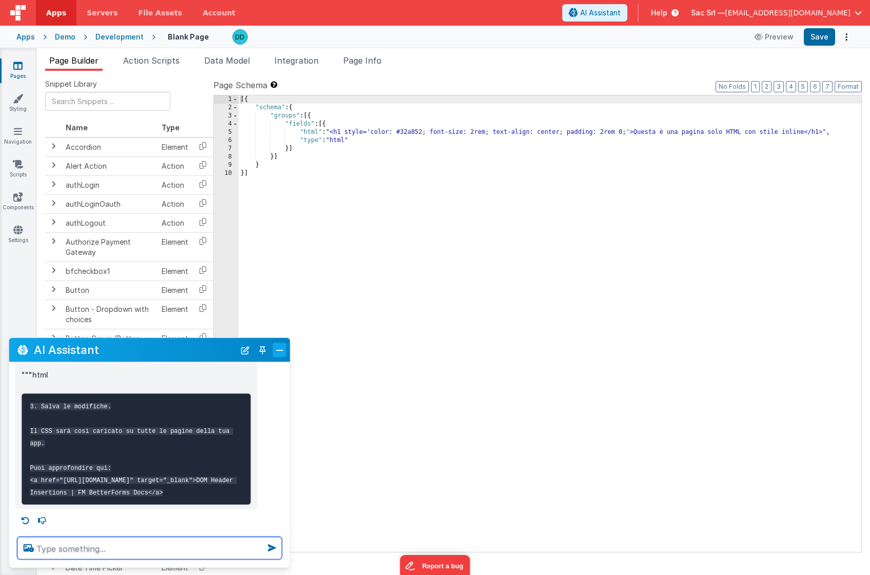
scroll to position [260, 0]
click at [280, 349] on button "Close" at bounding box center [279, 350] width 13 height 14
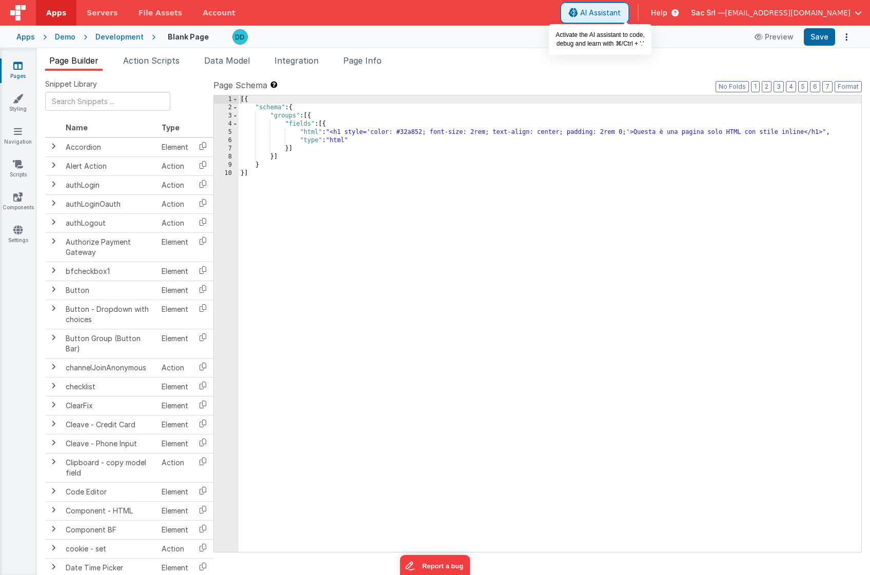
click at [615, 14] on span "AI Assistant" at bounding box center [600, 13] width 41 height 10
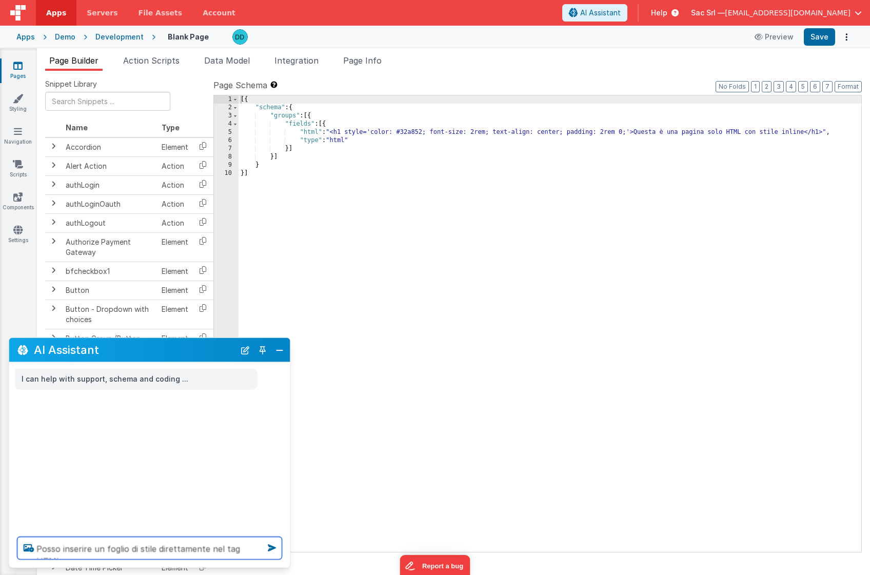
type textarea "Posso inserire un foglio di stile direttamente nel tag HTML"
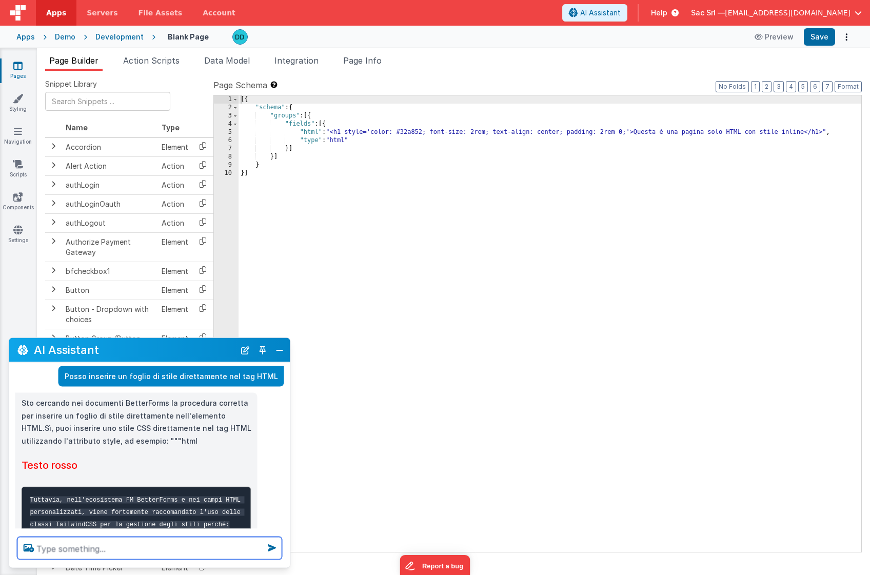
scroll to position [29, 0]
click at [100, 550] on textarea at bounding box center [149, 548] width 265 height 23
type textarea "Non si vede l'esempio"
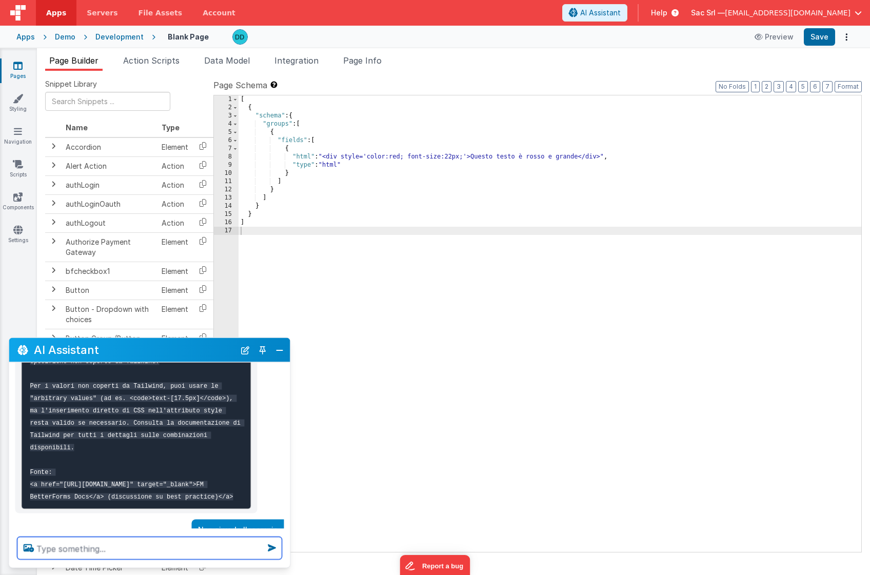
scroll to position [250, 0]
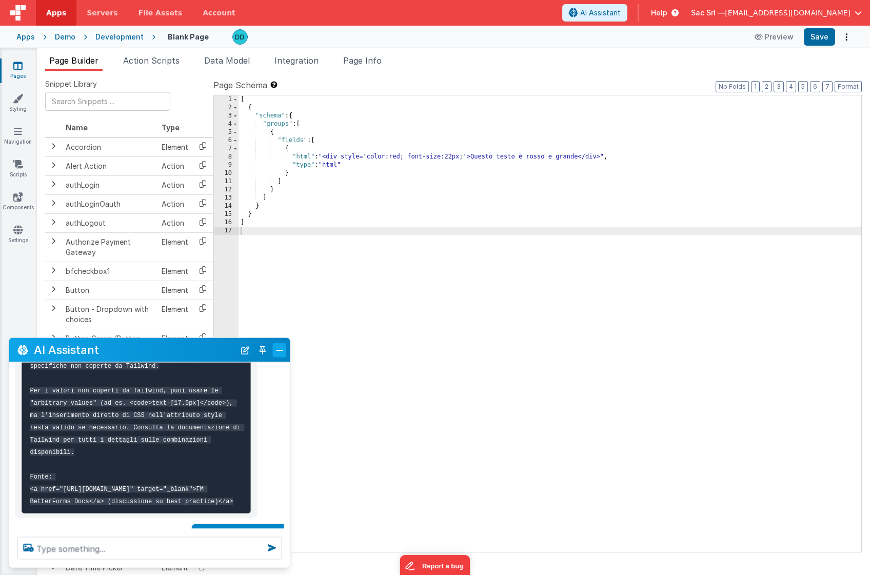
click at [280, 352] on button "Close" at bounding box center [279, 350] width 13 height 14
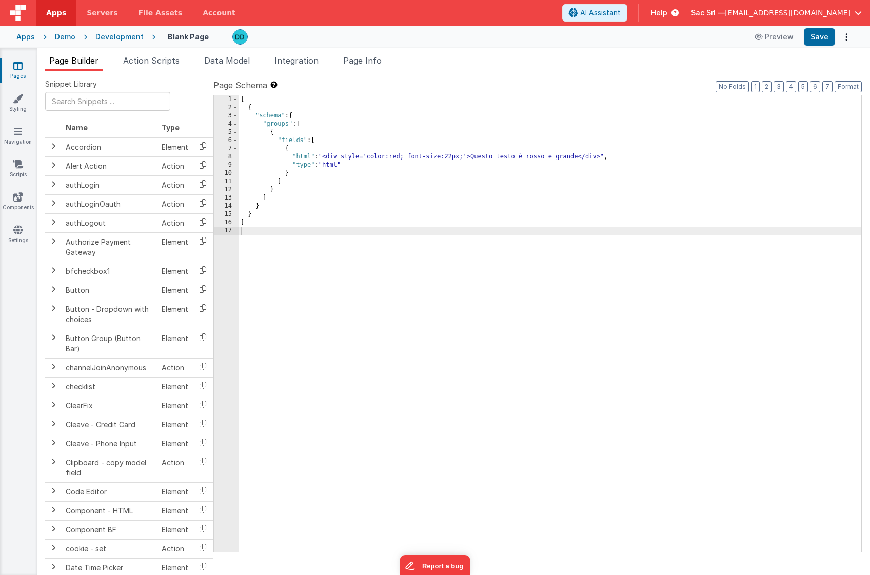
click at [259, 160] on div "[ { "schema" : { "groups" : [ { "fields" : [ { "html" : "<div style='color:red;…" at bounding box center [550, 331] width 623 height 473
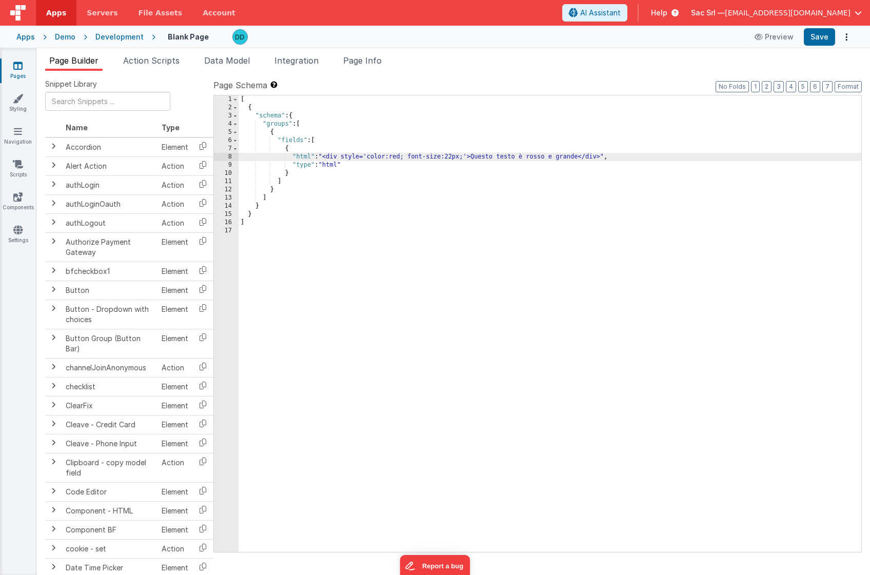
click at [230, 157] on div "8" at bounding box center [226, 157] width 25 height 8
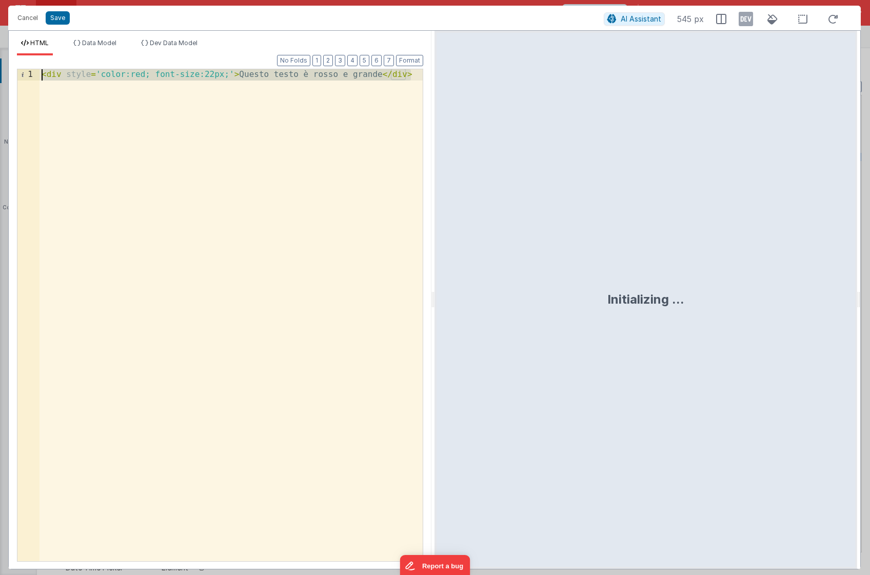
drag, startPoint x: 230, startPoint y: 157, endPoint x: 142, endPoint y: 1, distance: 179.2
click at [142, 1] on div "Cancel Save AI Assistant 545 px HTML Data Model Dev Data Model Format 7 6 5 4 3…" at bounding box center [435, 287] width 870 height 575
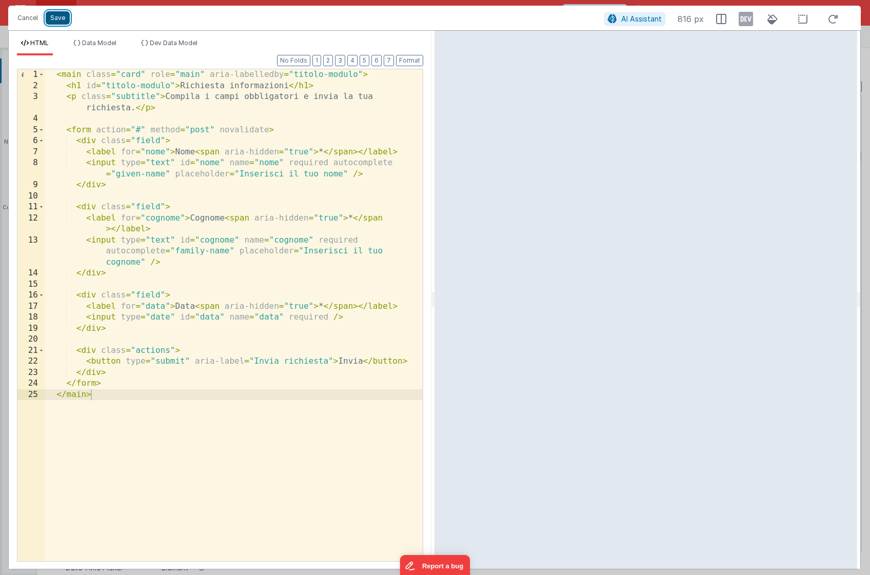
click at [61, 19] on button "Save" at bounding box center [58, 17] width 24 height 13
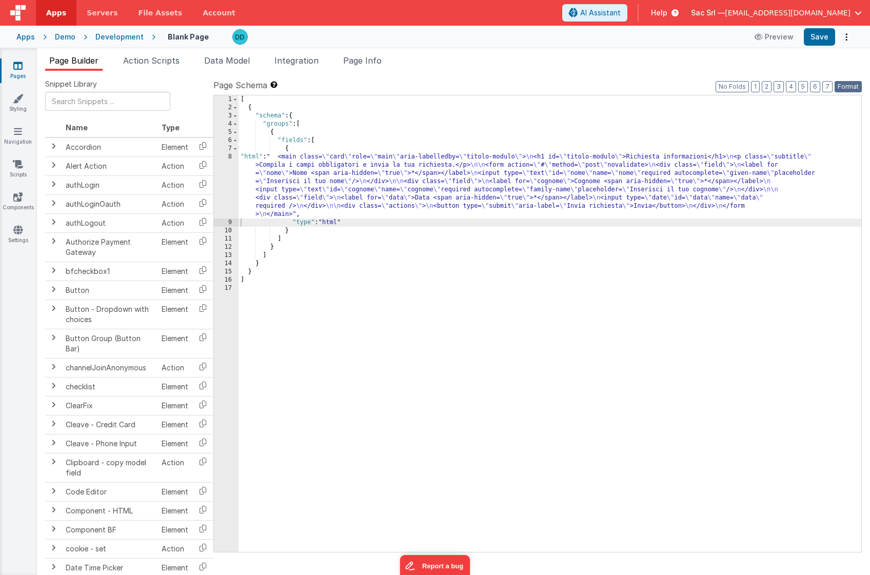
click at [853, 87] on button "Format" at bounding box center [848, 86] width 27 height 11
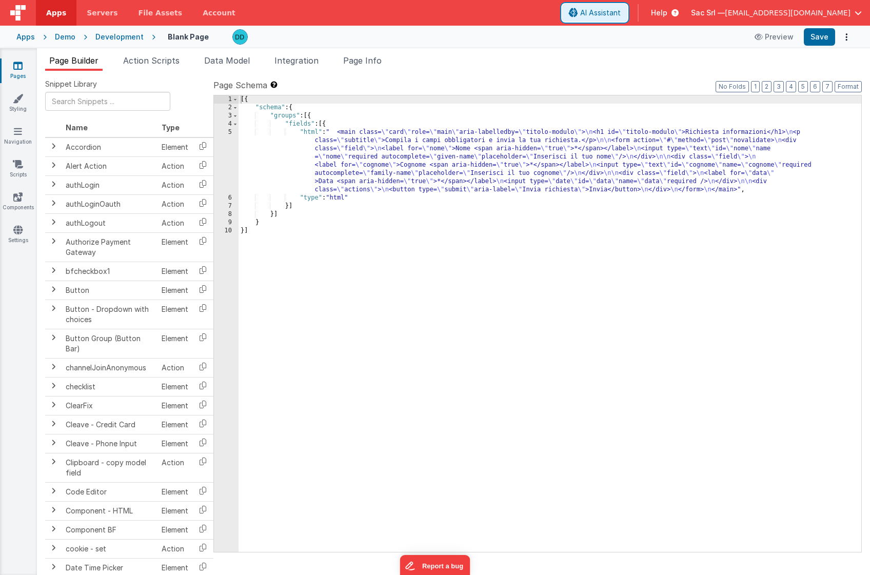
click at [621, 12] on span "AI Assistant" at bounding box center [600, 13] width 41 height 10
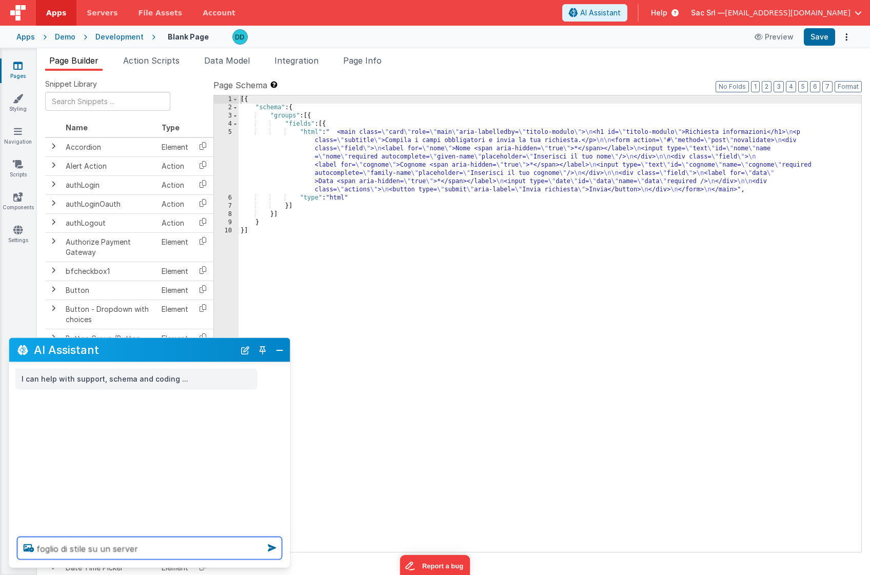
type textarea "foglio di stile su un server"
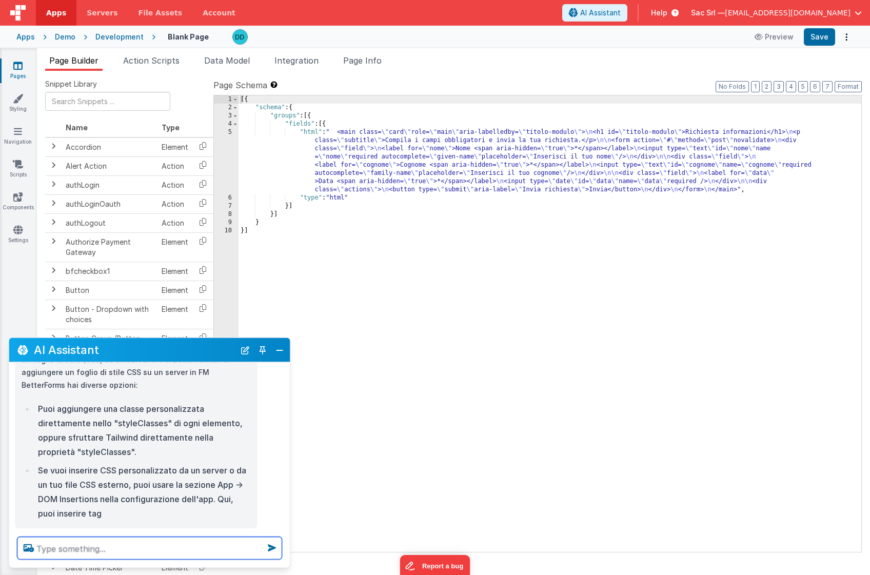
scroll to position [105, 0]
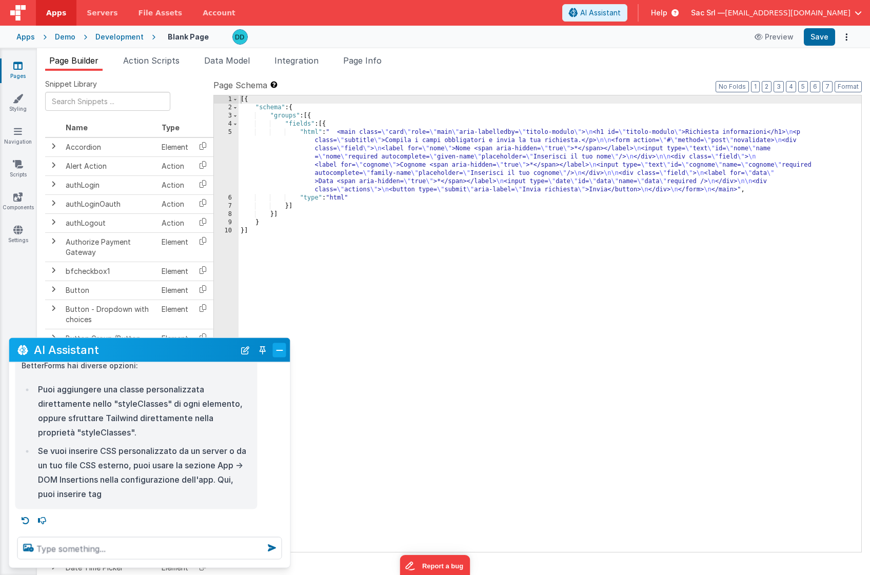
click at [277, 348] on button "Close" at bounding box center [279, 350] width 13 height 14
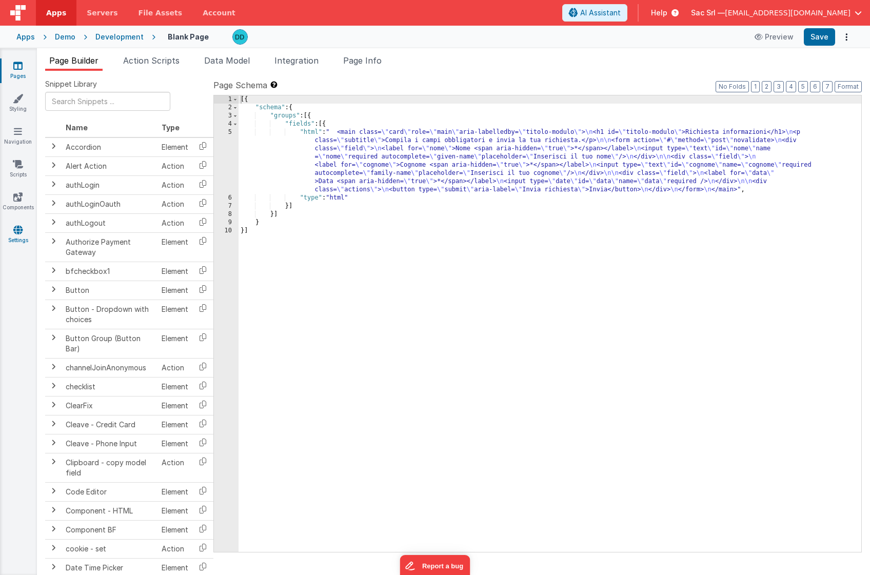
click at [25, 227] on link "Settings" at bounding box center [17, 235] width 37 height 21
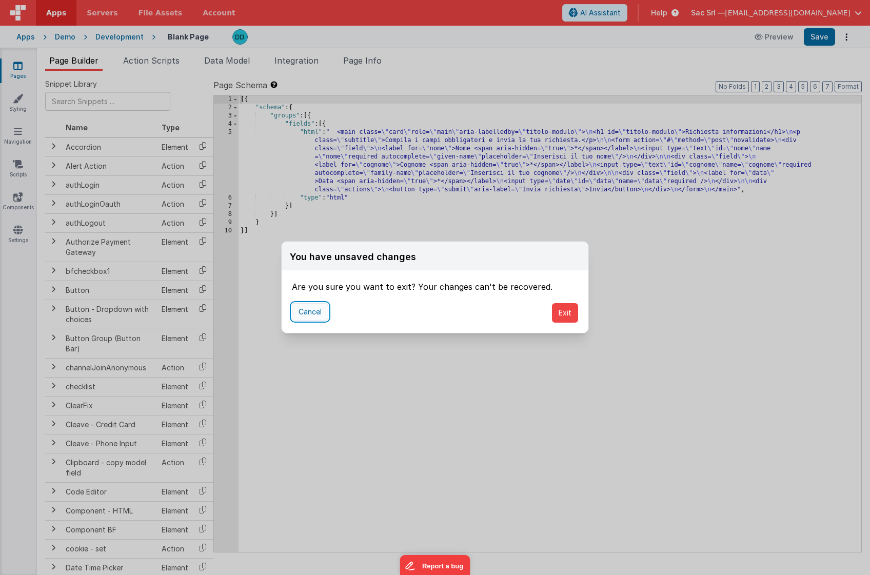
click at [317, 314] on button "Cancel" at bounding box center [310, 311] width 36 height 17
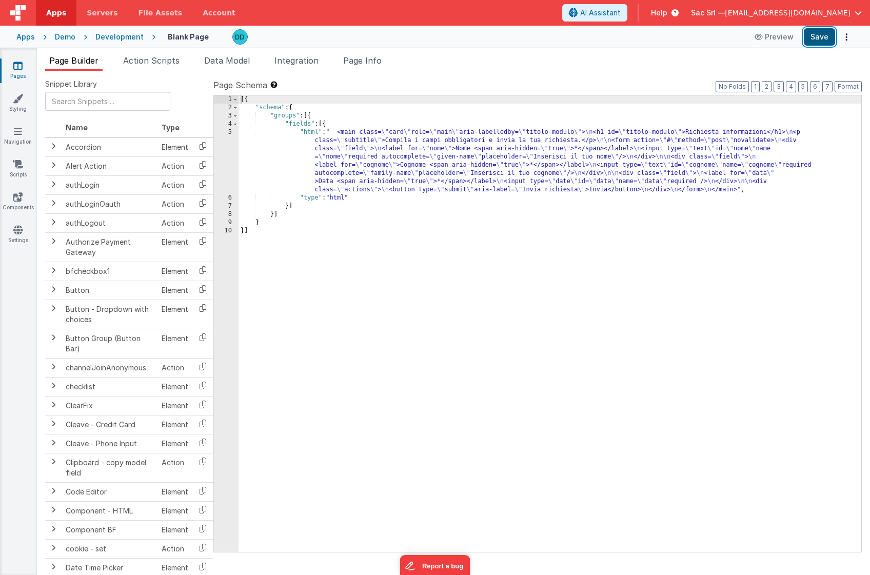
click at [820, 36] on button "Save" at bounding box center [819, 36] width 31 height 17
click at [12, 228] on link "Settings" at bounding box center [17, 235] width 37 height 21
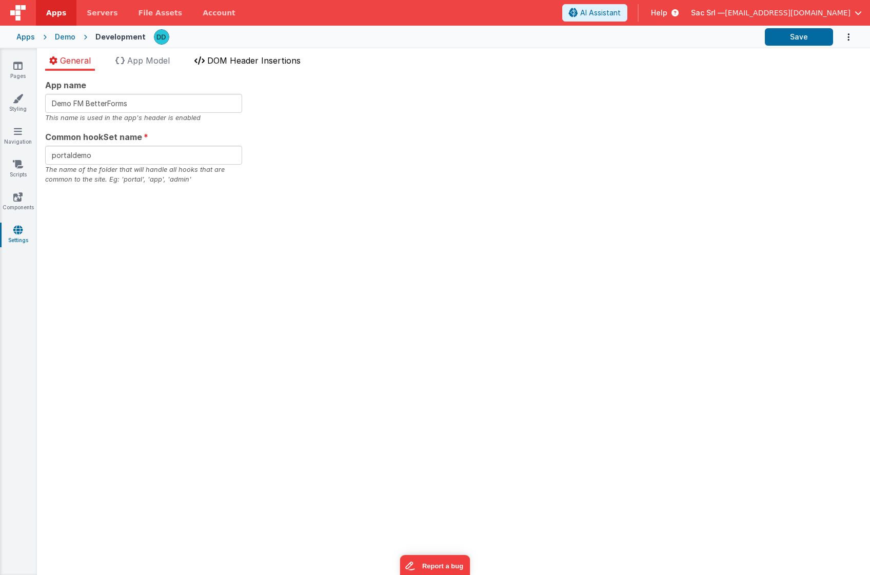
click at [243, 60] on span "DOM Header Insertions" at bounding box center [253, 60] width 93 height 10
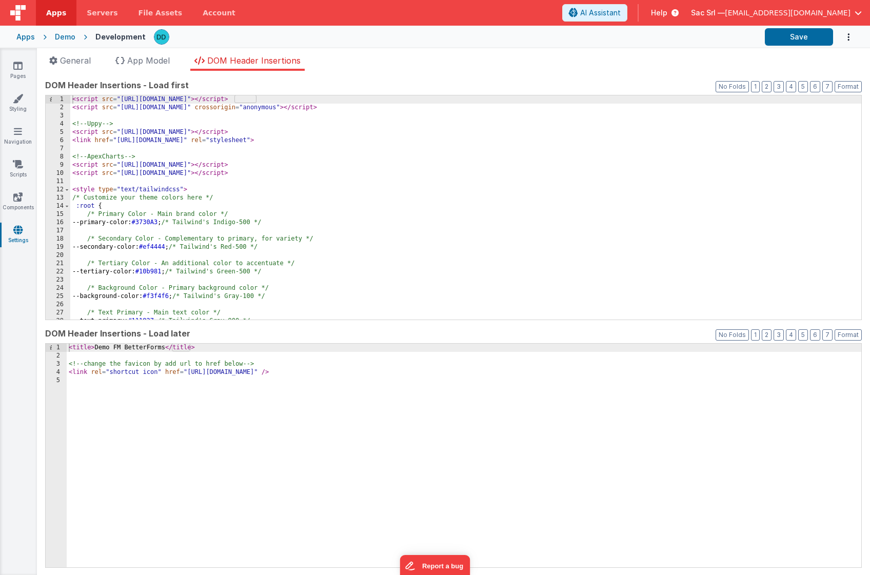
click at [200, 191] on div "< script src = "https://cdn.tailwindcss.com" > </ script > < script src = "http…" at bounding box center [465, 215] width 791 height 241
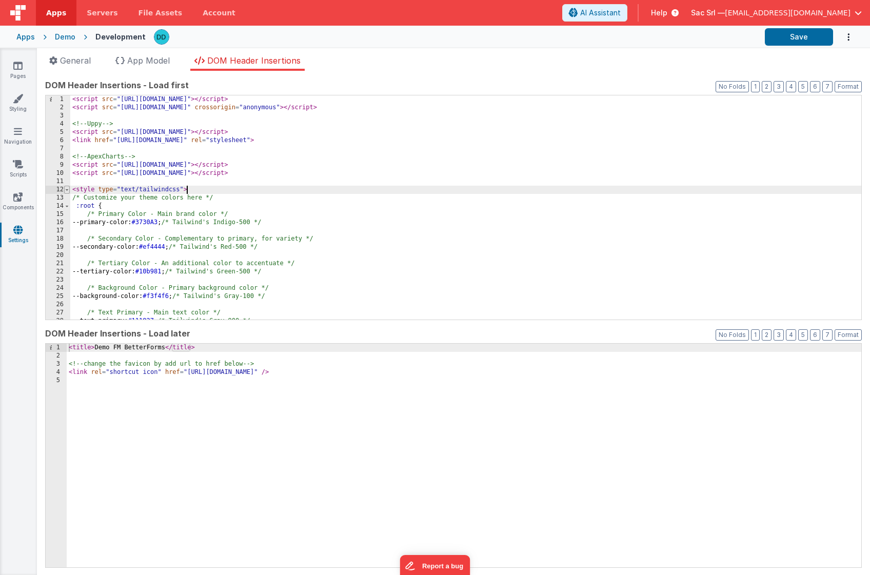
click at [68, 189] on span at bounding box center [67, 190] width 6 height 8
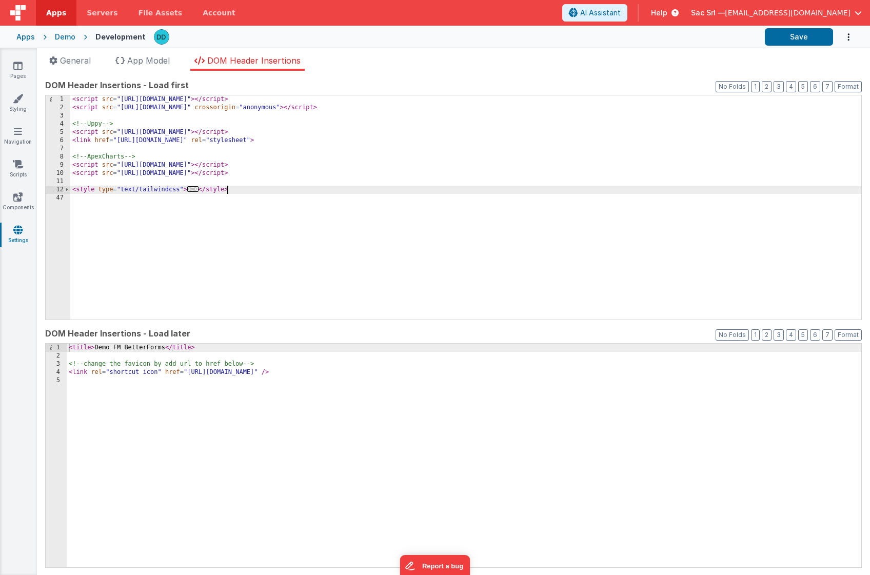
click at [241, 186] on div "< script src = "https://cdn.tailwindcss.com" > </ script > < script src = "http…" at bounding box center [465, 215] width 791 height 241
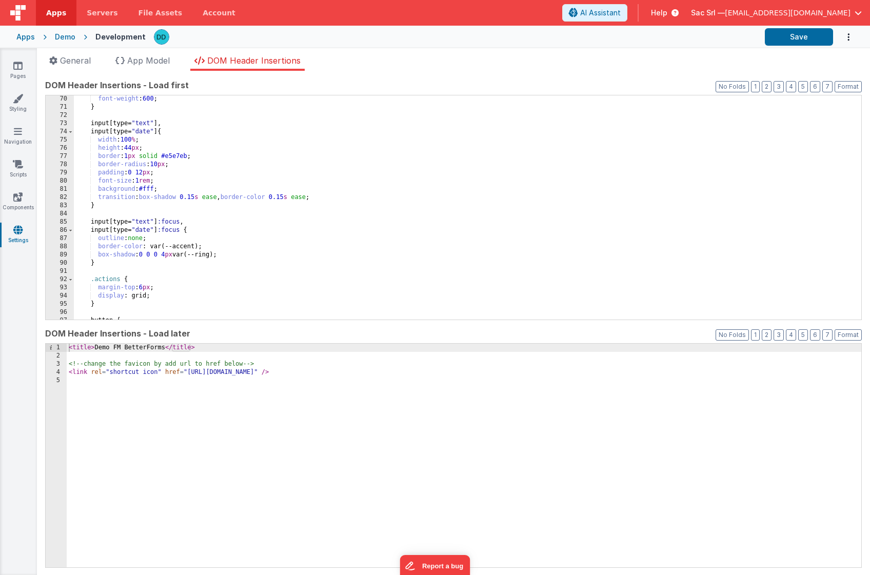
scroll to position [567, 0]
click at [851, 89] on button "Format" at bounding box center [848, 86] width 27 height 11
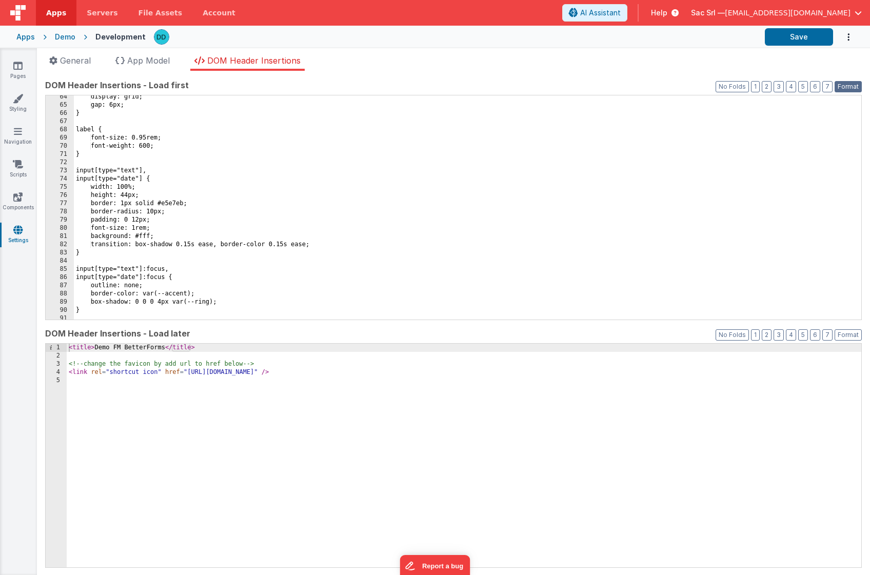
scroll to position [0, 0]
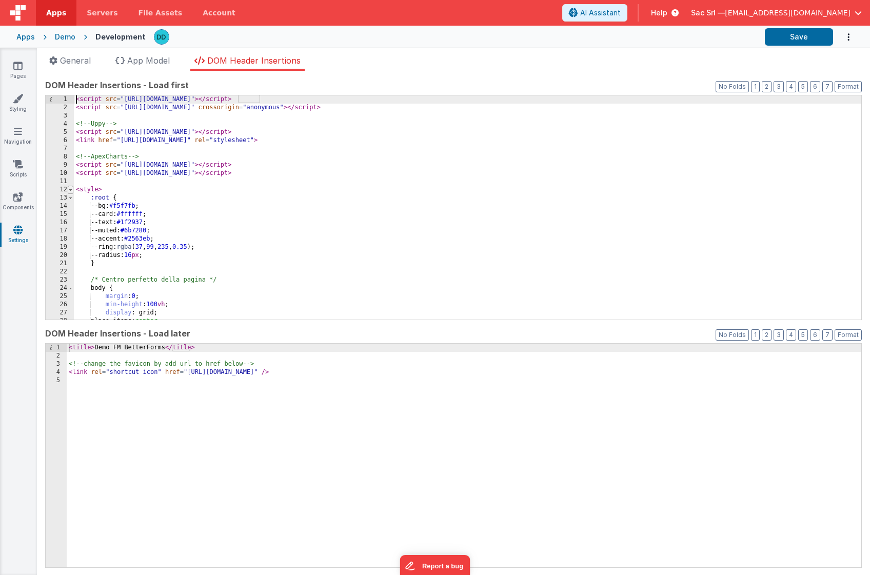
click at [71, 190] on span at bounding box center [71, 190] width 6 height 8
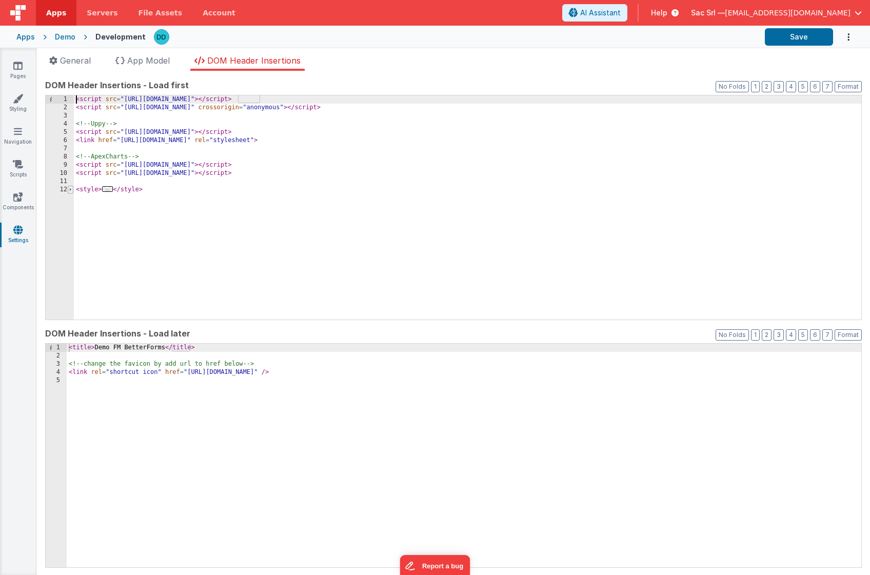
click at [71, 190] on span at bounding box center [71, 190] width 6 height 8
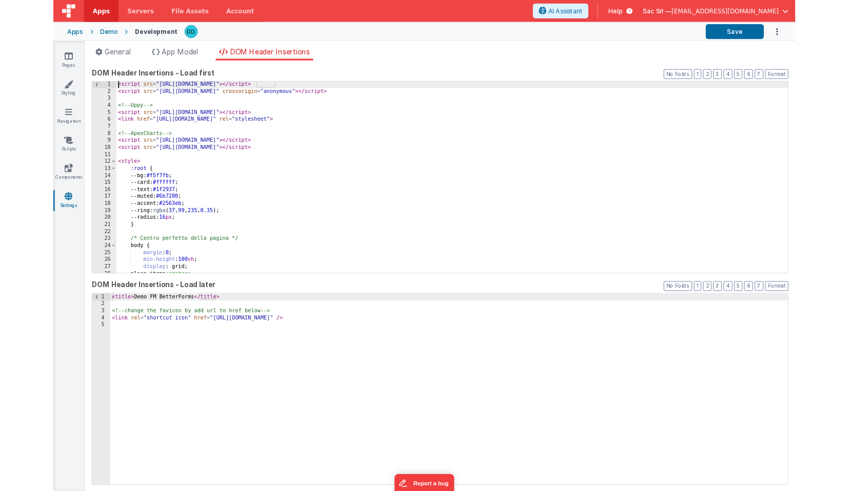
scroll to position [1, 0]
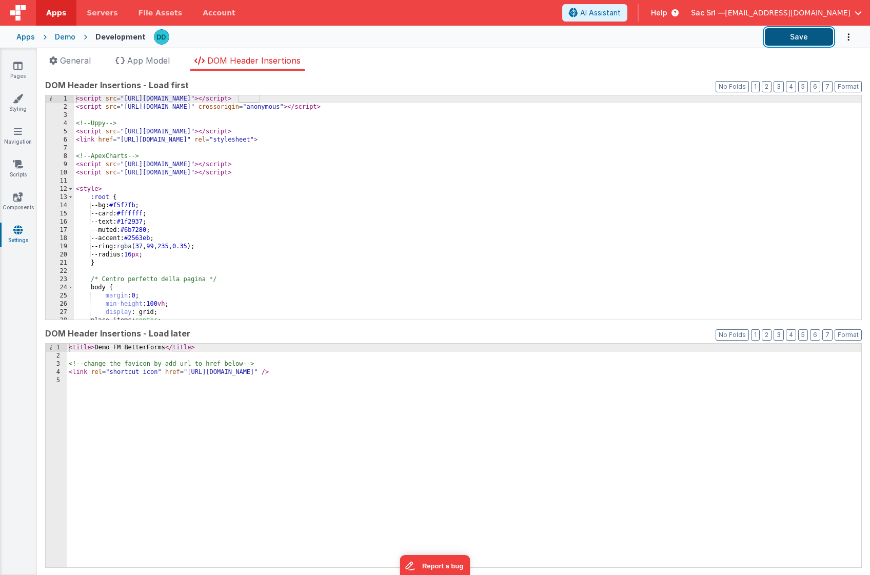
click at [790, 37] on button "Save" at bounding box center [799, 36] width 68 height 17
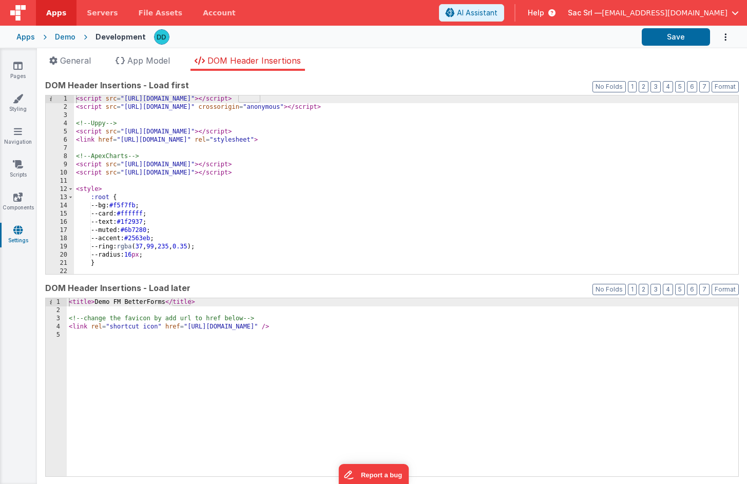
click at [71, 34] on div "Demo" at bounding box center [65, 37] width 21 height 10
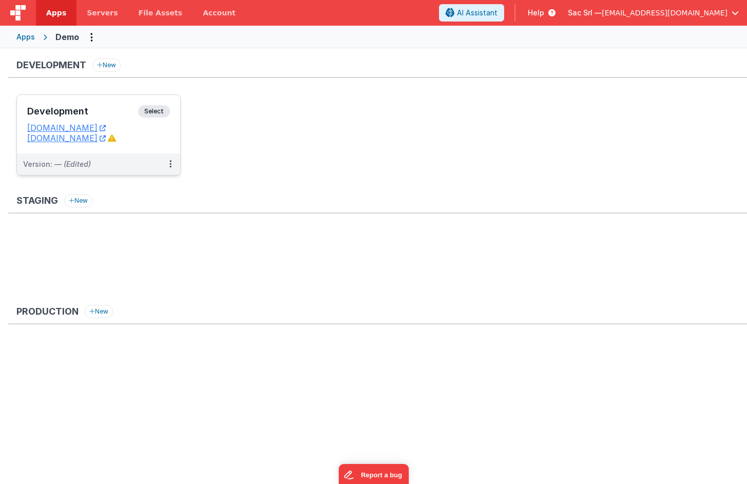
click at [162, 132] on dd "[DOMAIN_NAME]" at bounding box center [98, 128] width 143 height 10
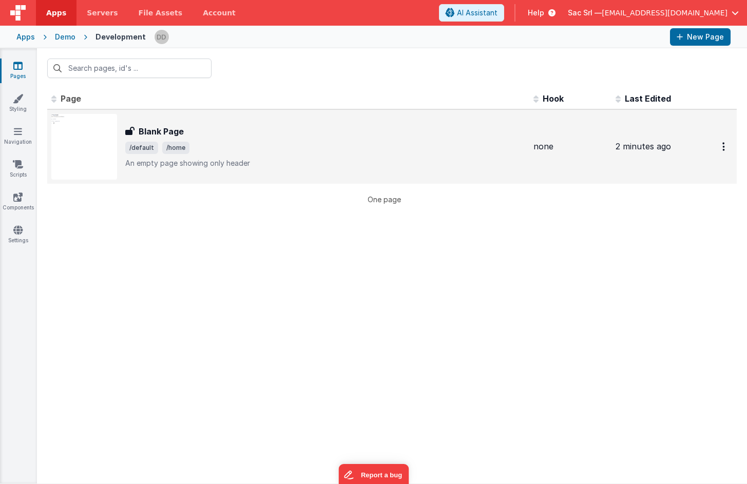
click at [455, 154] on div "Blank Page Blank Page /default /home An empty page showing only header" at bounding box center [325, 146] width 400 height 43
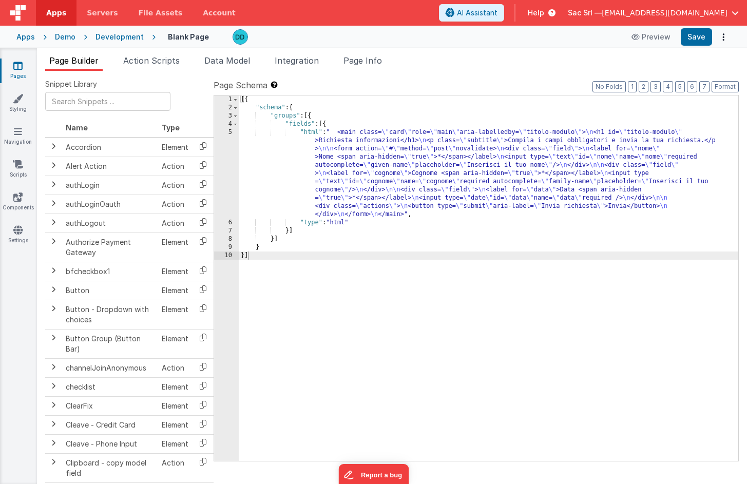
drag, startPoint x: 259, startPoint y: 132, endPoint x: 233, endPoint y: 132, distance: 25.7
click at [256, 132] on div "[{ "schema" : { "groups" : [{ "fields" : [{ "html" : " <main class= \" card \" …" at bounding box center [488, 286] width 499 height 382
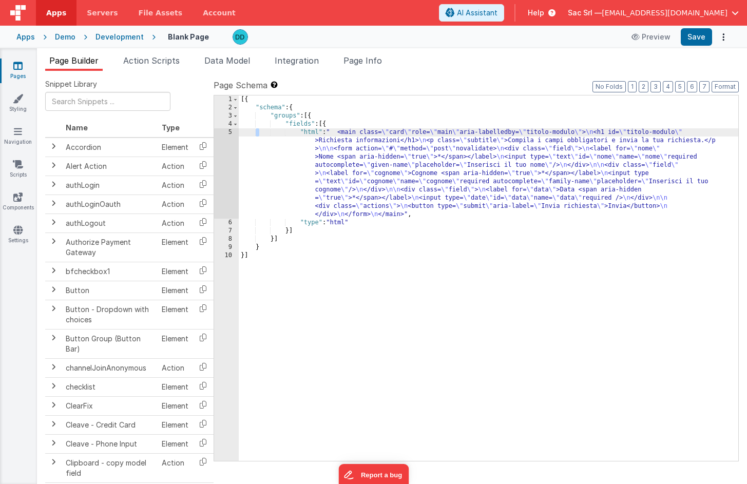
click at [229, 132] on div "5" at bounding box center [226, 173] width 25 height 90
